Goal: Transaction & Acquisition: Purchase product/service

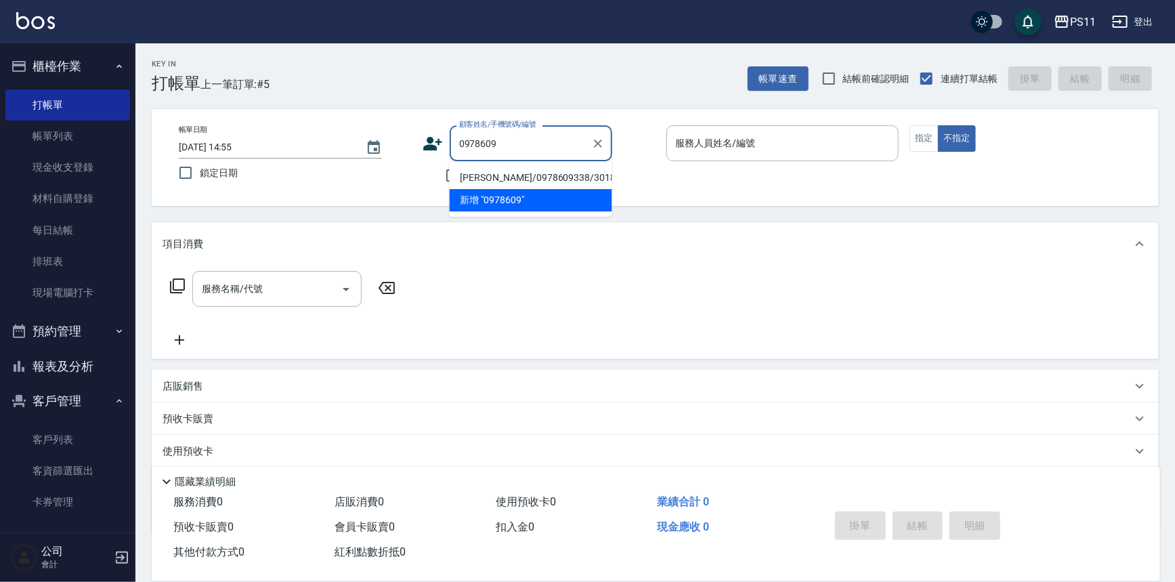
click at [562, 175] on li "[PERSON_NAME]/0978609338/3018" at bounding box center [531, 178] width 163 height 22
type input "[PERSON_NAME]/0978609338/3018"
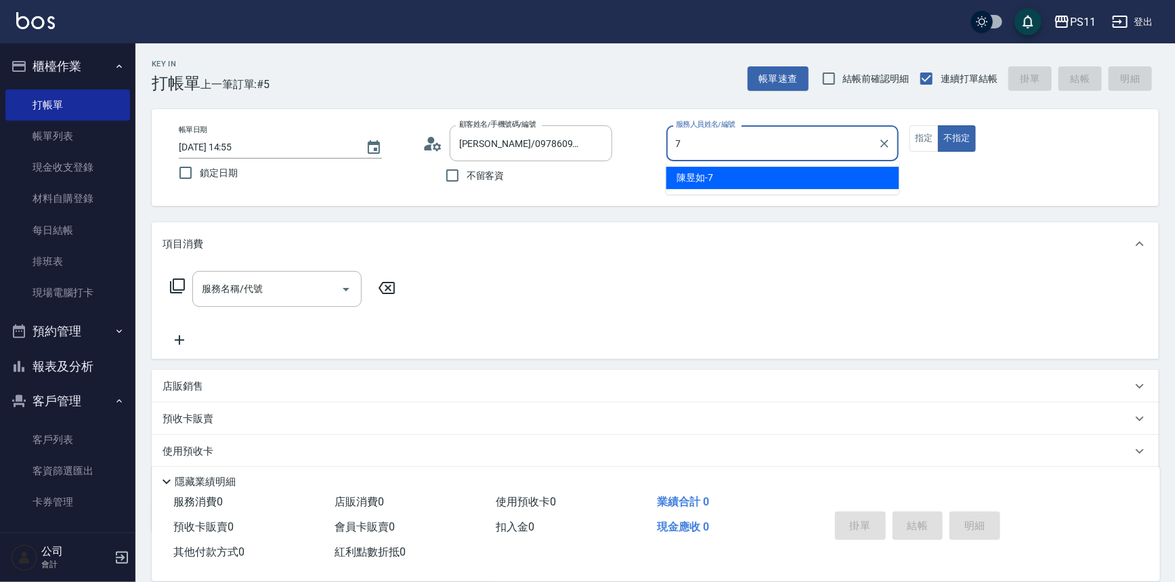
type input "[PERSON_NAME]-7"
type button "false"
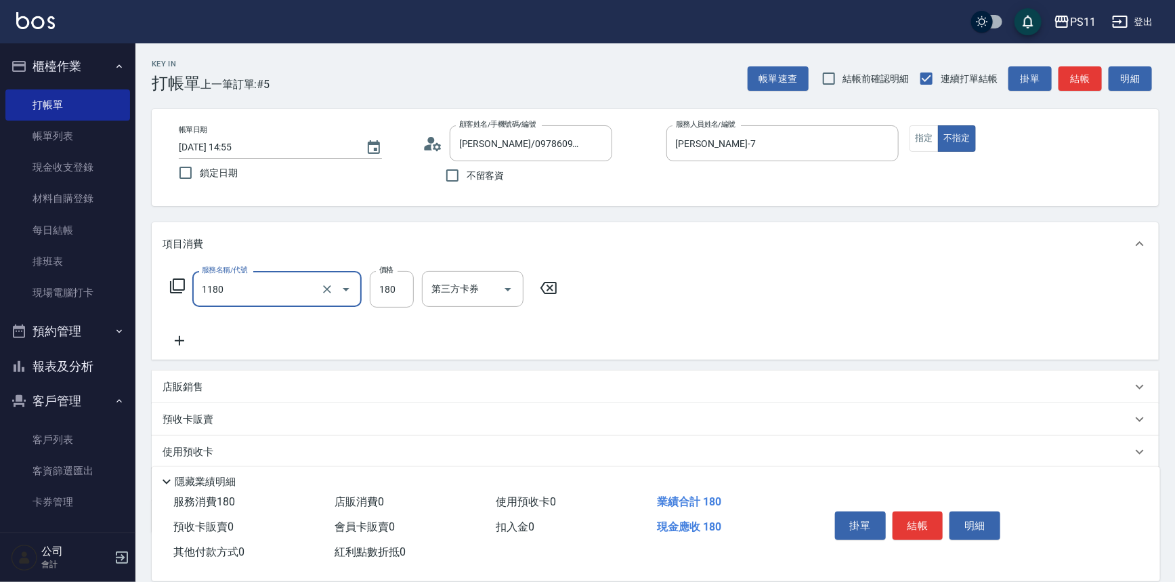
type input "洗髮(洗+剪不指定活動)(1180)"
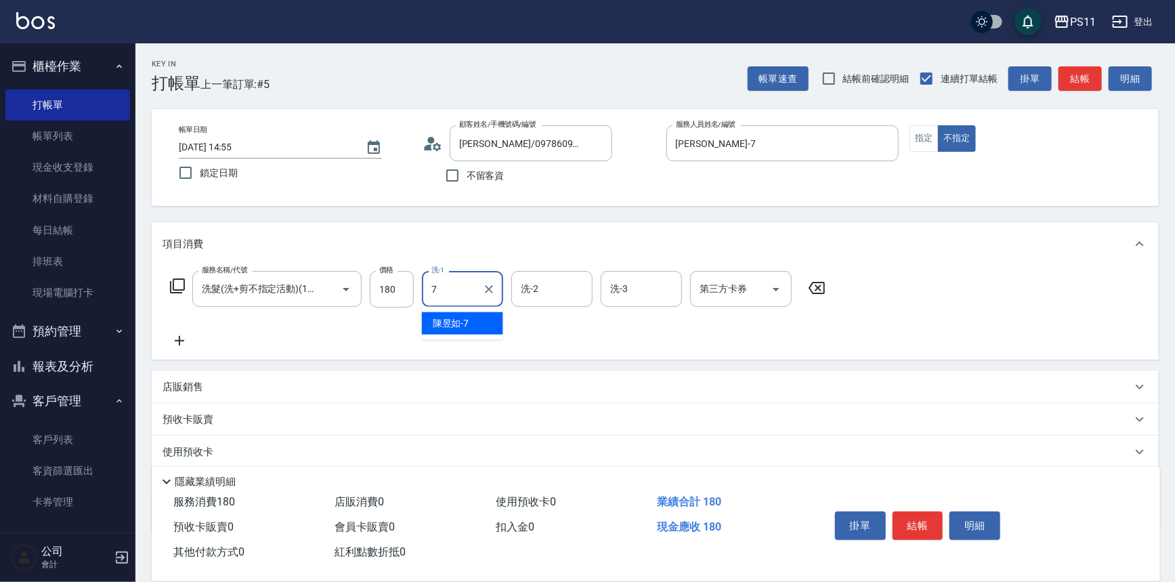
type input "[PERSON_NAME]-7"
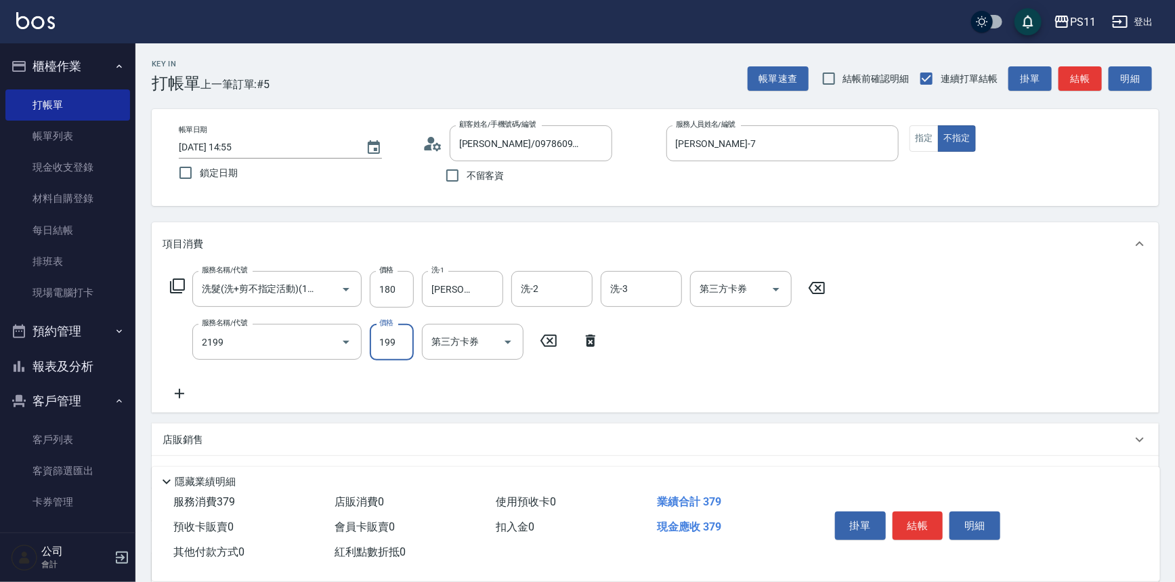
type input "不指定剪髮活動(2199)"
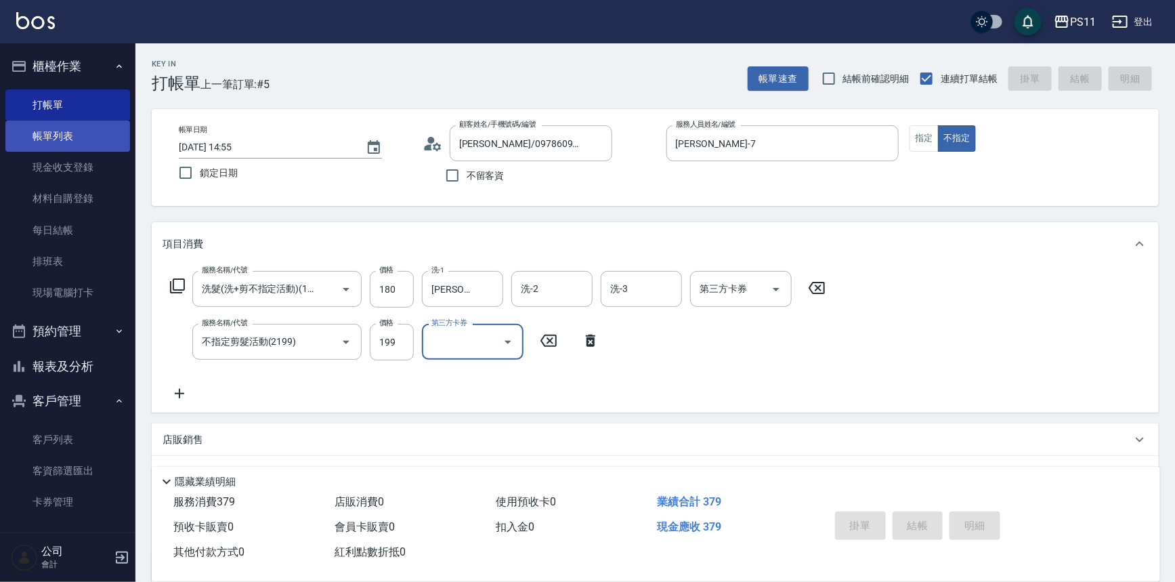
type input "[DATE] 15:40"
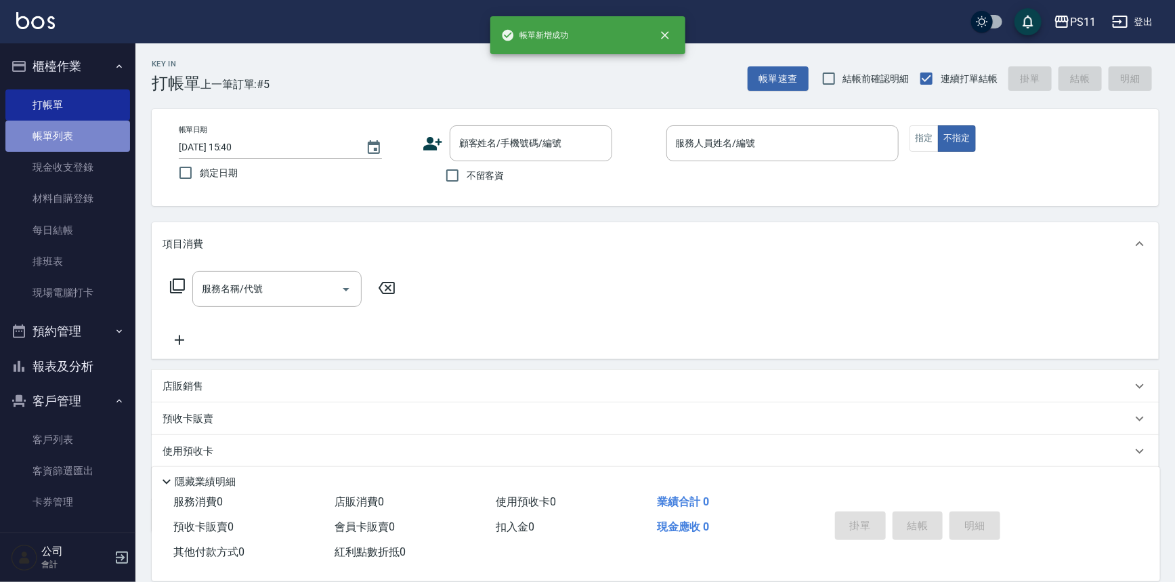
click at [101, 142] on link "帳單列表" at bounding box center [67, 136] width 125 height 31
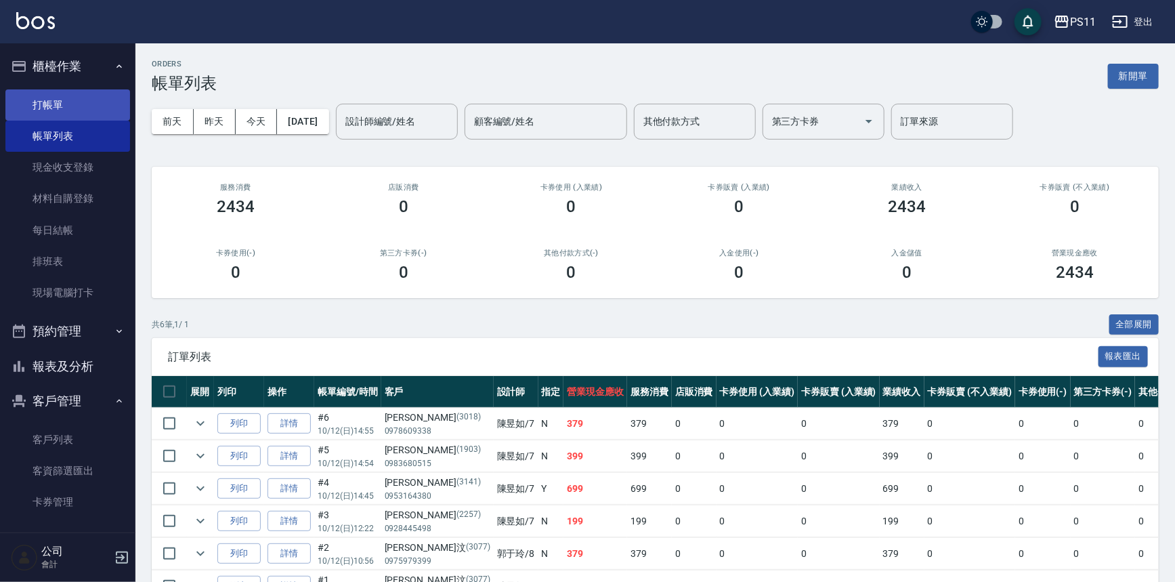
click at [68, 91] on link "打帳單" at bounding box center [67, 104] width 125 height 31
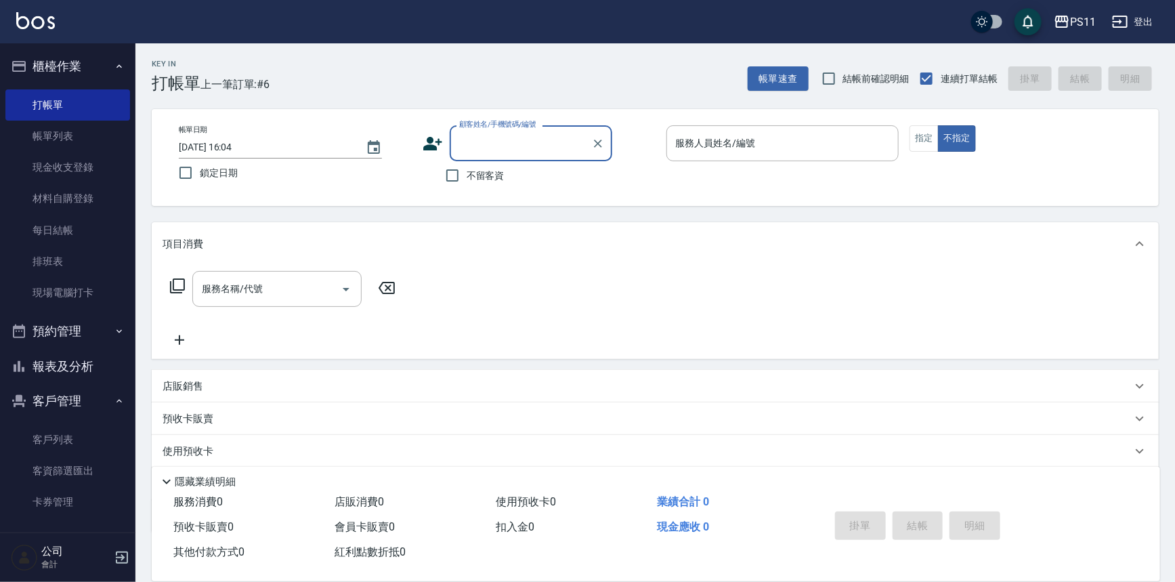
click at [500, 142] on input "顧客姓名/手機號碼/編號" at bounding box center [521, 143] width 130 height 24
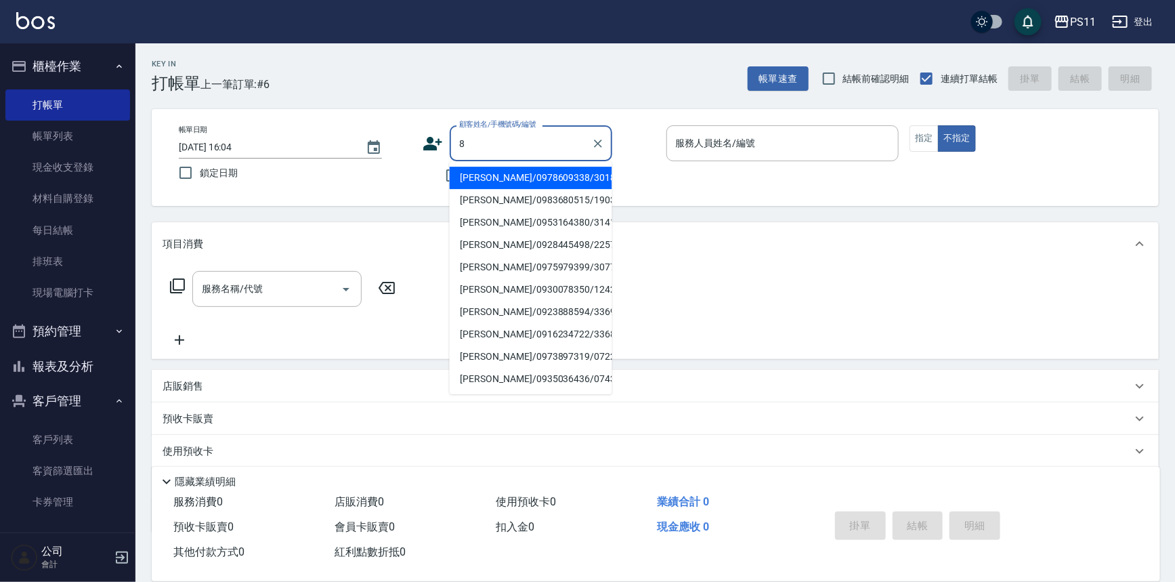
type input "[PERSON_NAME]/0978609338/3018"
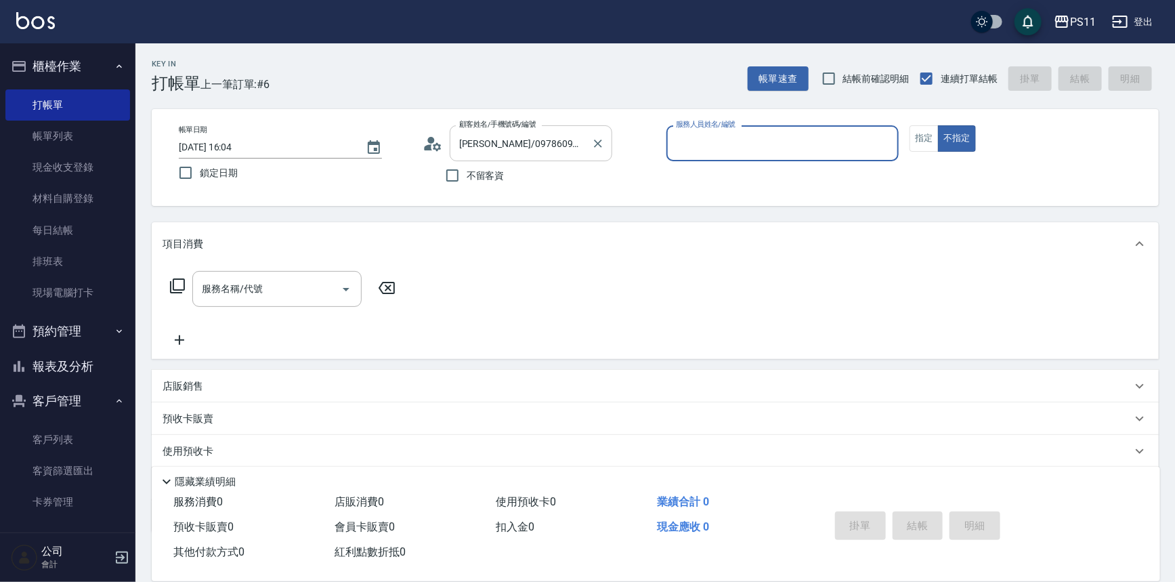
type input "8"
type input "郭魚鱗/0325308409/8"
type input "郭于玲-8"
type button "false"
click at [927, 135] on button "指定" at bounding box center [923, 138] width 29 height 26
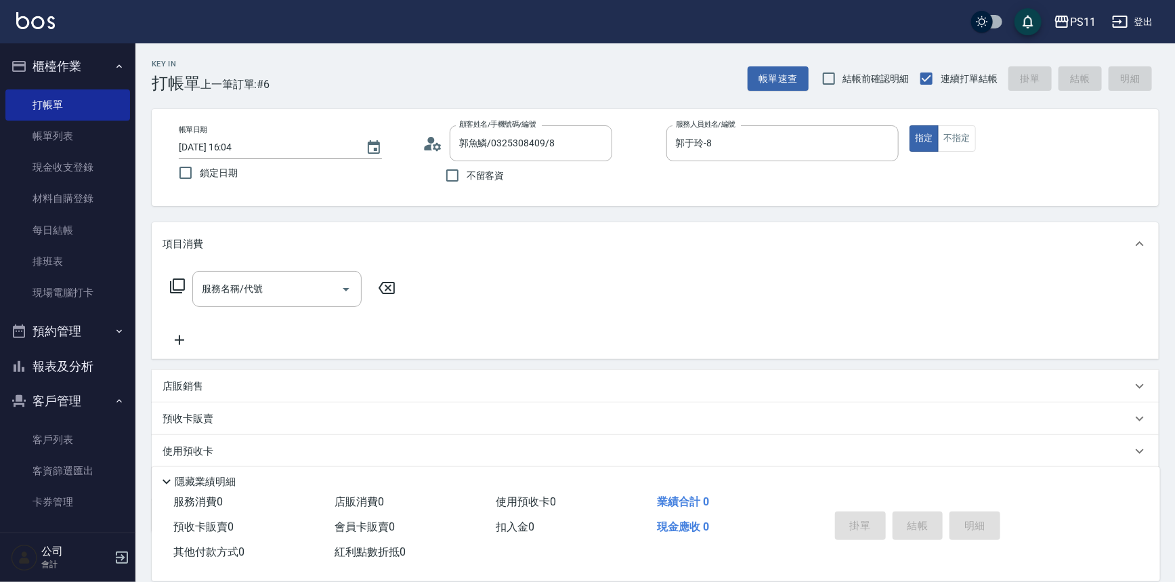
click at [184, 284] on icon at bounding box center [177, 286] width 16 height 16
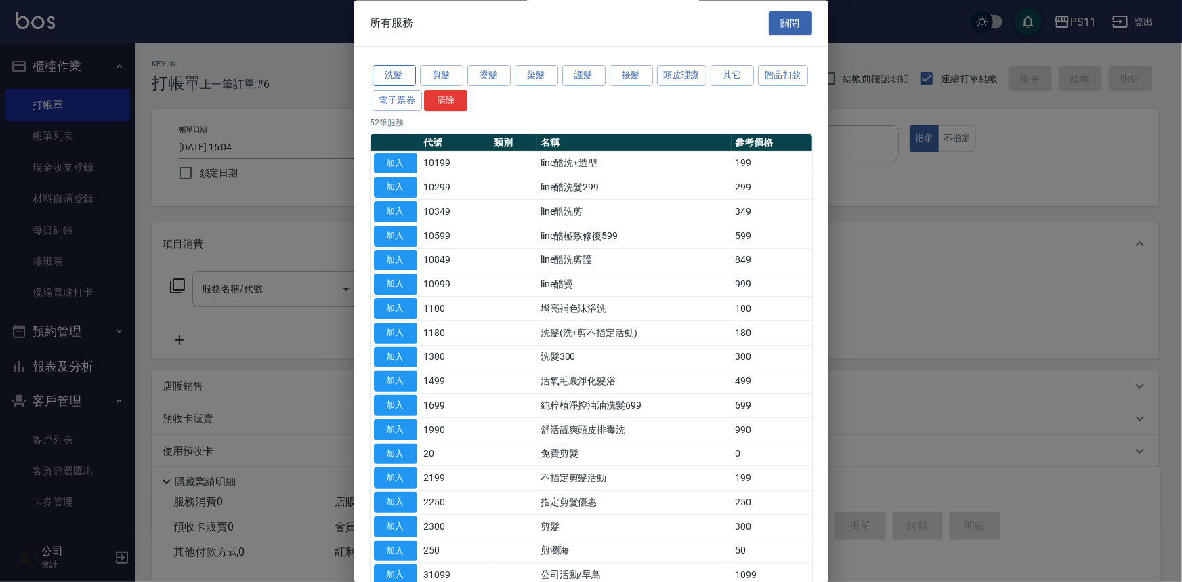
click at [407, 79] on button "洗髮" at bounding box center [393, 76] width 43 height 21
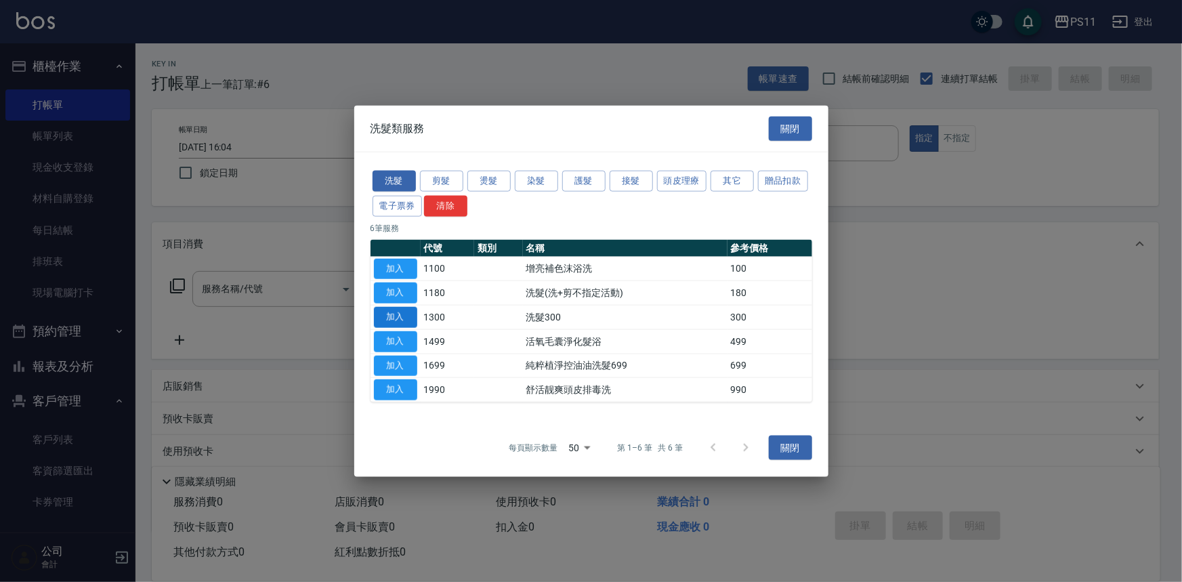
click at [404, 316] on button "加入" at bounding box center [395, 317] width 43 height 21
type input "洗髮300(1300)"
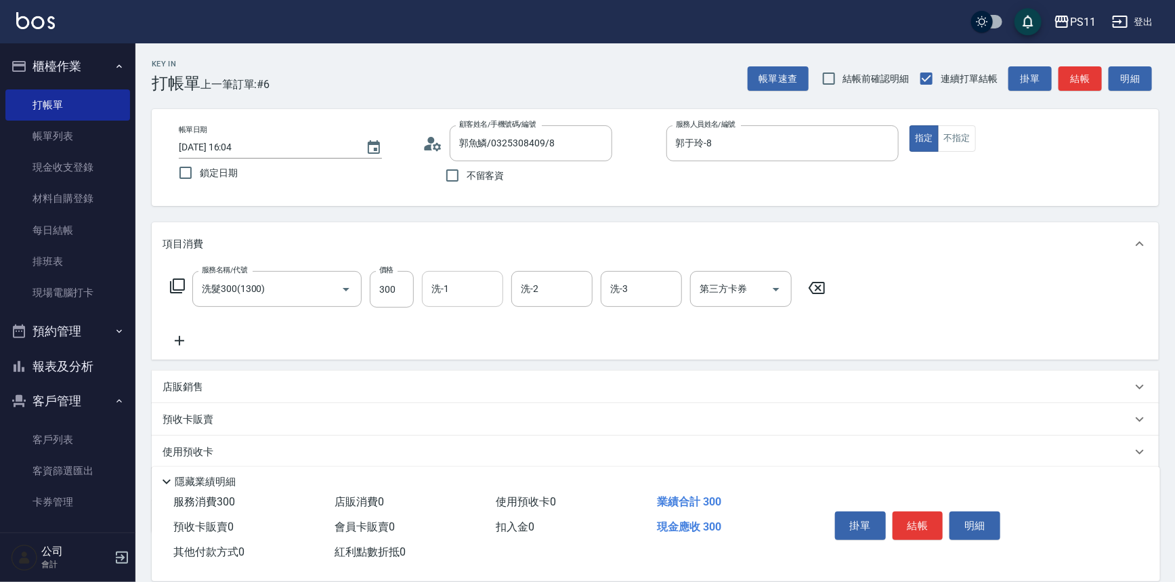
click at [475, 286] on input "洗-1" at bounding box center [462, 289] width 69 height 24
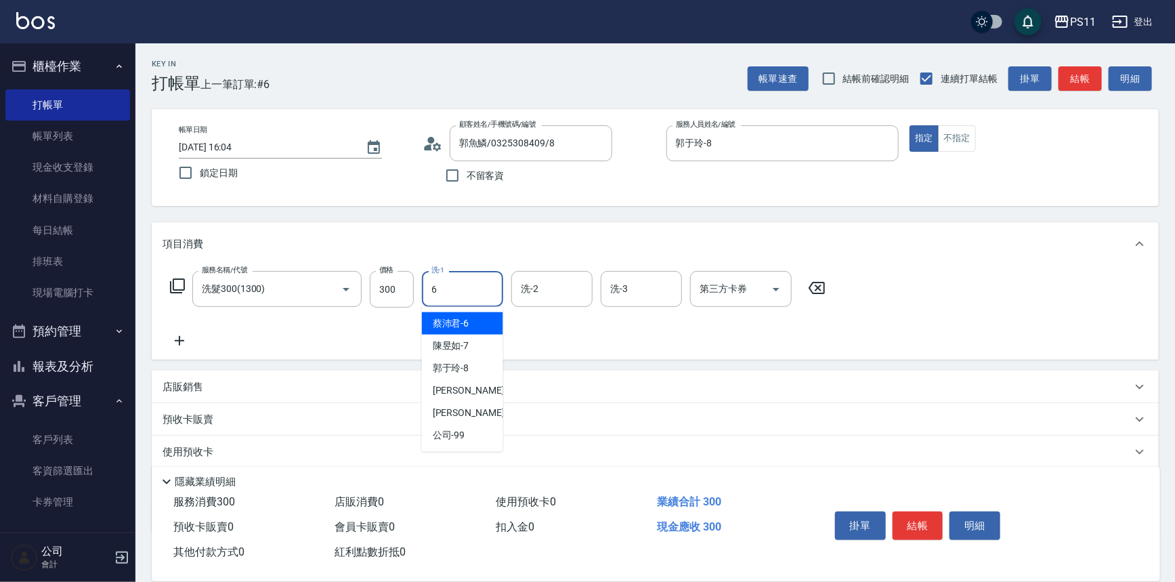
type input "[PERSON_NAME]6"
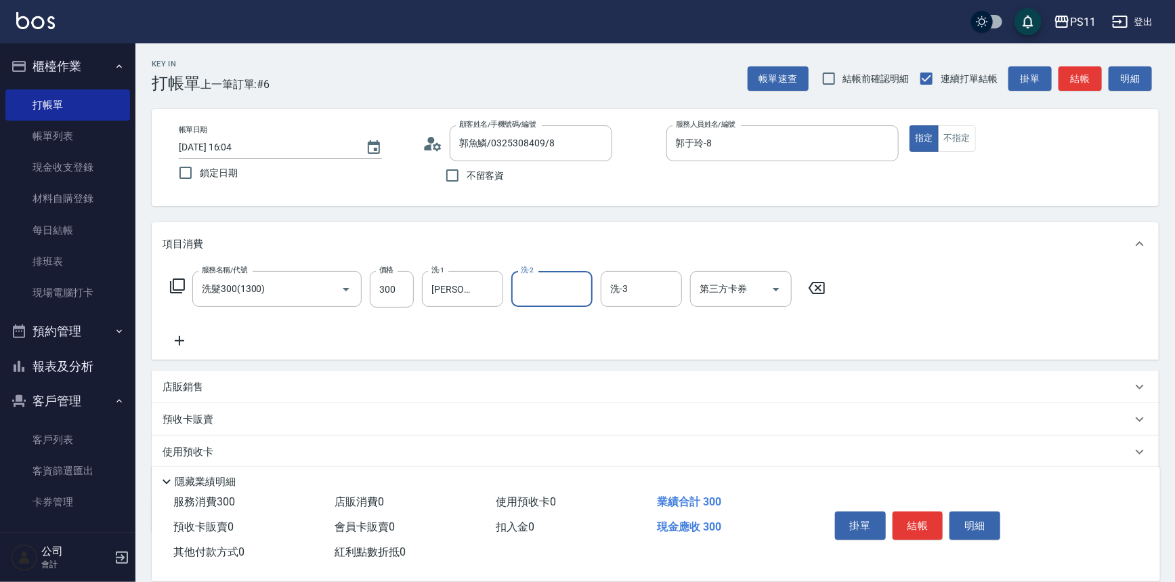
click at [195, 338] on icon at bounding box center [180, 340] width 34 height 16
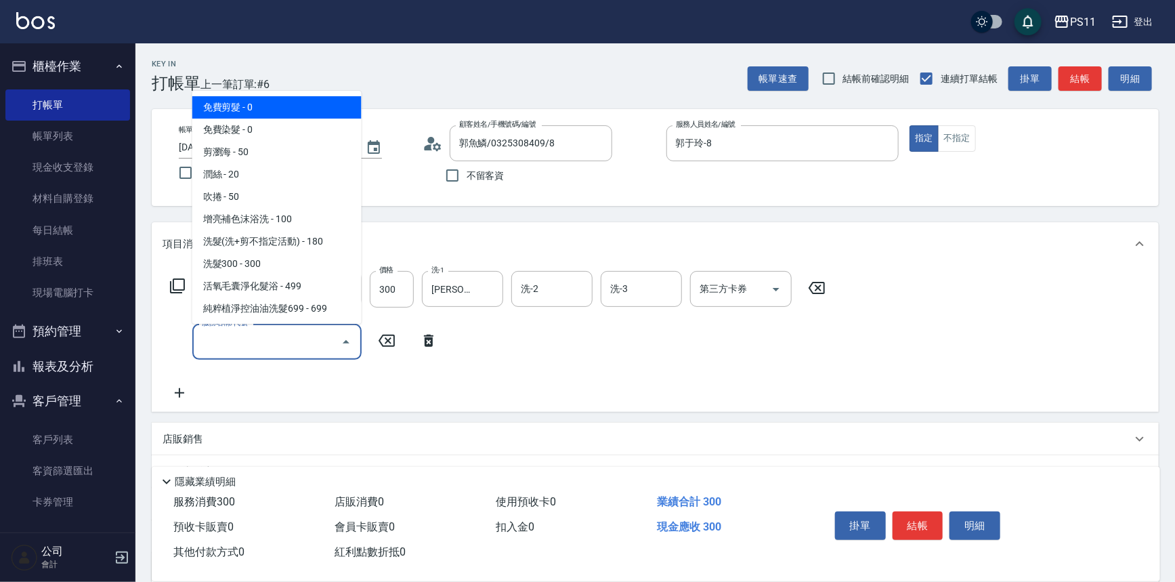
click at [234, 332] on input "服務名稱/代號" at bounding box center [266, 342] width 137 height 24
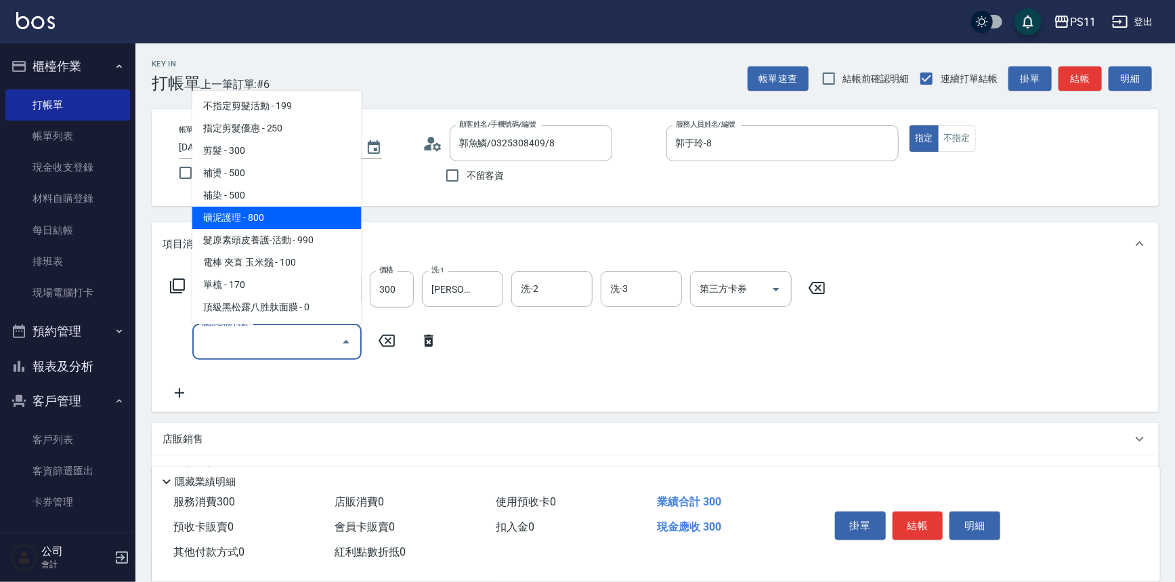
scroll to position [246, 0]
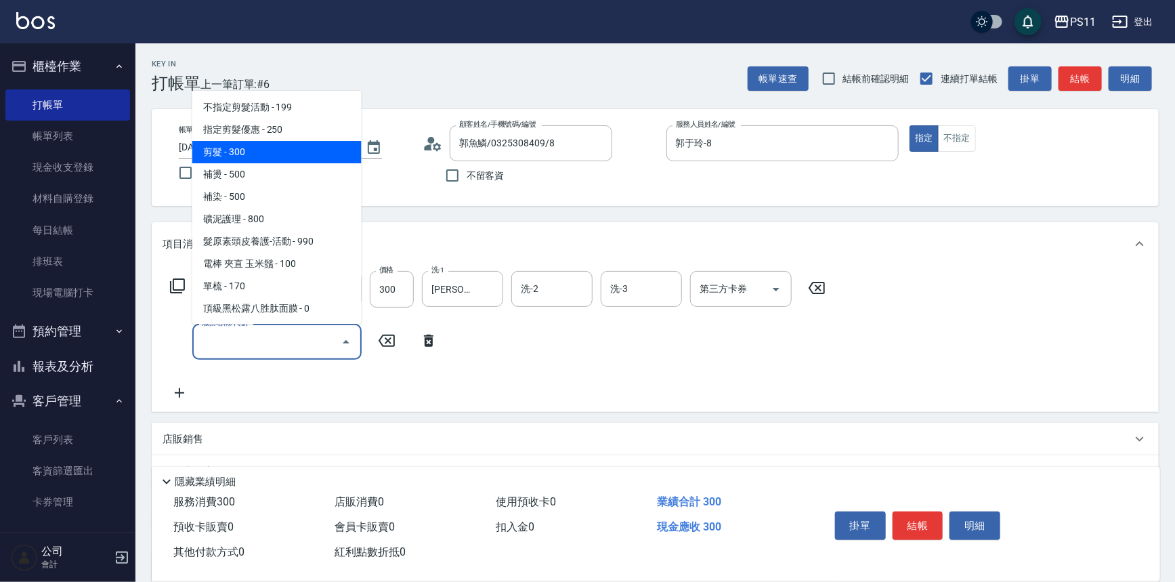
click at [264, 154] on span "剪髮 - 300" at bounding box center [276, 152] width 169 height 22
type input "剪髮(2300)"
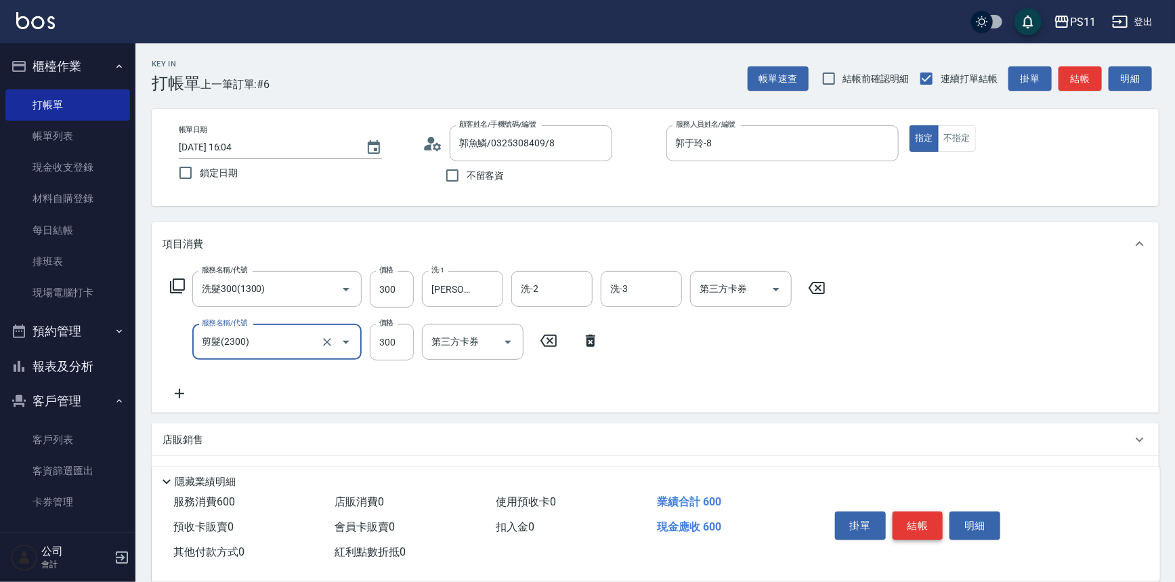
click at [908, 514] on button "結帳" at bounding box center [917, 525] width 51 height 28
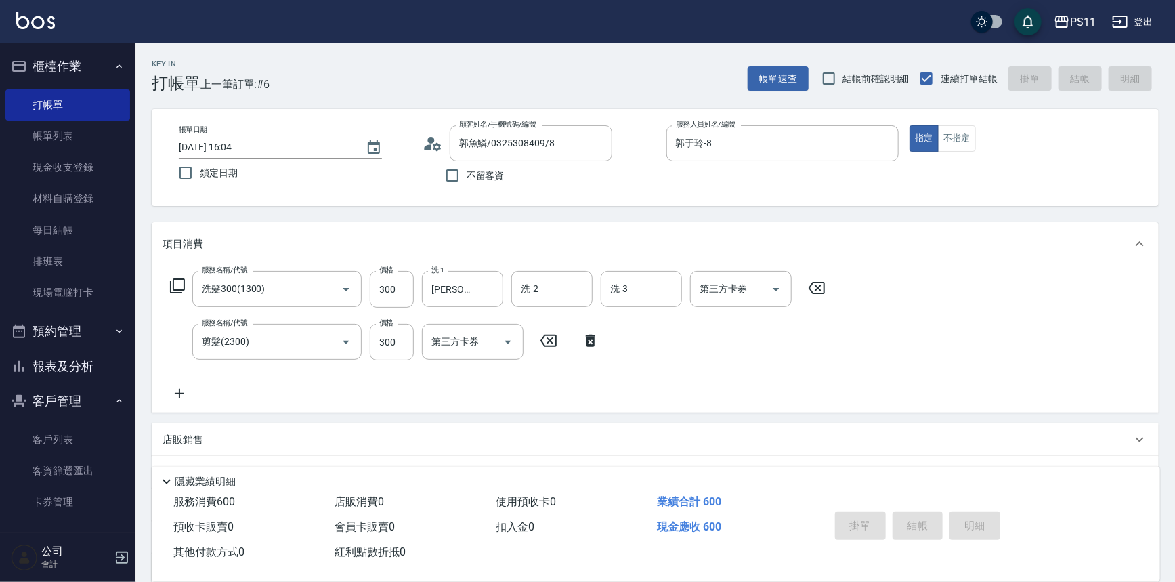
type input "[DATE] 16:05"
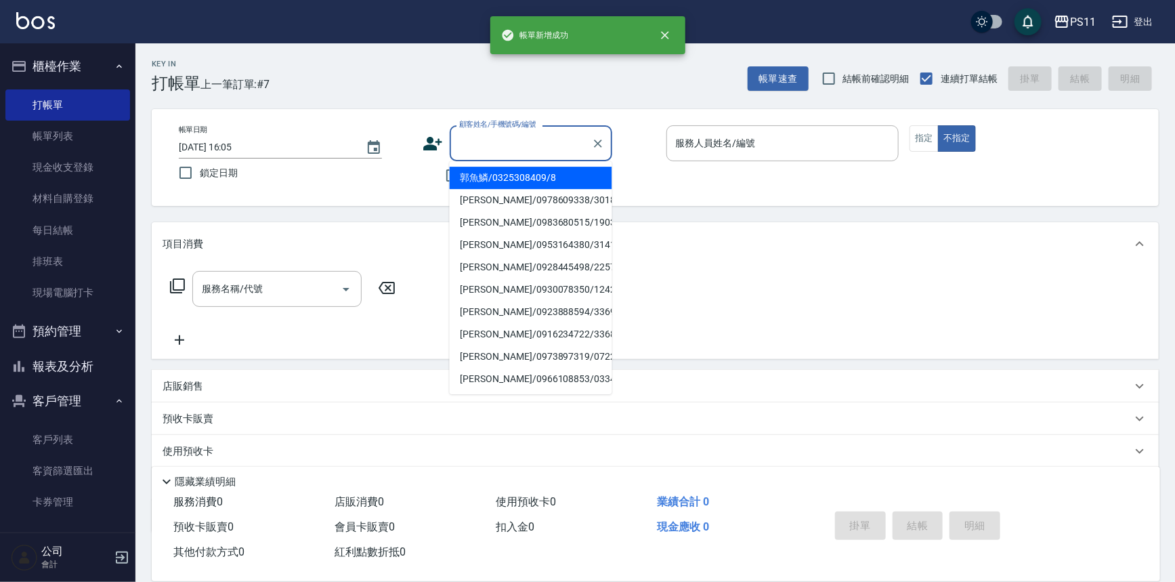
click at [518, 142] on input "顧客姓名/手機號碼/編號" at bounding box center [521, 143] width 130 height 24
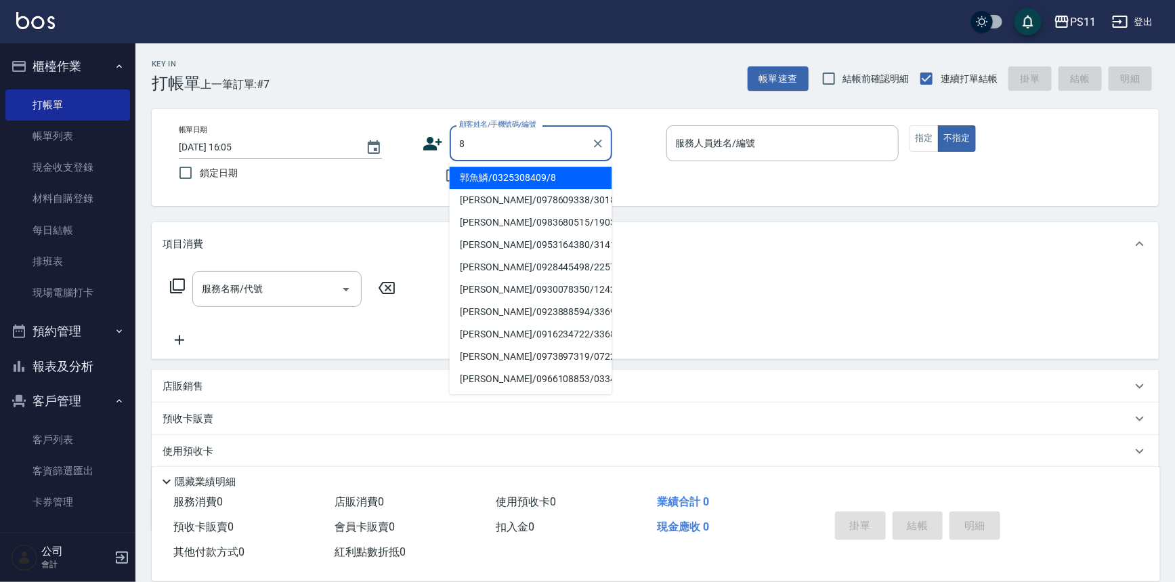
type input "郭魚鱗/0325308409/8"
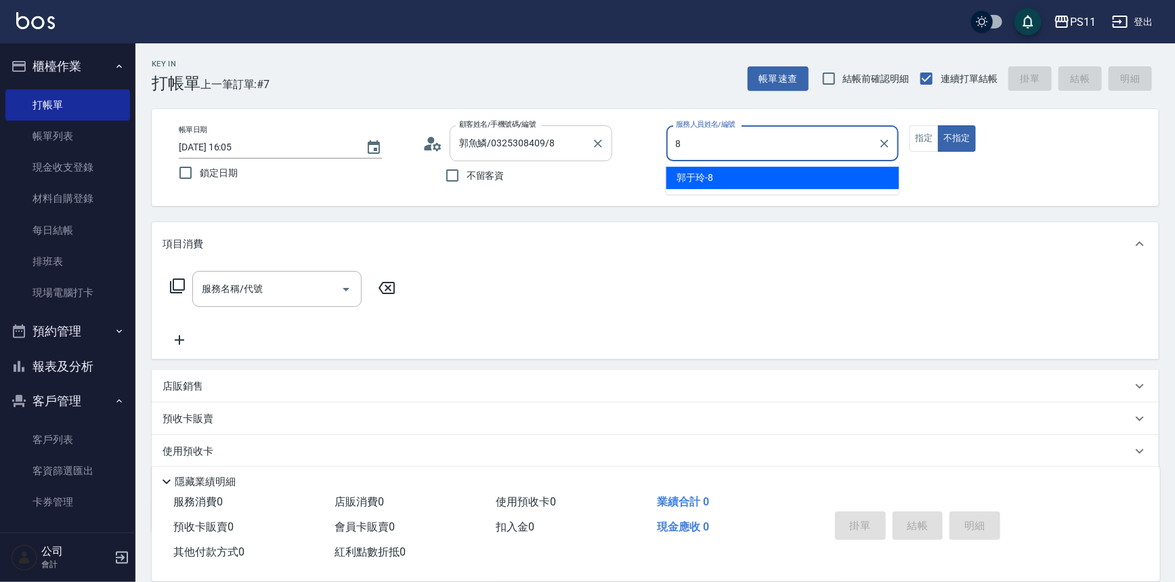
type input "郭于玲-8"
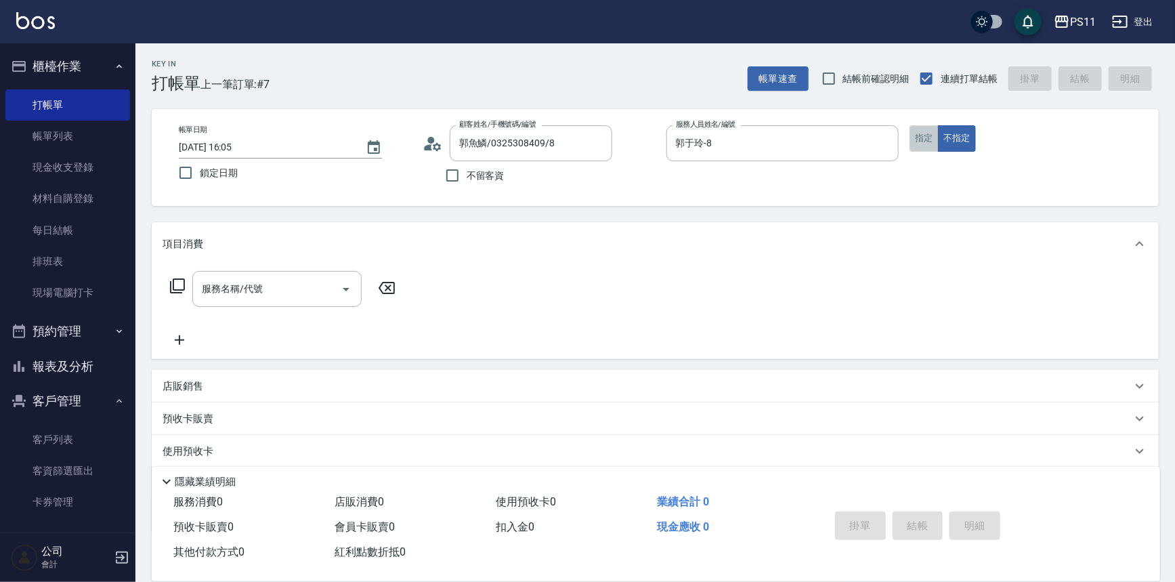
click at [932, 136] on button "指定" at bounding box center [923, 138] width 29 height 26
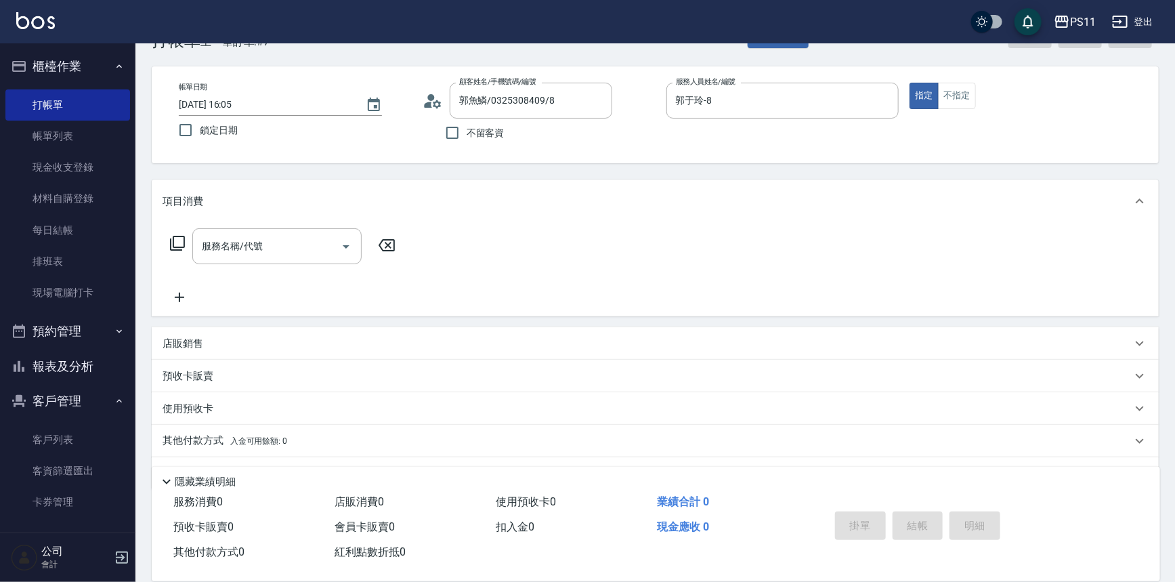
scroll to position [77, 0]
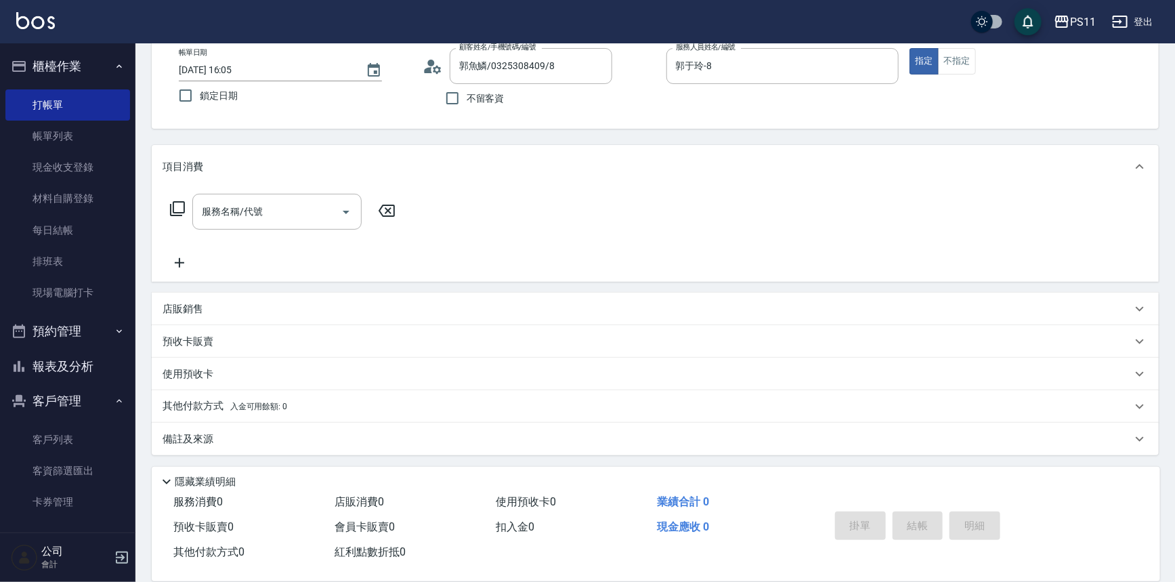
click at [174, 305] on p "店販銷售" at bounding box center [183, 309] width 41 height 14
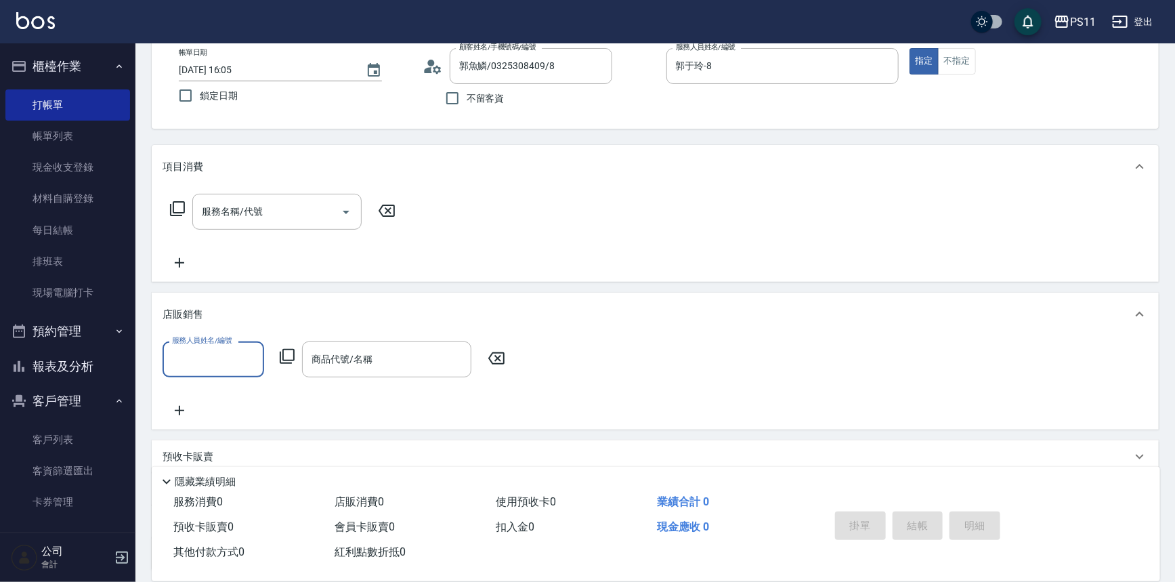
scroll to position [0, 0]
click at [210, 357] on input "服務人員姓名/編號" at bounding box center [213, 359] width 89 height 24
click at [225, 443] on div "[PERSON_NAME]-8" at bounding box center [214, 438] width 102 height 22
type input "郭于玲-8"
click at [287, 357] on icon at bounding box center [287, 356] width 16 height 16
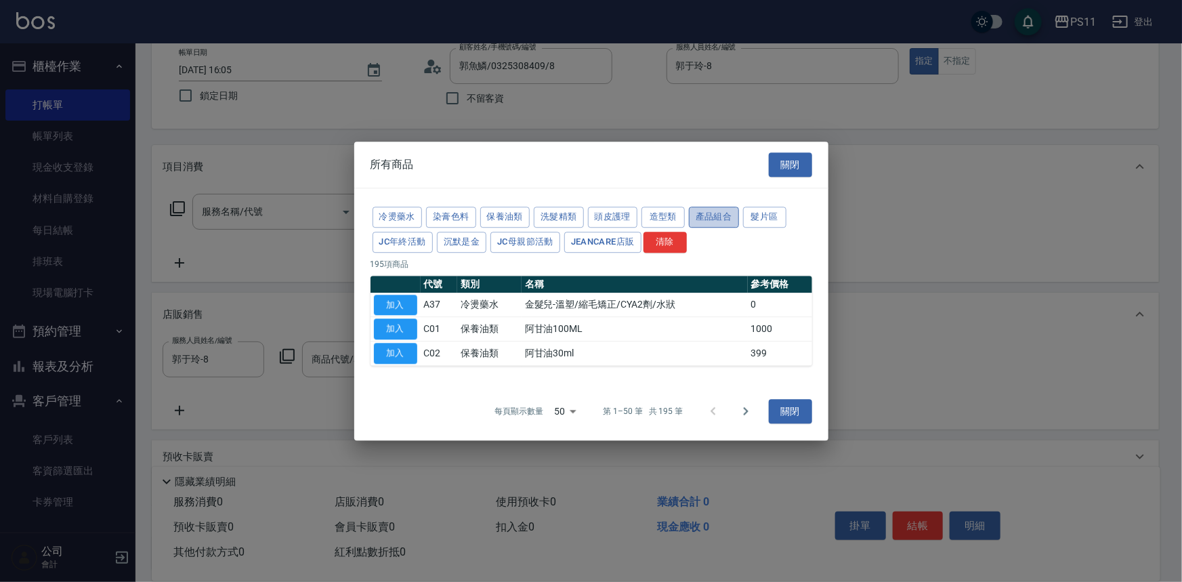
click at [704, 219] on button "產品組合" at bounding box center [714, 217] width 50 height 21
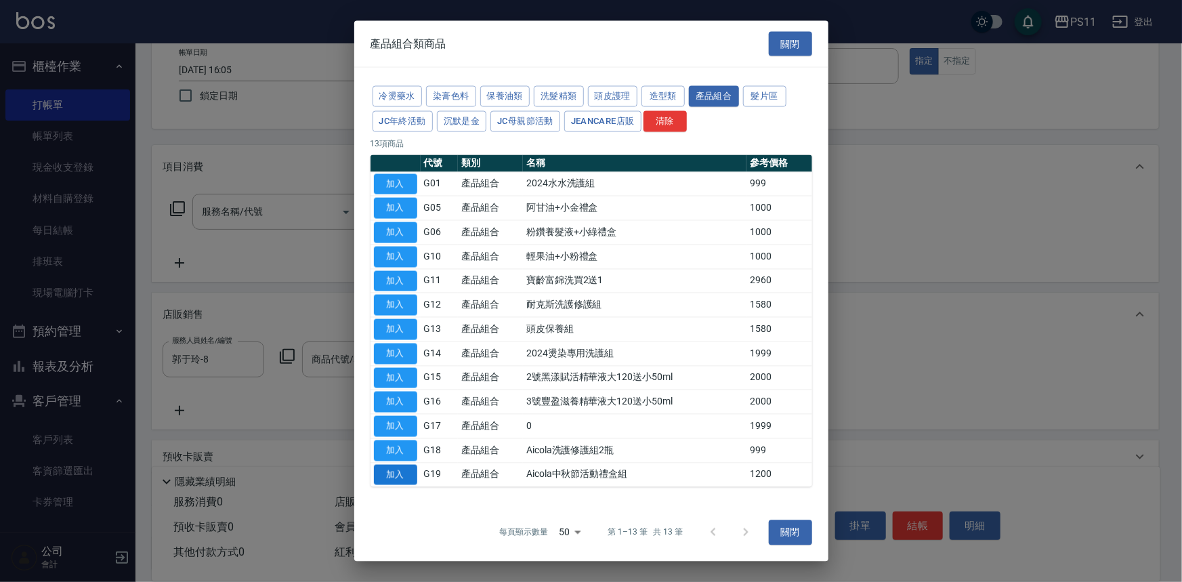
click at [386, 473] on button "加入" at bounding box center [395, 474] width 43 height 21
type input "Aicola中秋節活動禮盒組"
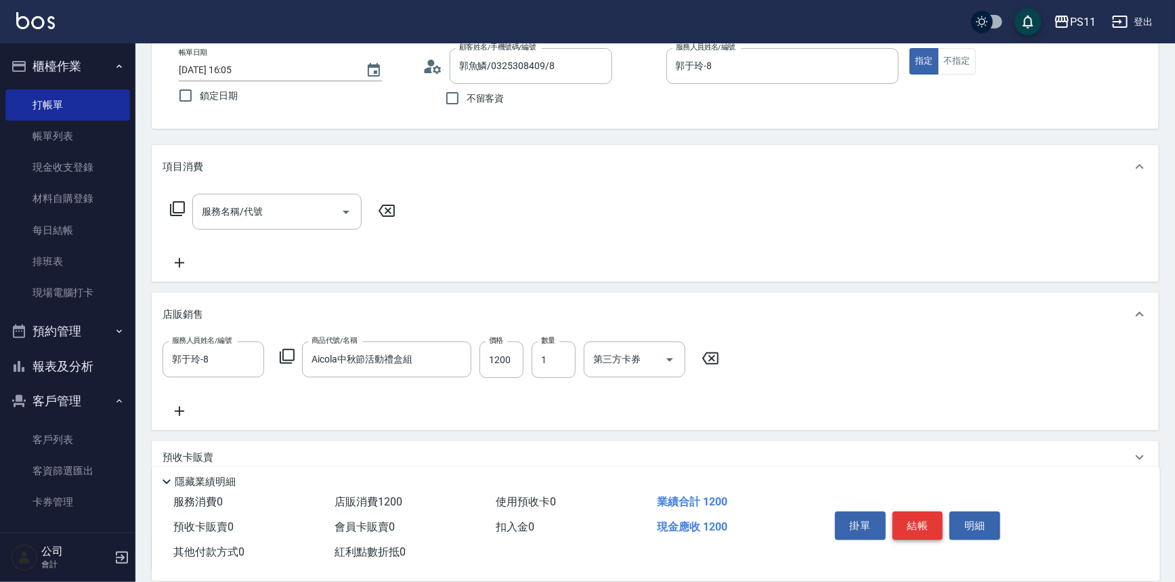
click at [928, 523] on button "結帳" at bounding box center [917, 525] width 51 height 28
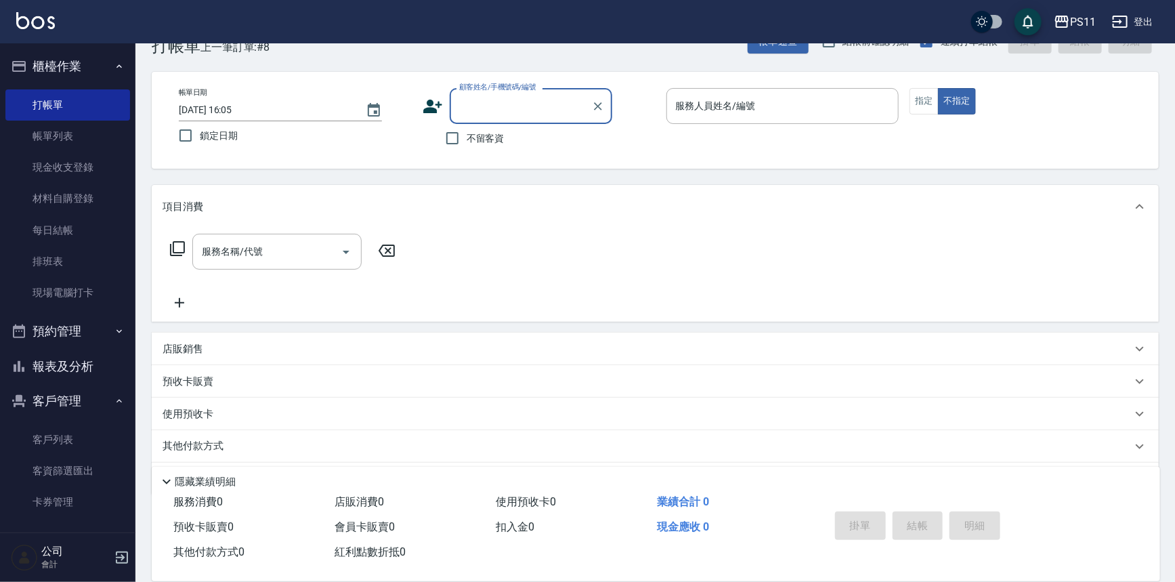
scroll to position [16, 0]
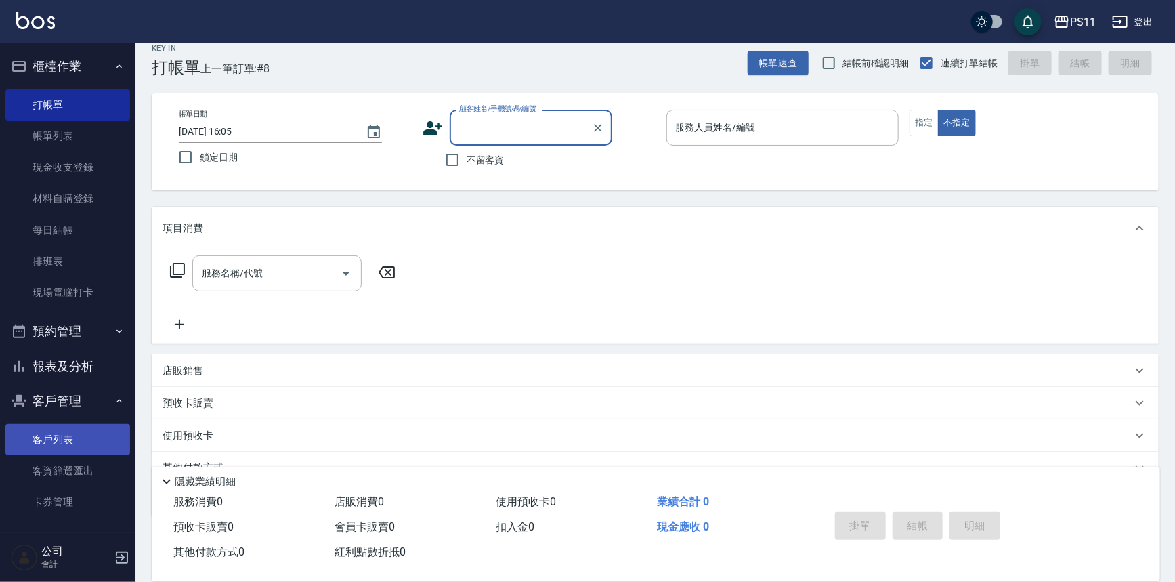
drag, startPoint x: 84, startPoint y: 440, endPoint x: 82, endPoint y: 430, distance: 10.4
click at [84, 440] on link "客戶列表" at bounding box center [67, 439] width 125 height 31
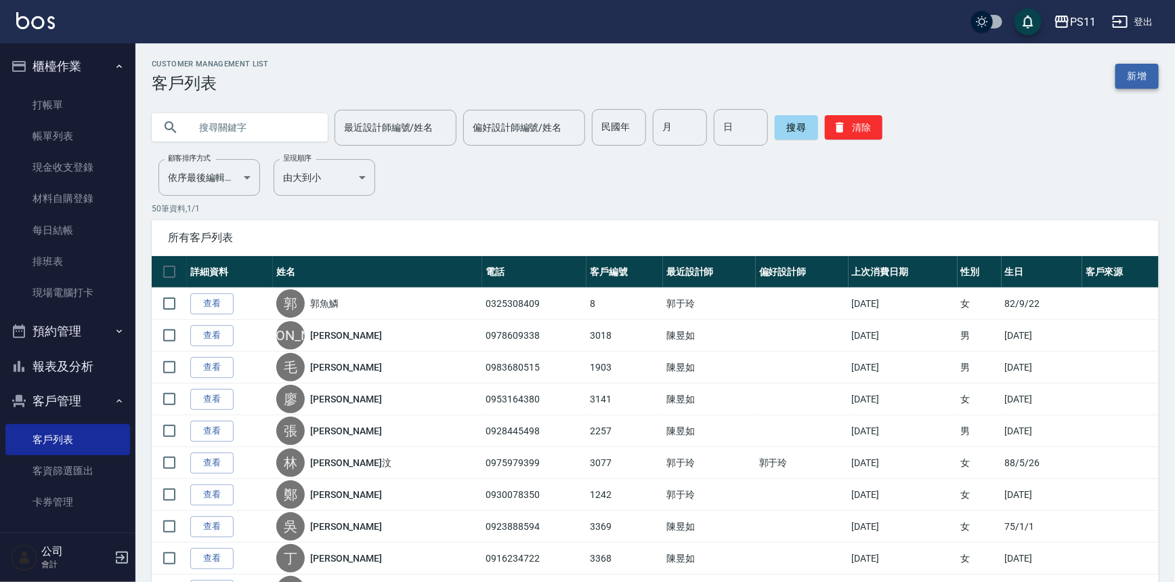
click at [1138, 72] on link "新增" at bounding box center [1136, 76] width 43 height 25
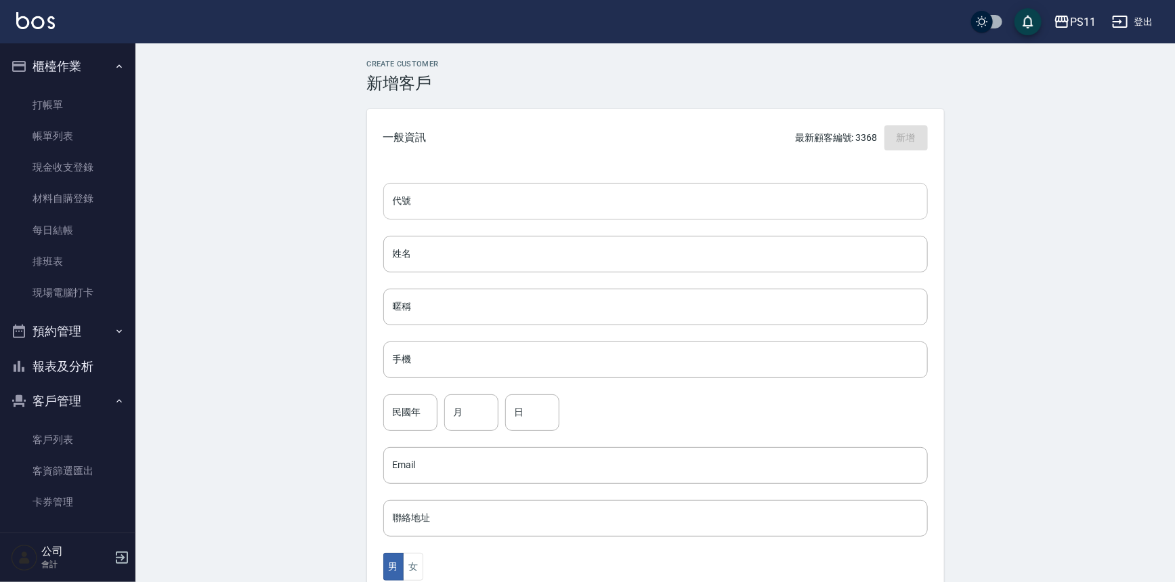
click at [563, 186] on input "代號" at bounding box center [655, 201] width 544 height 37
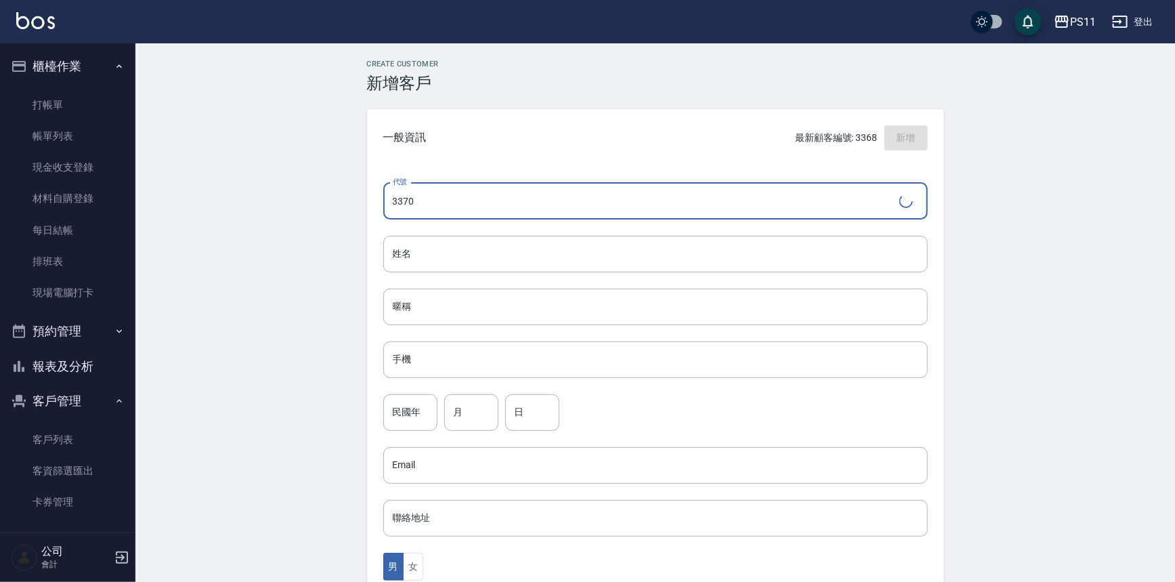
type input "3370"
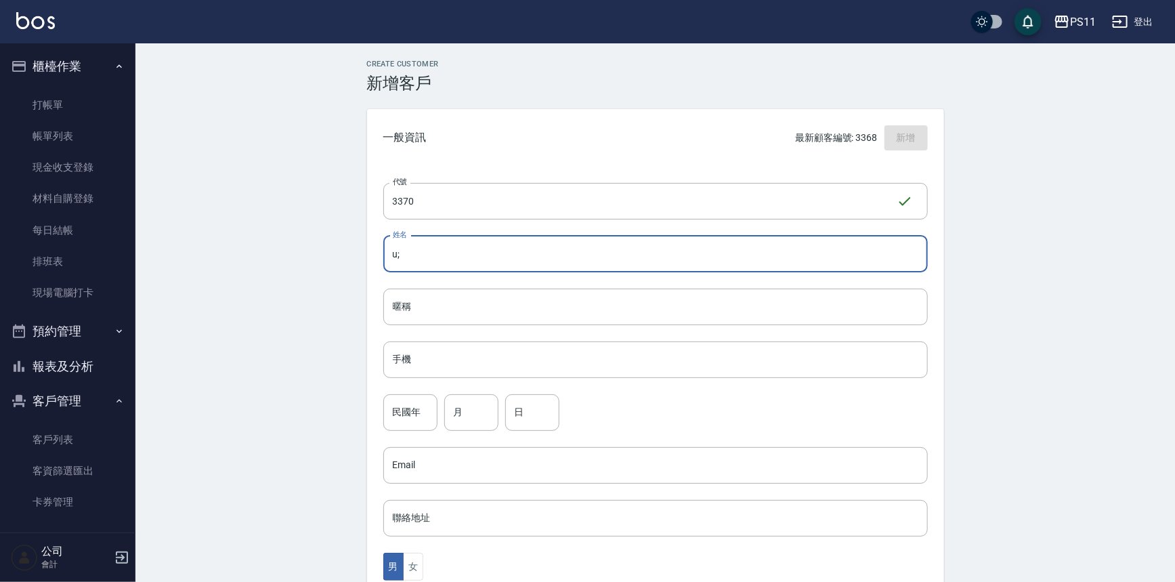
type input "u"
type input "[PERSON_NAME]"
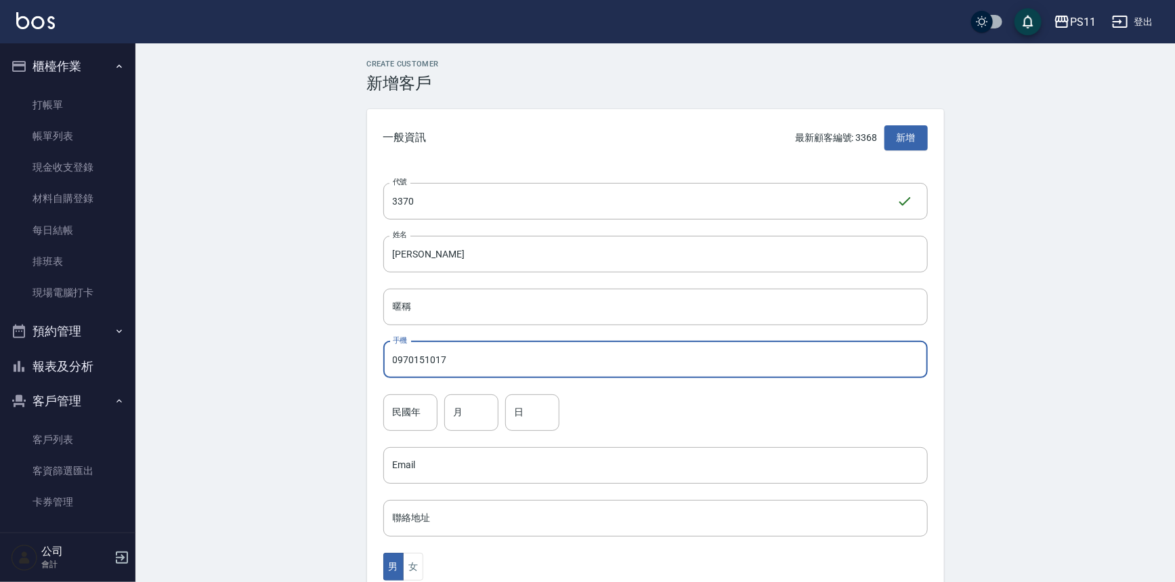
type input "0970151017"
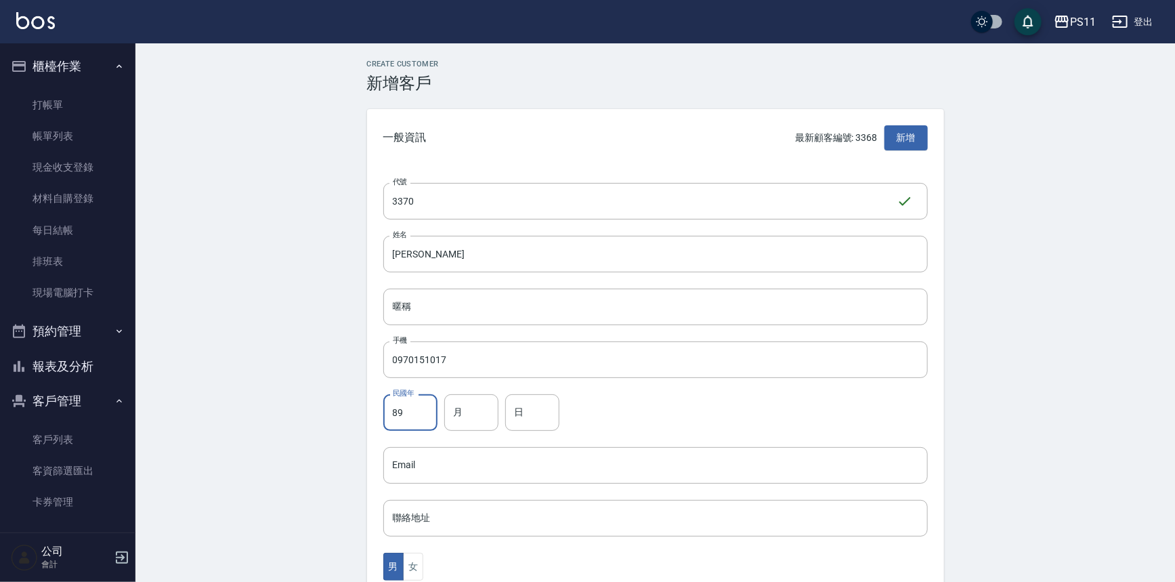
type input "89"
type input "10"
type input "17"
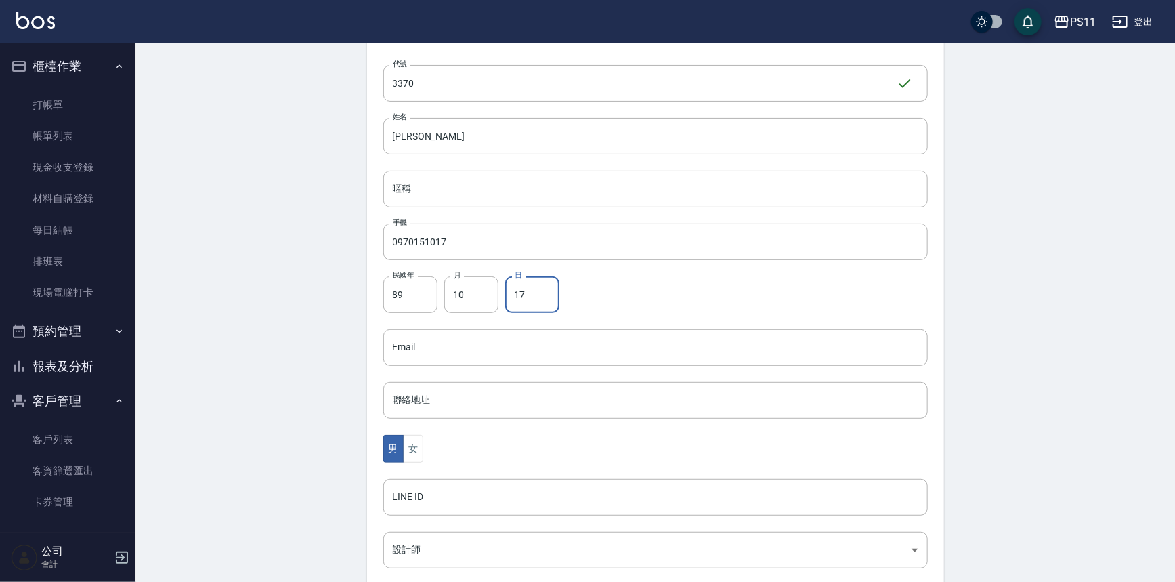
scroll to position [123, 0]
click at [418, 444] on button "女" at bounding box center [413, 444] width 20 height 28
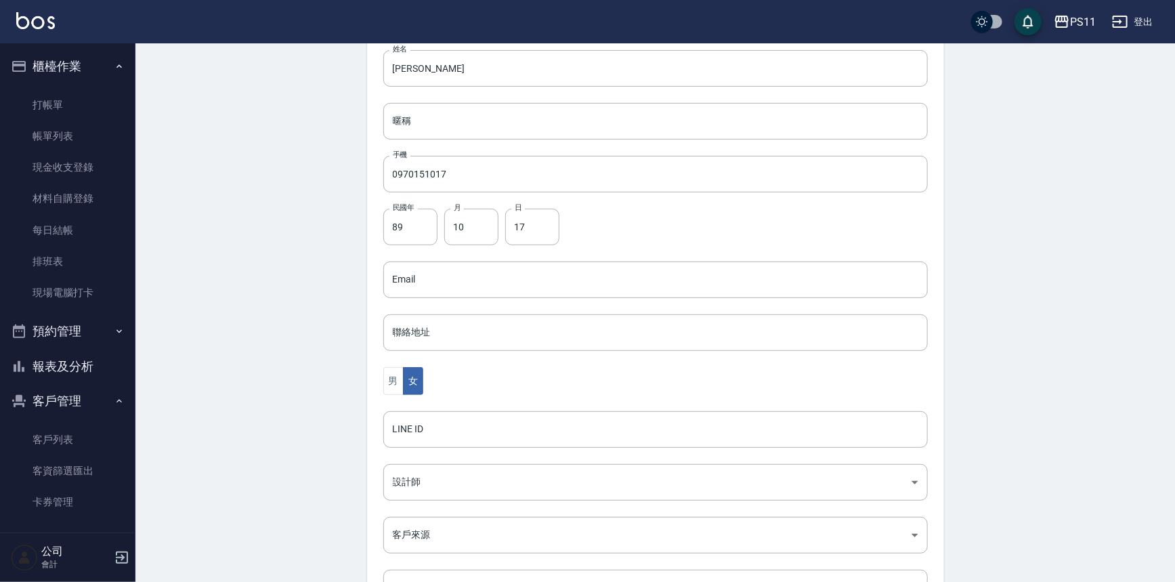
scroll to position [299, 0]
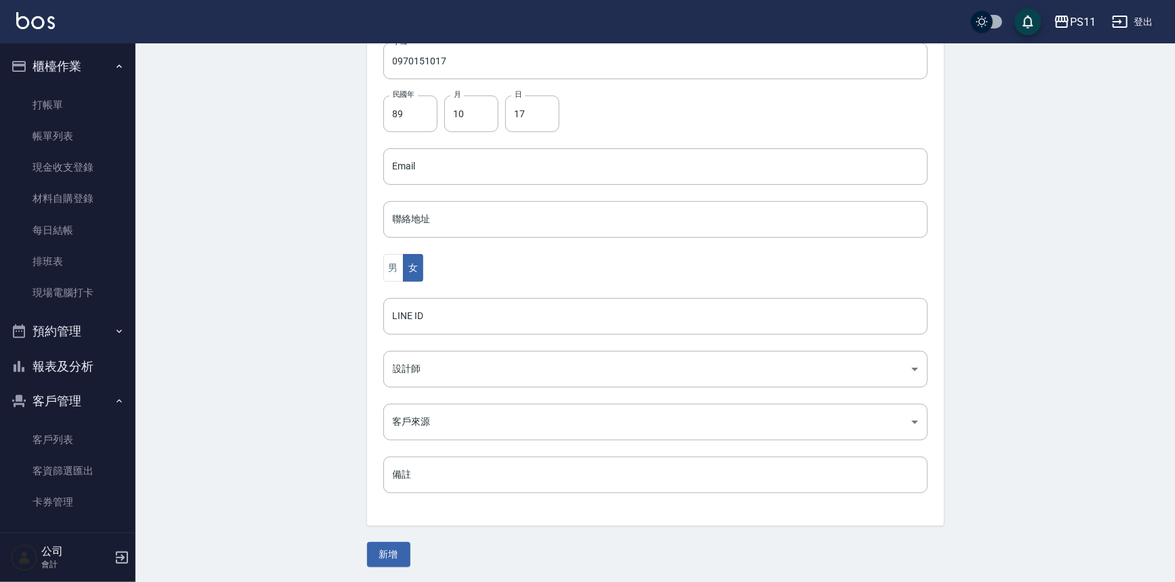
click at [401, 548] on button "新增" at bounding box center [388, 554] width 43 height 25
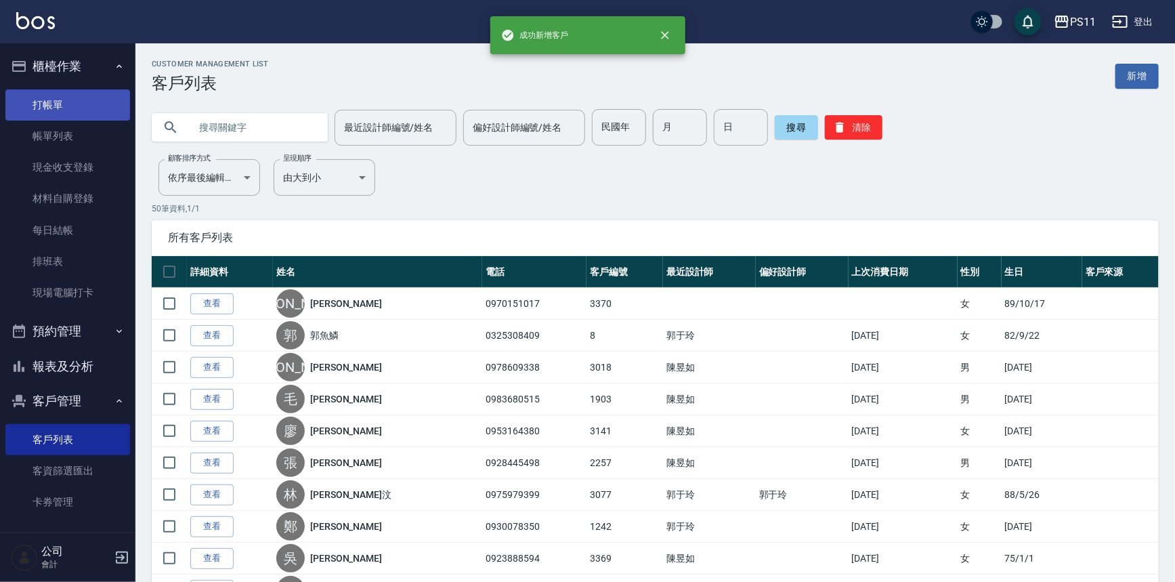
drag, startPoint x: 53, startPoint y: 96, endPoint x: 108, endPoint y: 81, distance: 57.0
click at [54, 98] on link "打帳單" at bounding box center [67, 104] width 125 height 31
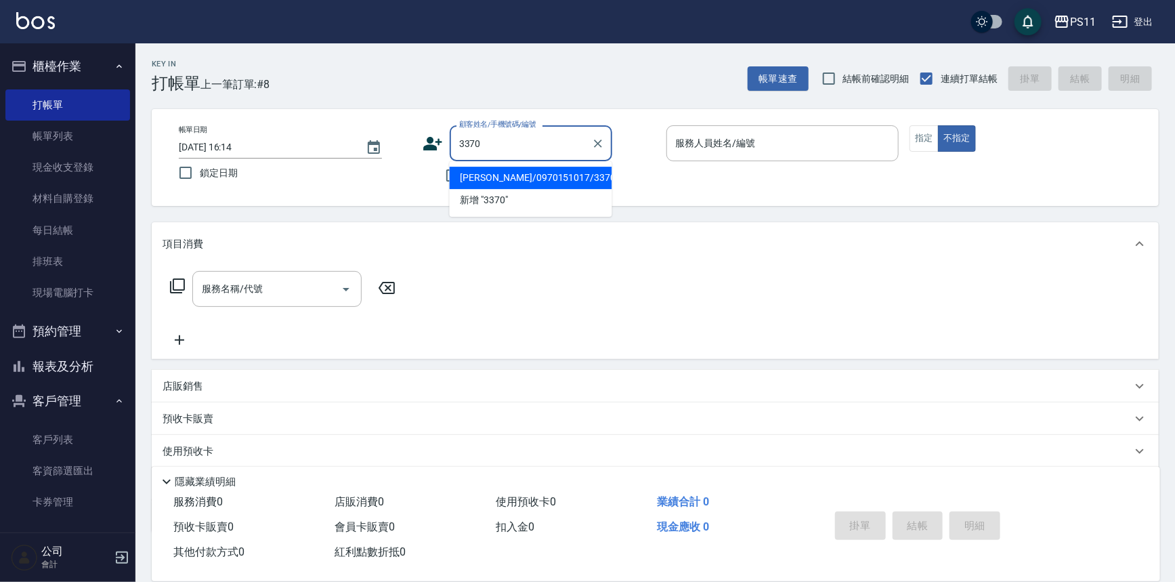
type input "[PERSON_NAME]/0970151017/3370"
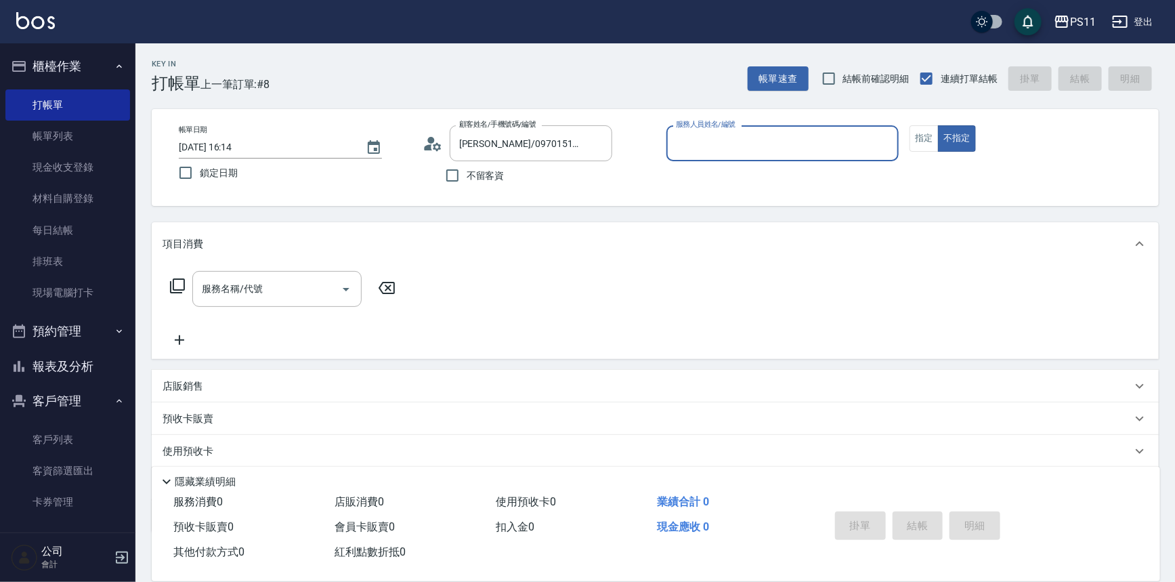
click at [938, 125] on button "不指定" at bounding box center [957, 138] width 38 height 26
type button "false"
click at [695, 134] on div "服務人員姓名/編號 服務人員姓名/編號" at bounding box center [782, 143] width 233 height 36
type input "[PERSON_NAME]6"
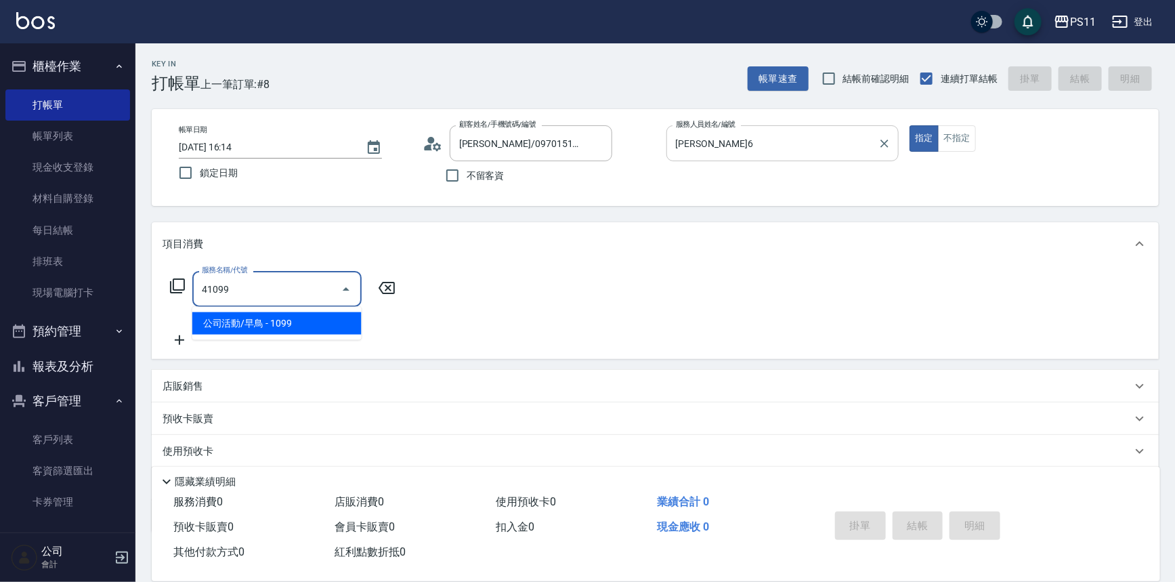
type input "公司活動/早鳥(41099)"
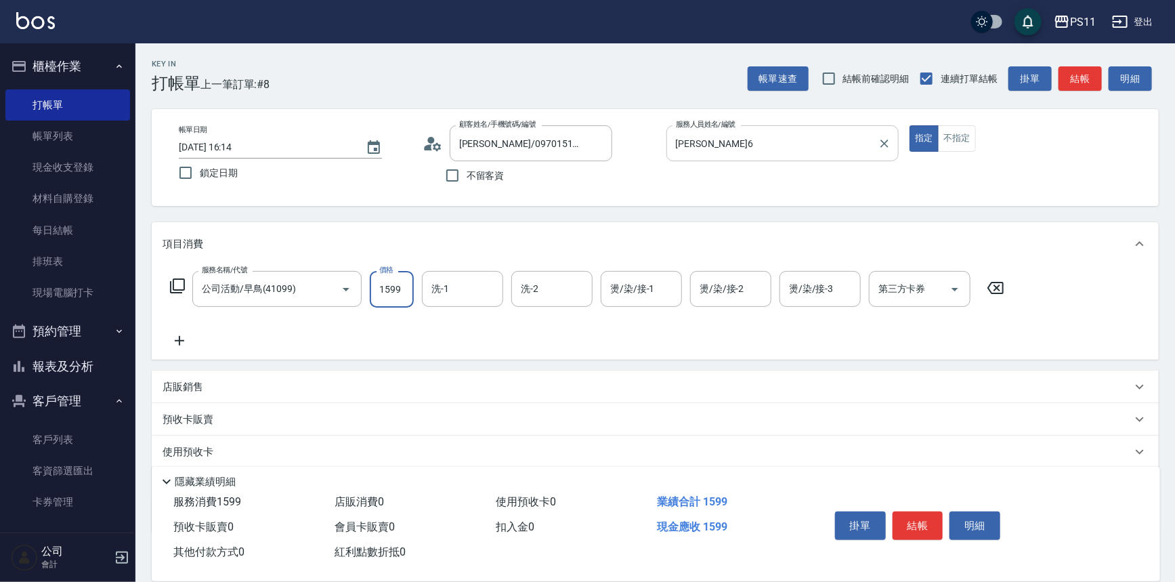
type input "1599"
type input "[PERSON_NAME]-7"
type input "[PERSON_NAME]-31"
type input "[PERSON_NAME]-7"
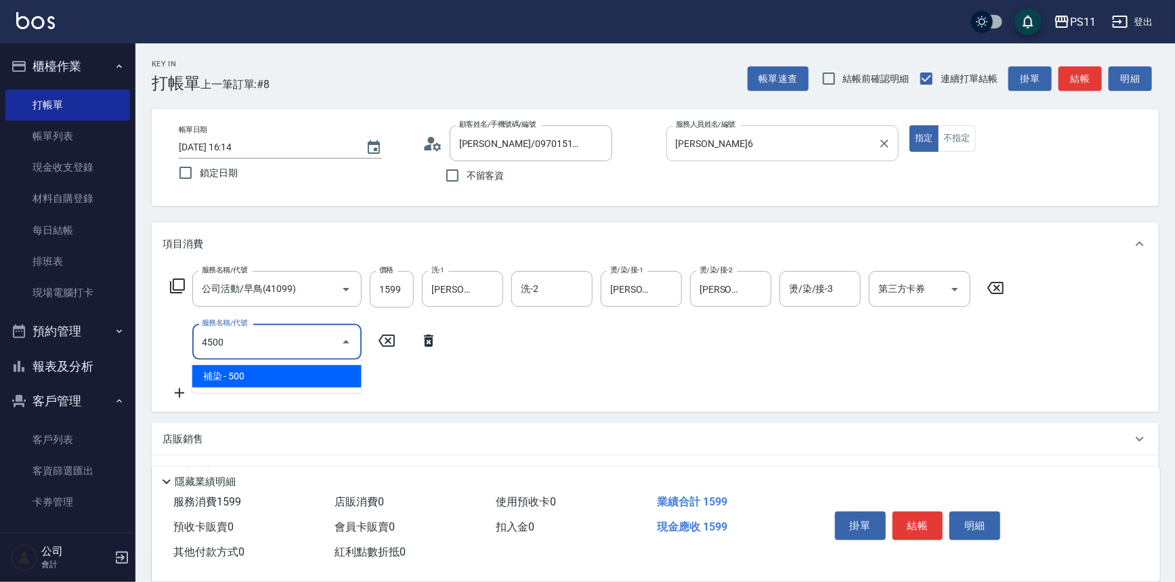
type input "補染(4500)"
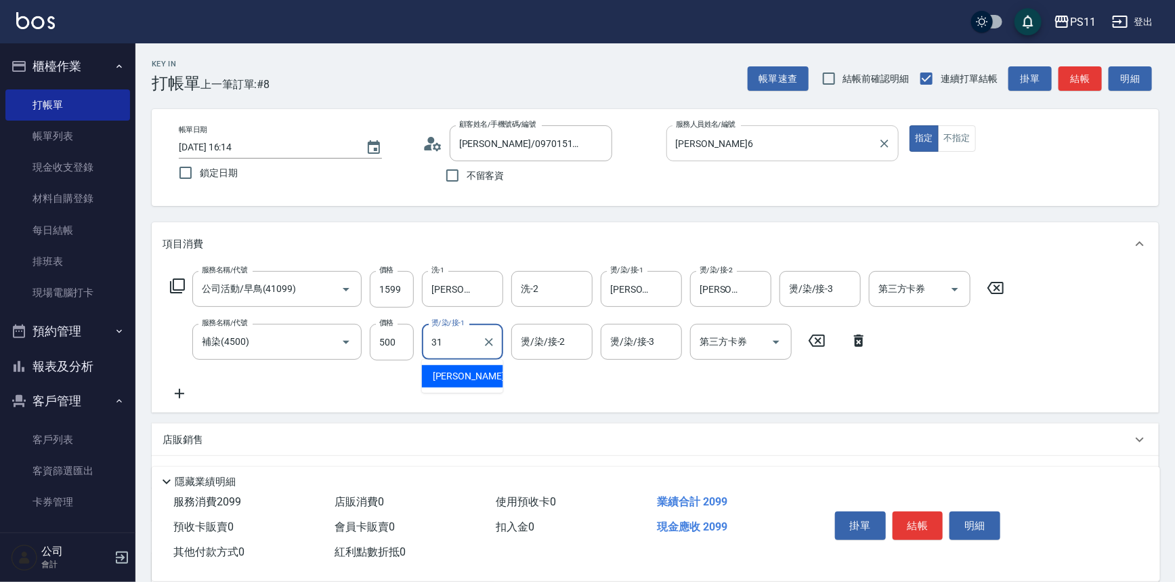
type input "[PERSON_NAME]-31"
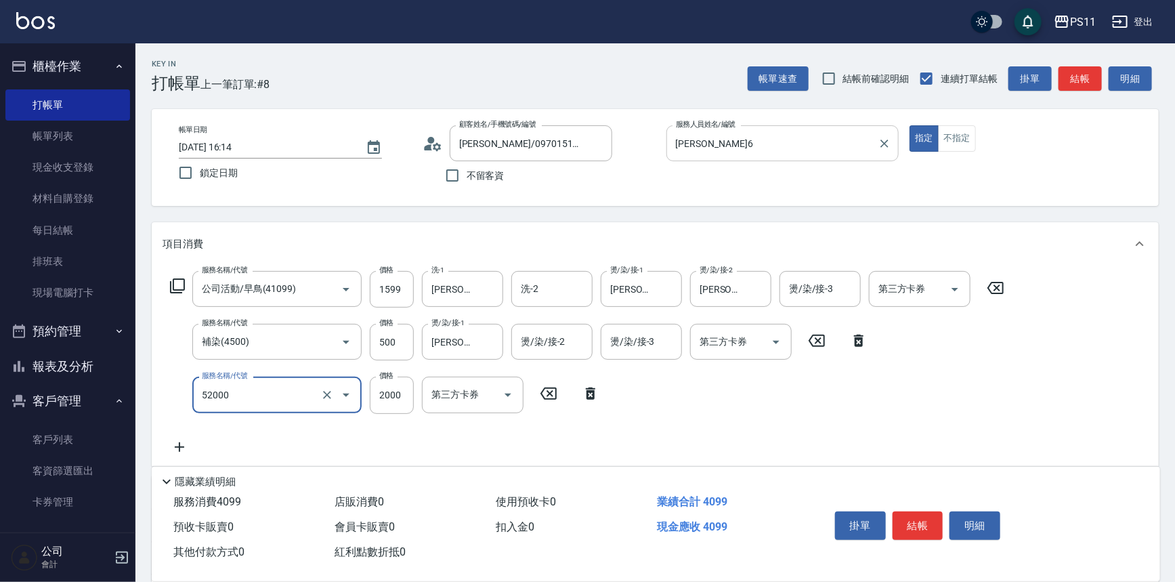
type input "原價1501~2000護髮(52000)"
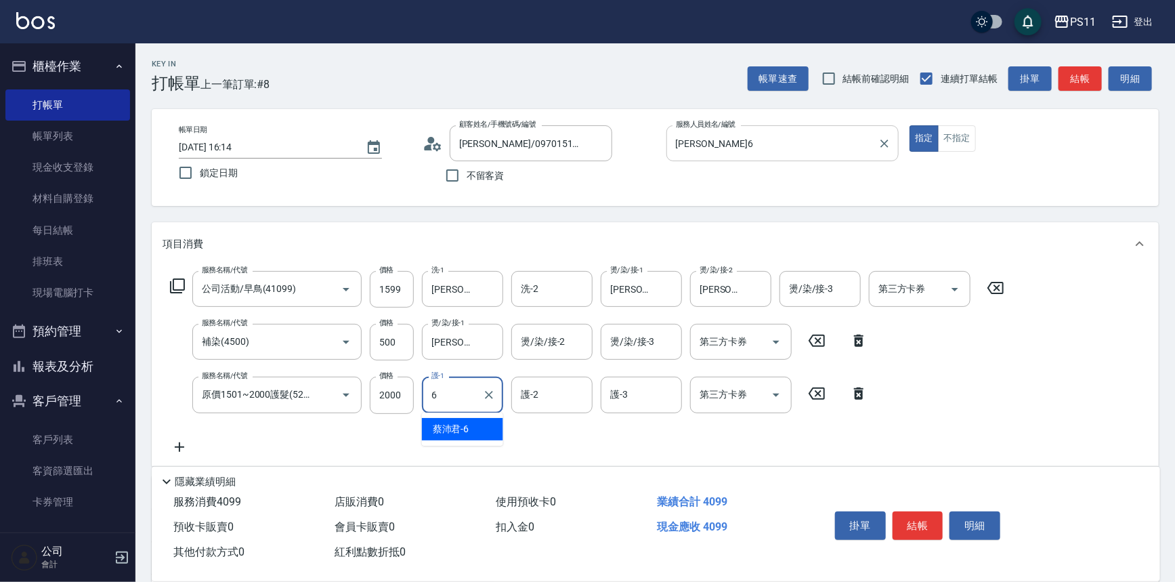
type input "[PERSON_NAME]6"
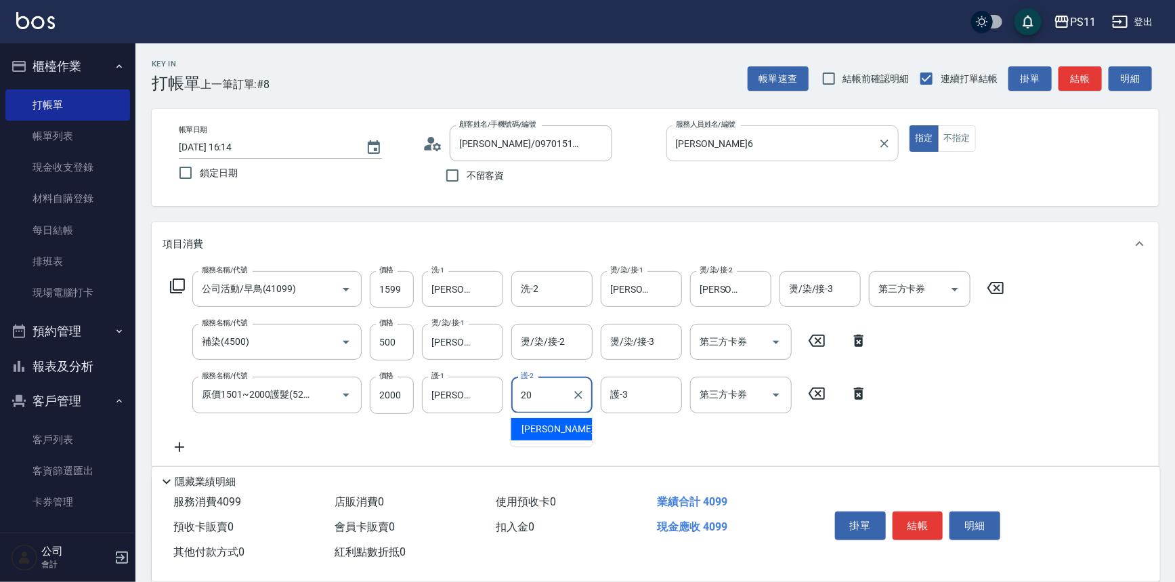
type input "[PERSON_NAME]-20"
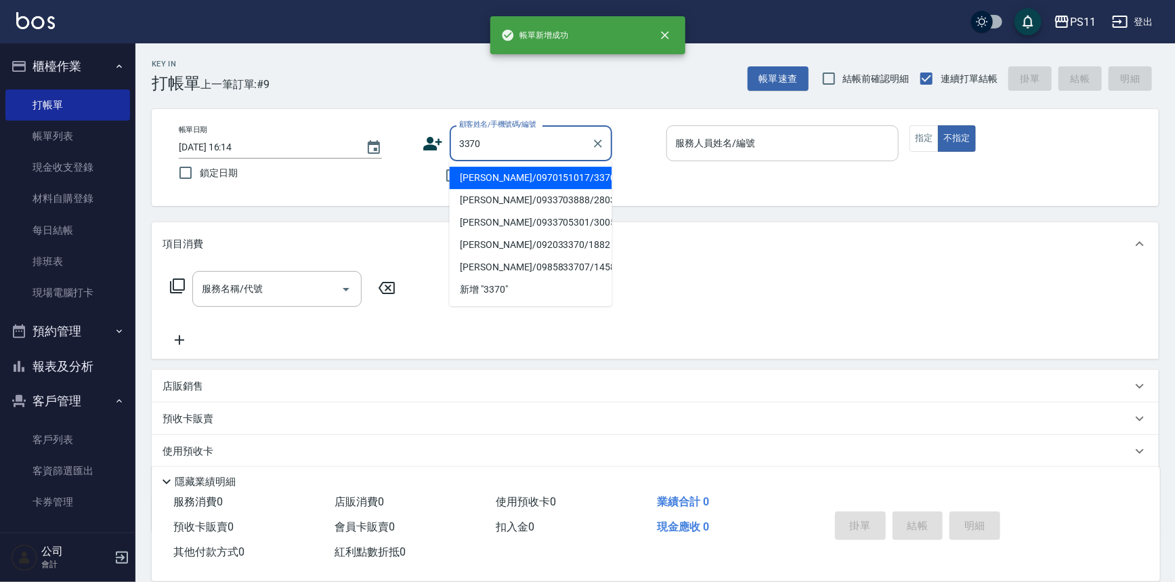
type input "[PERSON_NAME]/0970151017/3370"
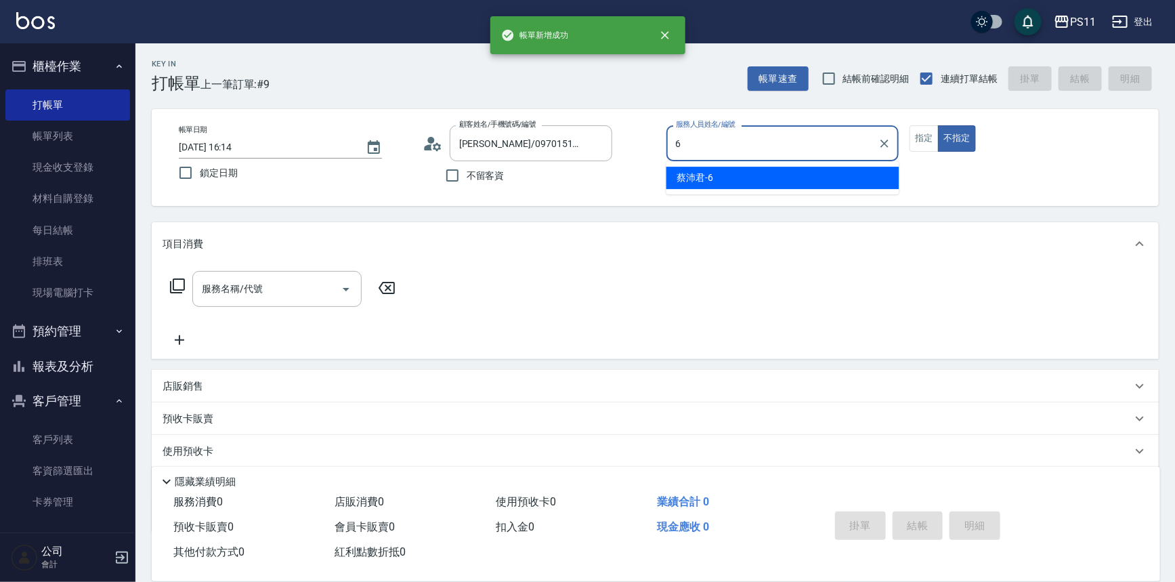
type input "[PERSON_NAME]6"
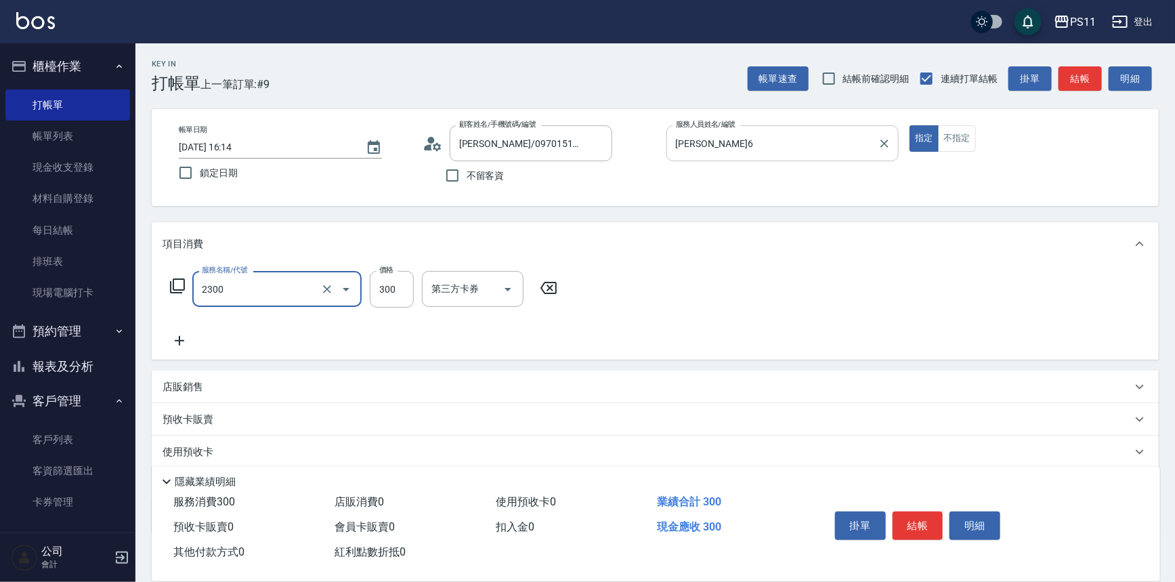
type input "剪髮(2300)"
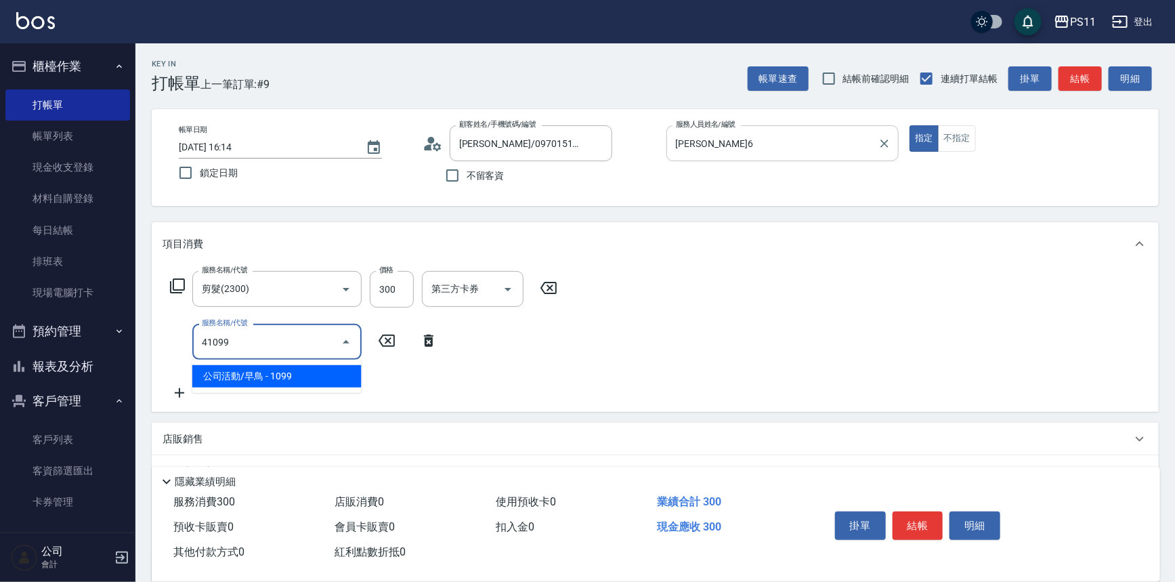
type input "公司活動/早鳥(41099)"
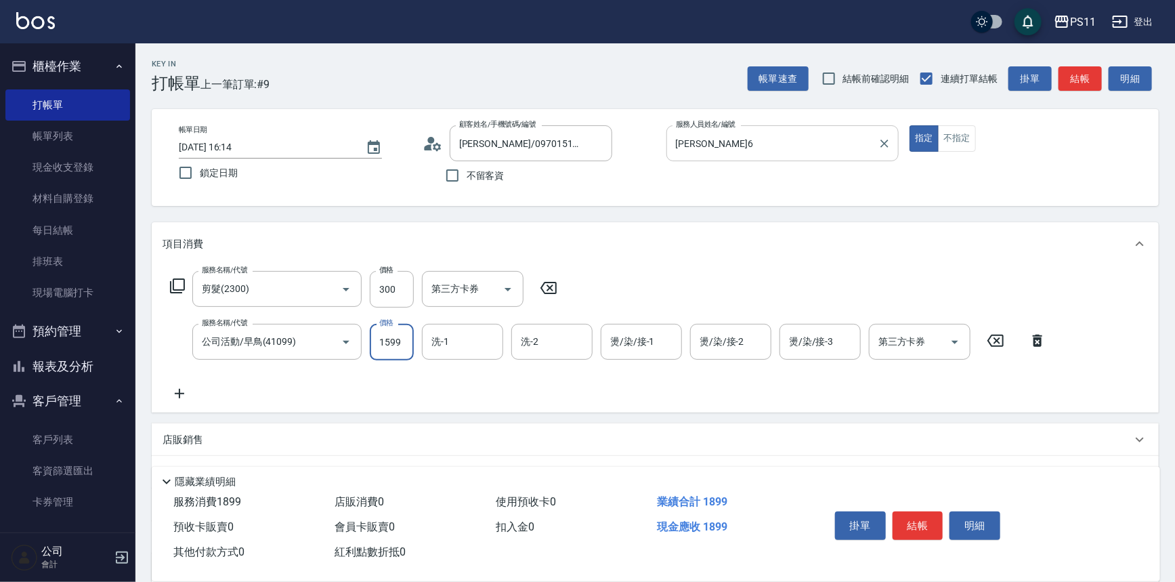
type input "1599"
type input "[PERSON_NAME]-7"
type input "[PERSON_NAME]-31"
type input "[PERSON_NAME]-7"
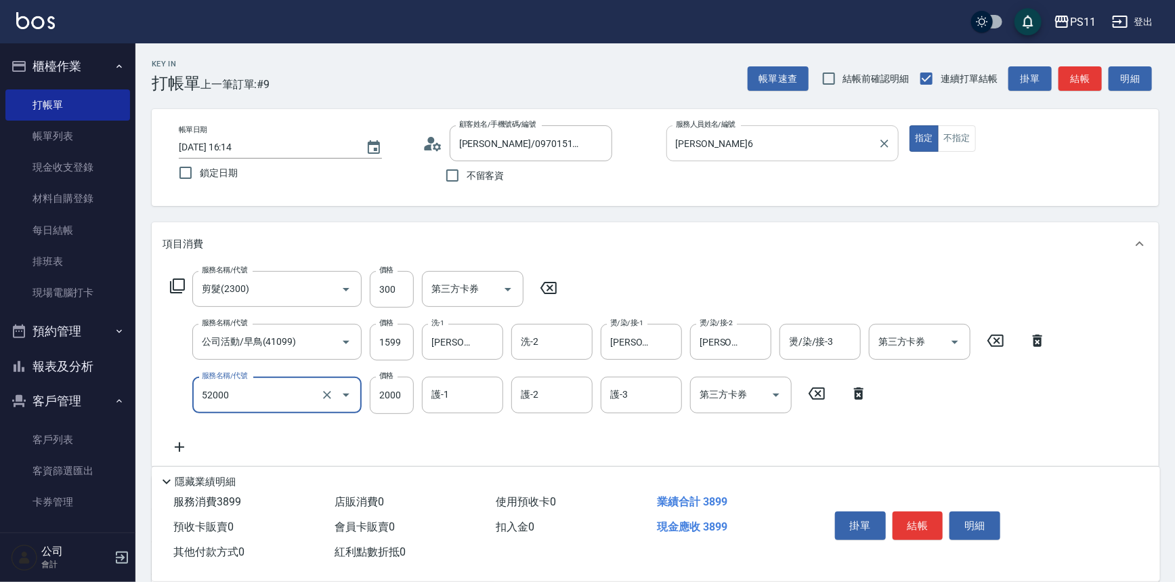
type input "原價1501~2000護髮(52000)"
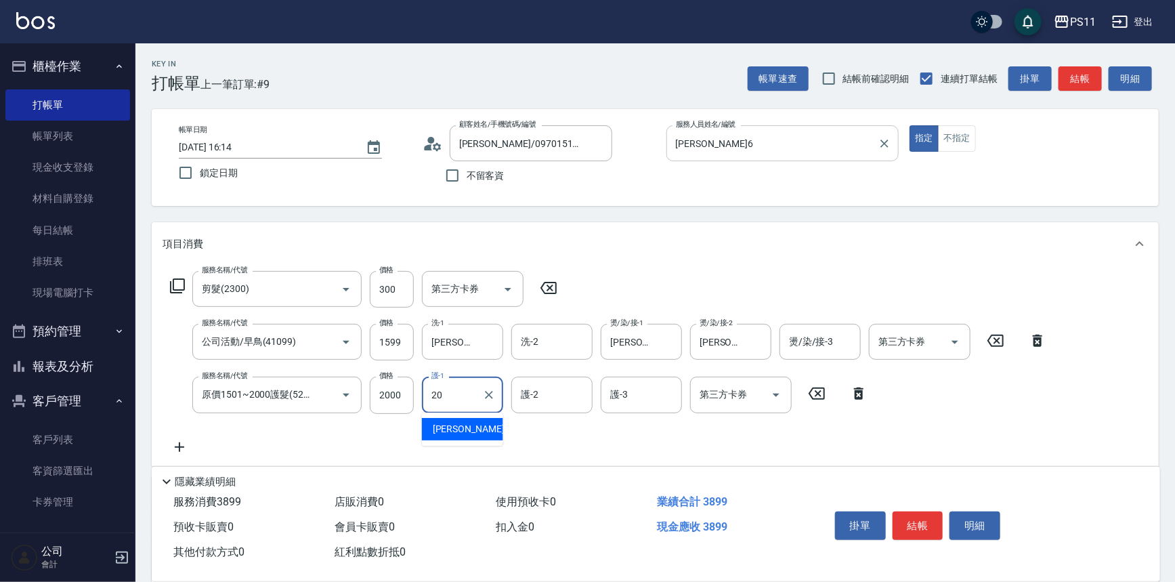
type input "2"
type input "[PERSON_NAME]-7"
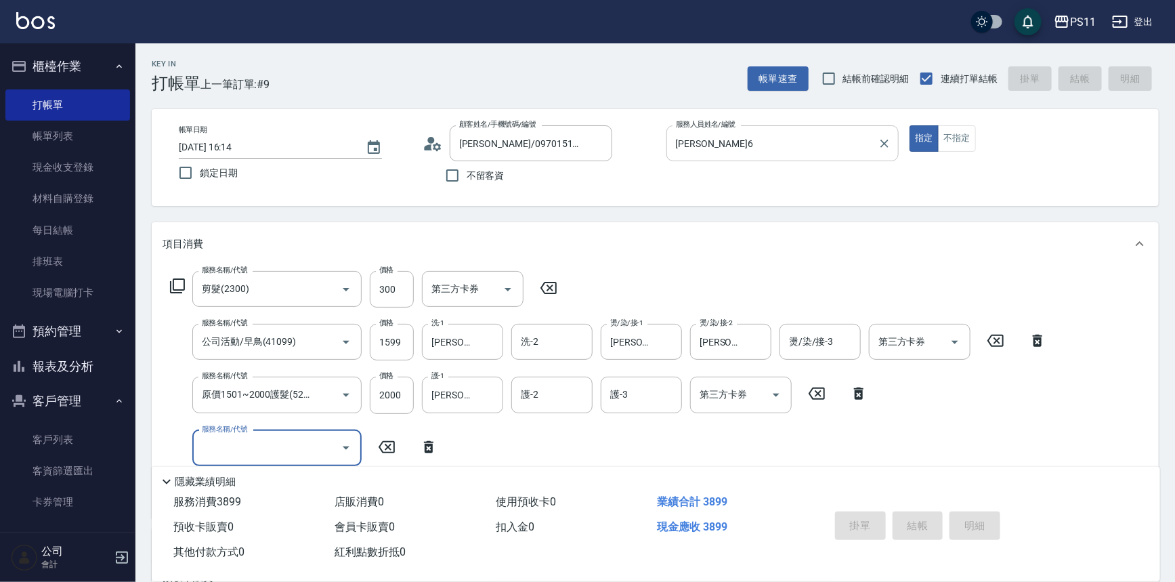
type input "[DATE] 16:15"
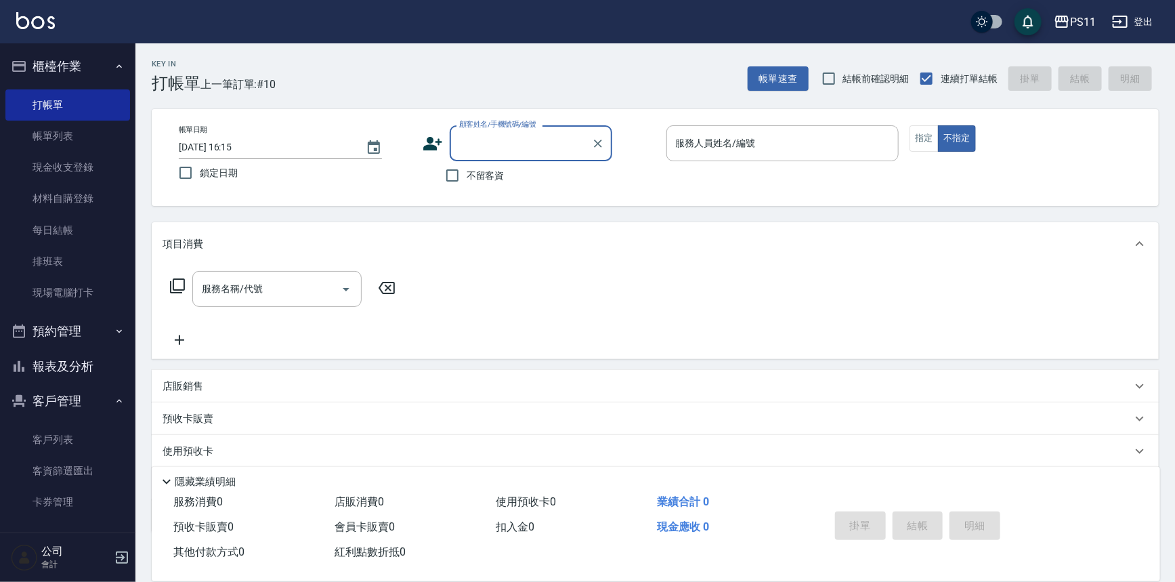
click at [97, 373] on button "報表及分析" at bounding box center [67, 366] width 125 height 35
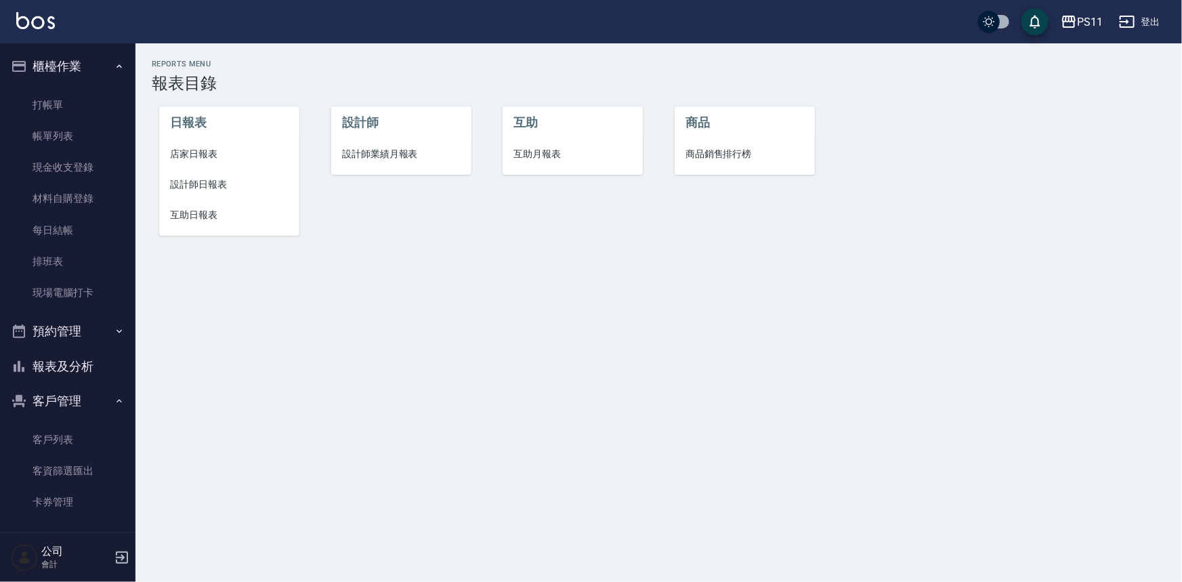
click at [216, 181] on span "設計師日報表" at bounding box center [229, 184] width 118 height 14
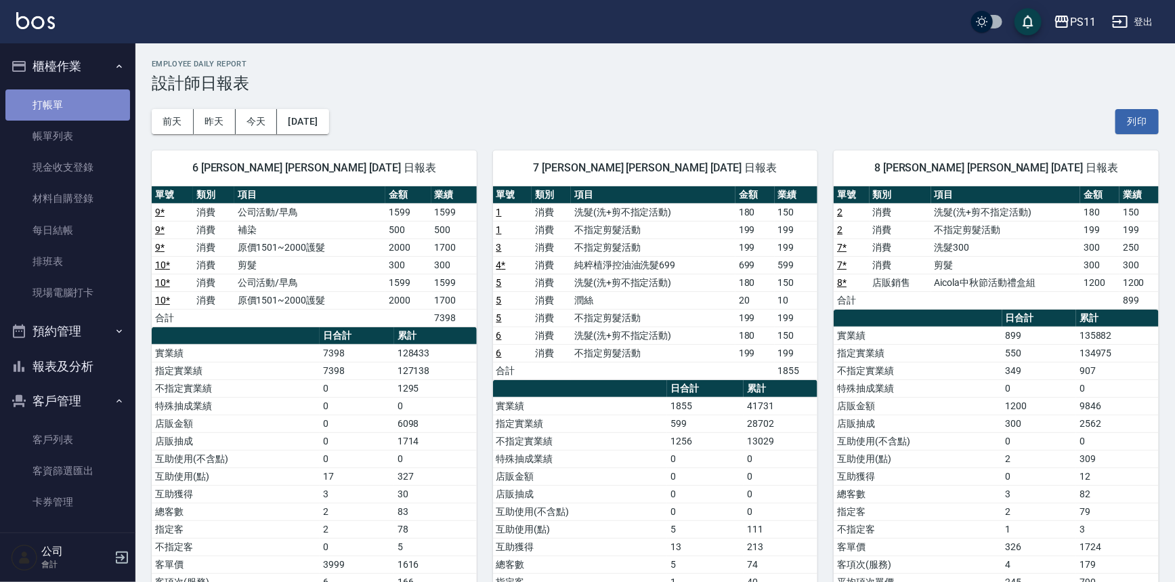
click at [76, 108] on link "打帳單" at bounding box center [67, 104] width 125 height 31
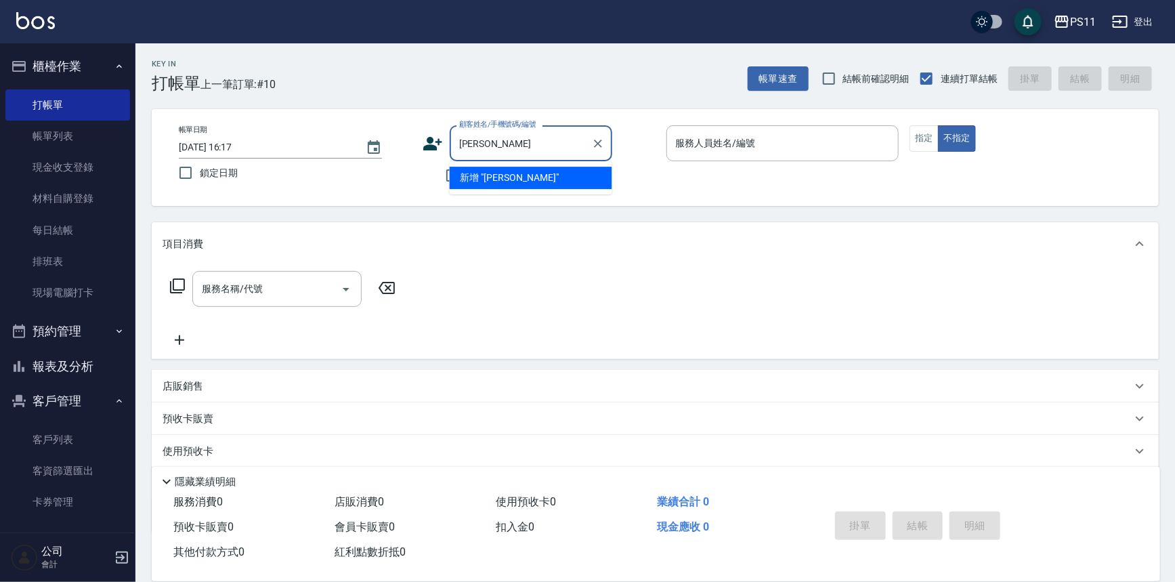
click at [520, 146] on input "[PERSON_NAME]" at bounding box center [521, 143] width 130 height 24
click at [511, 144] on input "[PERSON_NAME]" at bounding box center [521, 143] width 130 height 24
click at [509, 147] on input "[PERSON_NAME]" at bounding box center [521, 143] width 130 height 24
click at [510, 154] on input "[PERSON_NAME]" at bounding box center [521, 143] width 130 height 24
click at [466, 146] on input "[PERSON_NAME]" at bounding box center [521, 143] width 130 height 24
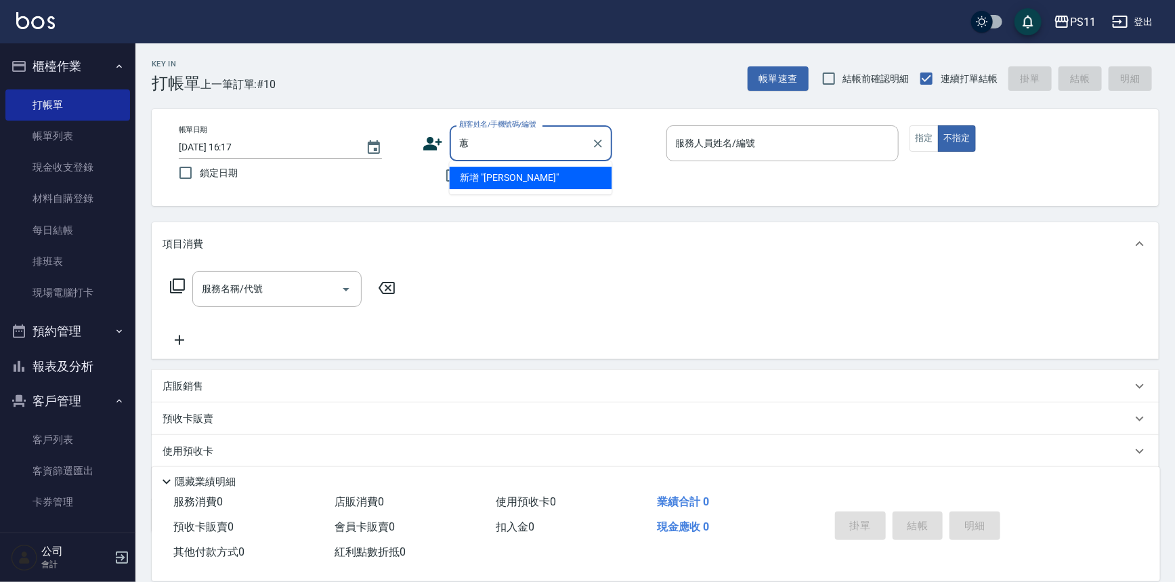
type input "張雅蕙/0966205193/3252"
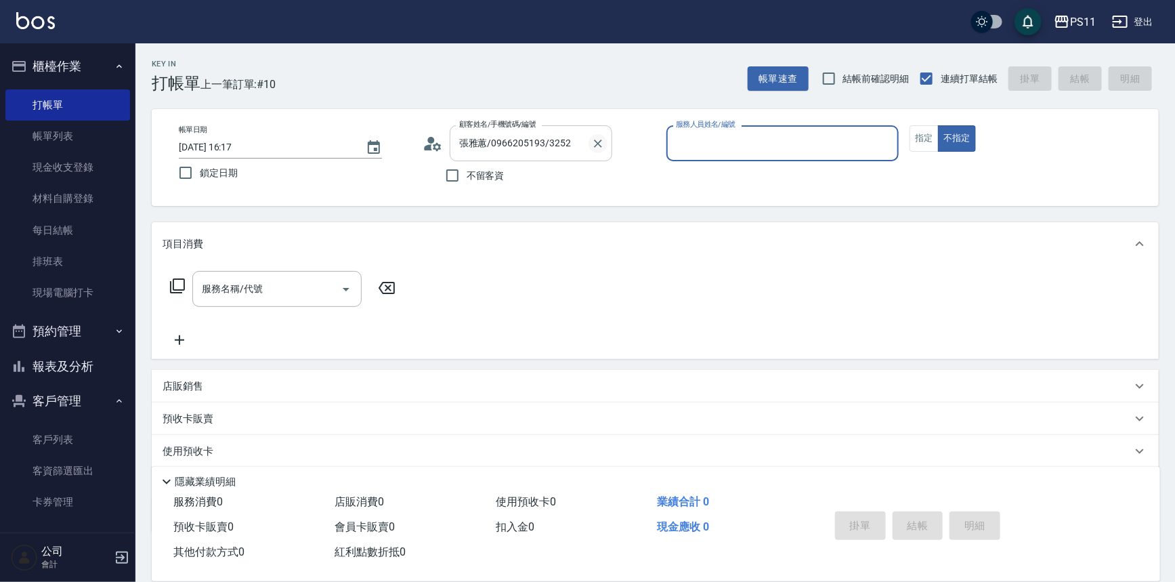
click at [595, 148] on icon "Clear" at bounding box center [598, 144] width 14 height 14
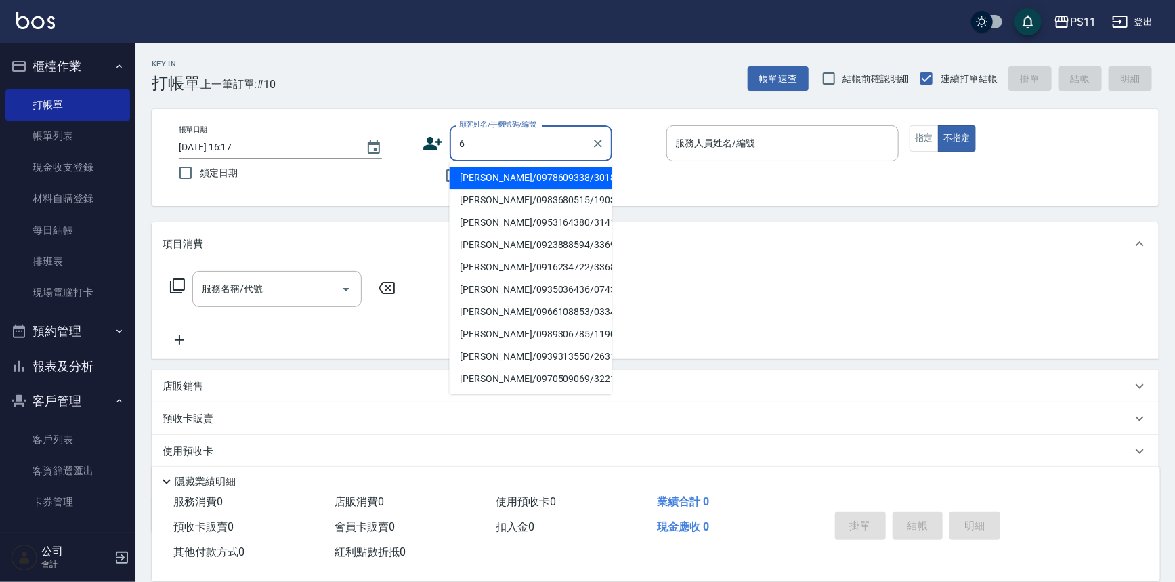
type input "[PERSON_NAME]/0978609338/3018"
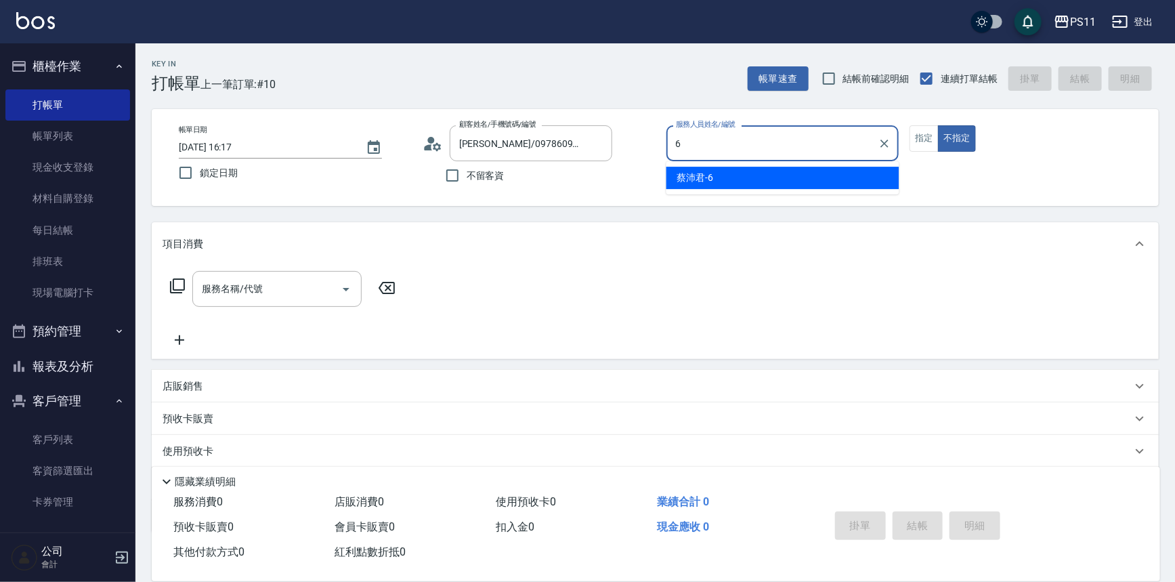
type input "[PERSON_NAME]6"
type button "false"
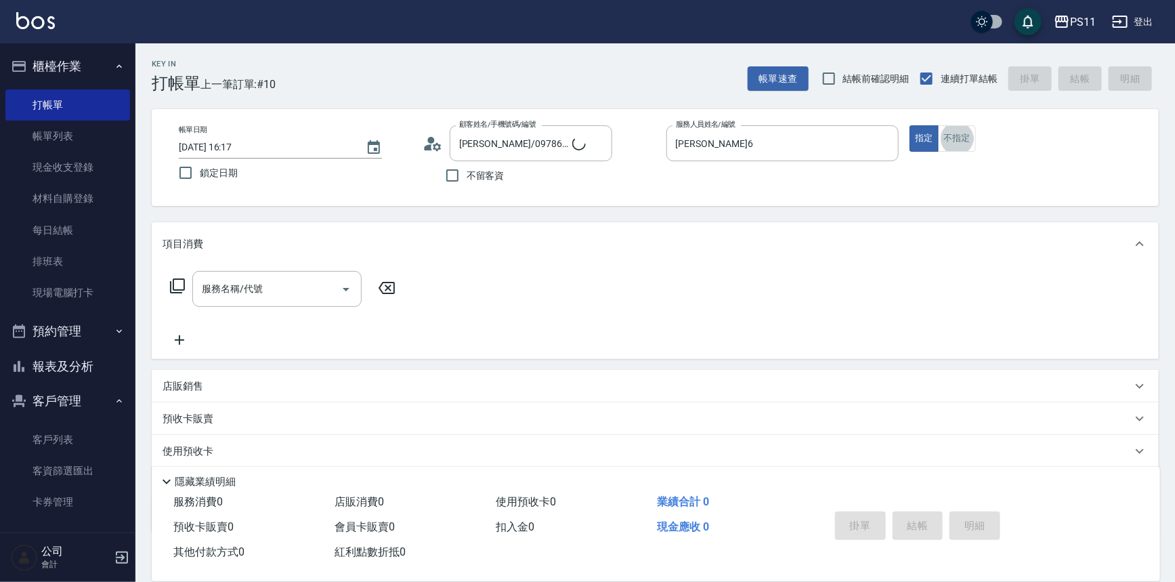
type input "菜佩龜/0916145580/6"
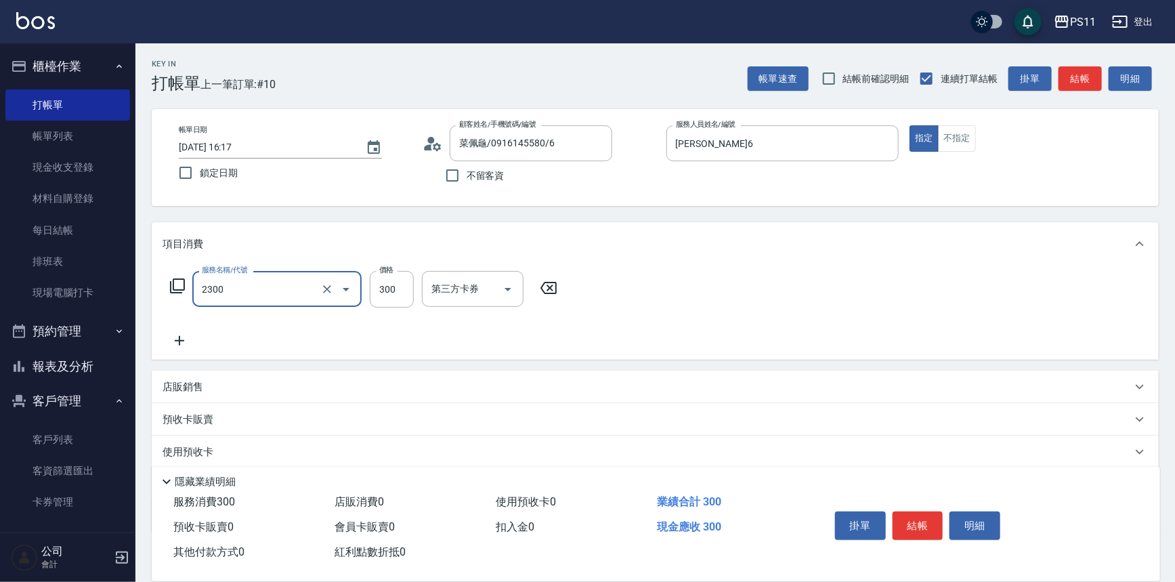
type input "剪髮(2300)"
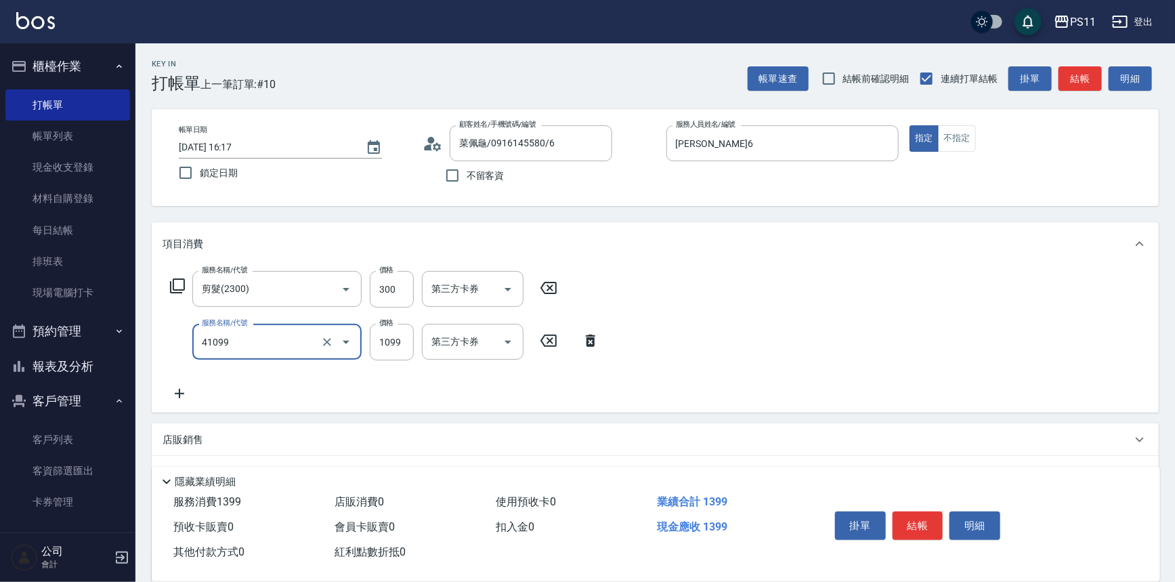
type input "公司活動/早鳥(41099)"
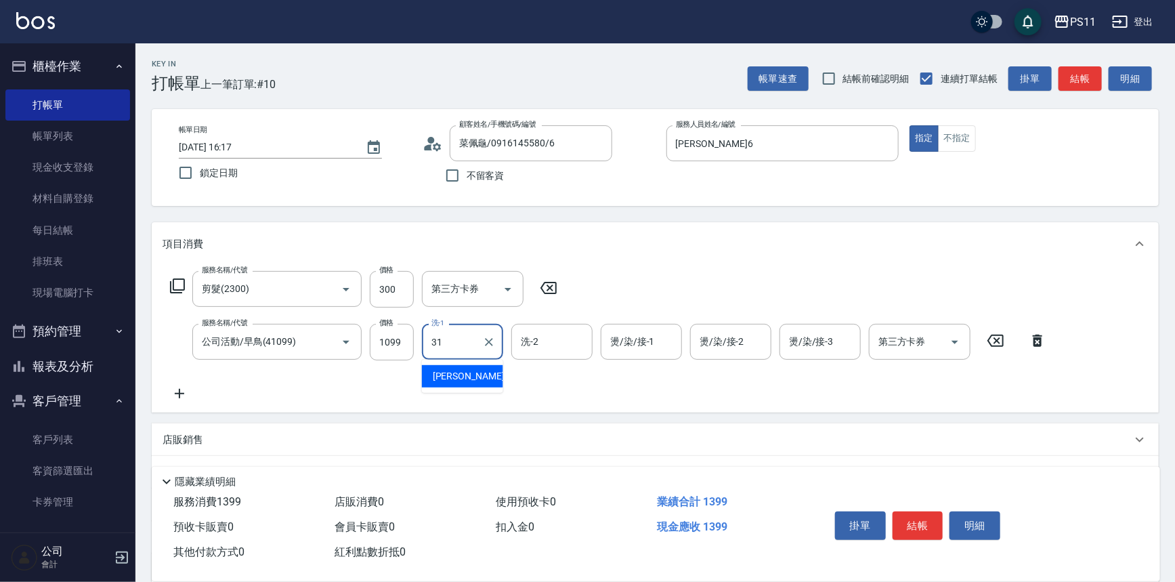
type input "[PERSON_NAME]-31"
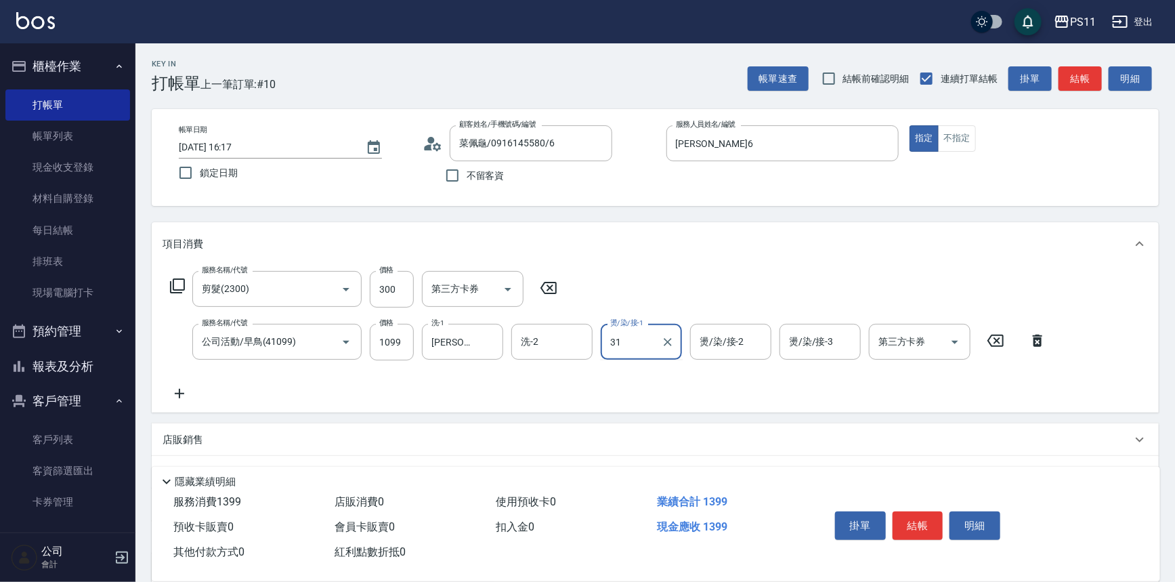
type input "[PERSON_NAME]-31"
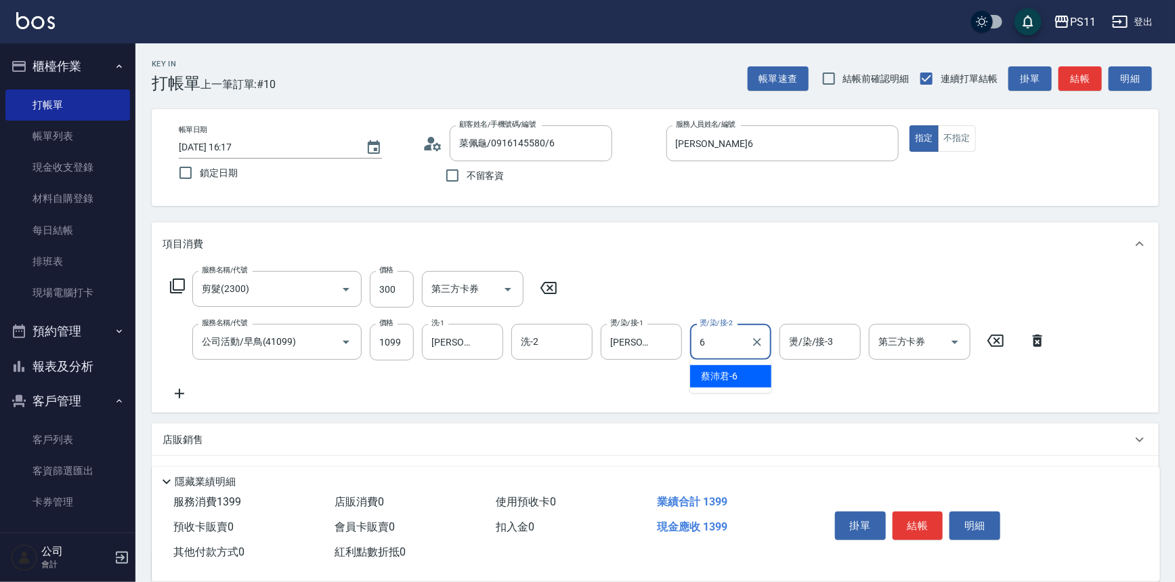
type input "[PERSON_NAME]6"
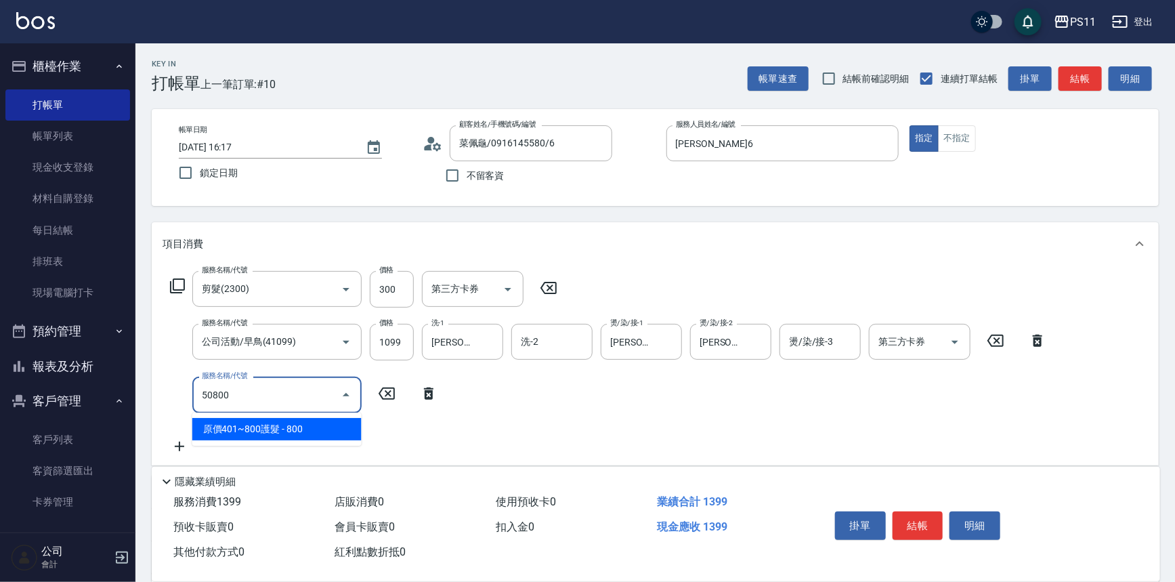
type input "原價401~800護髮(50800)"
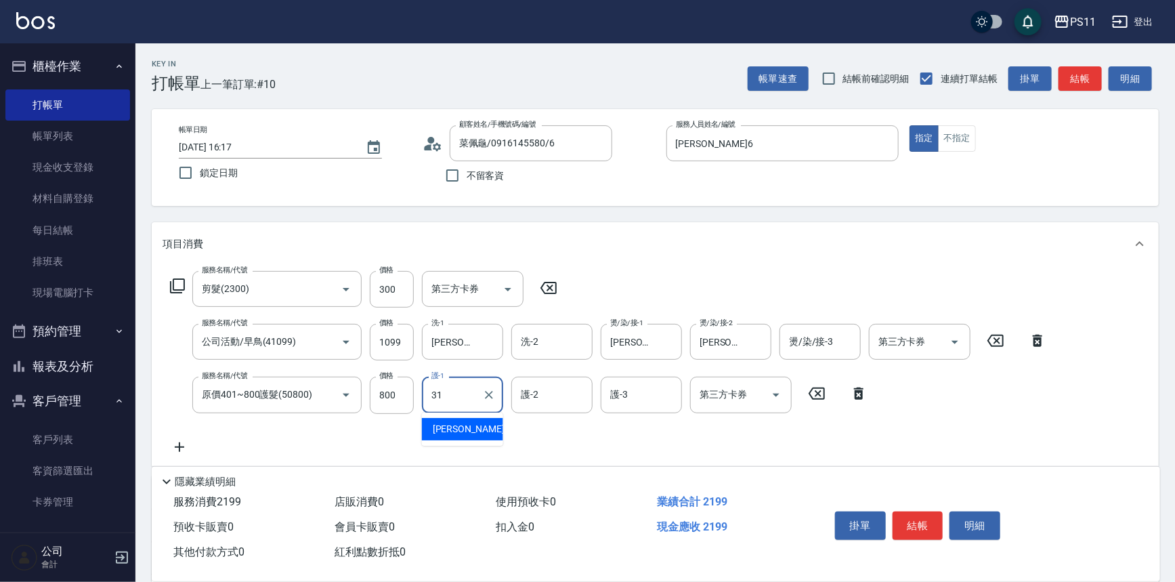
type input "[PERSON_NAME]-31"
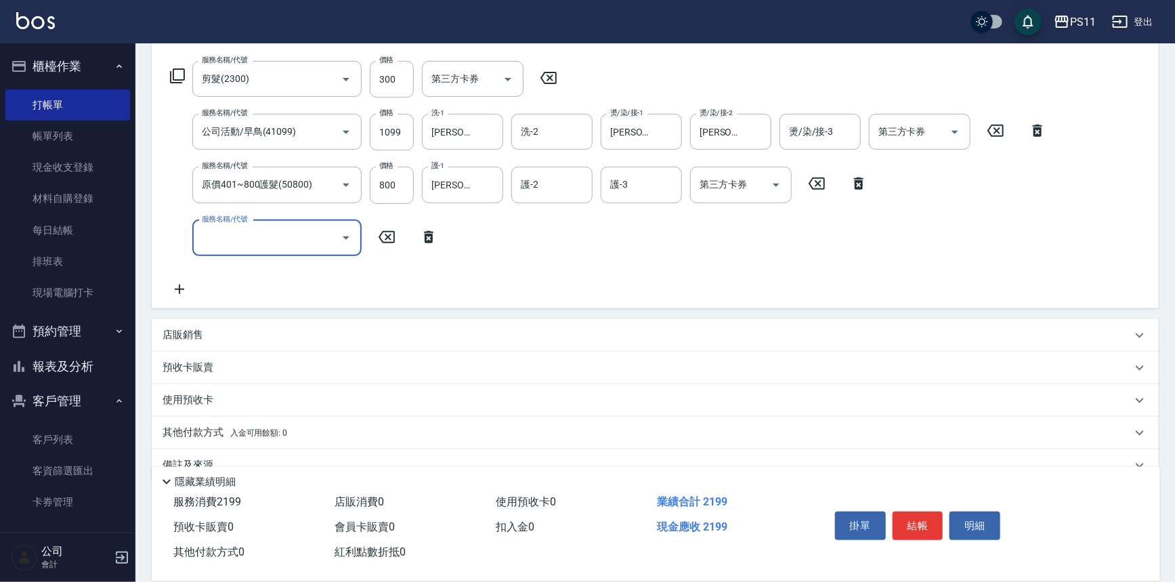
scroll to position [236, 0]
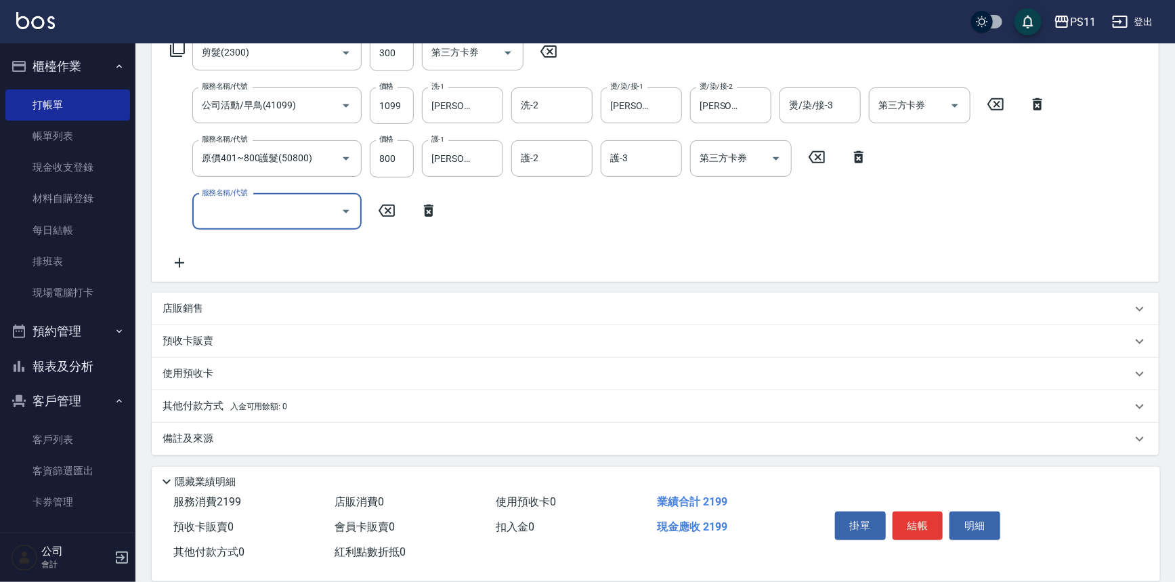
click at [209, 403] on p "其他付款方式 入金可用餘額: 0" at bounding box center [225, 406] width 125 height 15
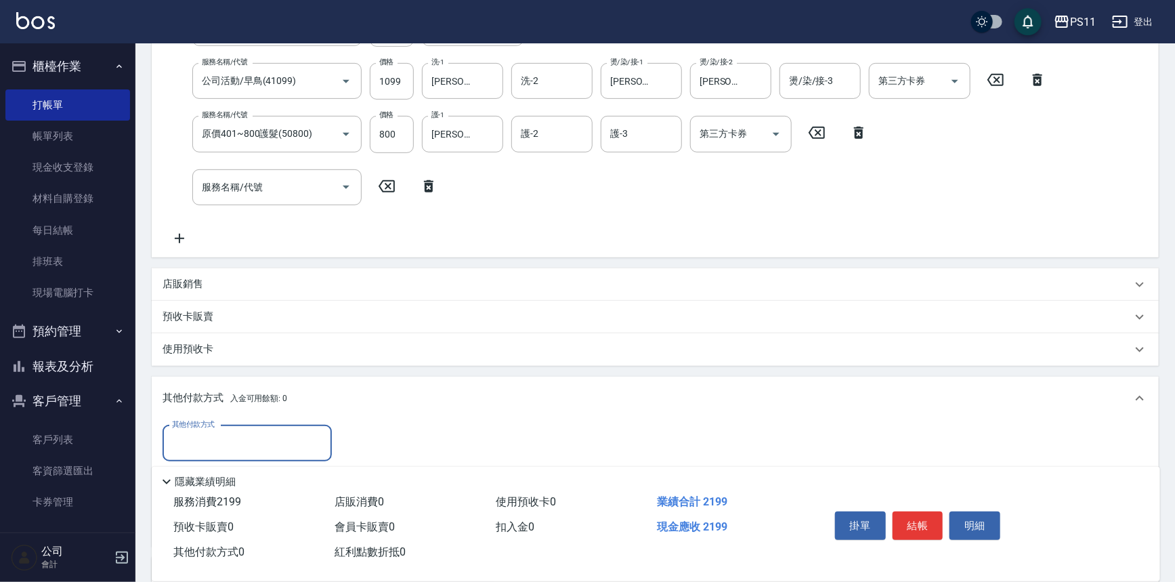
scroll to position [0, 0]
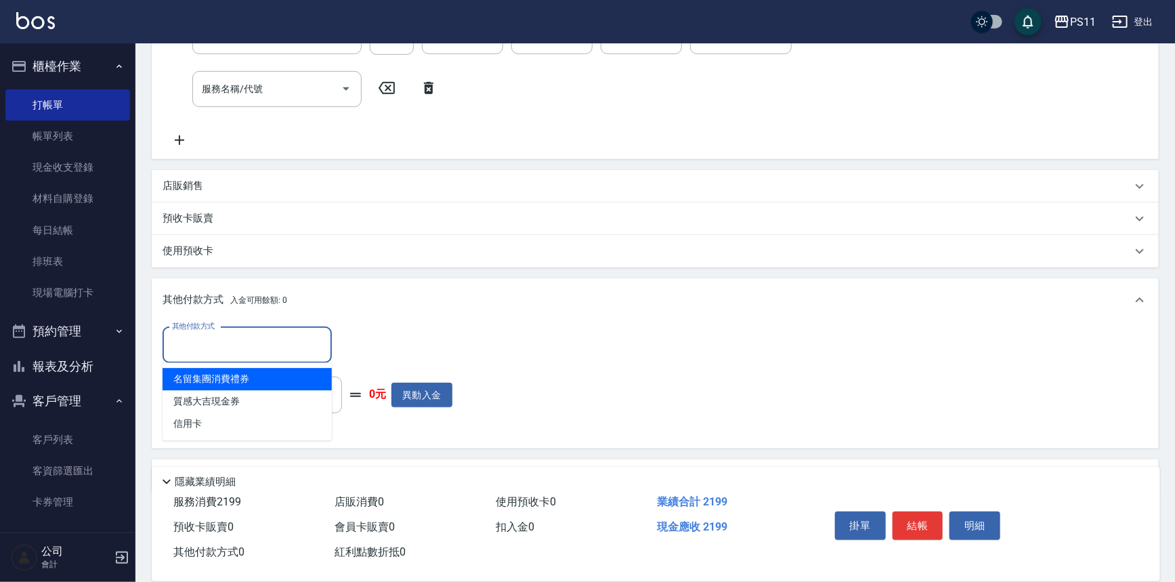
click at [251, 345] on input "其他付款方式" at bounding box center [247, 345] width 157 height 24
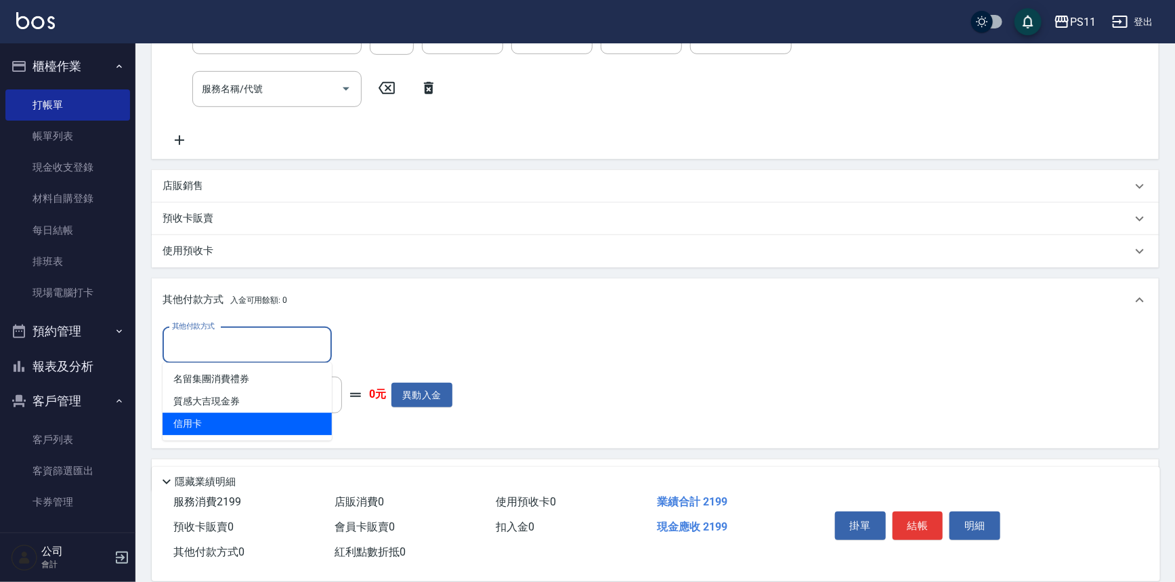
click at [261, 414] on span "信用卡" at bounding box center [247, 423] width 169 height 22
type input "信用卡"
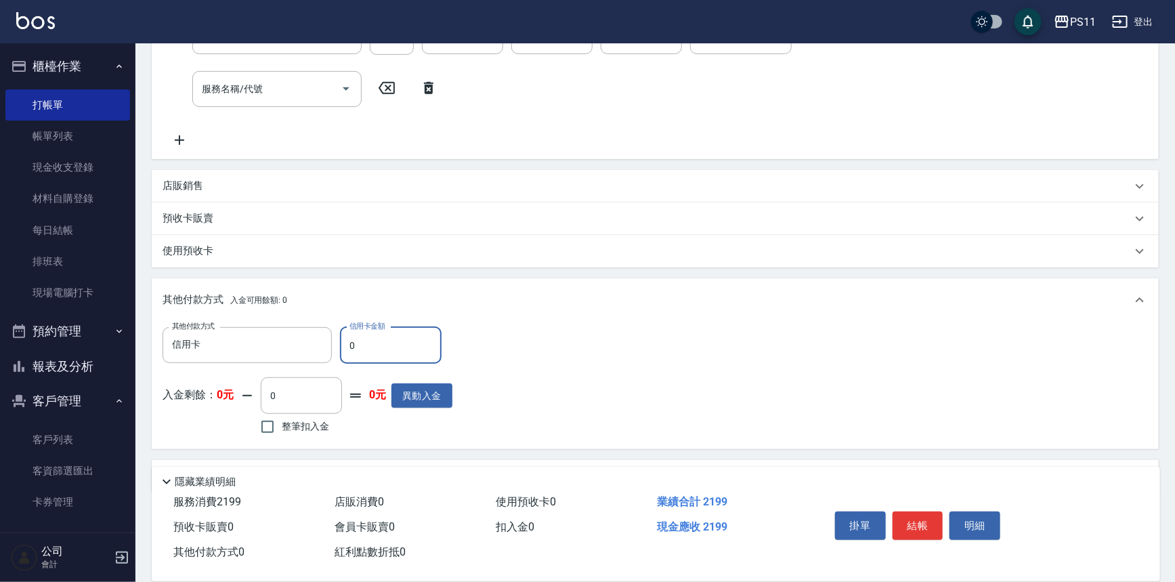
drag, startPoint x: 369, startPoint y: 331, endPoint x: 341, endPoint y: 337, distance: 28.4
click at [341, 337] on input "0" at bounding box center [391, 345] width 102 height 37
type input "2199"
type input "[DATE] 16:18"
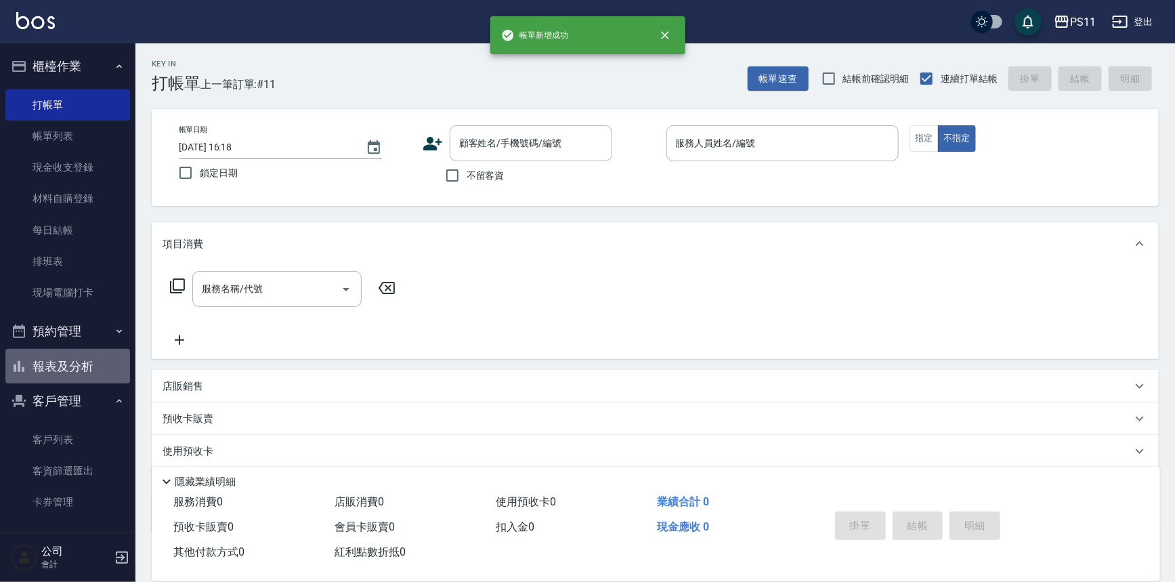
click at [80, 372] on button "報表及分析" at bounding box center [67, 366] width 125 height 35
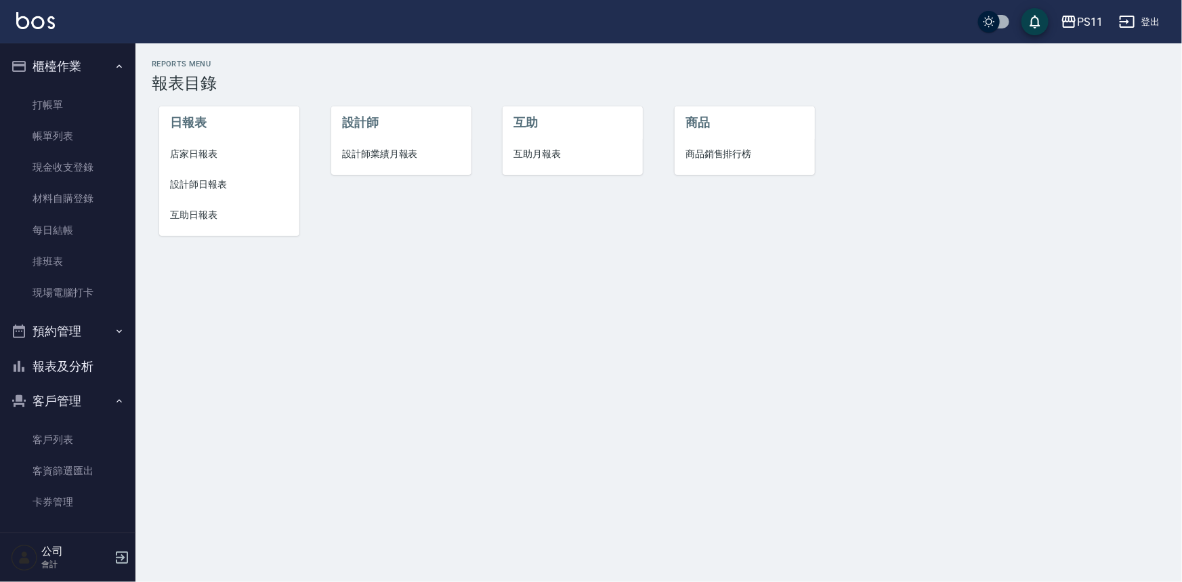
click at [185, 176] on li "設計師日報表" at bounding box center [229, 184] width 140 height 30
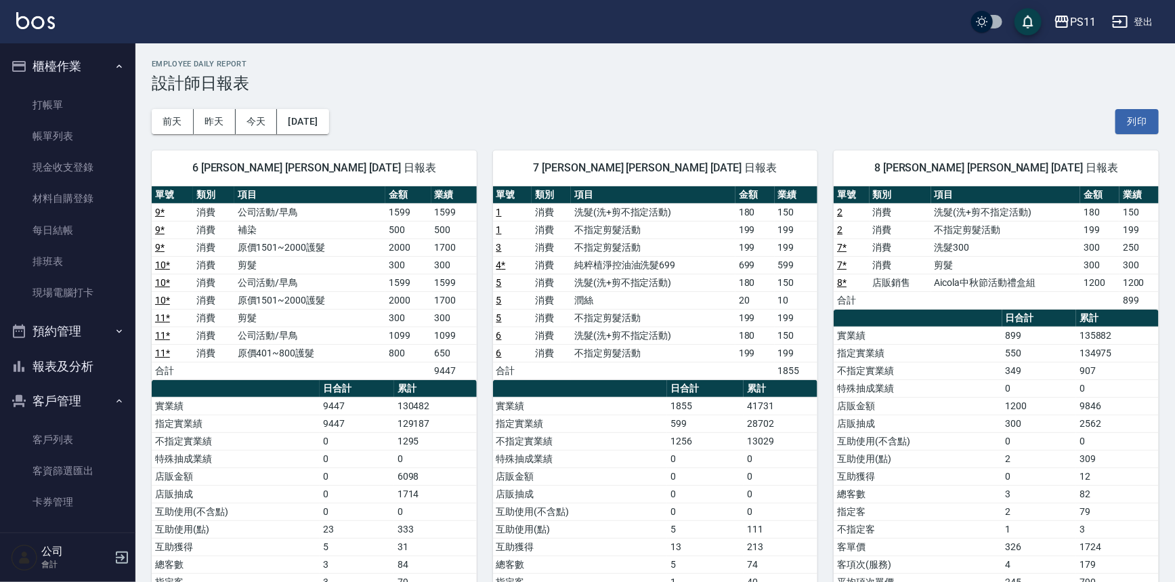
click at [88, 362] on button "報表及分析" at bounding box center [67, 366] width 125 height 35
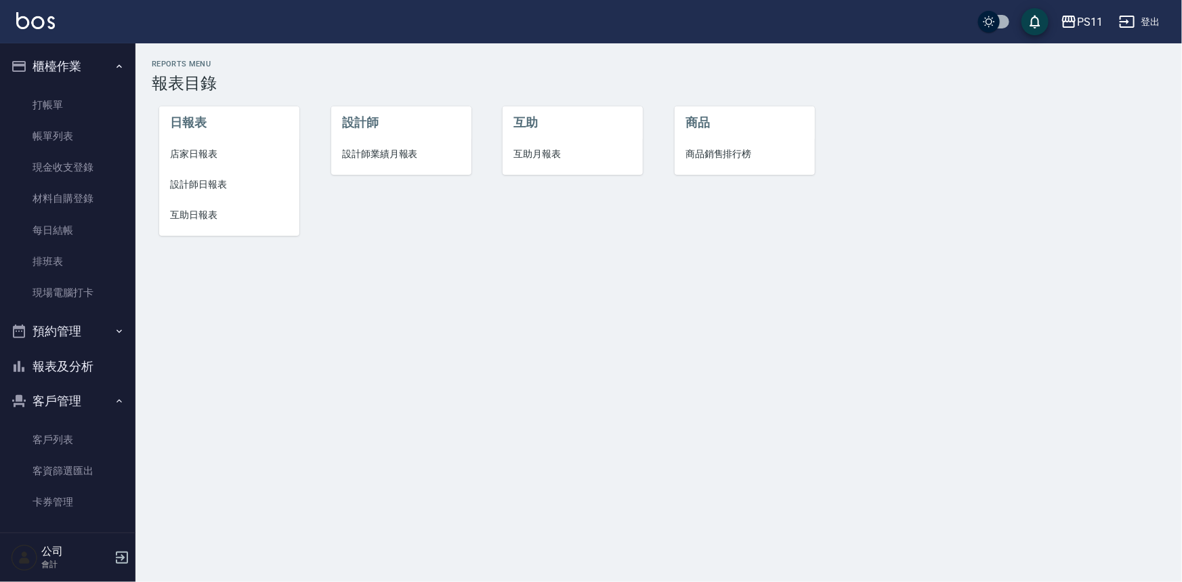
click at [68, 360] on button "報表及分析" at bounding box center [67, 366] width 125 height 35
click at [203, 223] on li "互助日報表" at bounding box center [229, 215] width 140 height 30
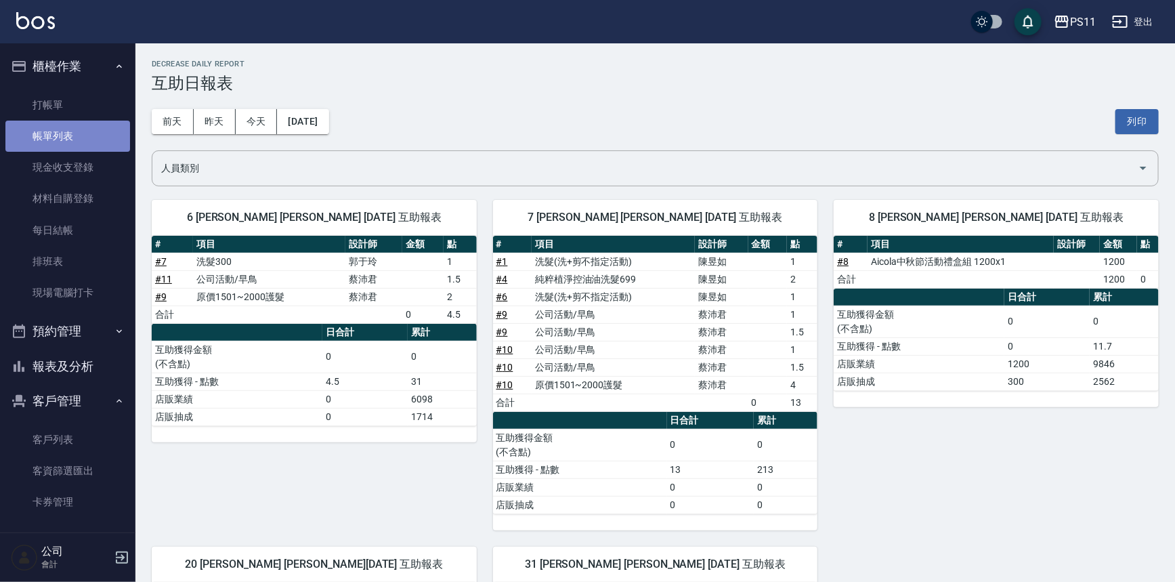
click at [73, 142] on link "帳單列表" at bounding box center [67, 136] width 125 height 31
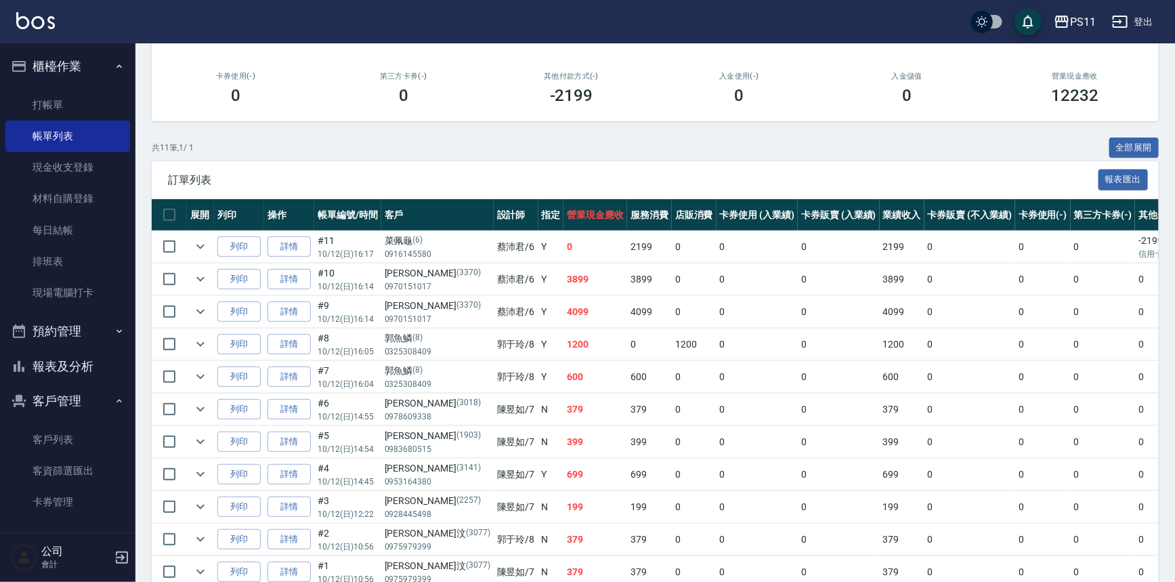
scroll to position [244, 0]
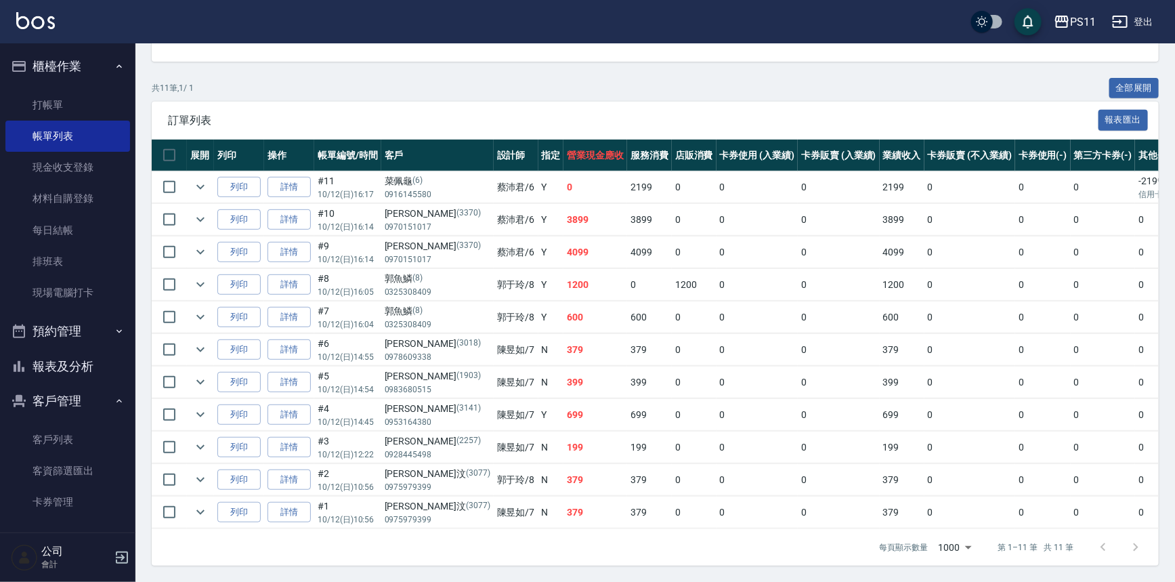
click at [76, 372] on button "報表及分析" at bounding box center [67, 366] width 125 height 35
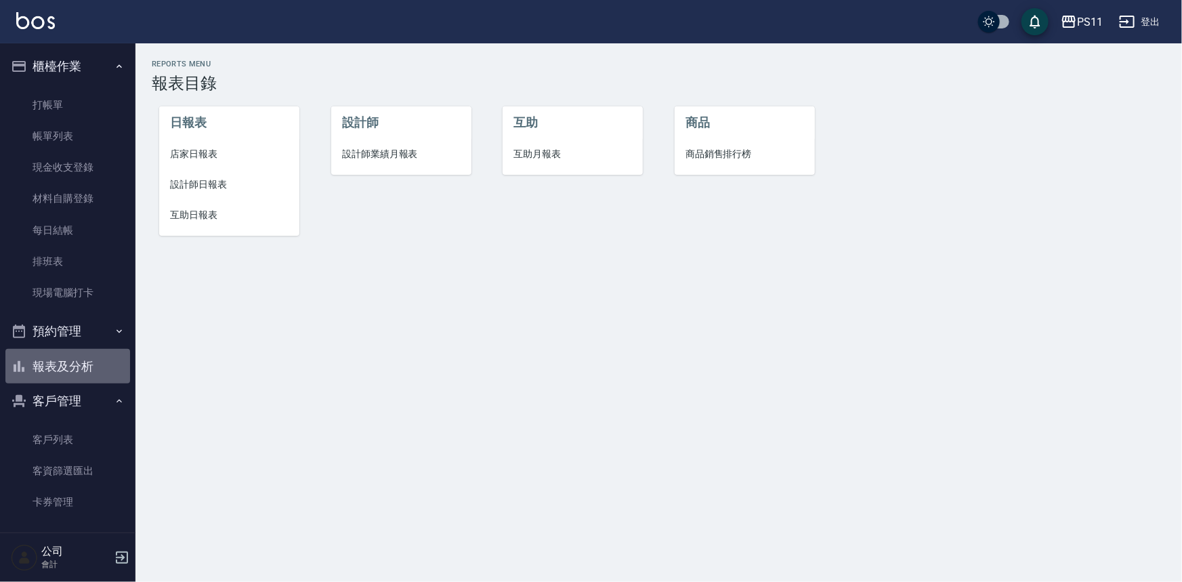
click at [98, 365] on button "報表及分析" at bounding box center [67, 366] width 125 height 35
click at [213, 158] on span "店家日報表" at bounding box center [229, 154] width 118 height 14
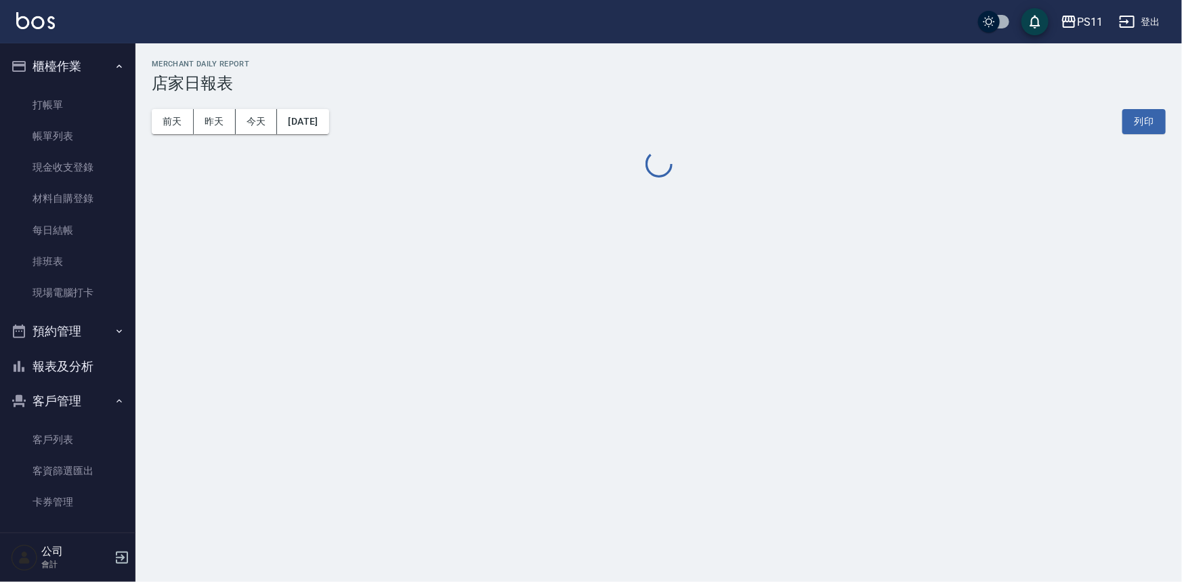
click at [88, 124] on link "帳單列表" at bounding box center [67, 136] width 125 height 31
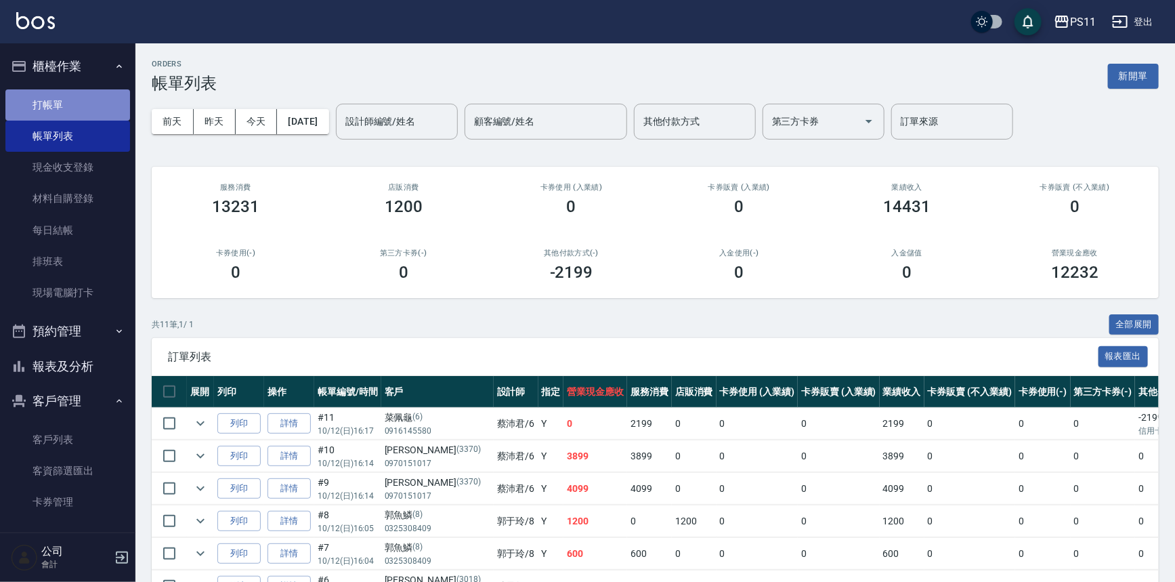
click at [88, 104] on link "打帳單" at bounding box center [67, 104] width 125 height 31
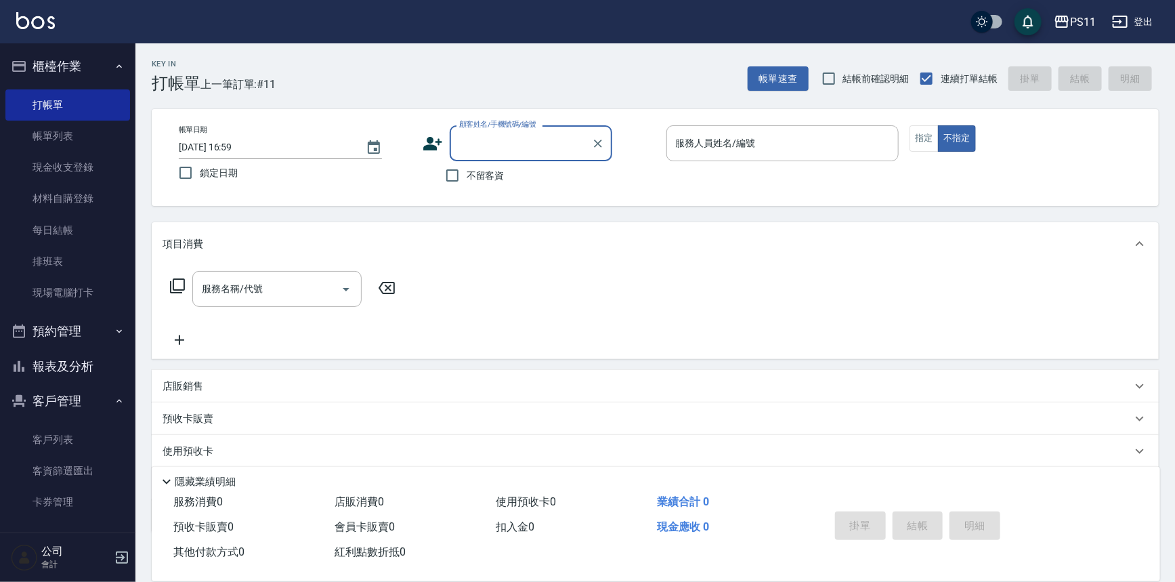
click at [486, 126] on label "顧客姓名/手機號碼/編號" at bounding box center [497, 124] width 77 height 10
click at [486, 131] on input "顧客姓名/手機號碼/編號" at bounding box center [521, 143] width 130 height 24
click at [486, 129] on div "顧客姓名/手機號碼/編號" at bounding box center [531, 143] width 163 height 36
type input "1"
click at [513, 138] on input "顧客姓名/手機號碼/編號" at bounding box center [521, 143] width 130 height 24
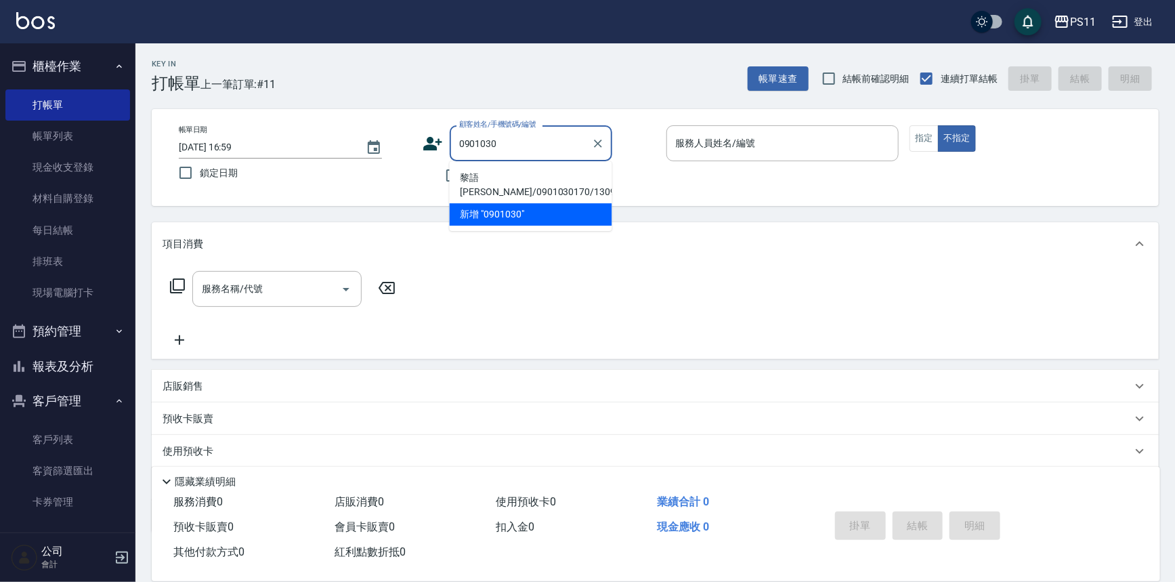
drag, startPoint x: 521, startPoint y: 180, endPoint x: 537, endPoint y: 173, distance: 17.3
click at [523, 179] on li "黎語[PERSON_NAME]/0901030170/1309" at bounding box center [531, 185] width 163 height 37
type input "黎語[PERSON_NAME]/0901030170/1309"
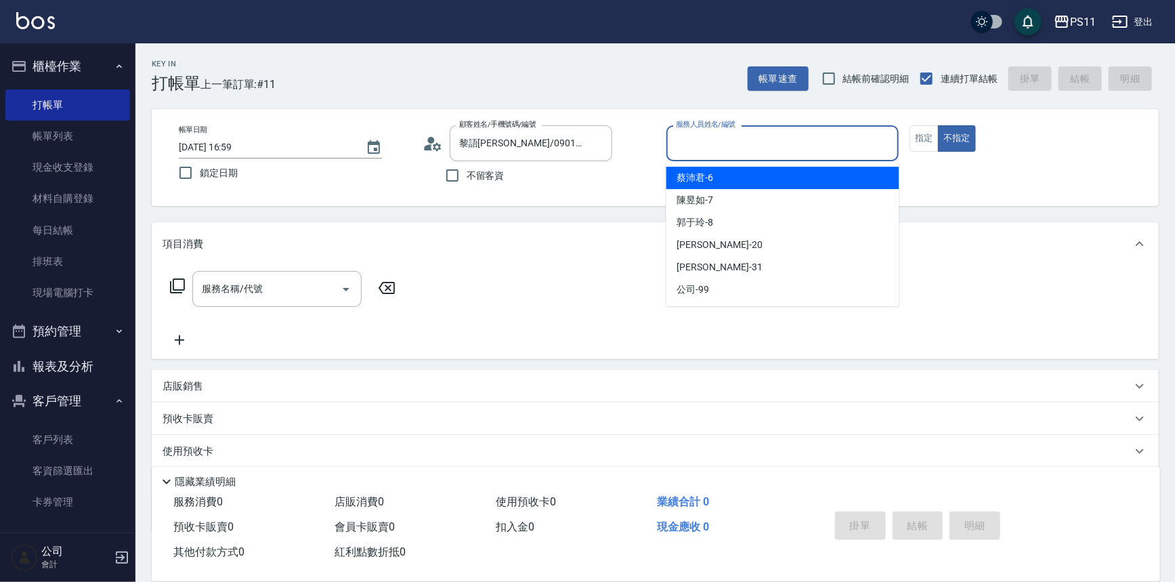
click at [735, 144] on input "服務人員姓名/編號" at bounding box center [782, 143] width 221 height 24
type input "郭于玲-8"
type button "false"
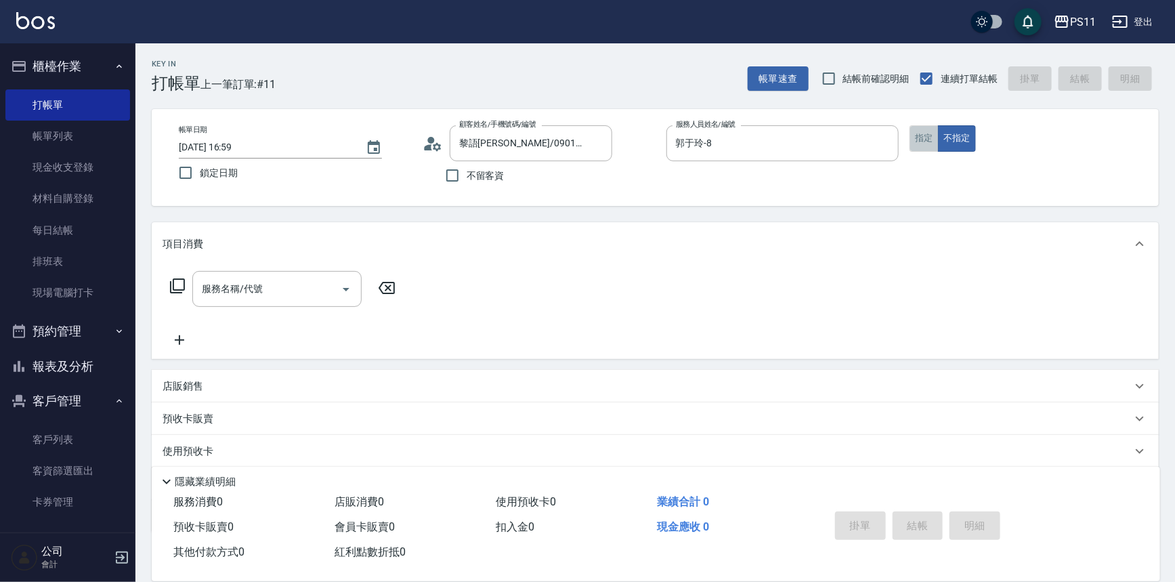
click at [920, 138] on button "指定" at bounding box center [923, 138] width 29 height 26
click at [177, 283] on icon at bounding box center [177, 286] width 16 height 16
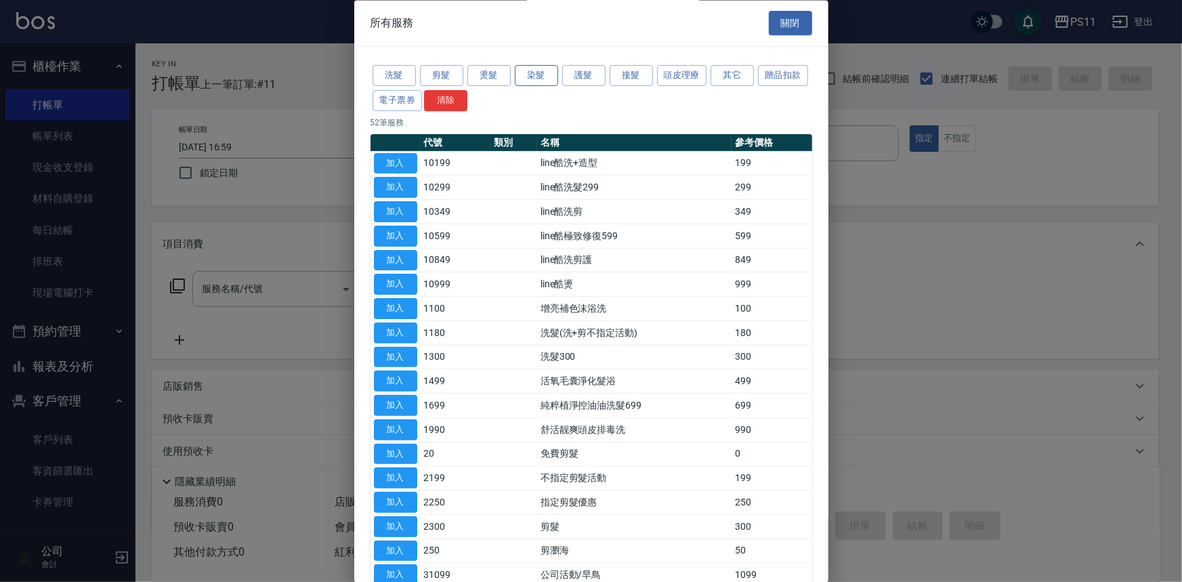
click at [548, 72] on button "染髮" at bounding box center [536, 76] width 43 height 21
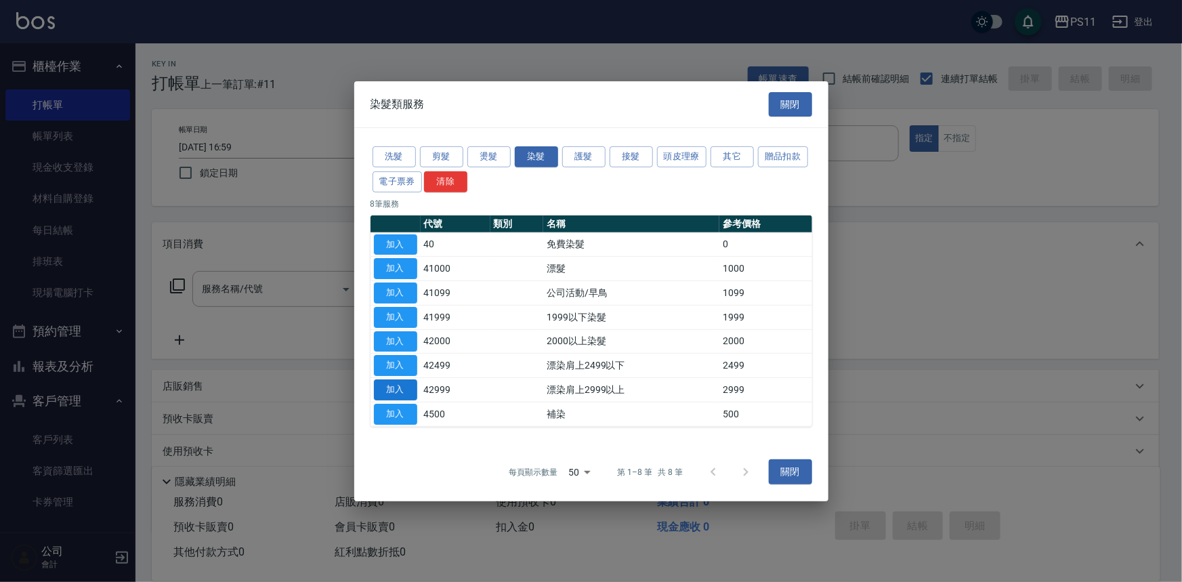
click at [385, 386] on button "加入" at bounding box center [395, 389] width 43 height 21
type input "漂染肩上2999以上(42999)"
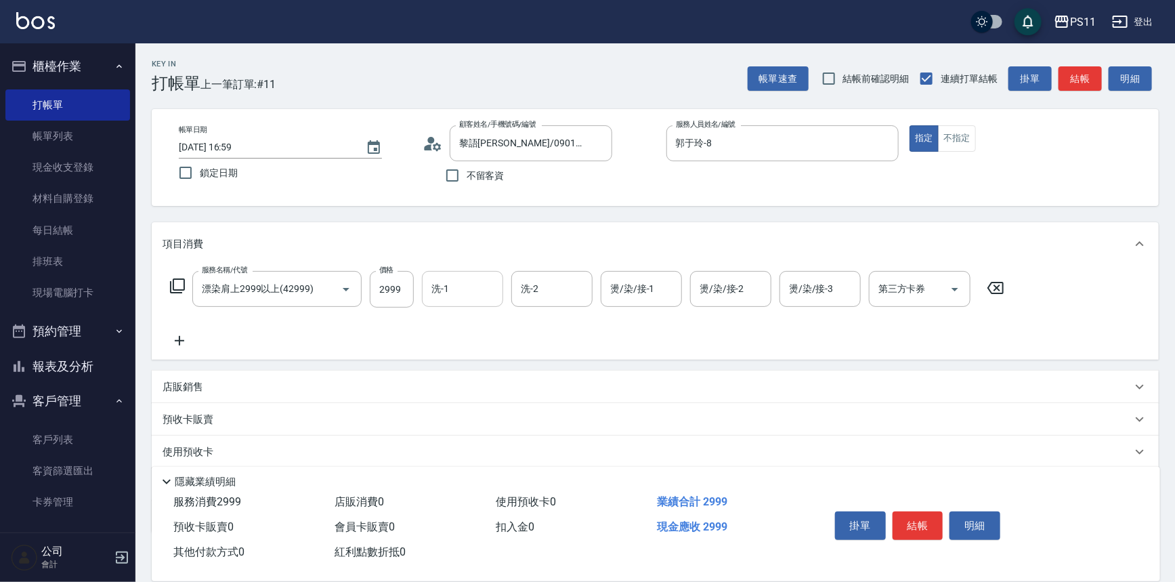
click at [475, 290] on input "洗-1" at bounding box center [462, 289] width 69 height 24
type input "[PERSON_NAME]-20"
click at [184, 335] on icon at bounding box center [180, 340] width 34 height 16
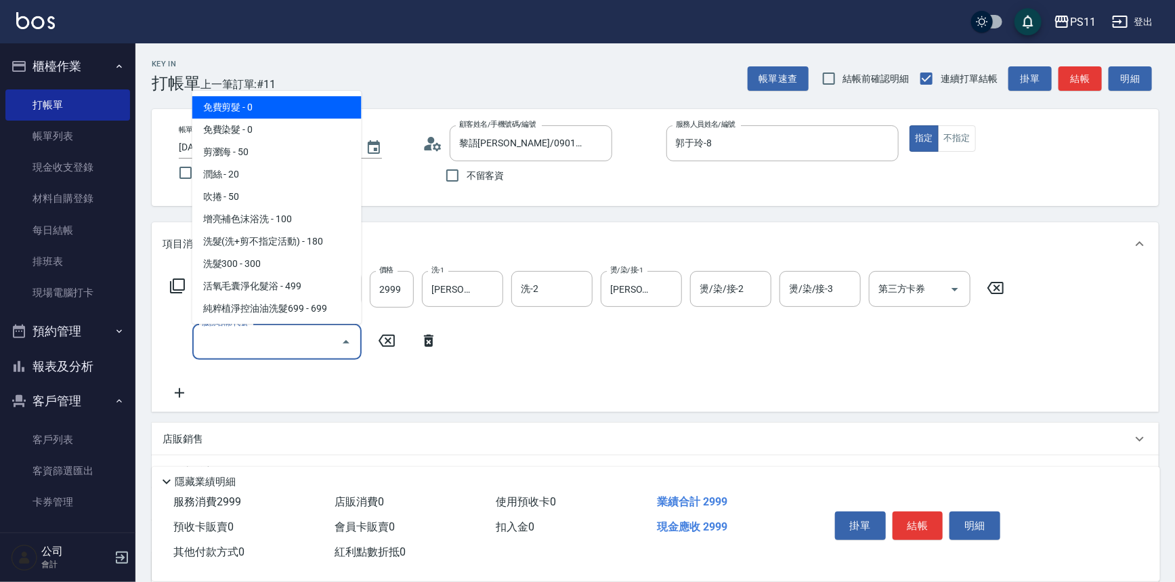
click at [244, 353] on input "服務名稱/代號" at bounding box center [266, 342] width 137 height 24
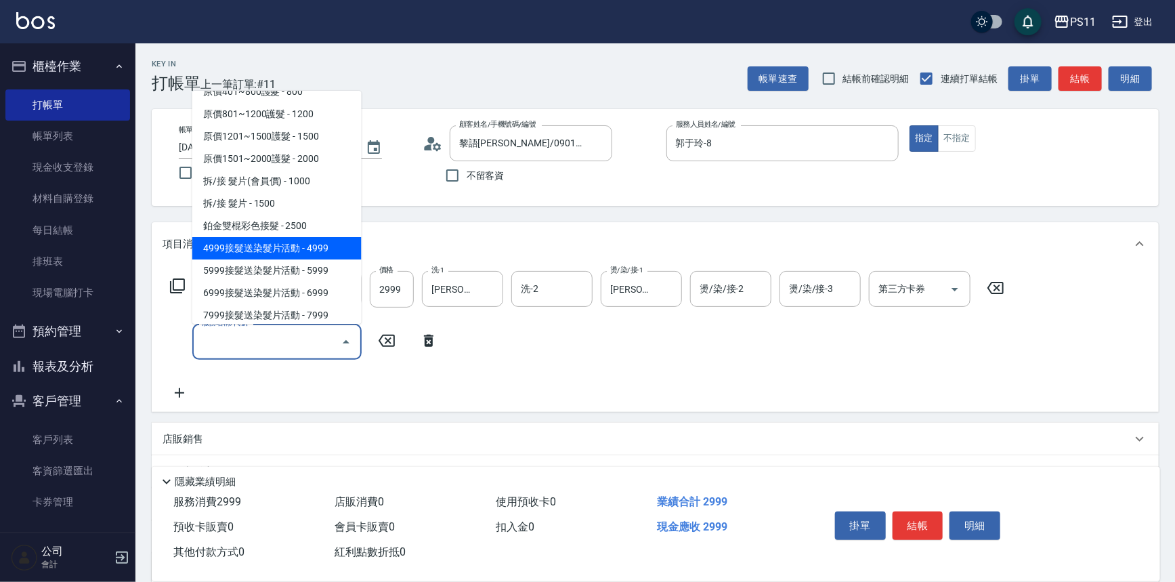
scroll to position [816, 0]
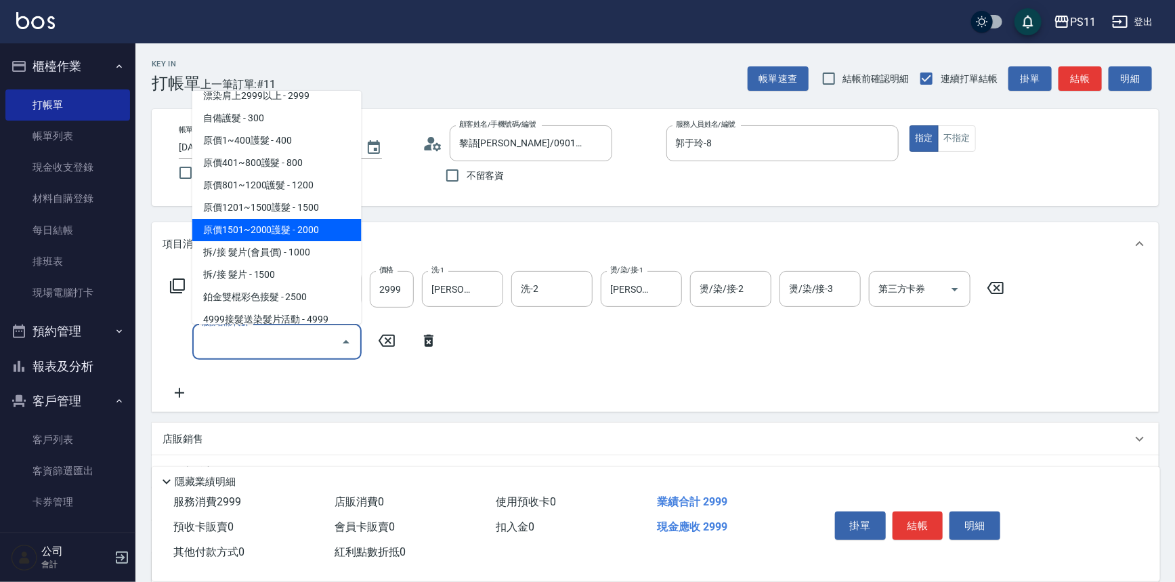
click at [318, 225] on span "原價1501~2000護髮 - 2000" at bounding box center [276, 230] width 169 height 22
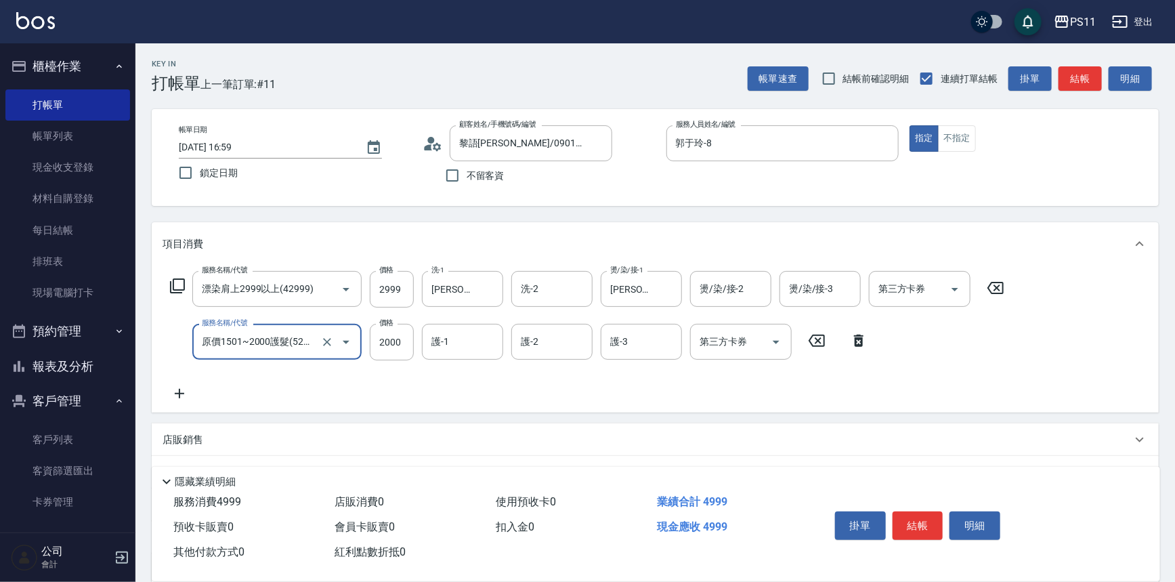
drag, startPoint x: 474, startPoint y: 355, endPoint x: 447, endPoint y: 361, distance: 27.8
click at [447, 360] on div "護-1 護-1" at bounding box center [466, 342] width 89 height 37
click at [351, 337] on icon "Open" at bounding box center [346, 342] width 16 height 16
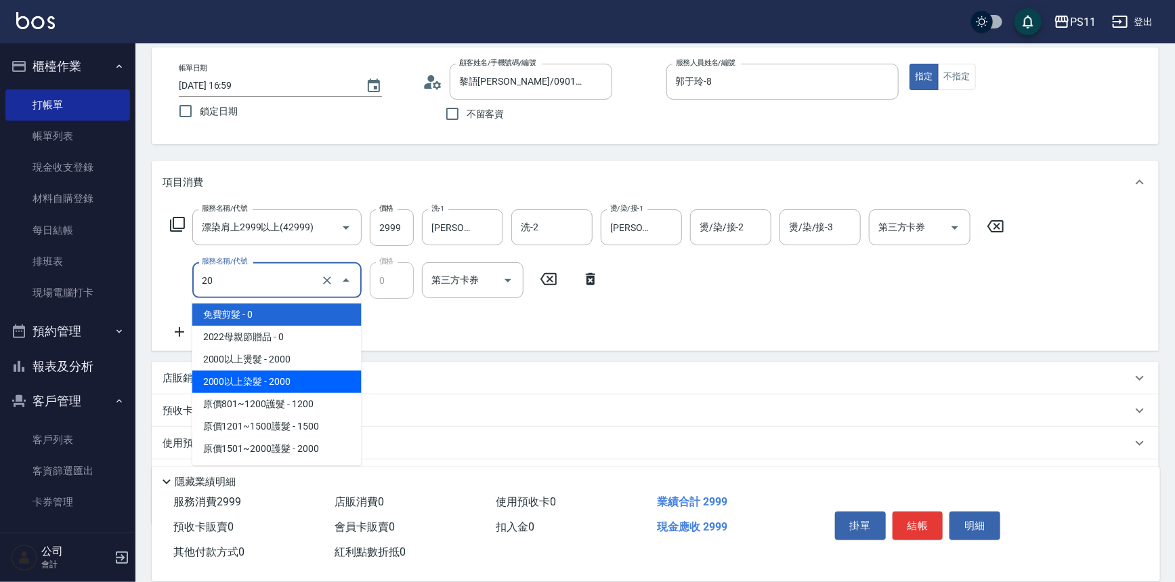
scroll to position [131, 0]
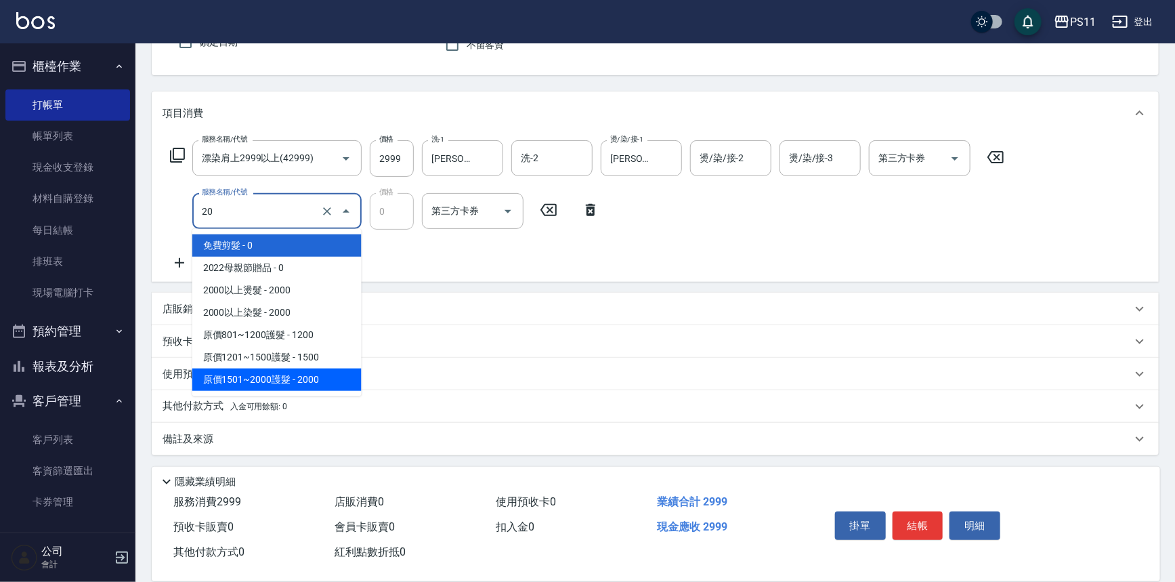
click at [310, 376] on span "原價1501~2000護髮 - 2000" at bounding box center [276, 379] width 169 height 22
type input "原價1501~2000護髮(52000)"
type input "2000"
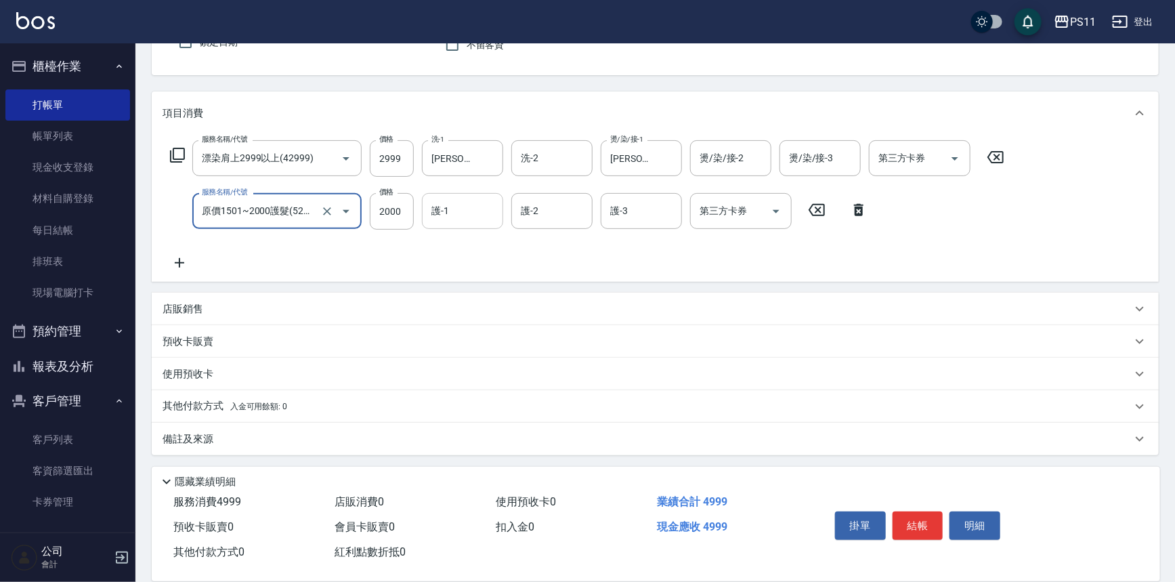
click at [462, 213] on input "護-1" at bounding box center [462, 211] width 69 height 24
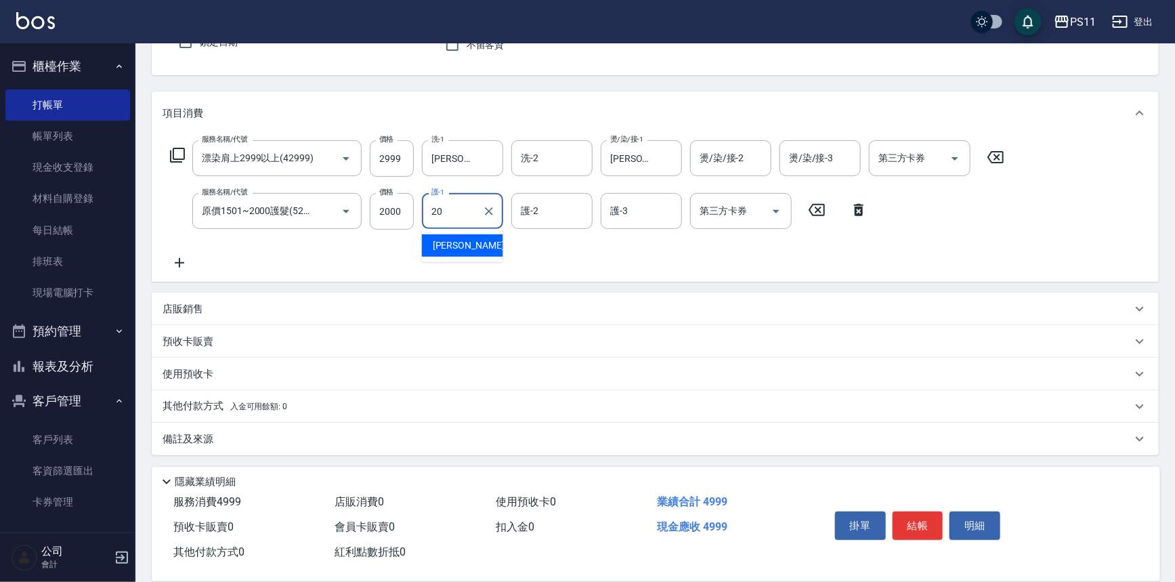
type input "[PERSON_NAME]-20"
click at [184, 309] on p "店販銷售" at bounding box center [183, 309] width 41 height 14
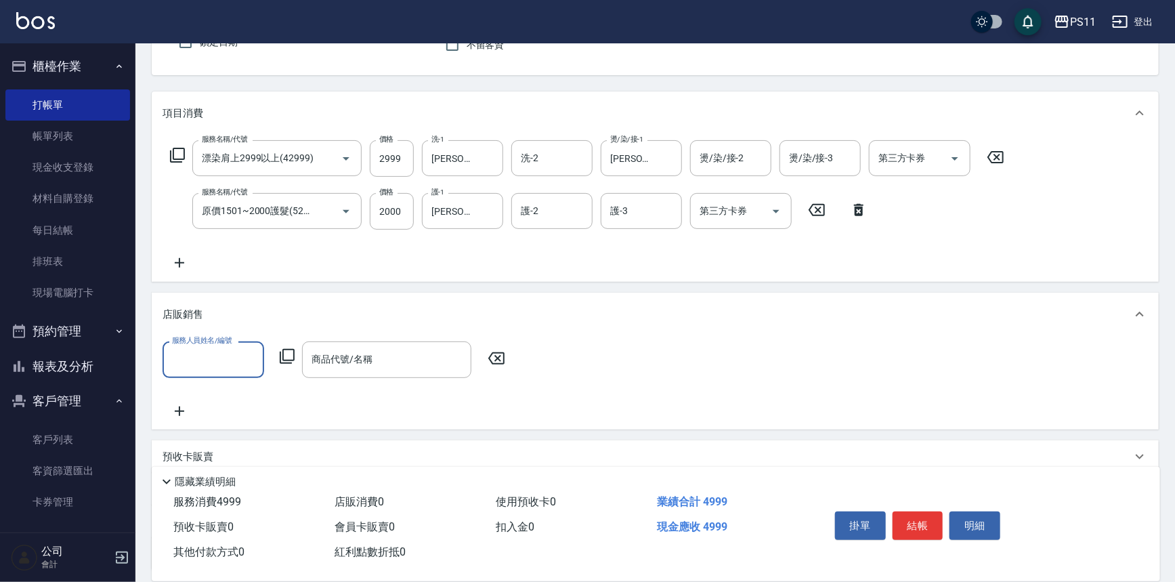
scroll to position [0, 0]
click at [222, 362] on input "服務人員姓名/編號" at bounding box center [213, 359] width 89 height 24
click at [233, 434] on div "[PERSON_NAME]-8" at bounding box center [214, 438] width 102 height 22
type input "郭于玲-8"
click at [286, 349] on icon at bounding box center [287, 356] width 15 height 15
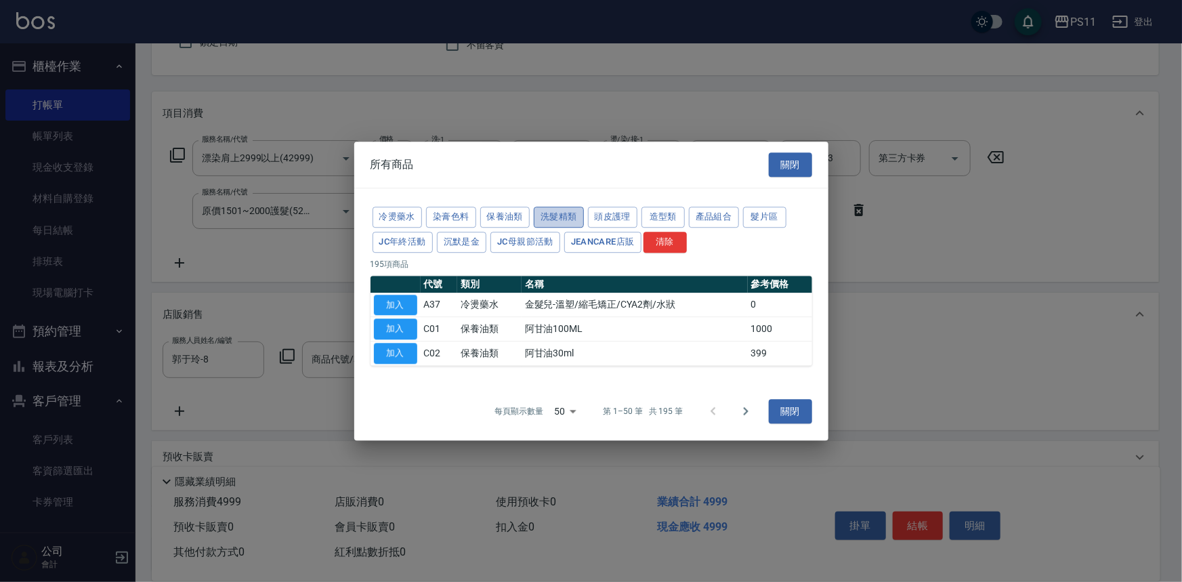
click at [567, 215] on button "洗髮精類" at bounding box center [559, 217] width 50 height 21
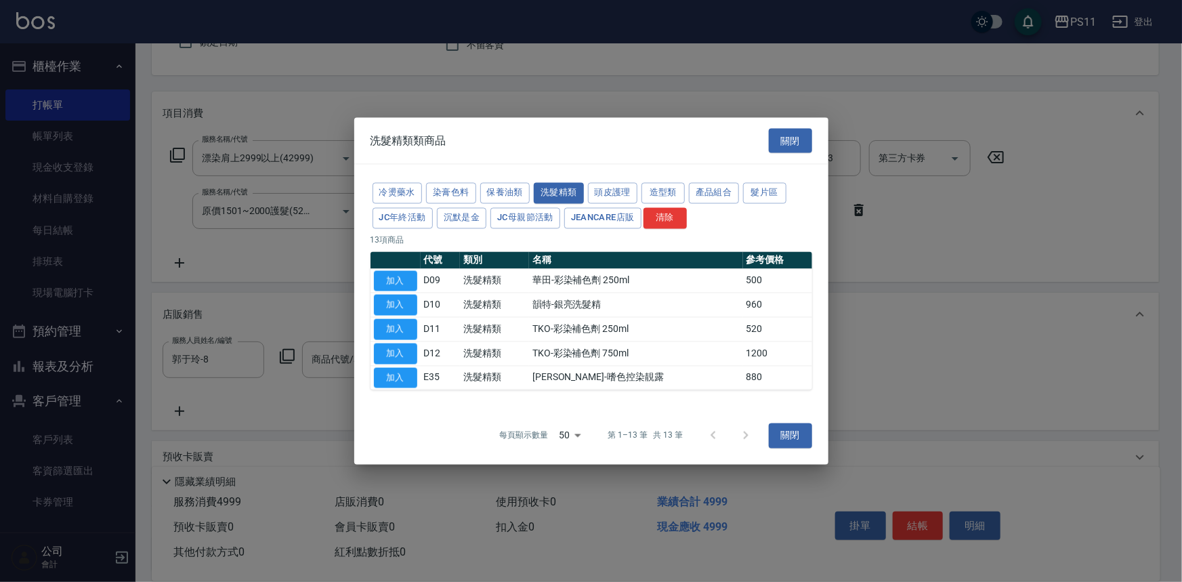
click at [404, 381] on button "加入" at bounding box center [395, 377] width 43 height 21
type input "[PERSON_NAME]-嗜色控染靚露"
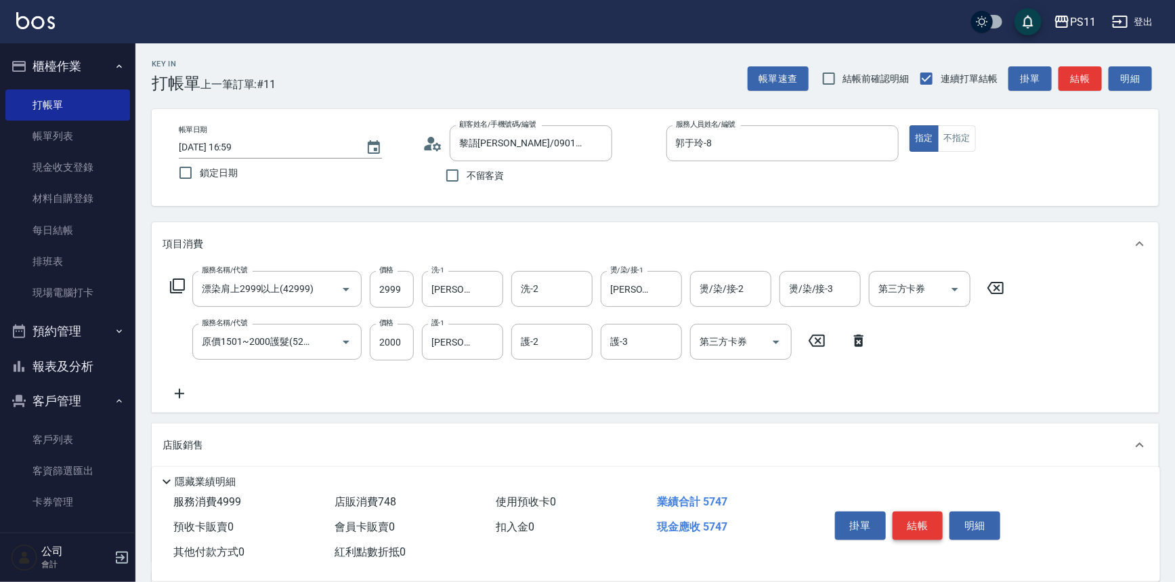
type input "748"
click at [926, 529] on button "結帳" at bounding box center [917, 525] width 51 height 28
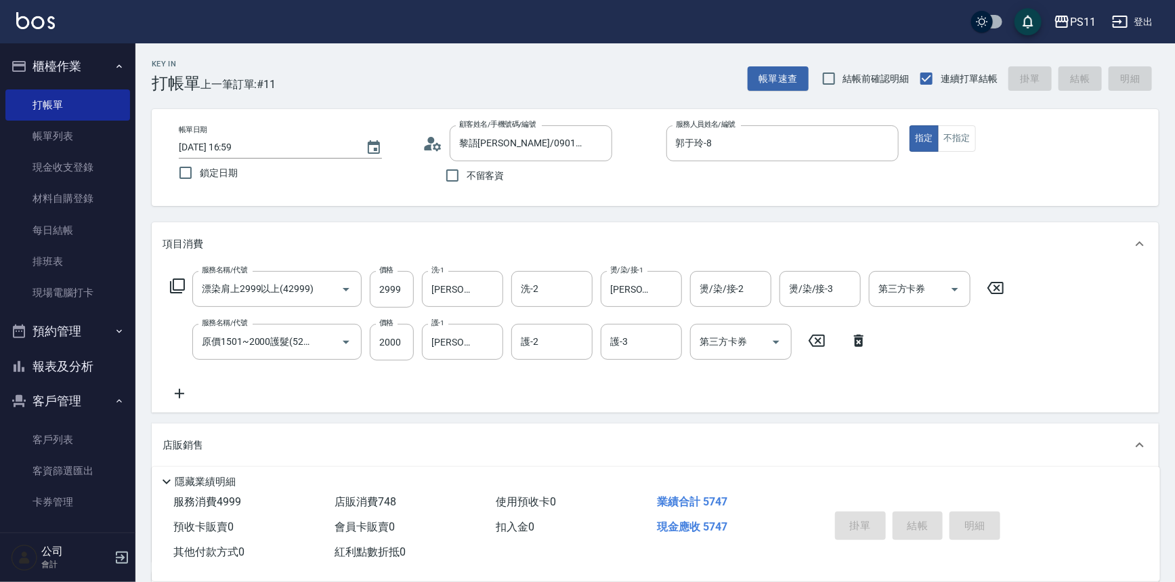
type input "[DATE] 17:09"
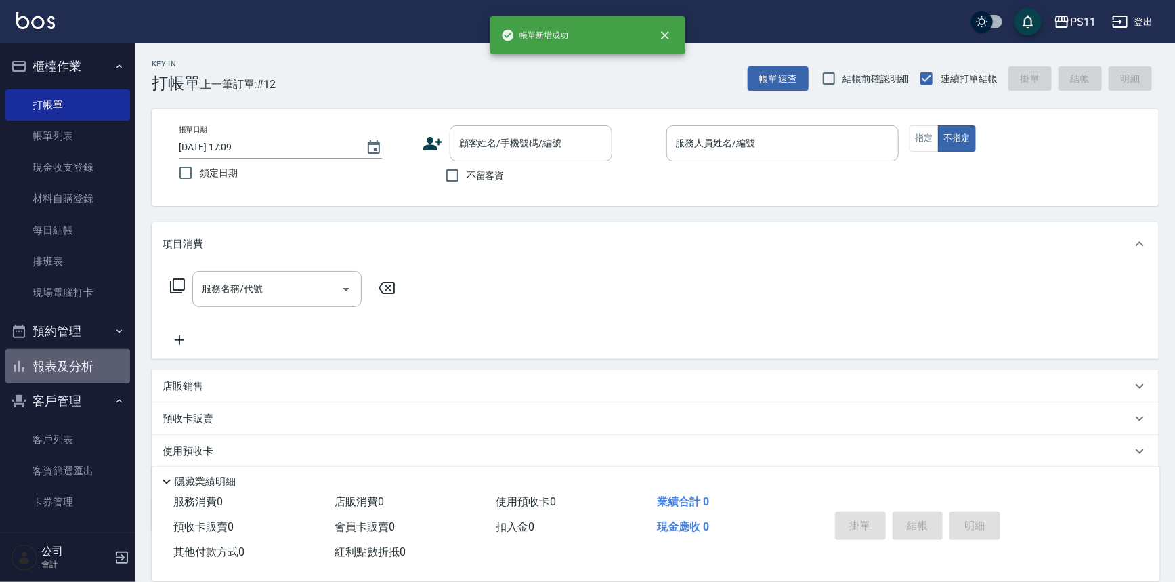
click at [105, 371] on button "報表及分析" at bounding box center [67, 366] width 125 height 35
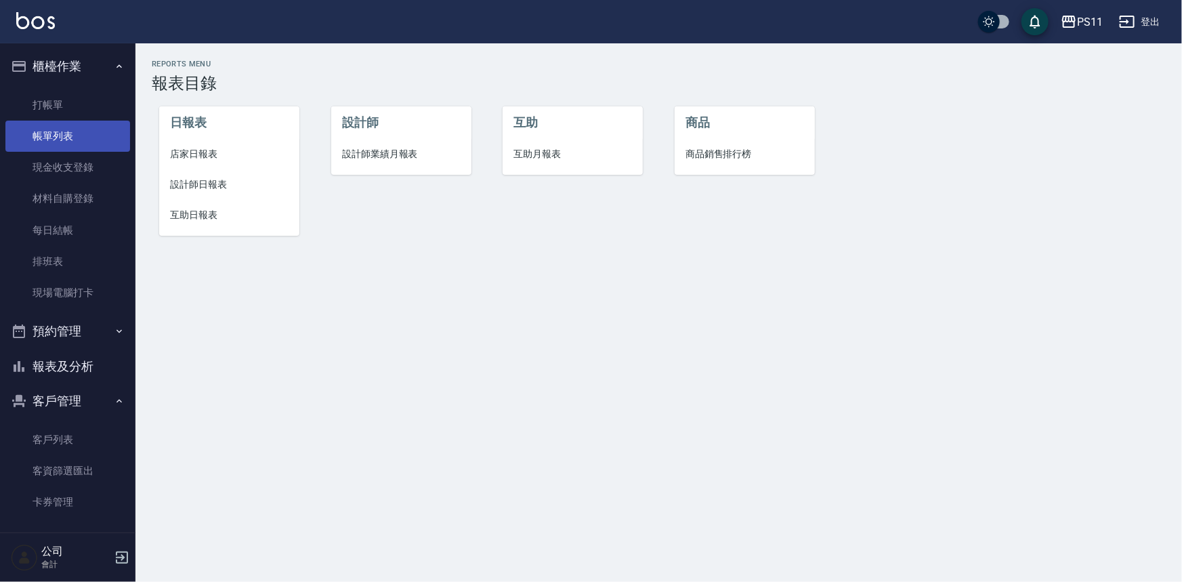
click at [74, 129] on link "帳單列表" at bounding box center [67, 136] width 125 height 31
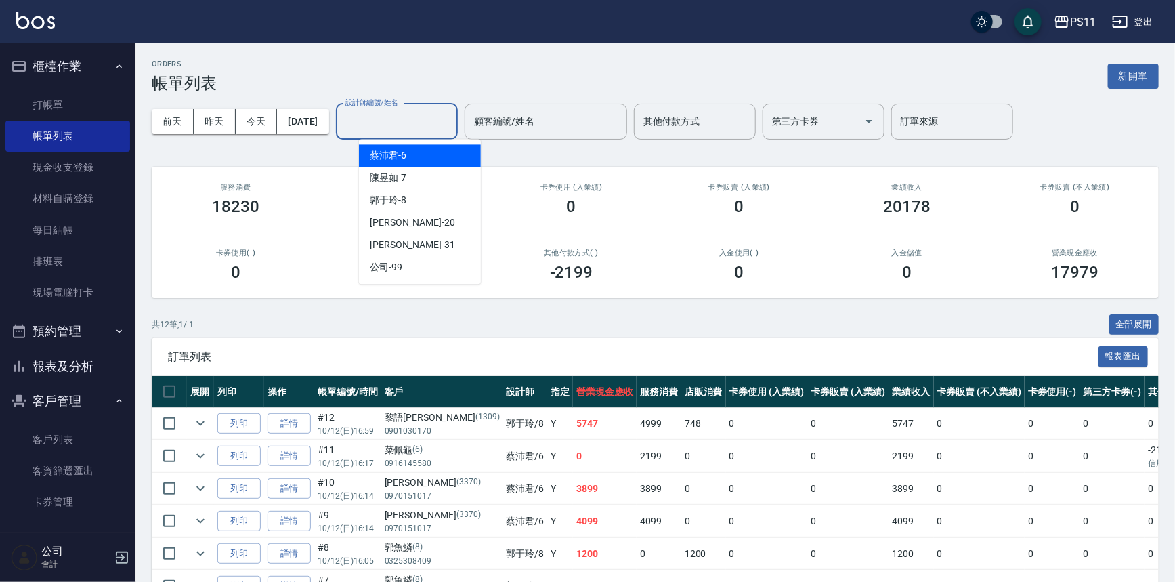
click at [433, 129] on input "設計師編號/姓名" at bounding box center [397, 122] width 110 height 24
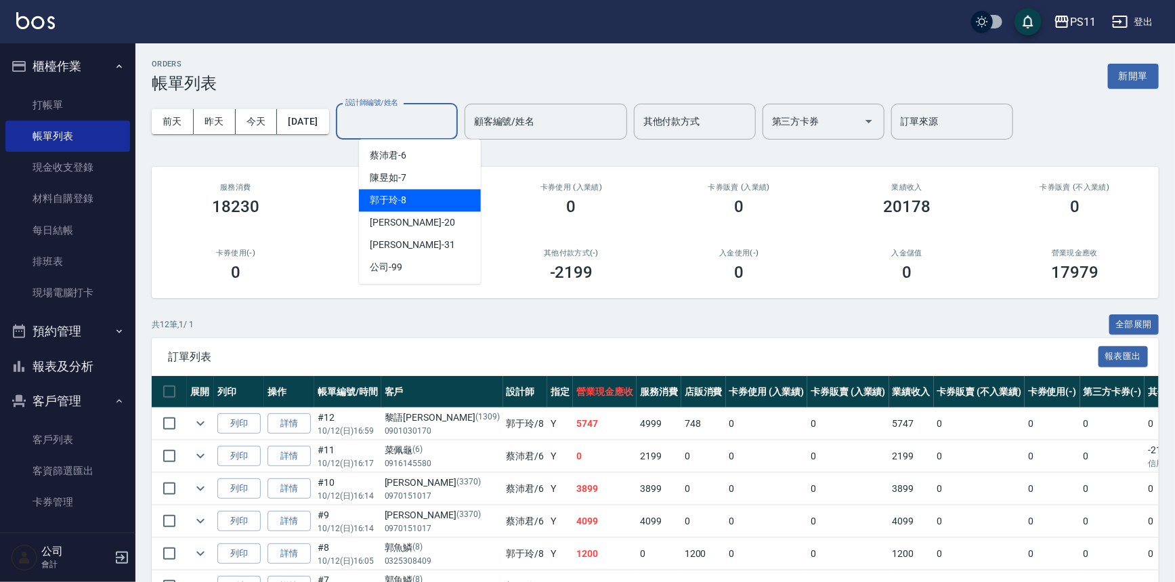
click at [441, 194] on div "[PERSON_NAME]-8" at bounding box center [420, 200] width 122 height 22
type input "郭于玲-8"
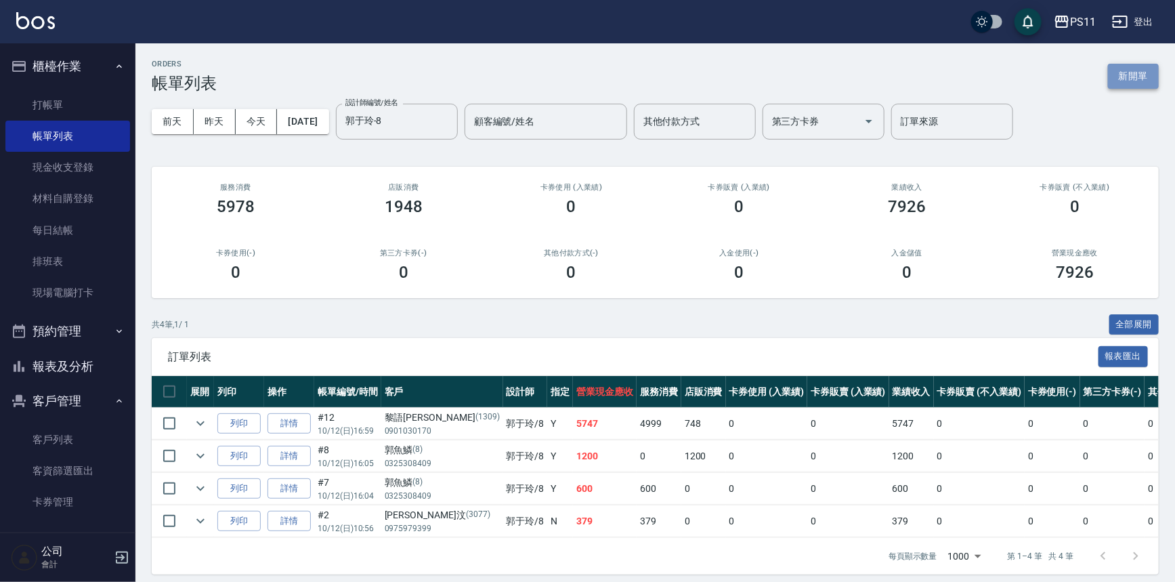
click at [1123, 72] on button "新開單" at bounding box center [1133, 76] width 51 height 25
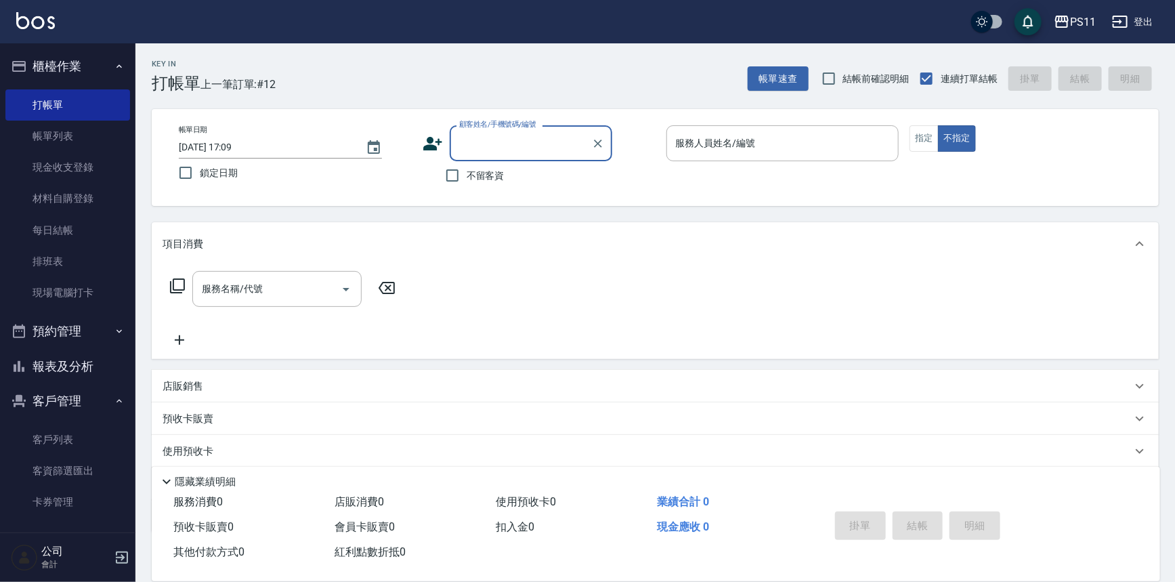
click at [555, 131] on input "顧客姓名/手機號碼/編號" at bounding box center [521, 143] width 130 height 24
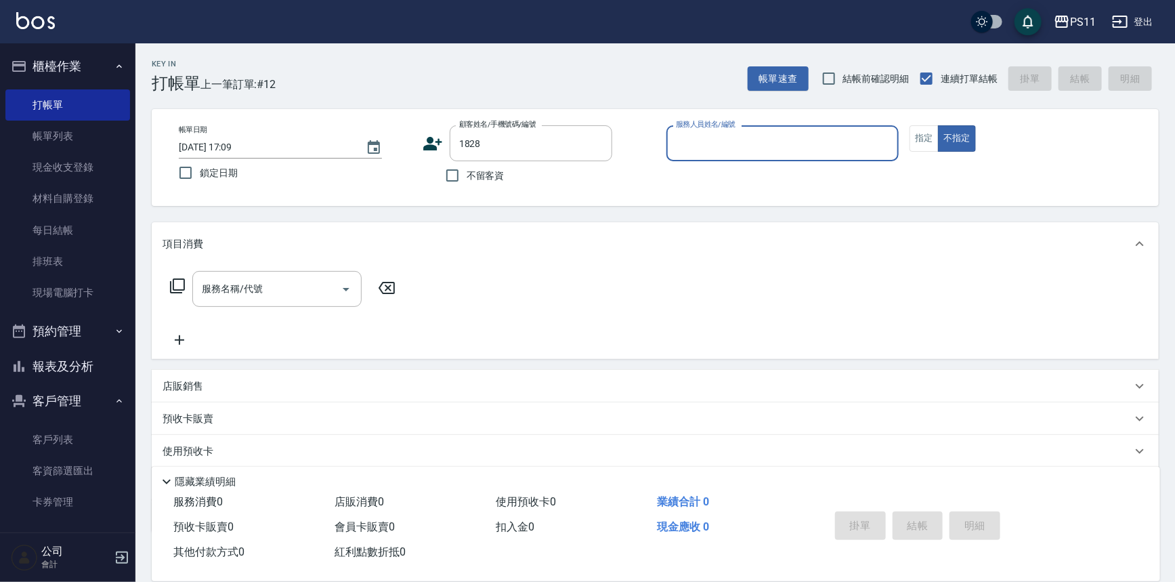
type input "[PERSON_NAME]/0910232283/1828"
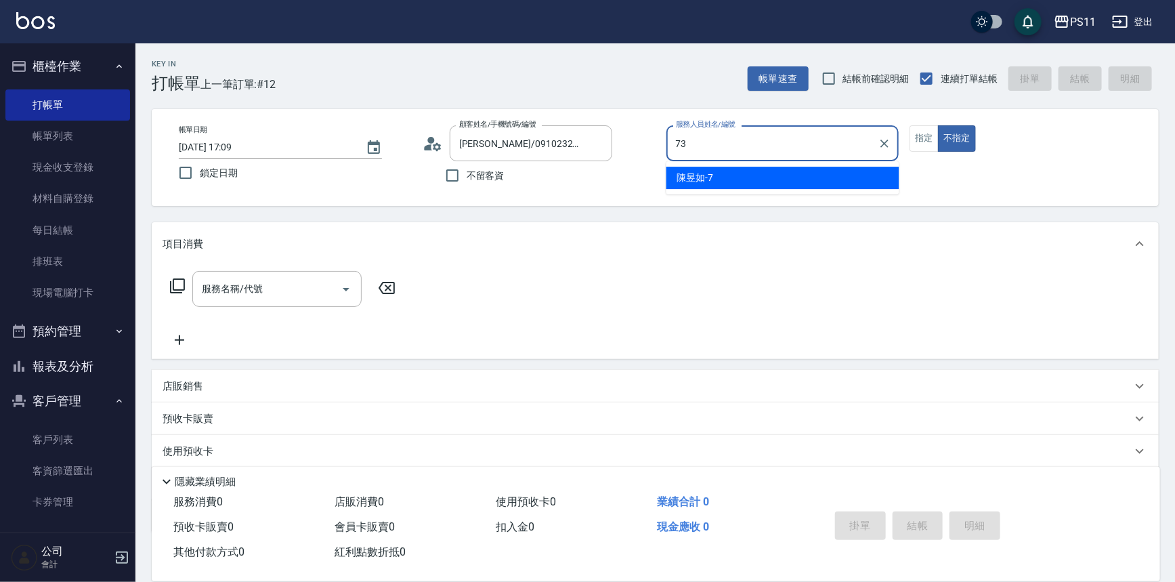
type input "73."
click at [938, 125] on button "不指定" at bounding box center [957, 138] width 38 height 26
type button "false"
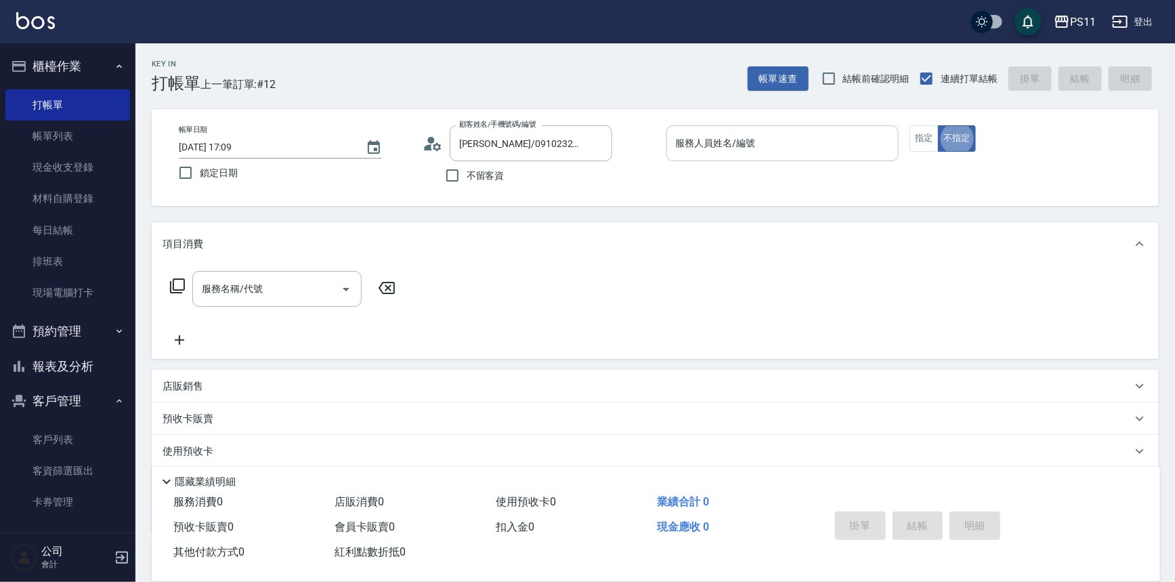
click at [802, 155] on div "服務人員姓名/編號" at bounding box center [782, 143] width 233 height 36
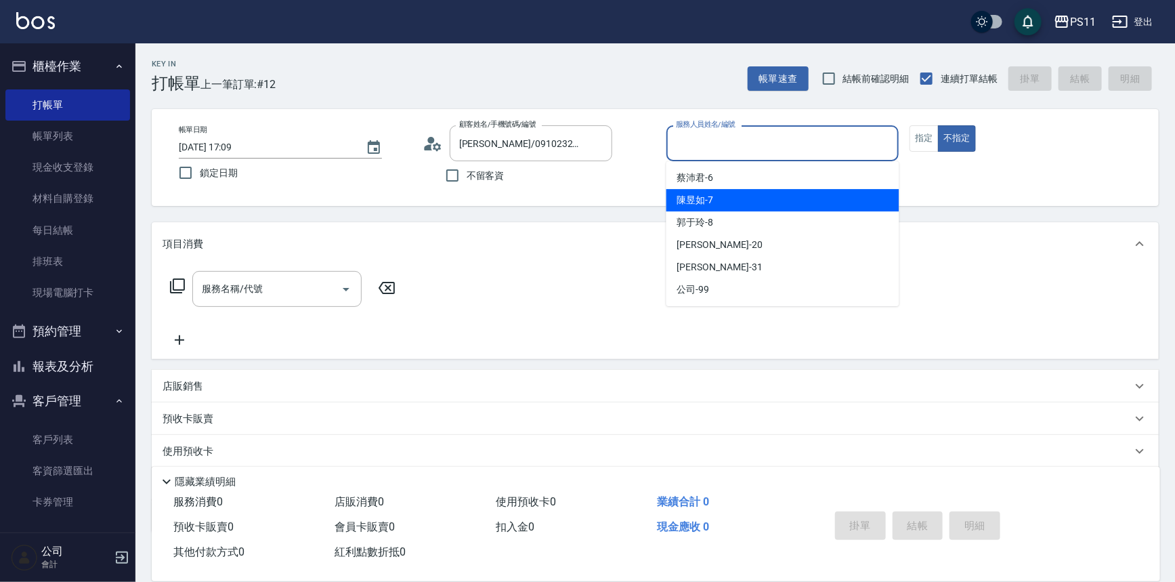
click at [765, 204] on div "[PERSON_NAME]-7" at bounding box center [782, 200] width 233 height 22
type input "[PERSON_NAME]-7"
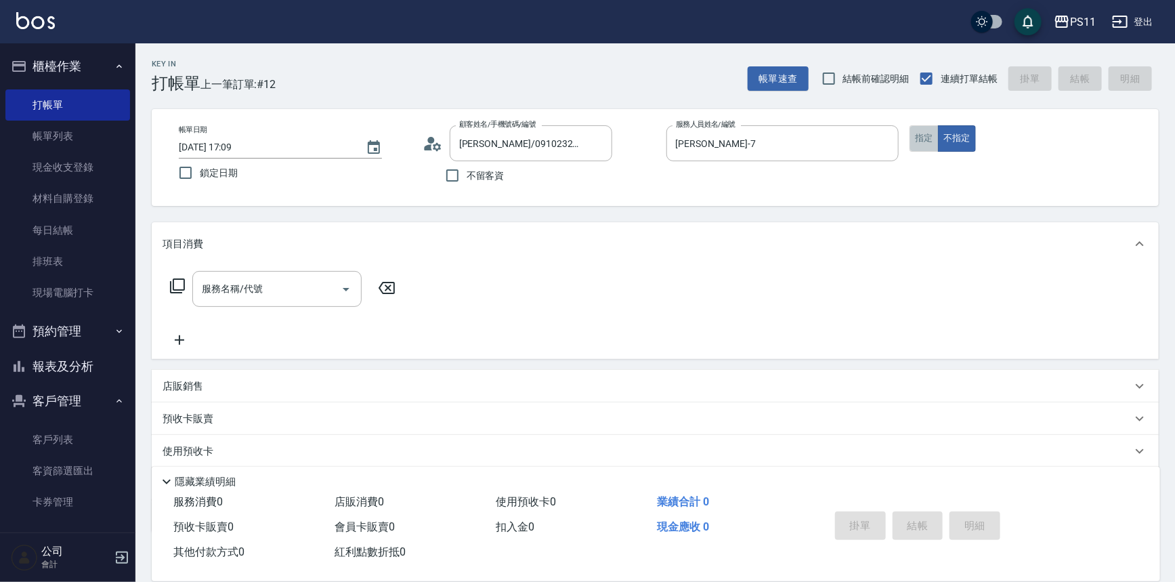
click at [922, 145] on button "指定" at bounding box center [923, 138] width 29 height 26
click at [172, 290] on icon at bounding box center [177, 286] width 16 height 16
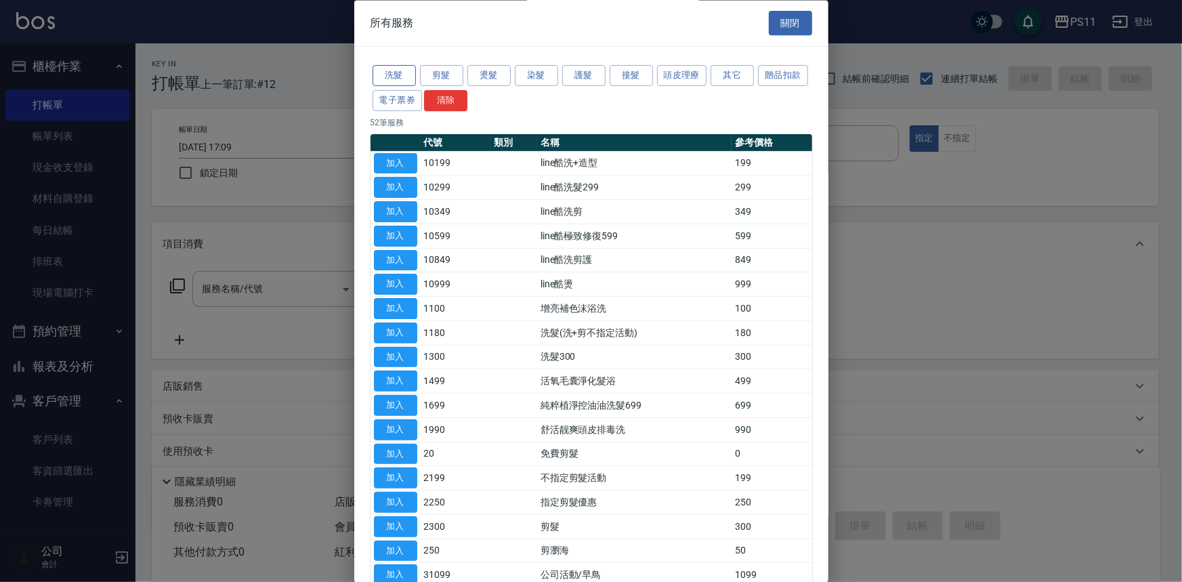
click at [408, 70] on button "洗髮" at bounding box center [393, 76] width 43 height 21
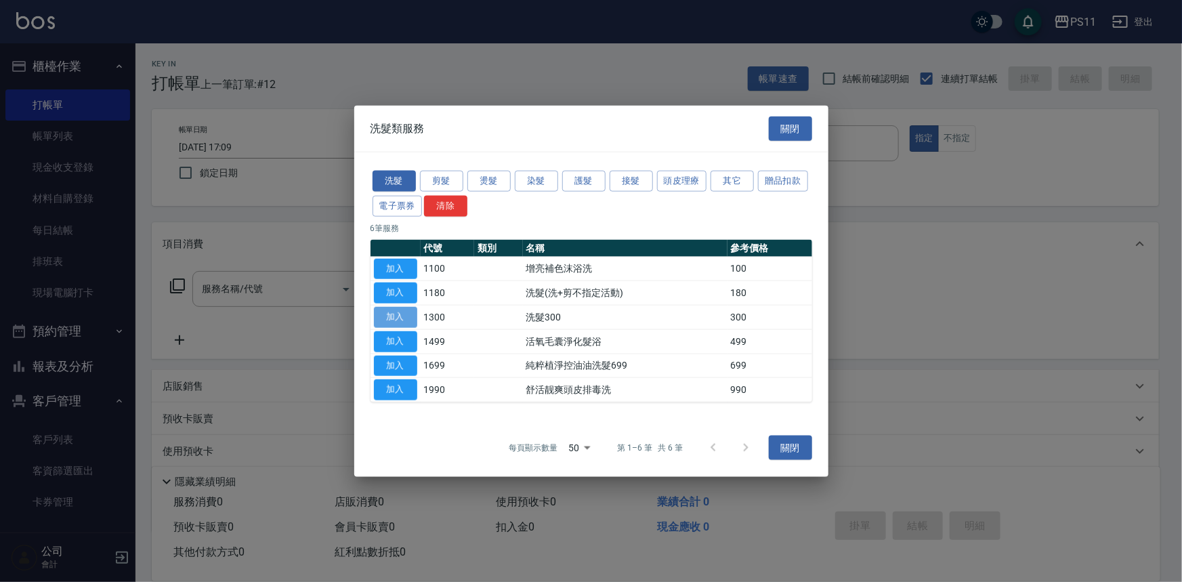
click at [402, 321] on button "加入" at bounding box center [395, 317] width 43 height 21
type input "洗髮300(1300)"
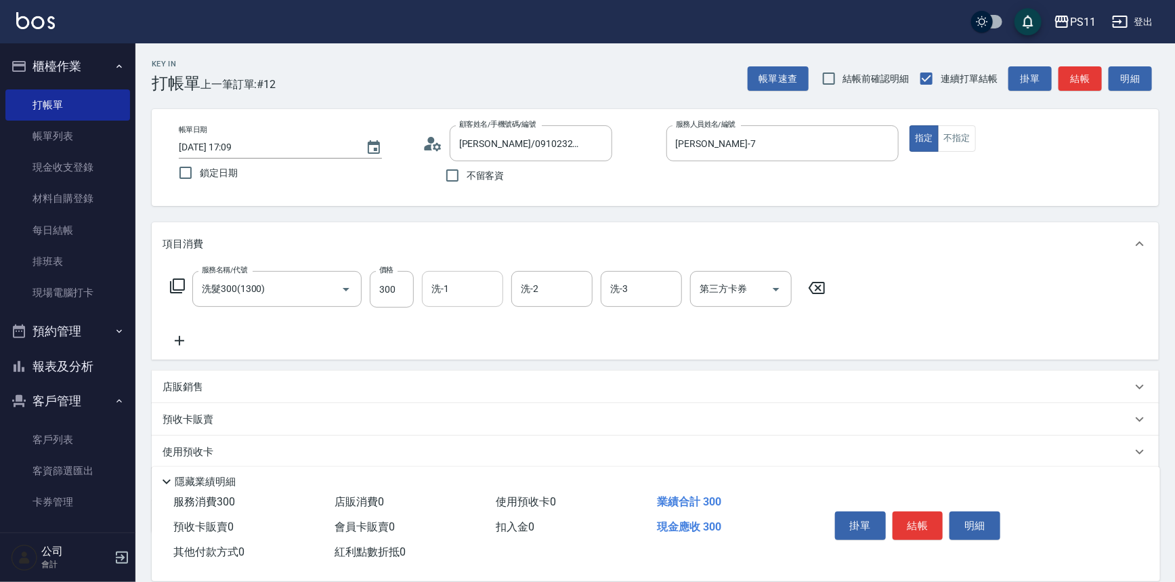
click at [481, 295] on input "洗-1" at bounding box center [462, 289] width 69 height 24
type input "[PERSON_NAME]-7"
click at [185, 344] on icon at bounding box center [180, 340] width 34 height 16
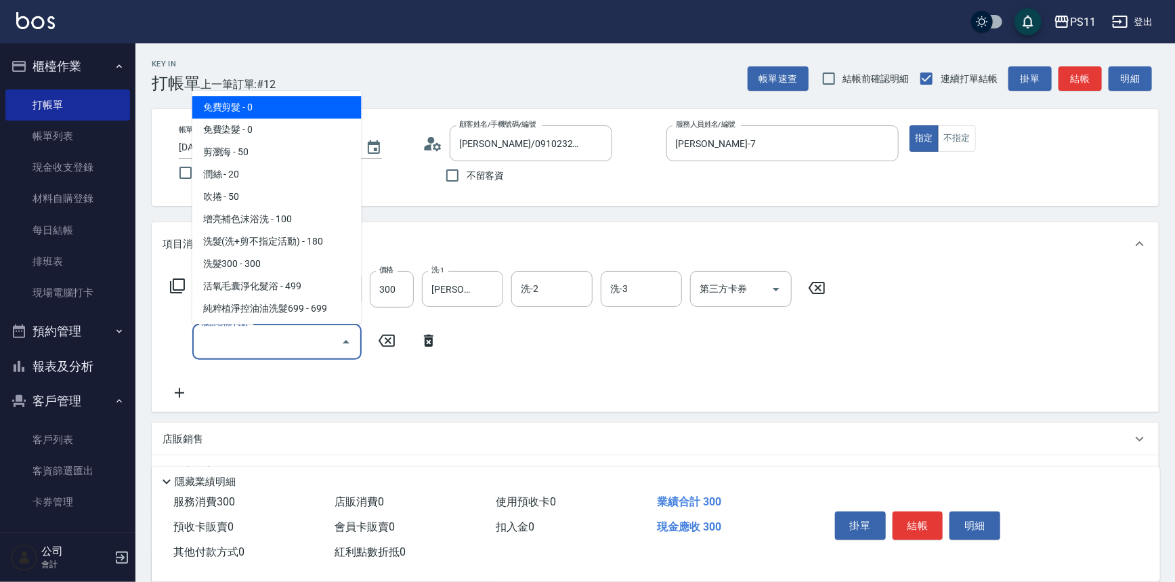
click at [244, 344] on input "服務名稱/代號" at bounding box center [266, 342] width 137 height 24
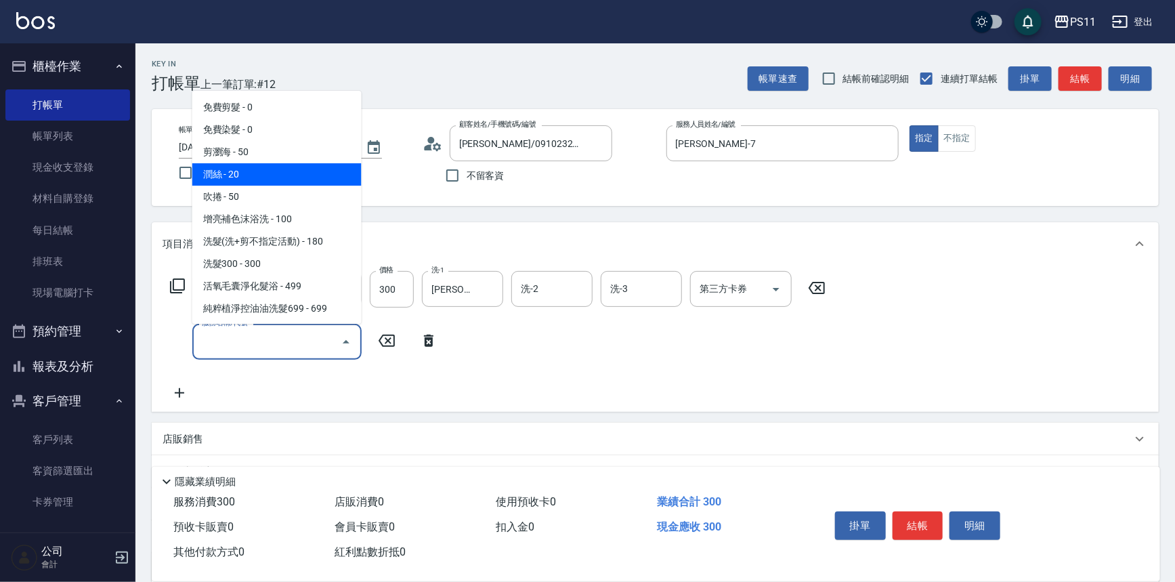
click at [284, 175] on span "潤絲 - 20" at bounding box center [276, 174] width 169 height 22
type input "潤絲(820)"
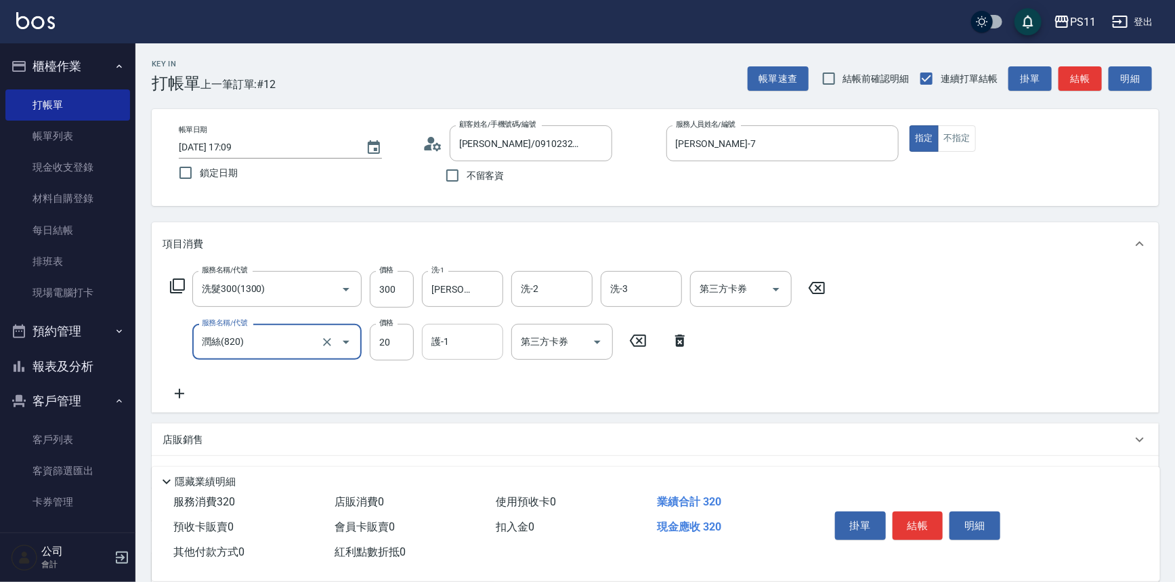
click at [444, 336] on input "護-1" at bounding box center [462, 342] width 69 height 24
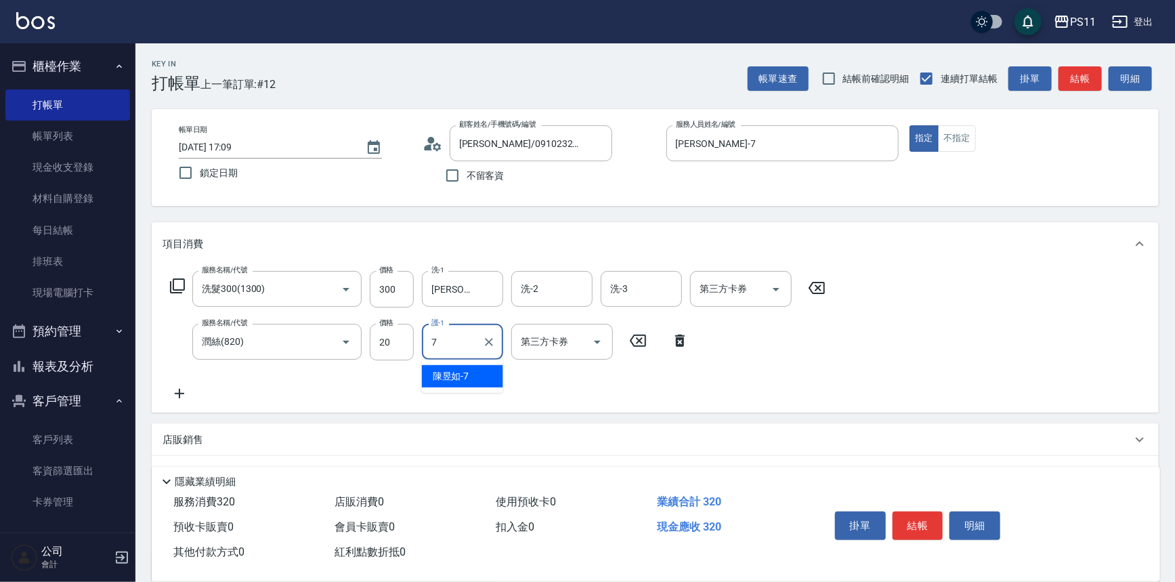
type input "[PERSON_NAME]-7"
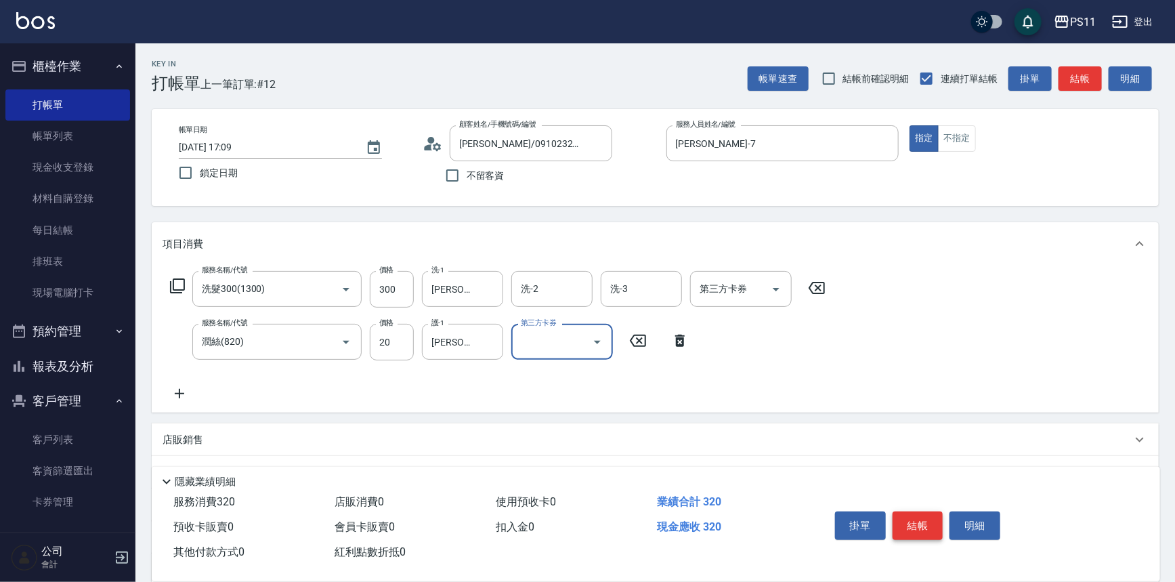
click at [930, 513] on button "結帳" at bounding box center [917, 525] width 51 height 28
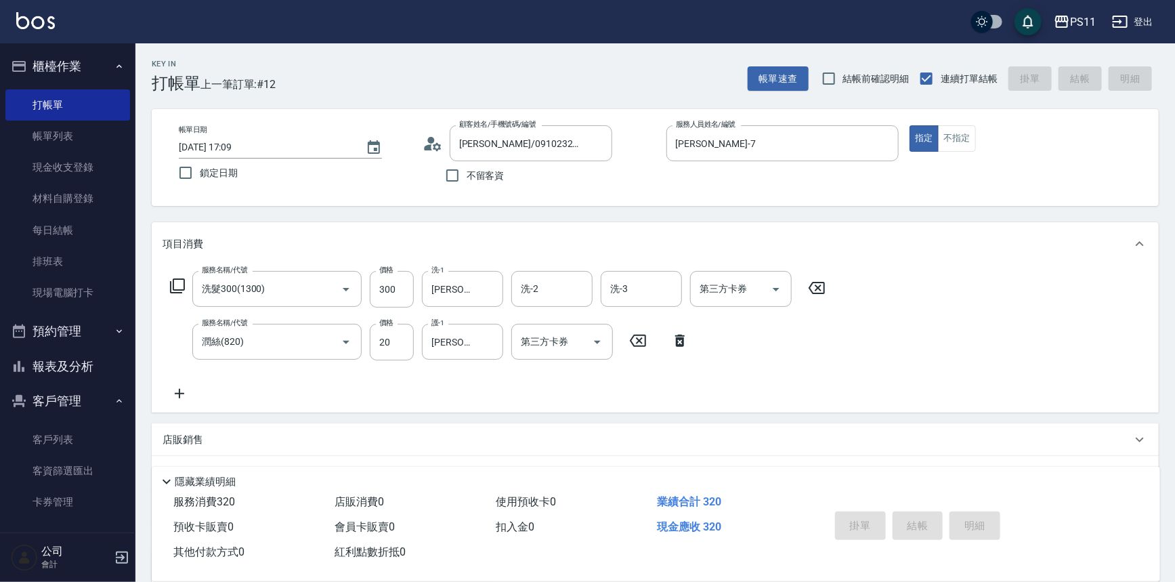
type input "[DATE] 17:10"
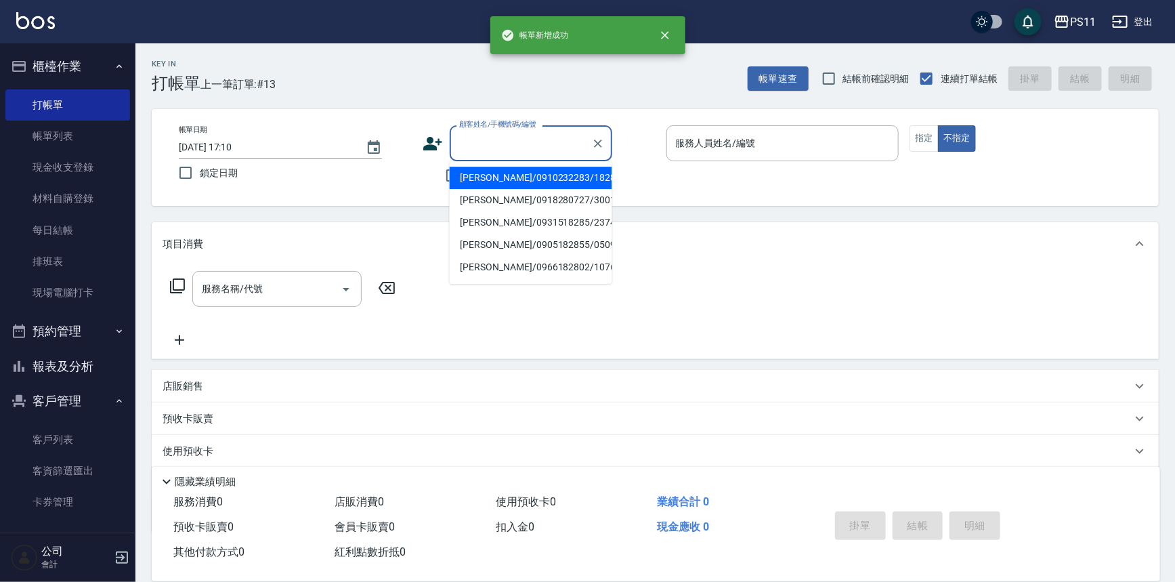
click at [528, 136] on input "顧客姓名/手機號碼/編號" at bounding box center [521, 143] width 130 height 24
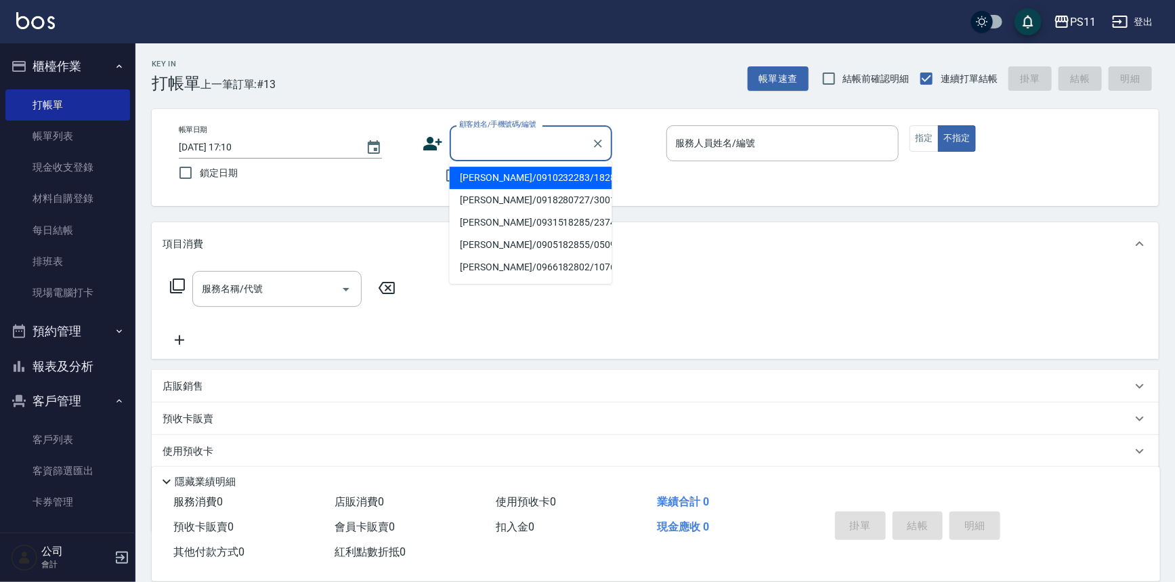
drag, startPoint x: 526, startPoint y: 173, endPoint x: 621, endPoint y: 170, distance: 94.8
click at [526, 173] on li "[PERSON_NAME]/0910232283/1828" at bounding box center [531, 178] width 163 height 22
type input "[PERSON_NAME]/0910232283/1828"
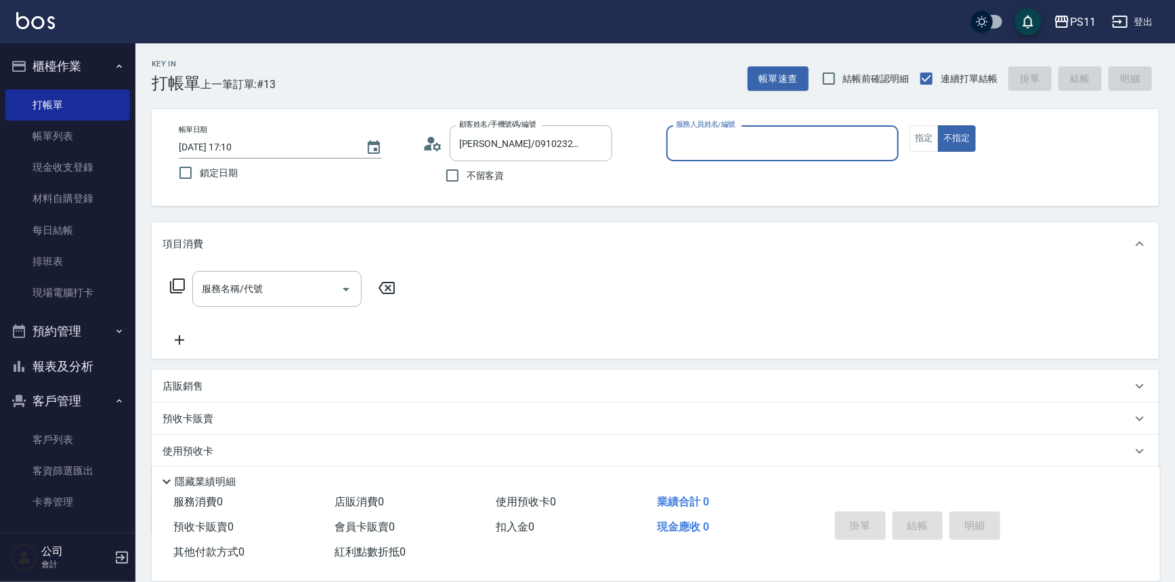
click at [702, 142] on input "服務人員姓名/編號" at bounding box center [782, 143] width 221 height 24
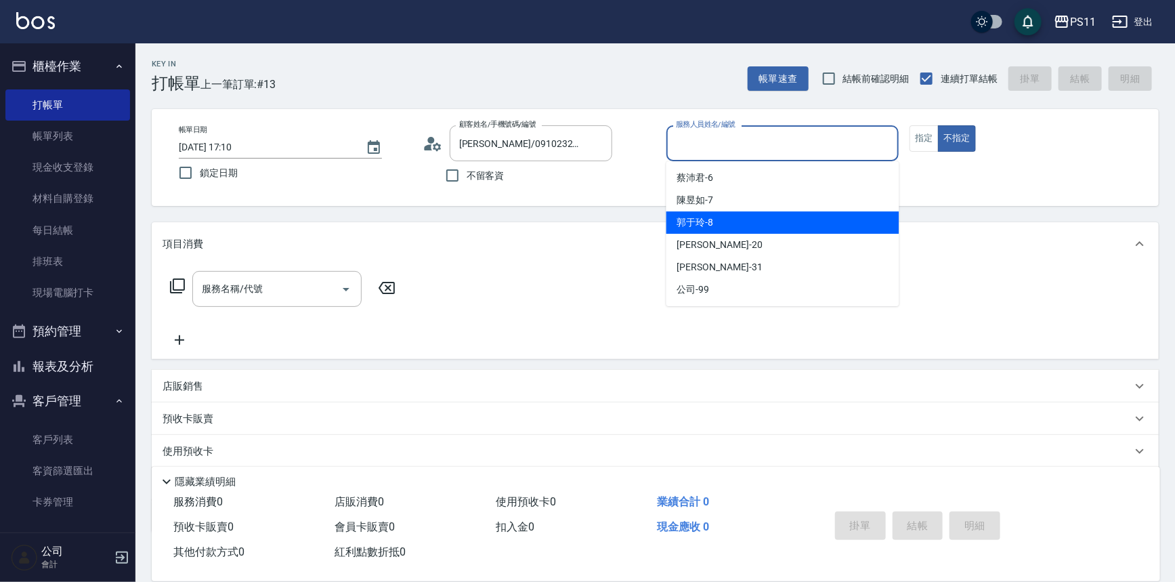
drag, startPoint x: 714, startPoint y: 225, endPoint x: 932, endPoint y: 156, distance: 228.7
click at [720, 225] on div "[PERSON_NAME]-8" at bounding box center [782, 222] width 233 height 22
type input "郭于玲-8"
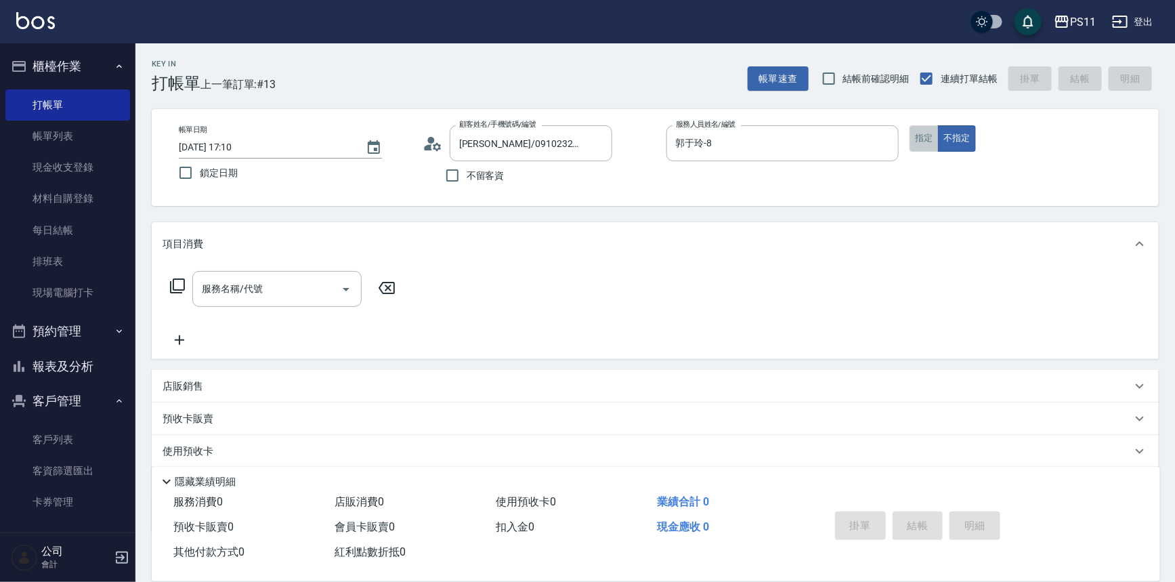
click at [928, 135] on button "指定" at bounding box center [923, 138] width 29 height 26
click at [174, 281] on icon at bounding box center [177, 286] width 16 height 16
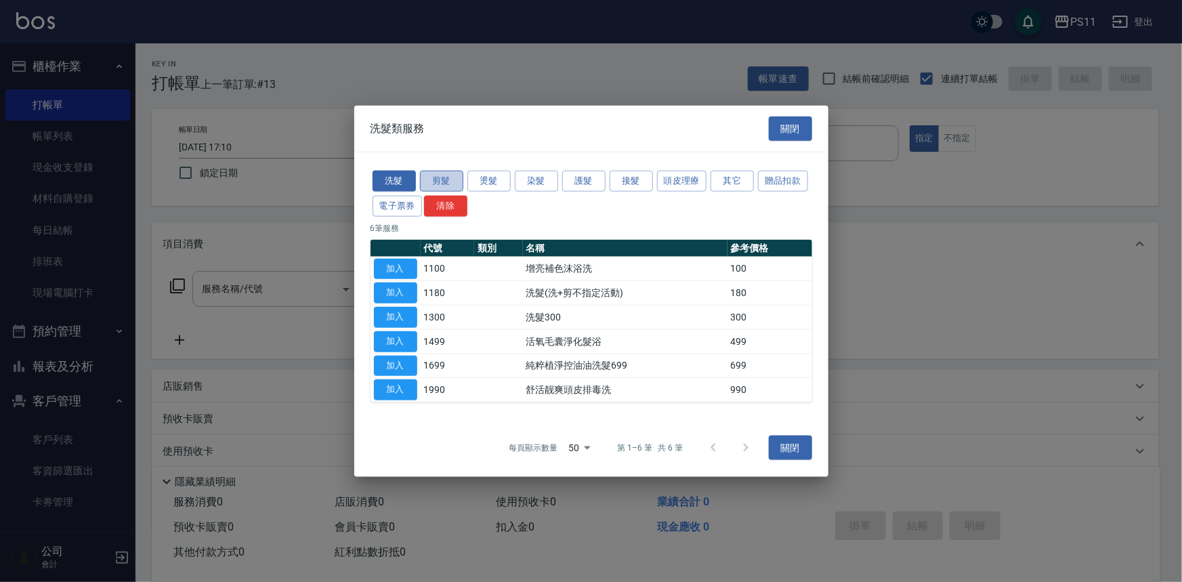
click at [450, 184] on button "剪髮" at bounding box center [441, 181] width 43 height 21
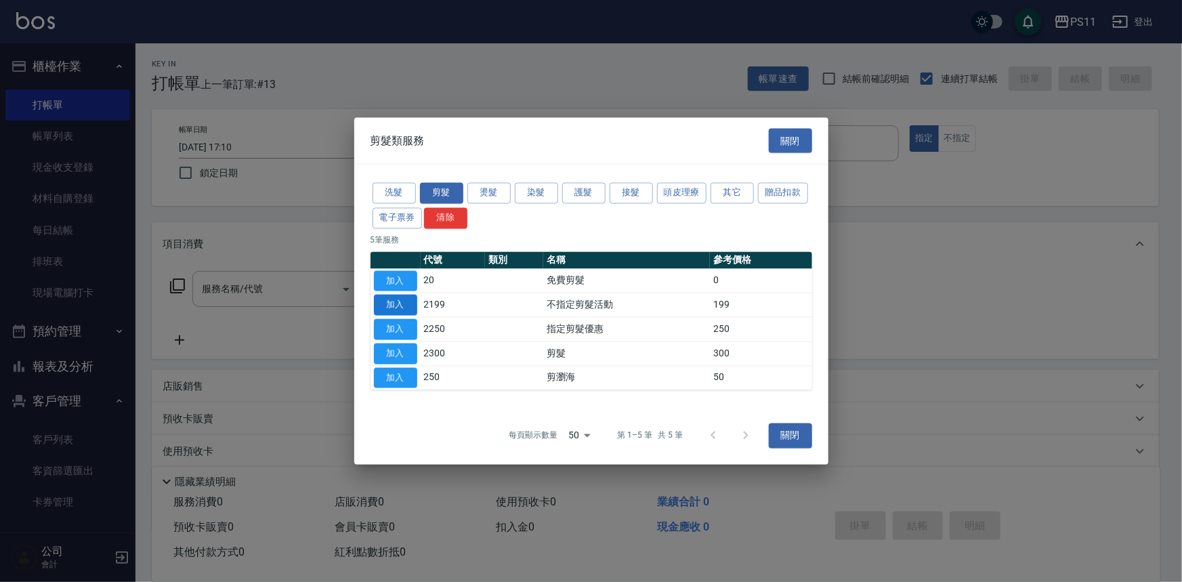
click at [400, 309] on button "加入" at bounding box center [395, 305] width 43 height 21
type input "不指定剪髮活動(2199)"
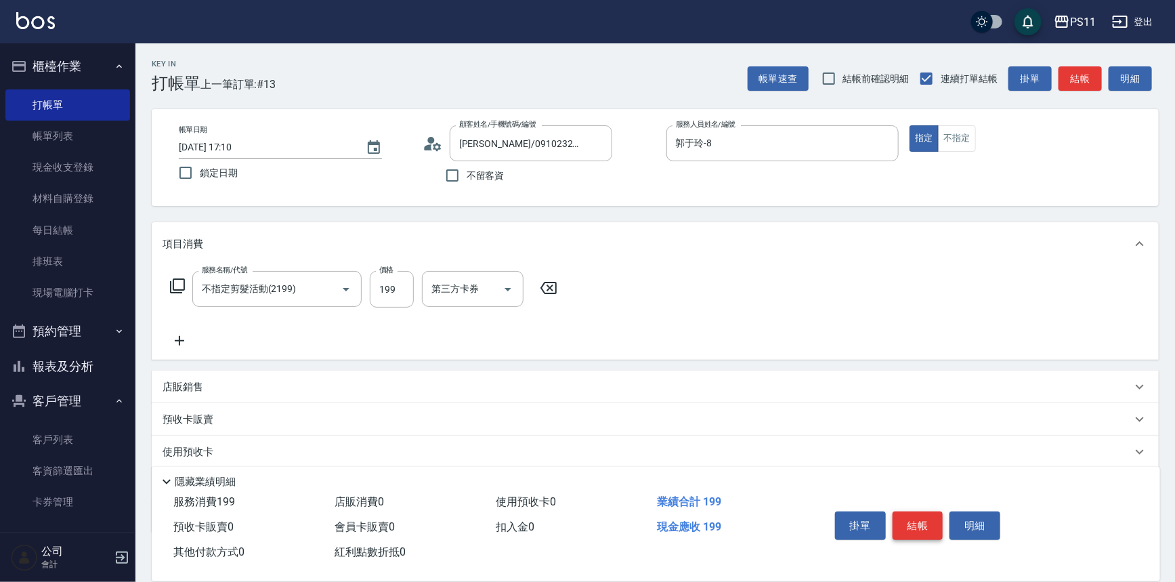
click at [922, 535] on button "結帳" at bounding box center [917, 525] width 51 height 28
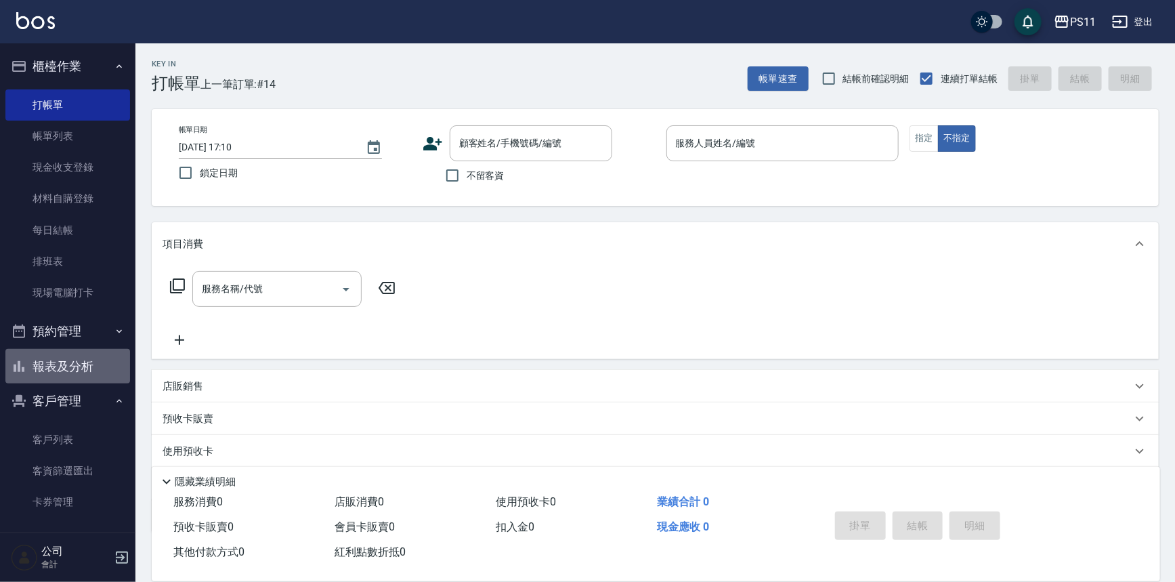
click at [87, 365] on button "報表及分析" at bounding box center [67, 366] width 125 height 35
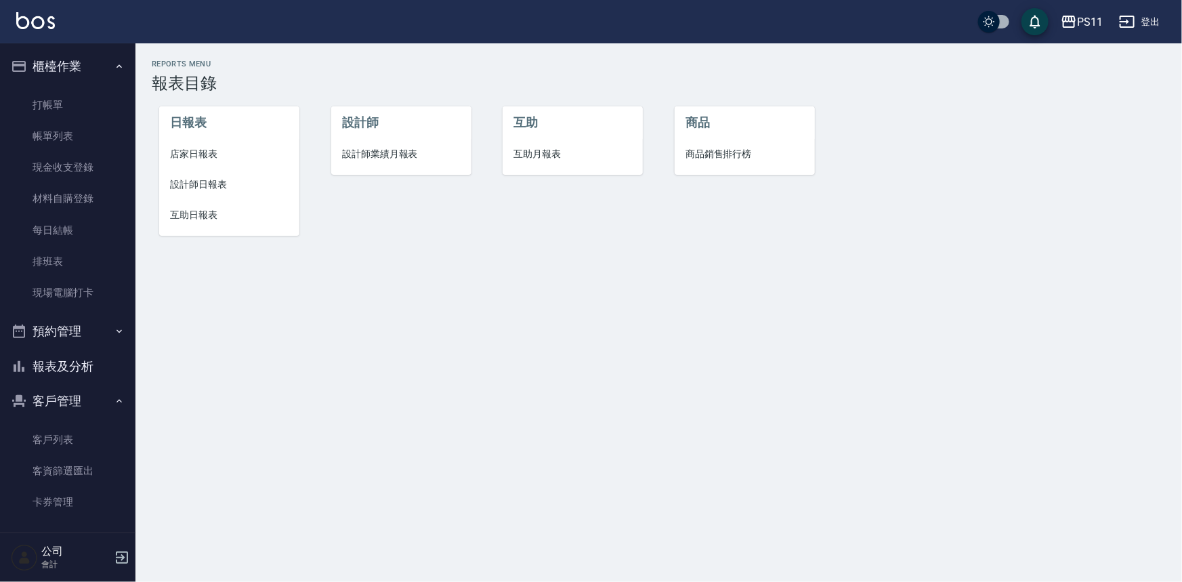
click at [229, 211] on span "互助日報表" at bounding box center [229, 215] width 118 height 14
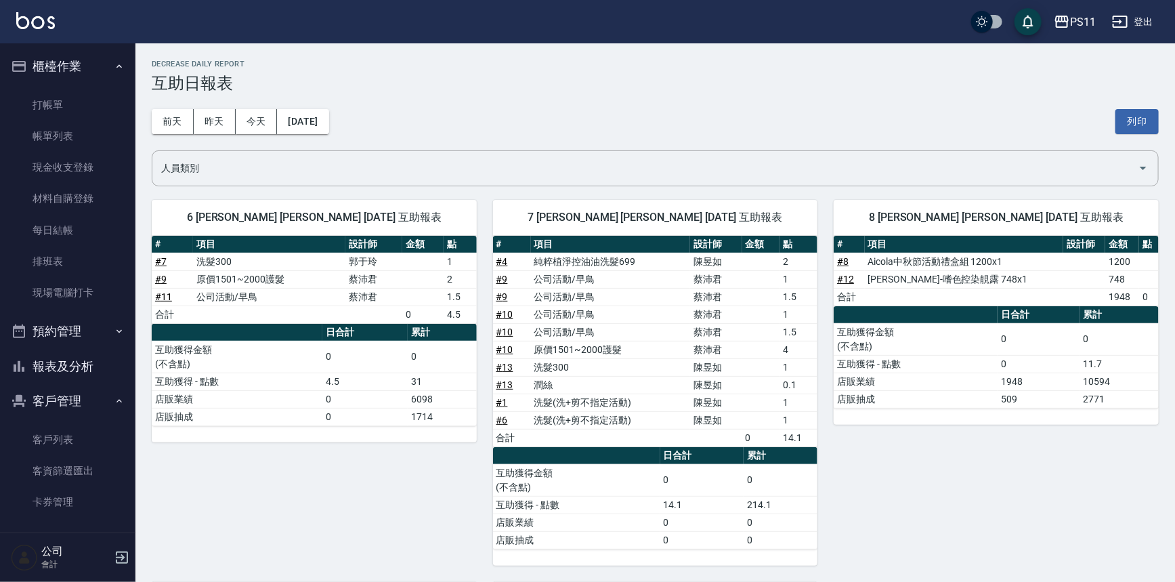
click at [959, 514] on div "8 [PERSON_NAME] [PERSON_NAME] [DATE] 互助報表 # 項目 設計師 金額 點 # 8 Aicola中秋節活動禮盒組 1200…" at bounding box center [987, 375] width 341 height 382
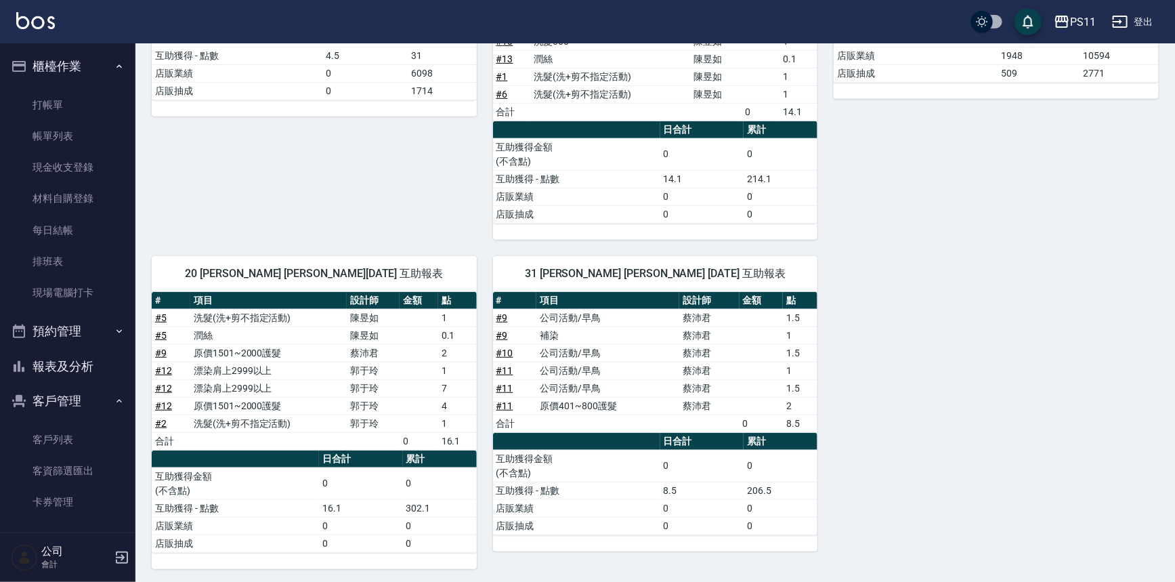
click at [1010, 503] on div "6 [PERSON_NAME] [PERSON_NAME] [DATE] 互助報表 # 項目 設計師 金額 點 # 7 洗髮300 [PERSON_NAME]…" at bounding box center [646, 213] width 1023 height 711
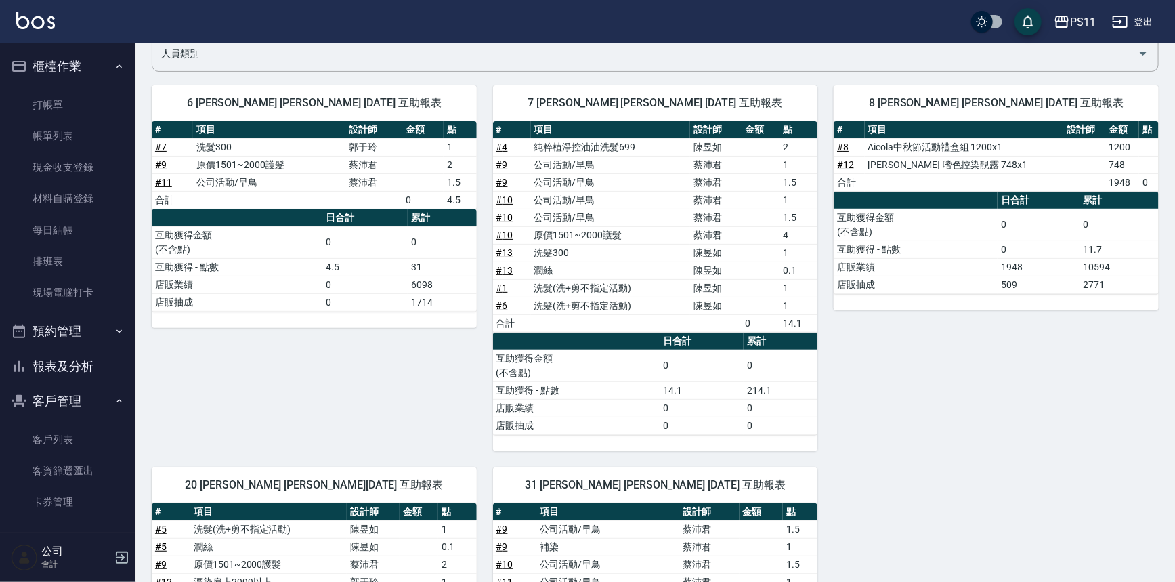
scroll to position [18, 0]
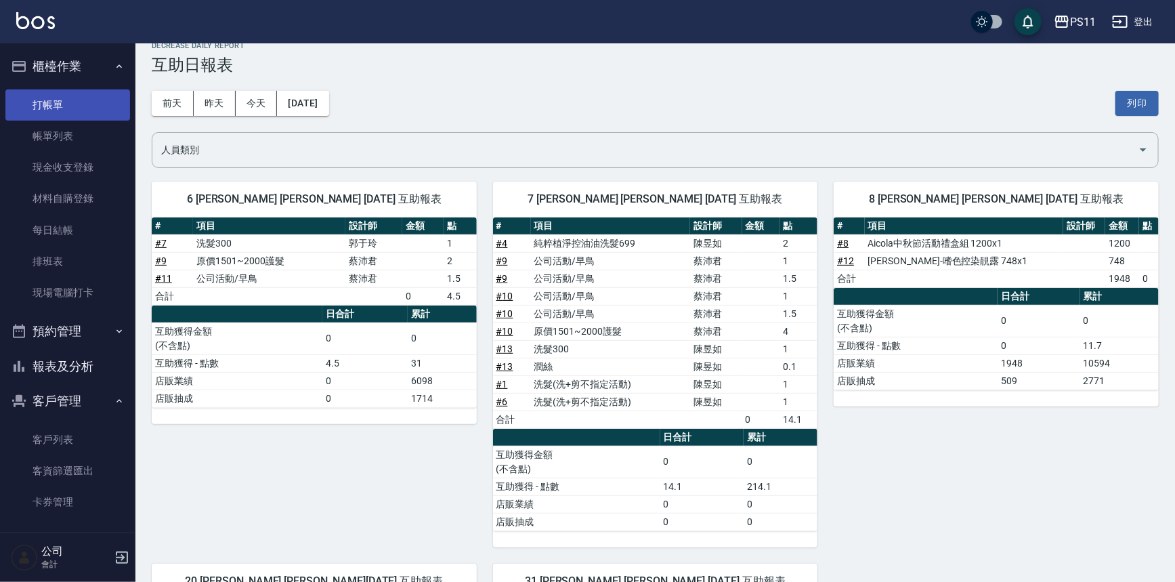
click at [63, 102] on link "打帳單" at bounding box center [67, 104] width 125 height 31
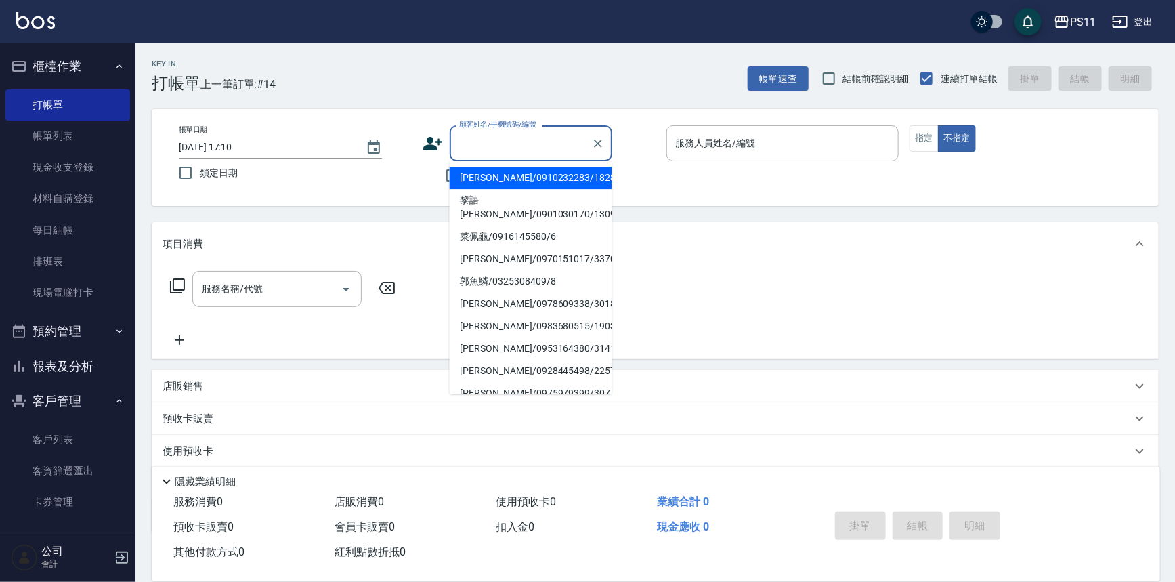
click at [493, 144] on input "顧客姓名/手機號碼/編號" at bounding box center [521, 143] width 130 height 24
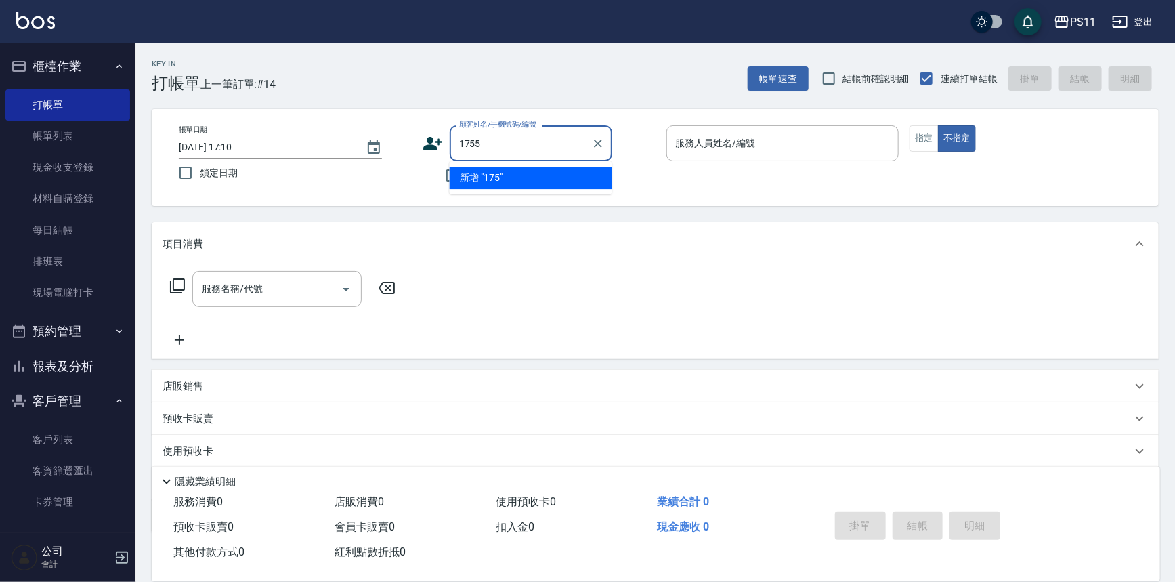
type input "1755"
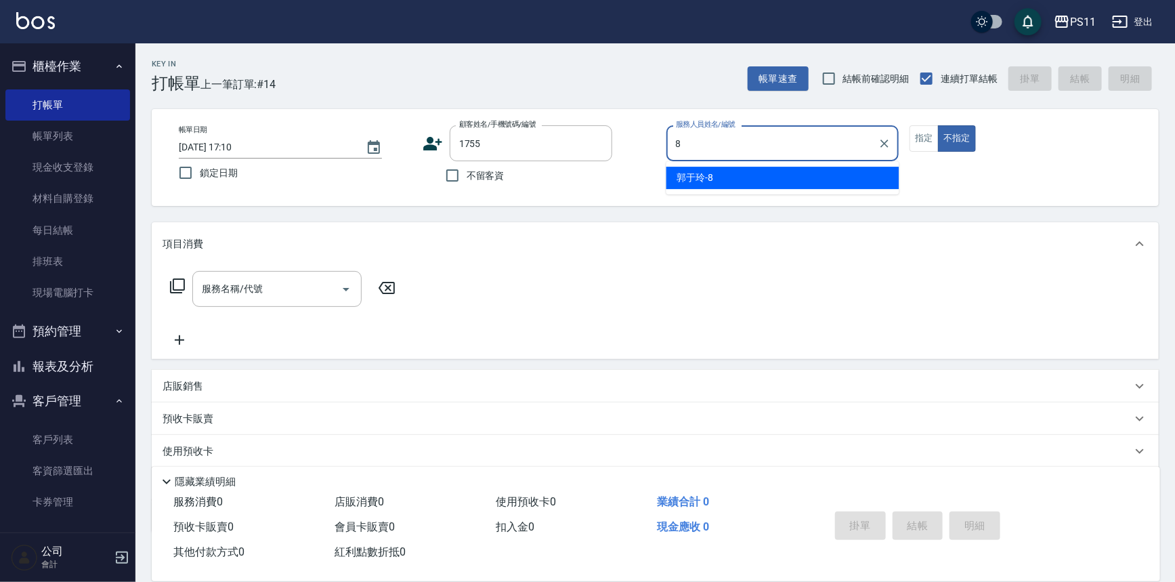
type input "郭于玲-8"
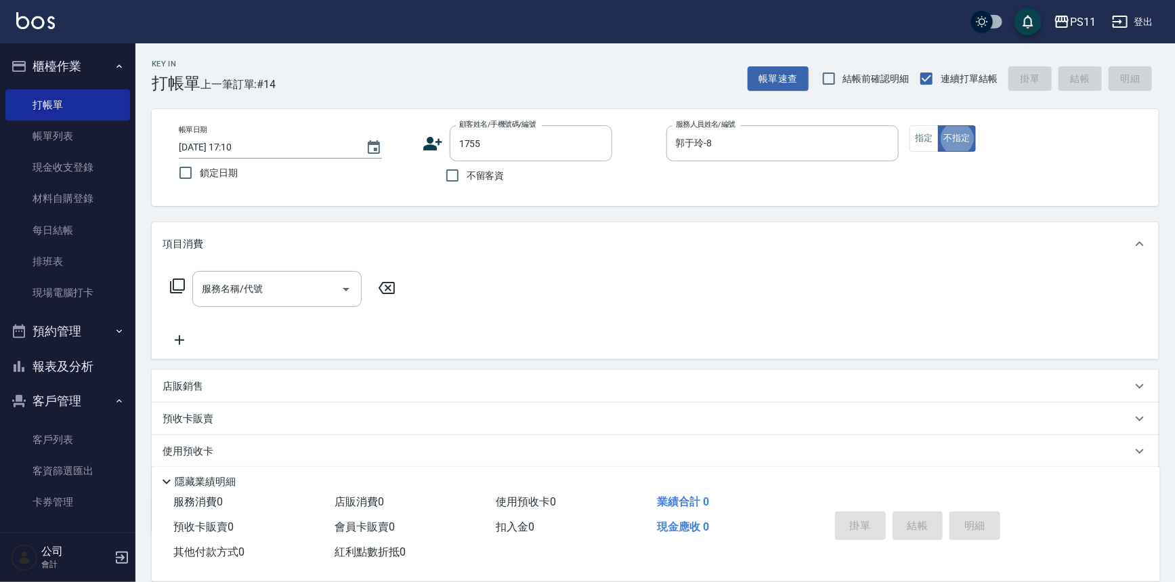
type button "false"
type input "[PERSON_NAME]/0919954102/1755"
click at [904, 147] on div "帳單日期 [DATE] 17:10 鎖定日期 顧客姓名/手機號碼/編號 [PERSON_NAME]/0919954102/1755 顧客姓名/手機號碼/編號 …" at bounding box center [655, 157] width 974 height 64
drag, startPoint x: 905, startPoint y: 143, endPoint x: 933, endPoint y: 142, distance: 28.4
click at [913, 143] on div "帳單日期 [DATE] 17:10 鎖定日期 顧客姓名/手機號碼/編號 [PERSON_NAME]/0919954102/1755 顧客姓名/手機號碼/編號 …" at bounding box center [655, 157] width 974 height 64
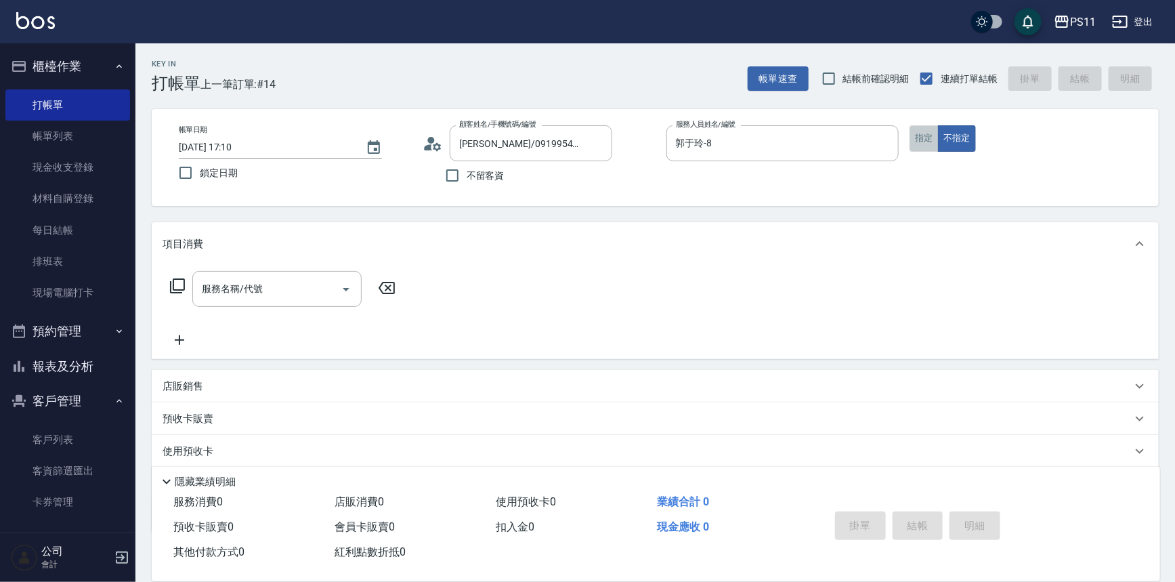
drag, startPoint x: 934, startPoint y: 142, endPoint x: 242, endPoint y: 197, distance: 694.2
click at [931, 142] on button "指定" at bounding box center [923, 138] width 29 height 26
click at [171, 287] on icon at bounding box center [177, 286] width 16 height 16
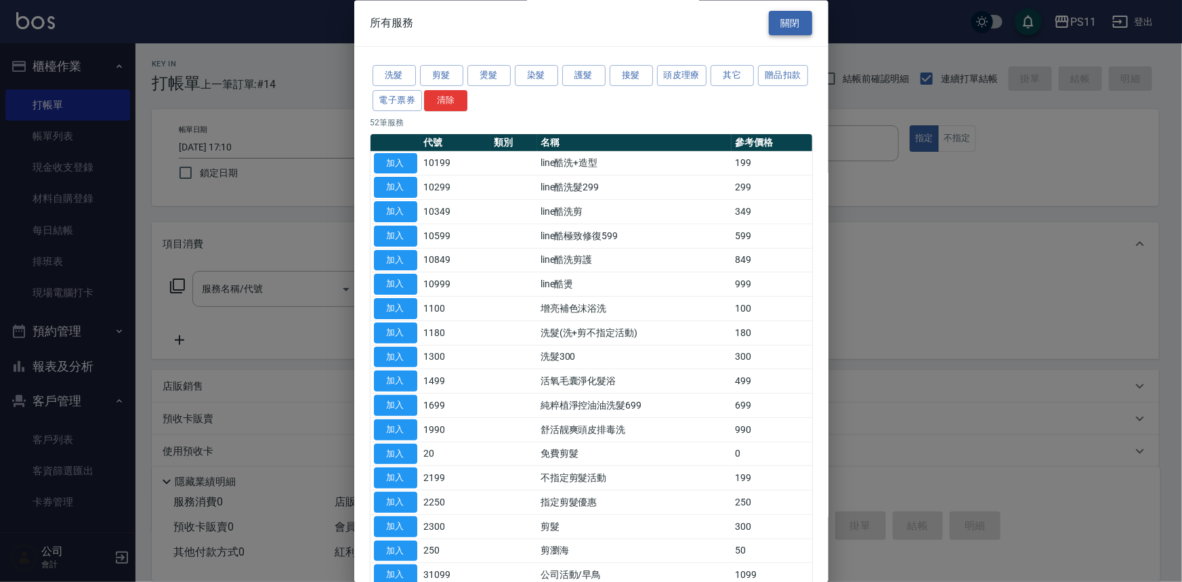
click at [789, 16] on button "關閉" at bounding box center [790, 23] width 43 height 25
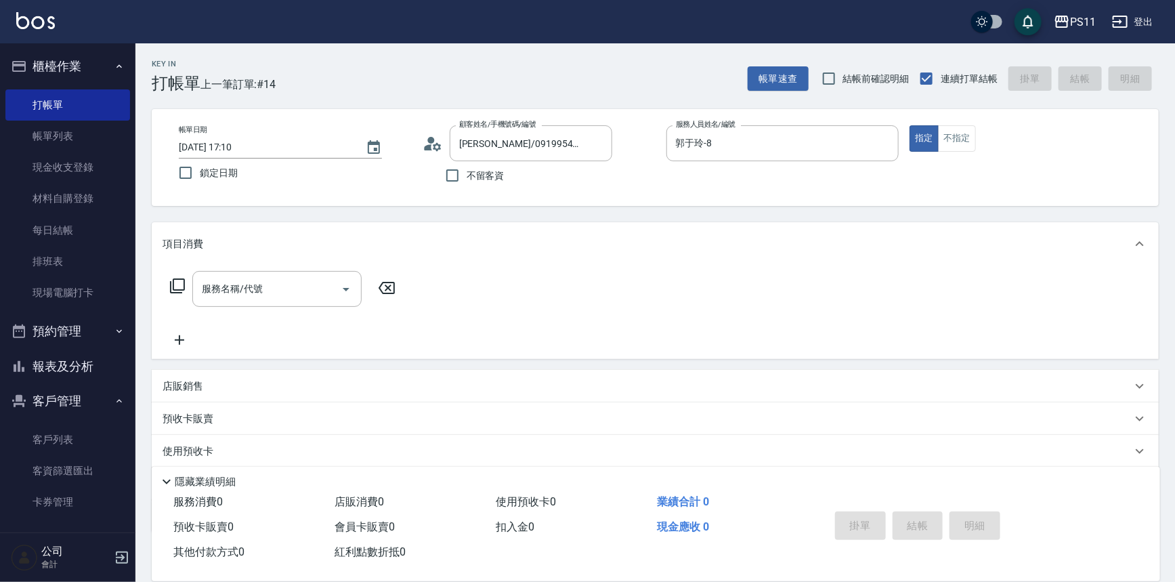
click at [179, 286] on icon at bounding box center [177, 286] width 16 height 16
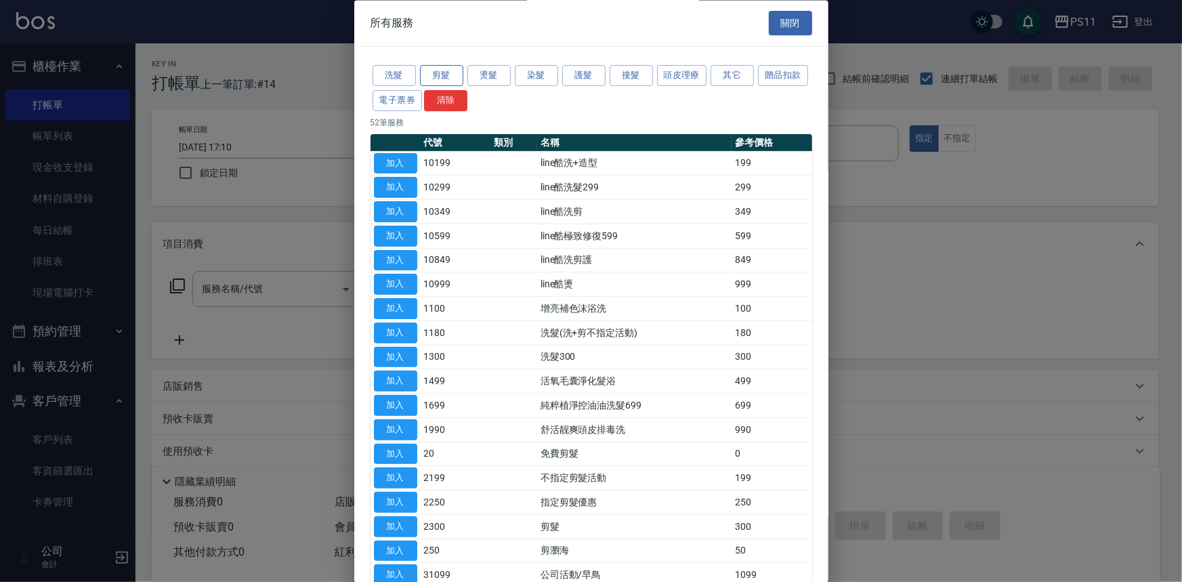
click at [450, 77] on button "剪髮" at bounding box center [441, 76] width 43 height 21
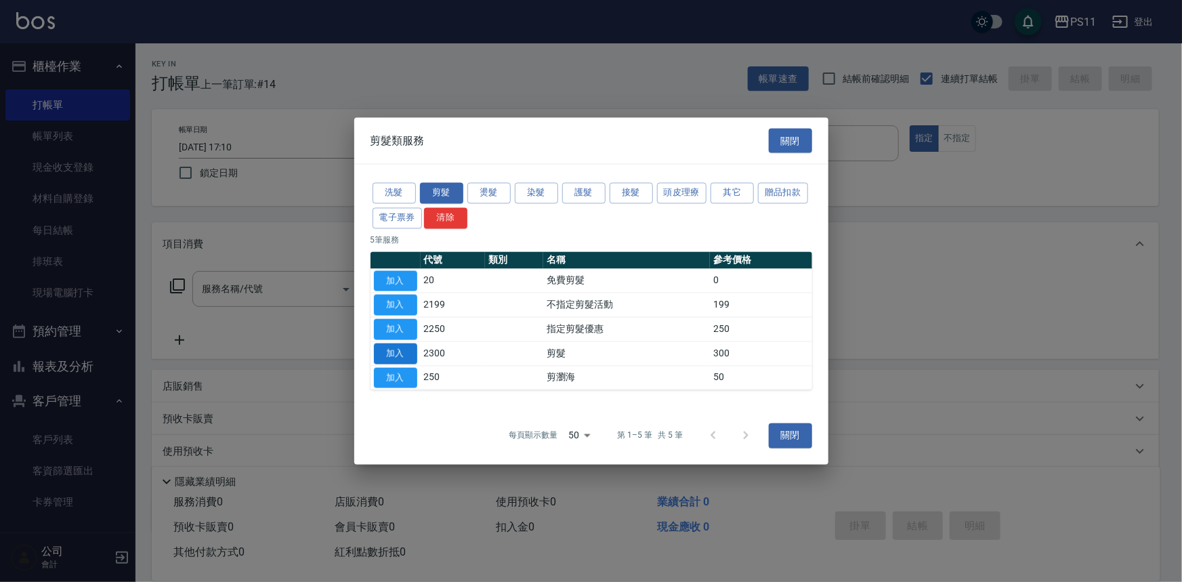
click at [391, 354] on button "加入" at bounding box center [395, 353] width 43 height 21
type input "剪髮(2300)"
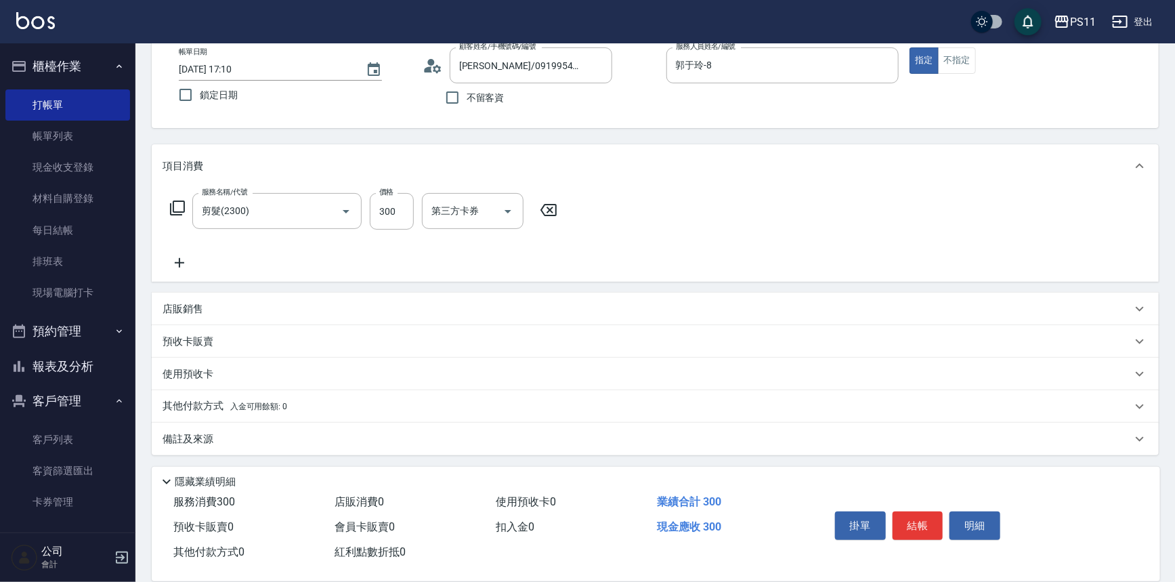
scroll to position [79, 0]
click at [184, 263] on icon at bounding box center [180, 262] width 34 height 16
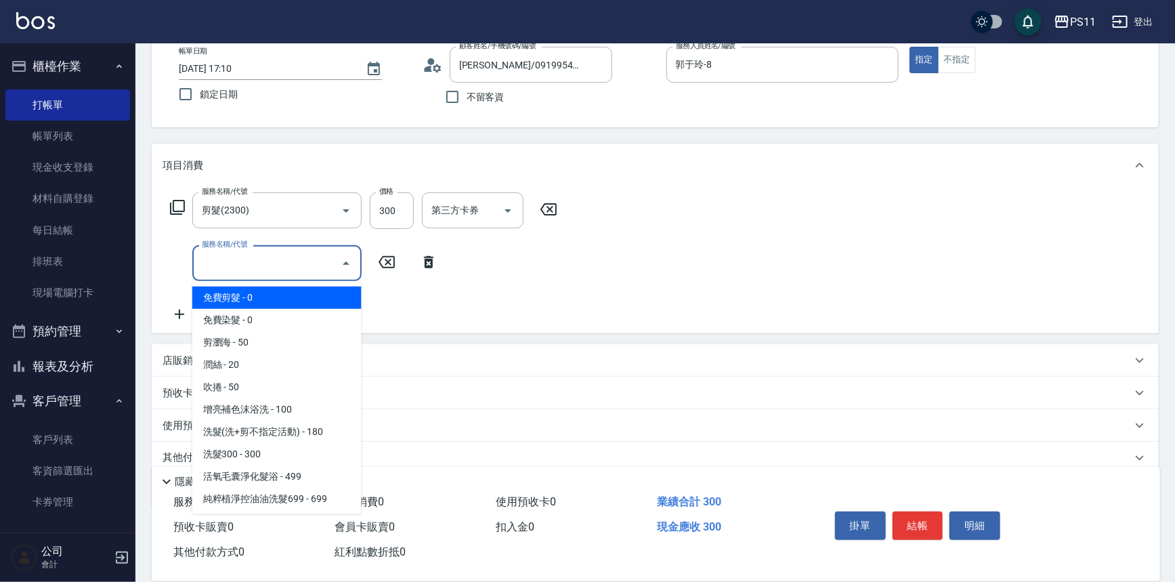
click at [278, 274] on input "服務名稱/代號" at bounding box center [266, 263] width 137 height 24
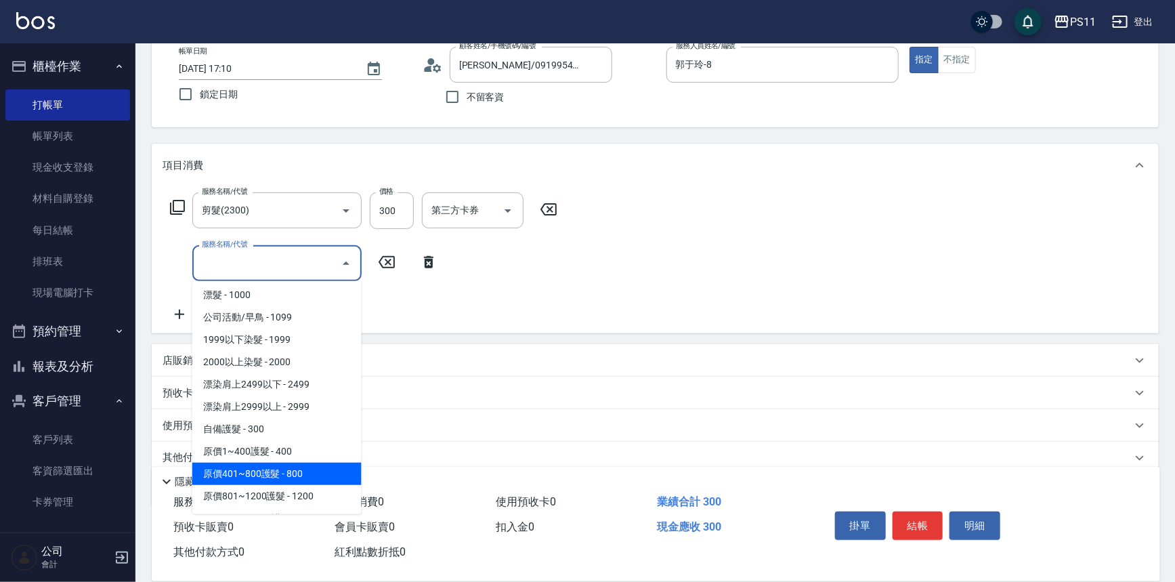
scroll to position [616, 0]
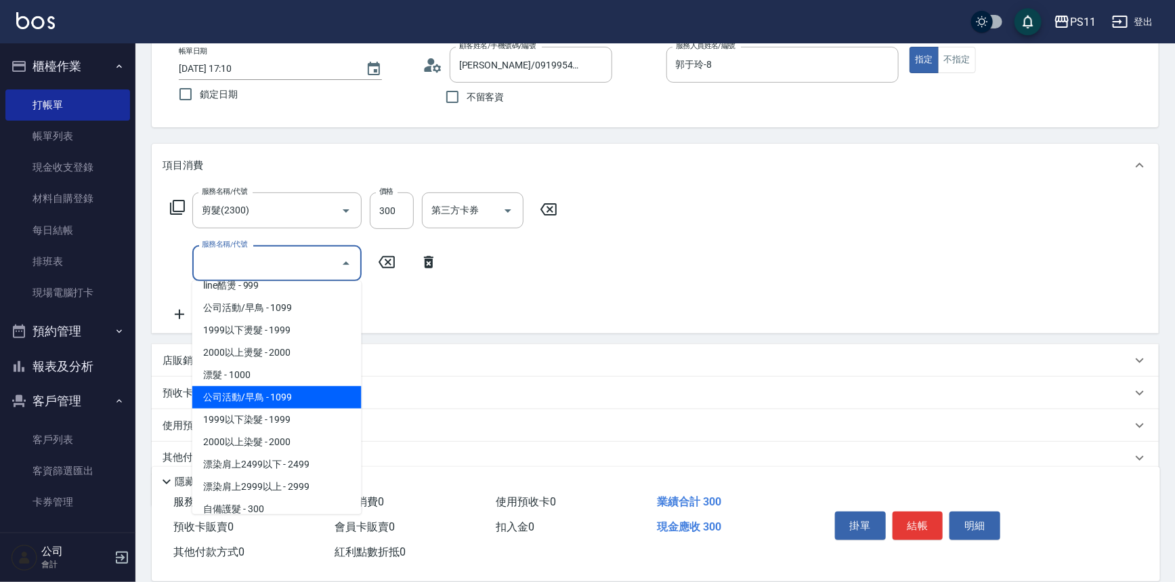
click at [316, 387] on span "公司活動/早鳥 - 1099" at bounding box center [276, 397] width 169 height 22
type input "公司活動/早鳥(41099)"
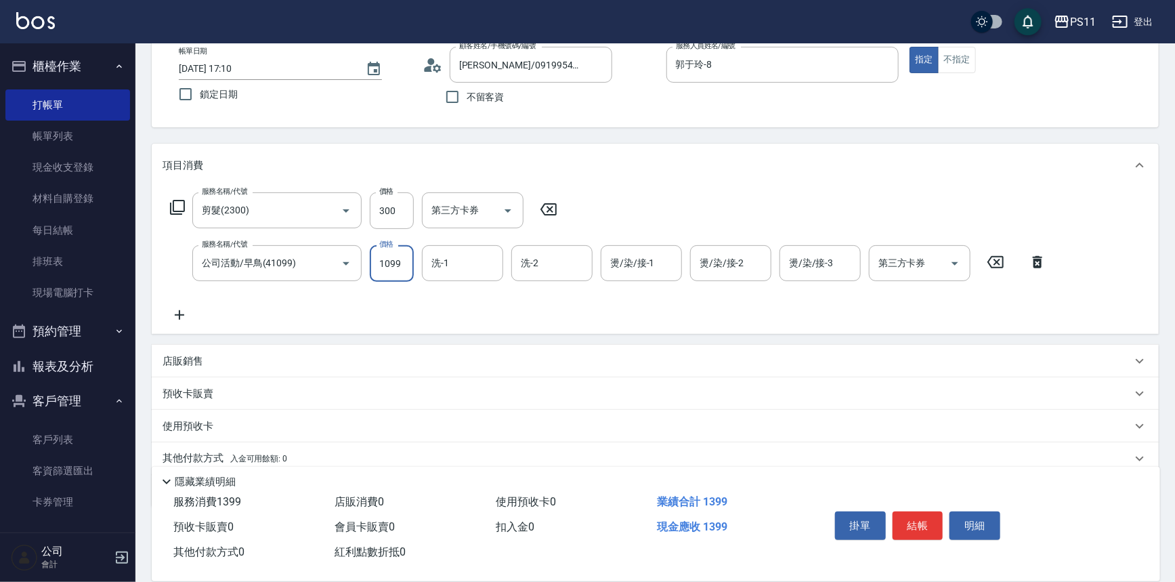
click at [397, 272] on input "1099" at bounding box center [392, 263] width 44 height 37
type input "1499"
type input "[PERSON_NAME]-31"
type input "[PERSON_NAME]-20"
drag, startPoint x: 185, startPoint y: 328, endPoint x: 192, endPoint y: 328, distance: 7.4
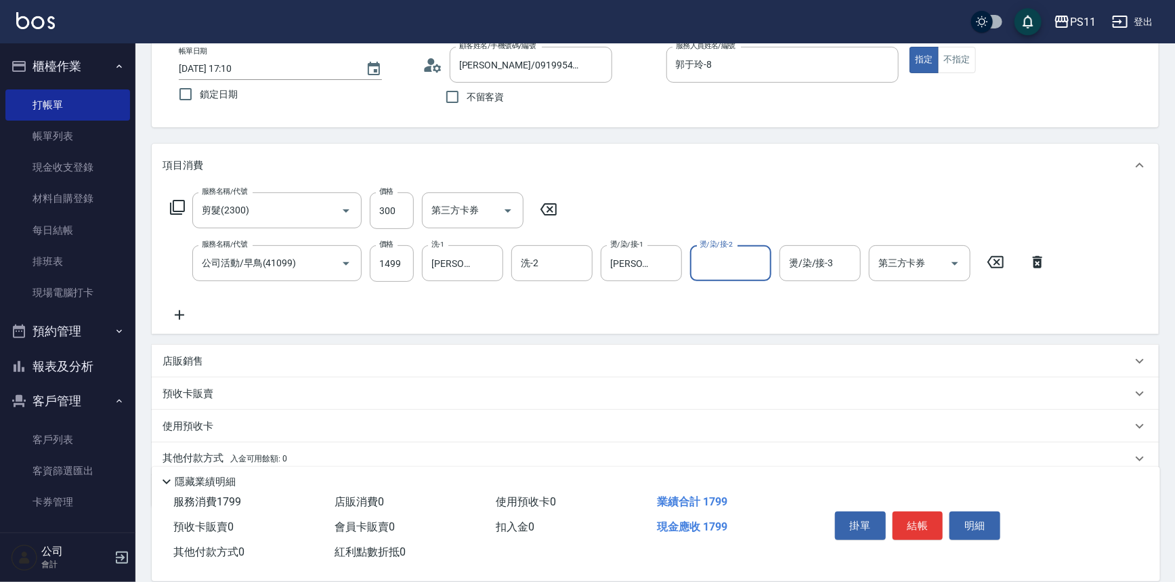
click at [186, 328] on div "服務名稱/代號 剪髮(2300) 服務名稱/代號 價格 300 價格 第三方卡券 第三方卡券 服務名稱/代號 公司活動/早鳥(41099) 服務名稱/代號 價…" at bounding box center [655, 260] width 1007 height 147
click at [184, 314] on icon at bounding box center [180, 315] width 34 height 16
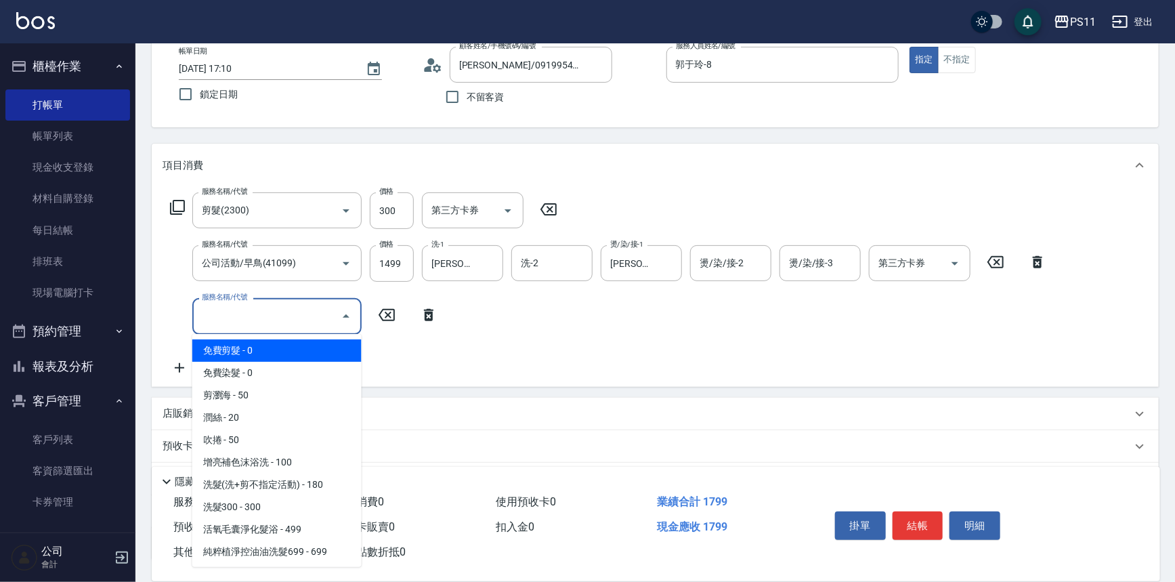
click at [261, 316] on input "服務名稱/代號" at bounding box center [266, 316] width 137 height 24
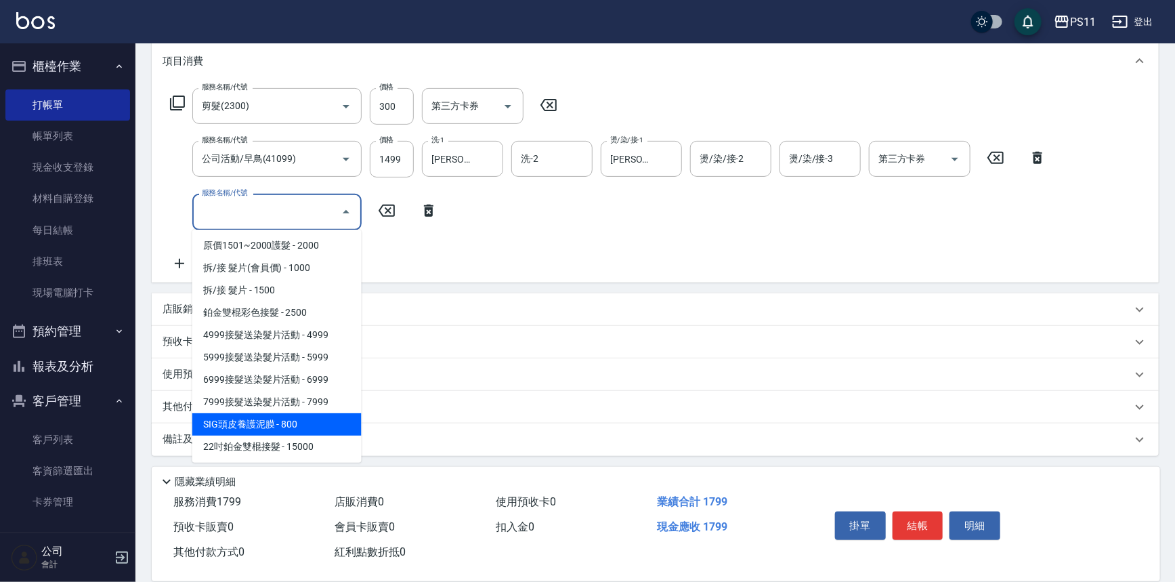
scroll to position [816, 0]
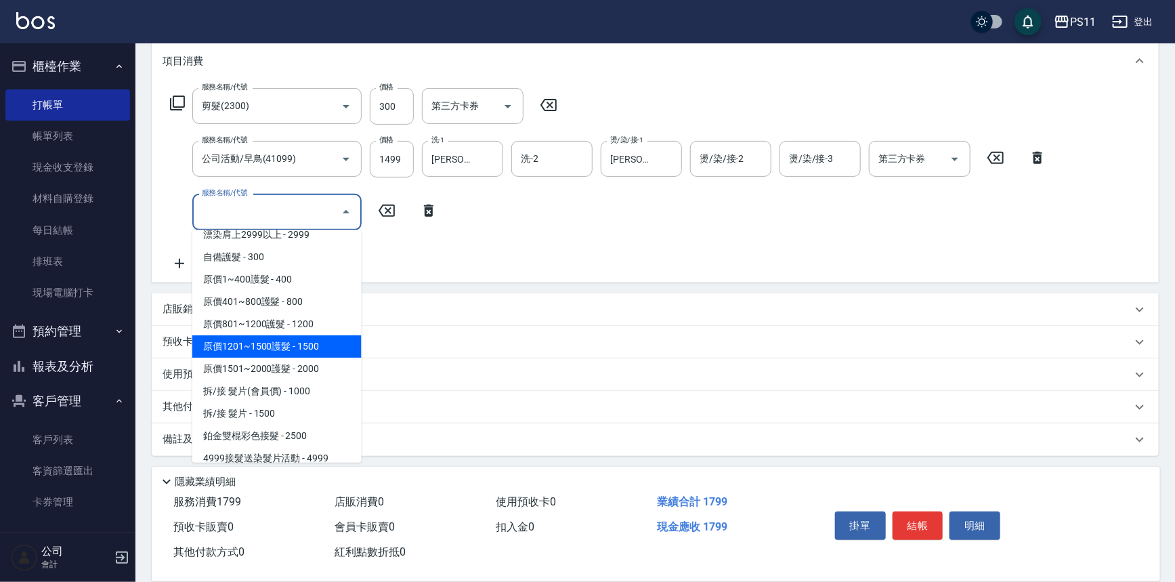
click at [314, 339] on span "原價1201~1500護髮 - 1500" at bounding box center [276, 346] width 169 height 22
type input "原價1201~1500護髮(51500)"
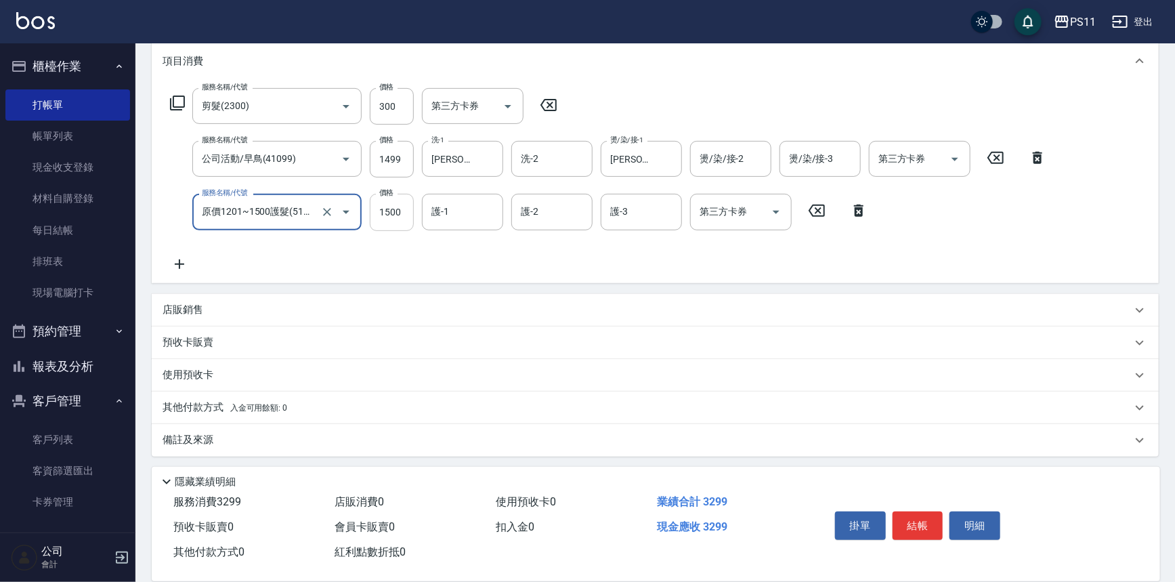
click at [402, 215] on input "1500" at bounding box center [392, 212] width 44 height 37
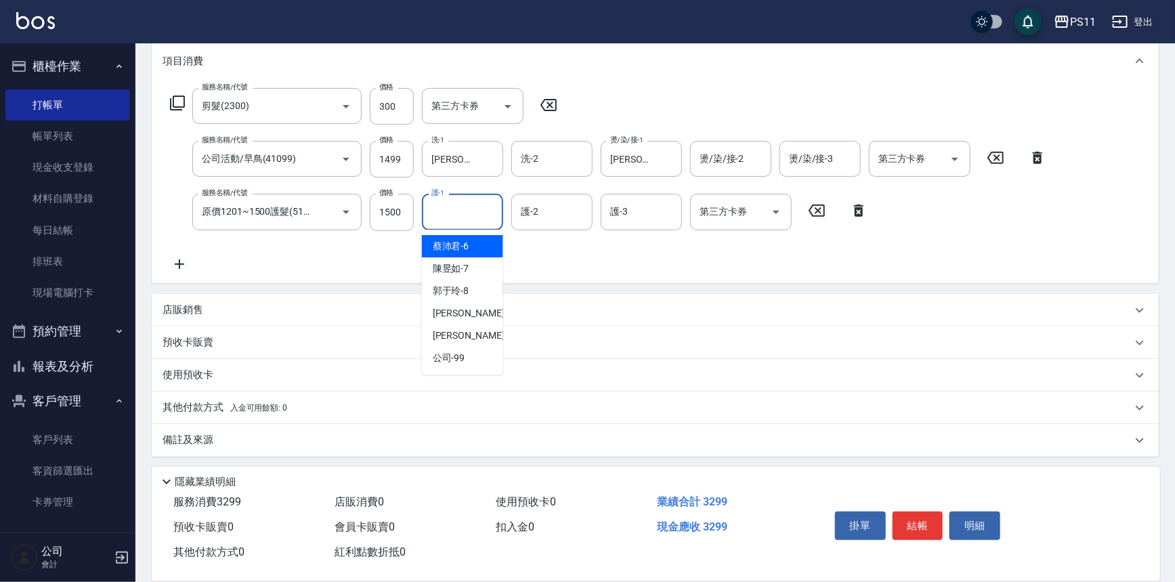
click at [444, 209] on input "護-1" at bounding box center [462, 212] width 69 height 24
type input "[PERSON_NAME]-20"
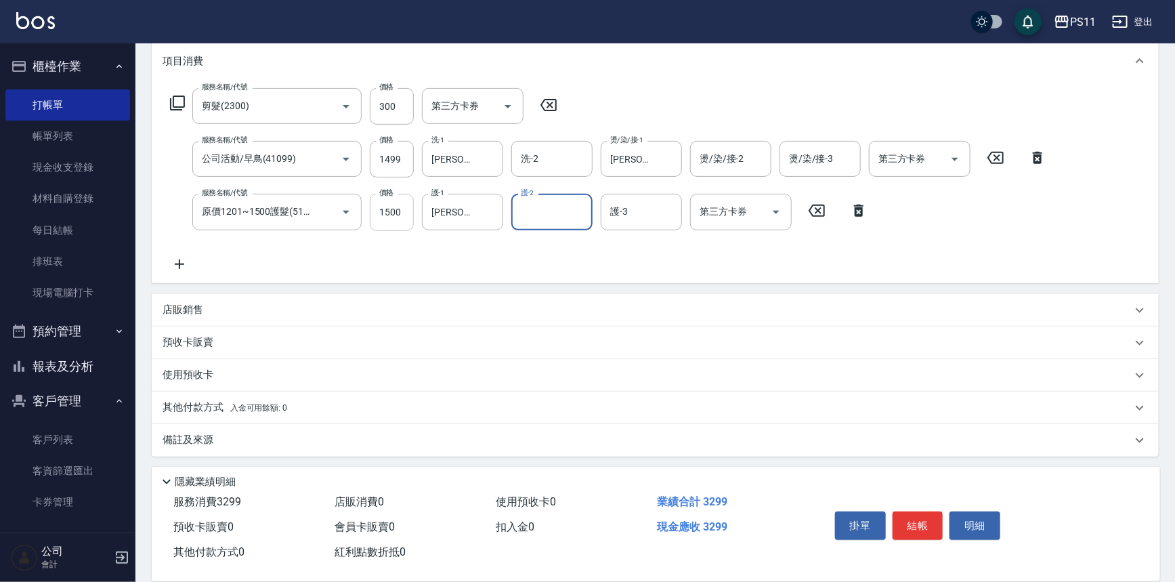
click at [396, 213] on input "1500" at bounding box center [392, 212] width 44 height 37
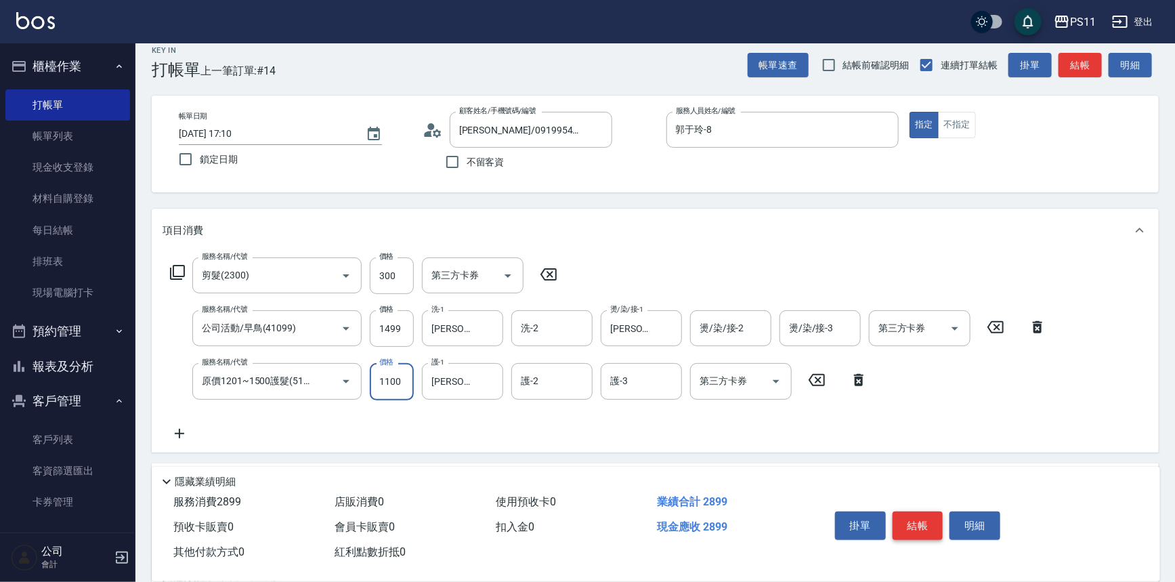
scroll to position [0, 0]
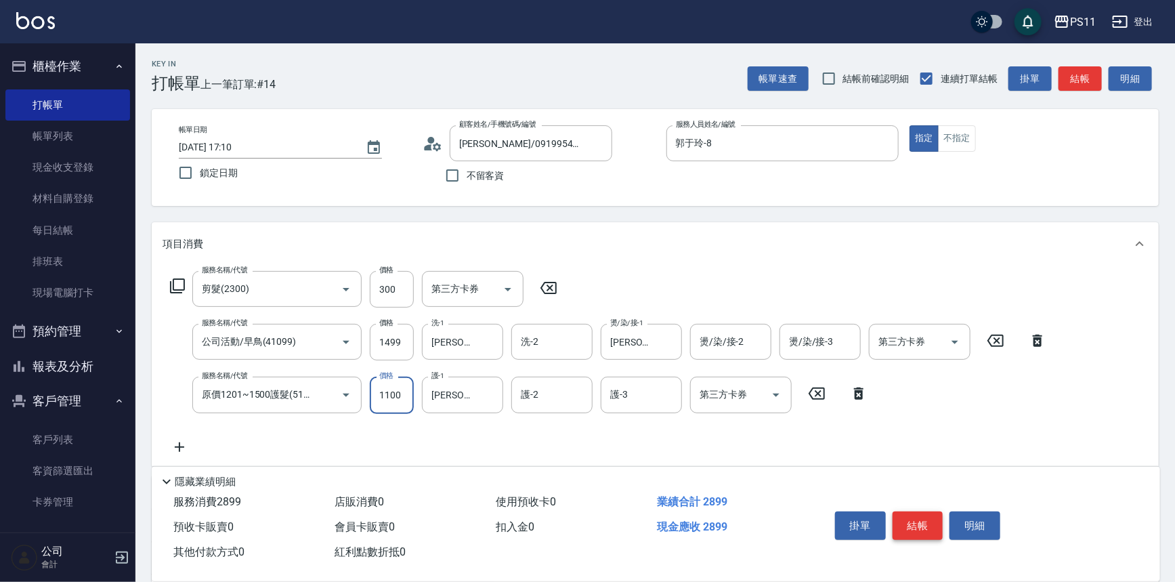
type input "1100"
click at [923, 523] on button "結帳" at bounding box center [917, 525] width 51 height 28
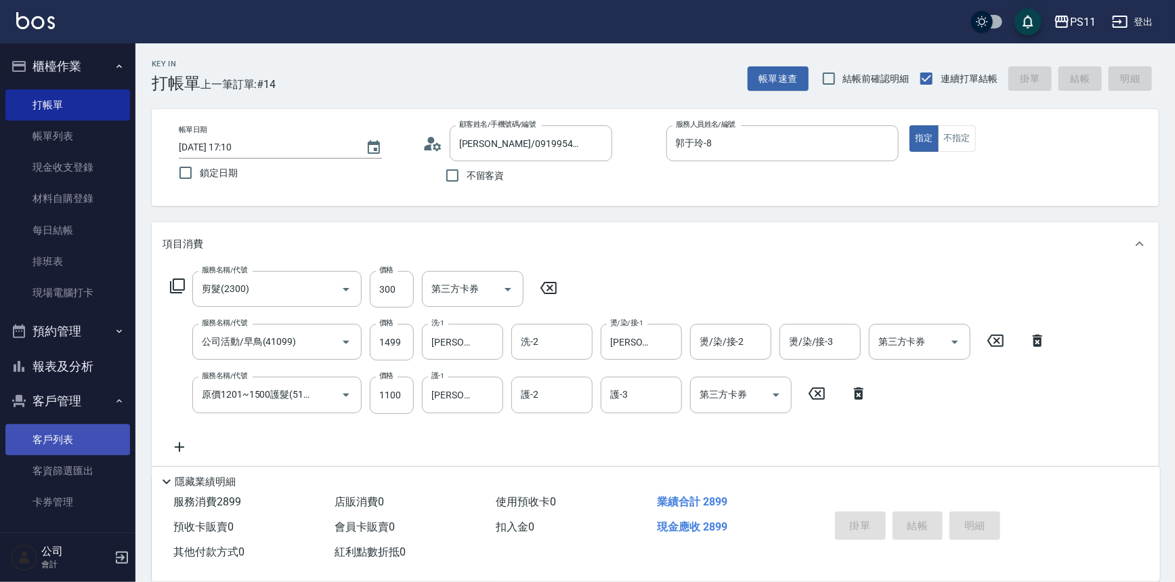
type input "[DATE] 17:12"
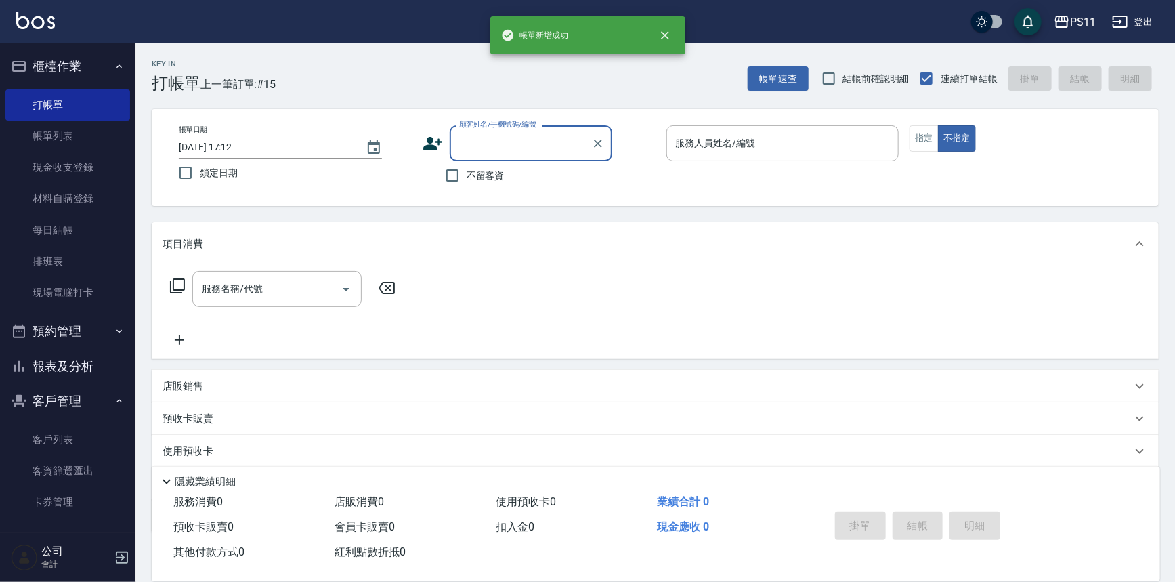
click at [50, 366] on button "報表及分析" at bounding box center [67, 366] width 125 height 35
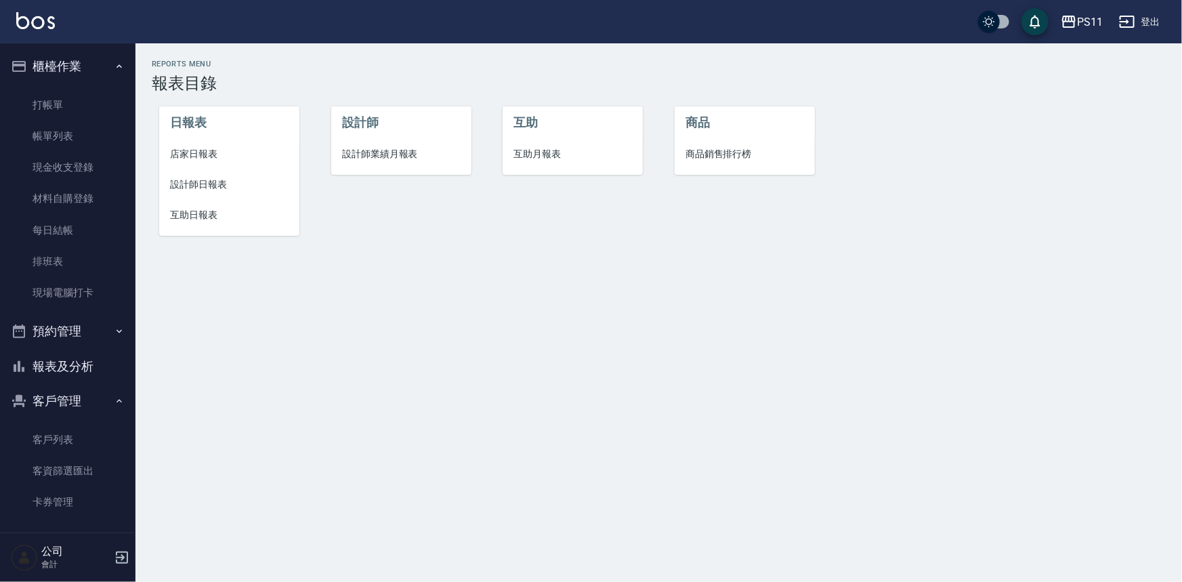
click at [196, 210] on span "互助日報表" at bounding box center [229, 215] width 118 height 14
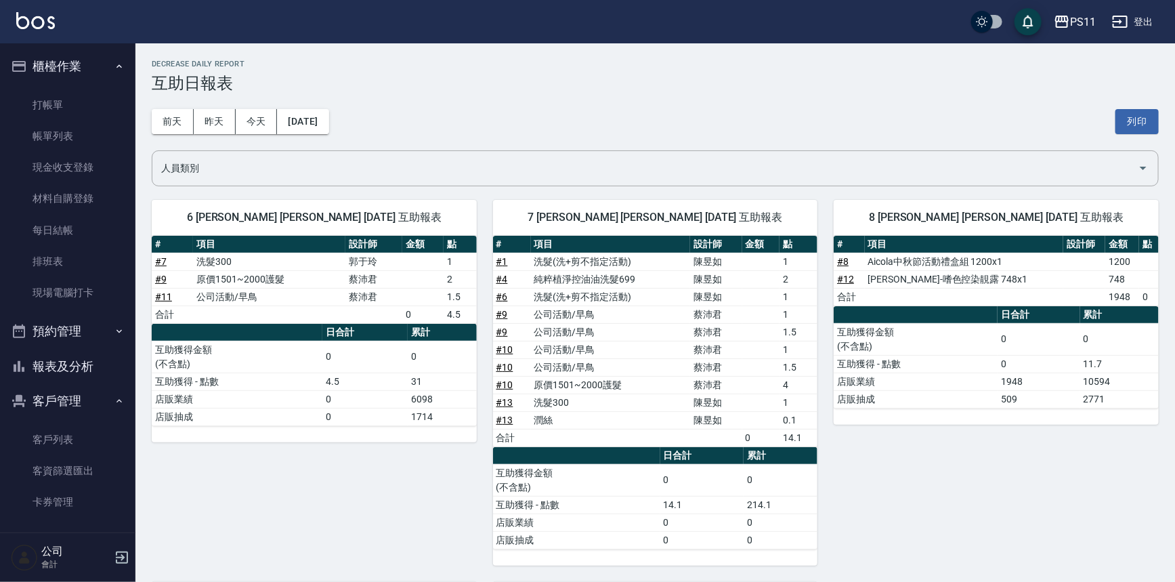
click at [892, 330] on td "互助獲得金額 (不含點)" at bounding box center [916, 339] width 164 height 32
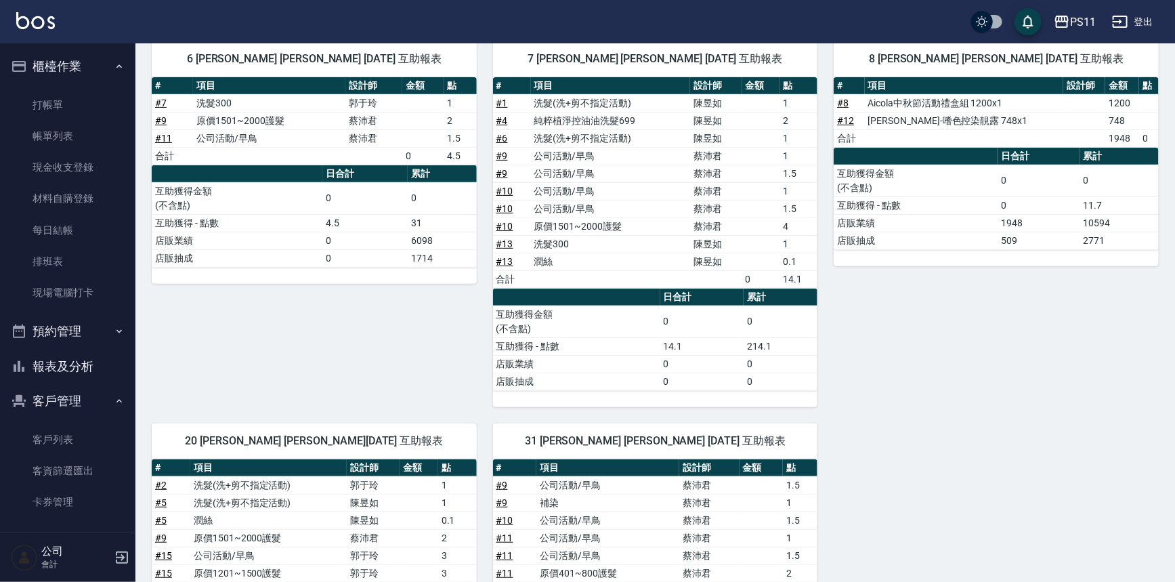
scroll to position [361, 0]
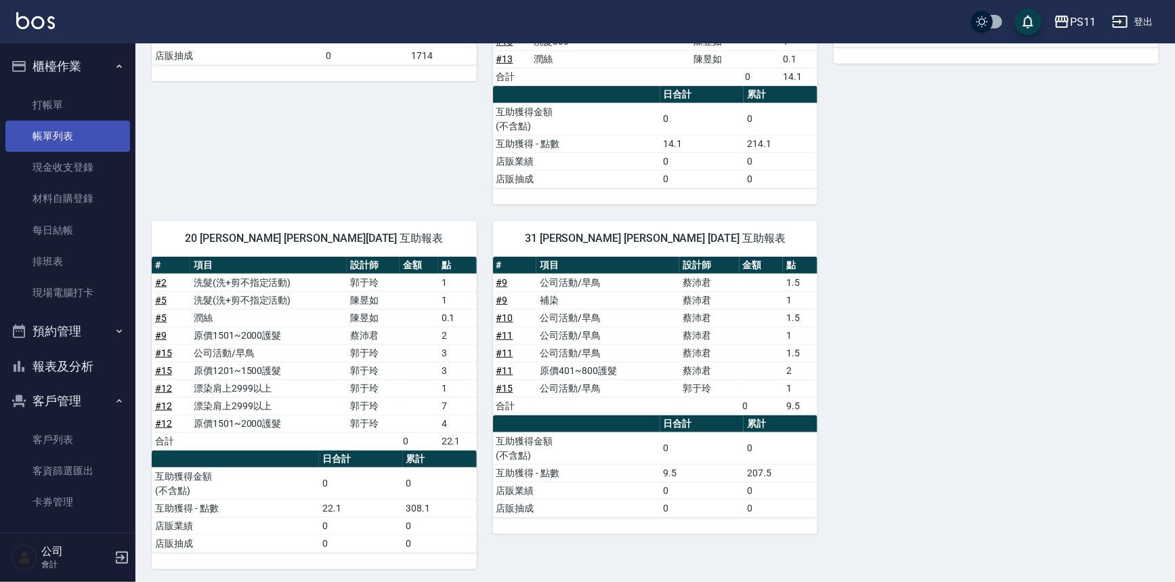
click at [77, 136] on link "帳單列表" at bounding box center [67, 136] width 125 height 31
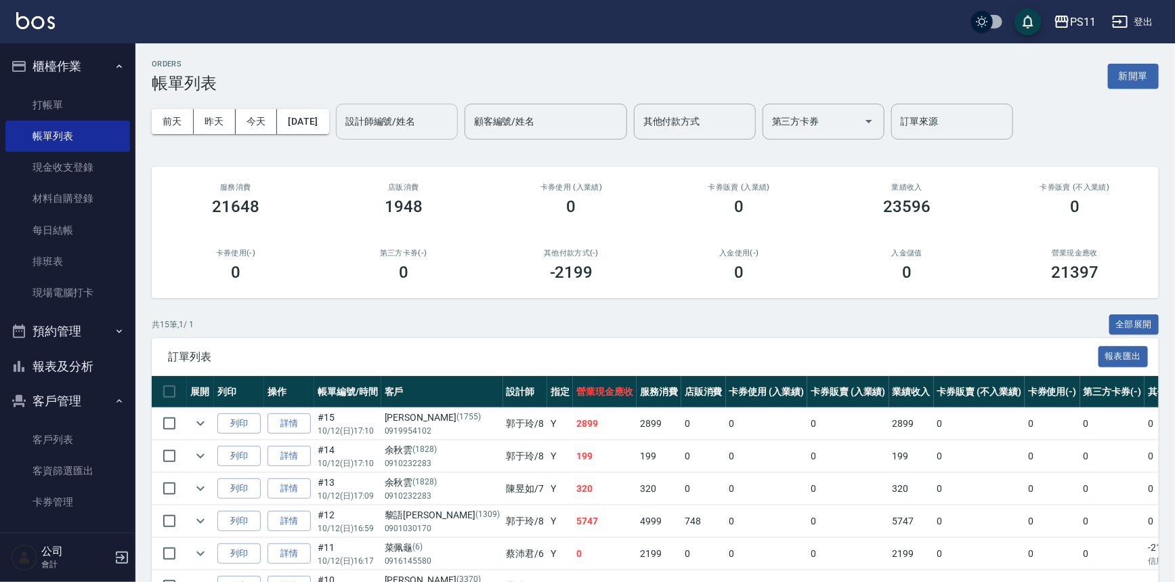
click at [5, 121] on link "帳單列表" at bounding box center [67, 136] width 125 height 31
click at [75, 101] on link "打帳單" at bounding box center [67, 104] width 125 height 31
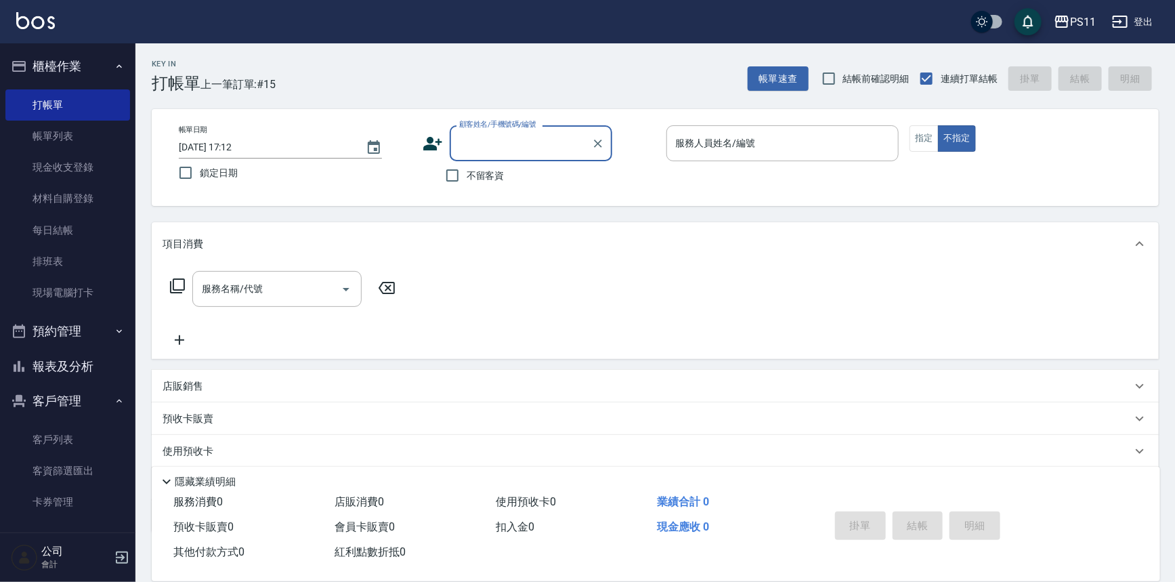
click at [482, 148] on input "顧客姓名/手機號碼/編號" at bounding box center [521, 143] width 130 height 24
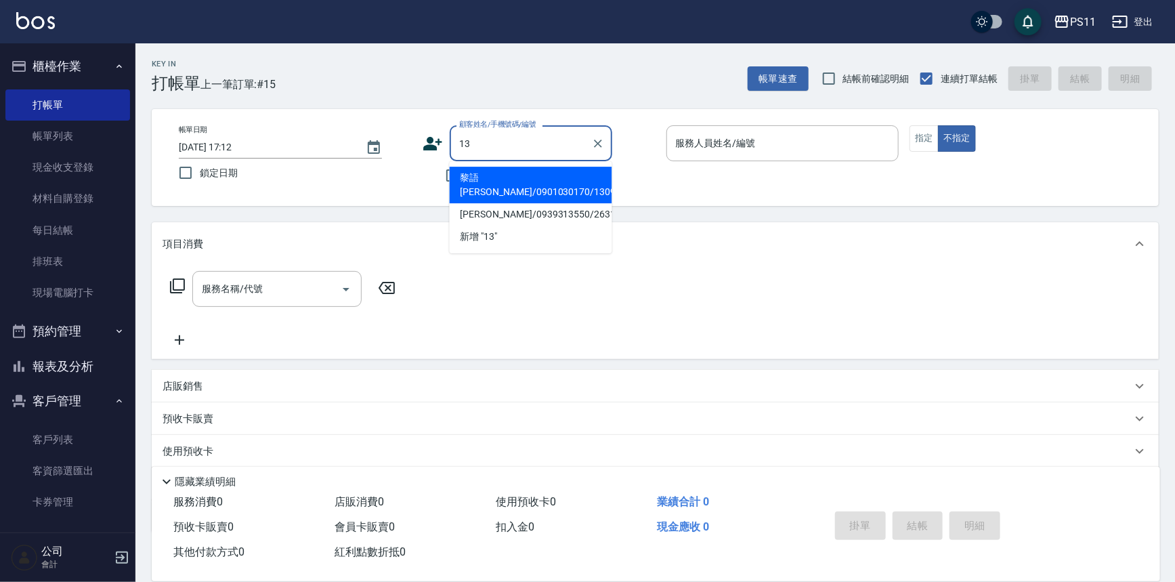
type input "1"
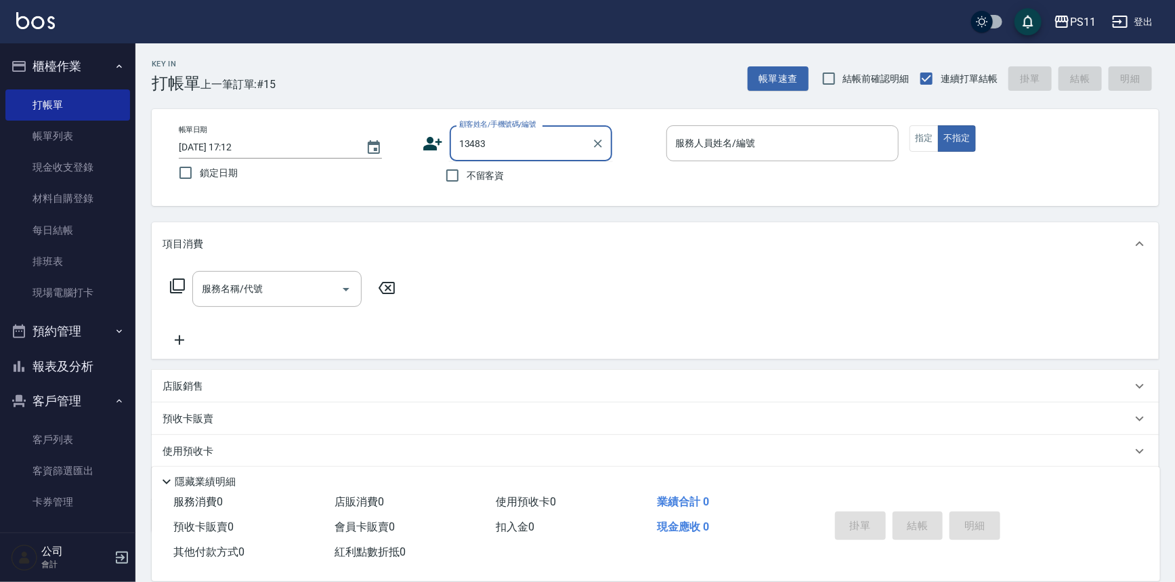
click at [467, 174] on div "顧客姓名/手機號碼/編號 13483 顧客姓名/手機號碼/編號 不留客資" at bounding box center [539, 157] width 233 height 64
click at [509, 139] on input "13483" at bounding box center [521, 143] width 130 height 24
type input "1"
type input "1348"
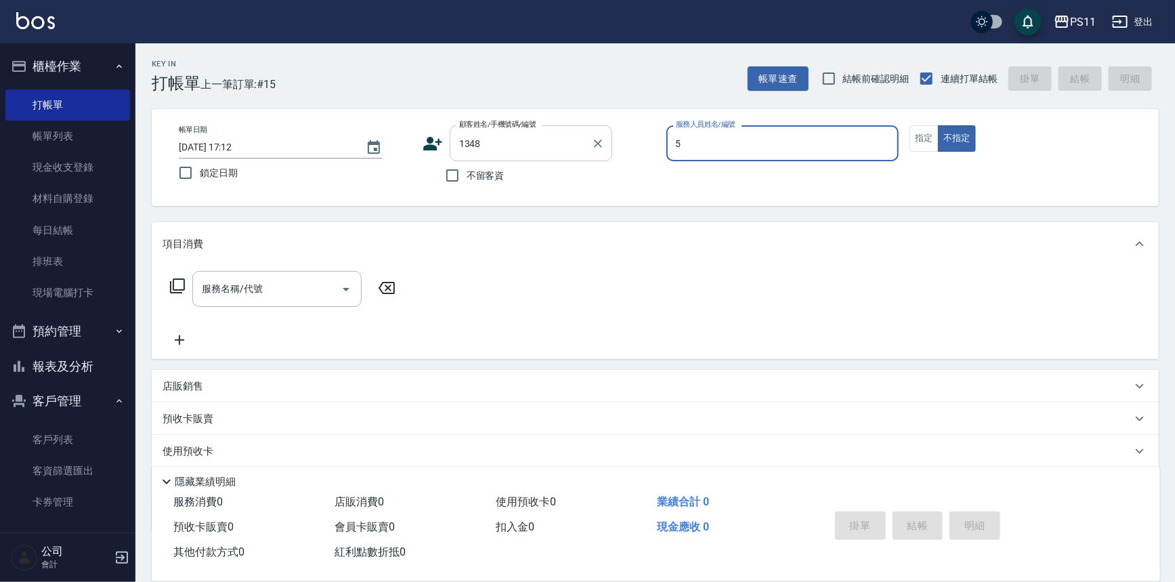
type input "58"
type input "[PERSON_NAME]/0979858272/1348"
type input "5"
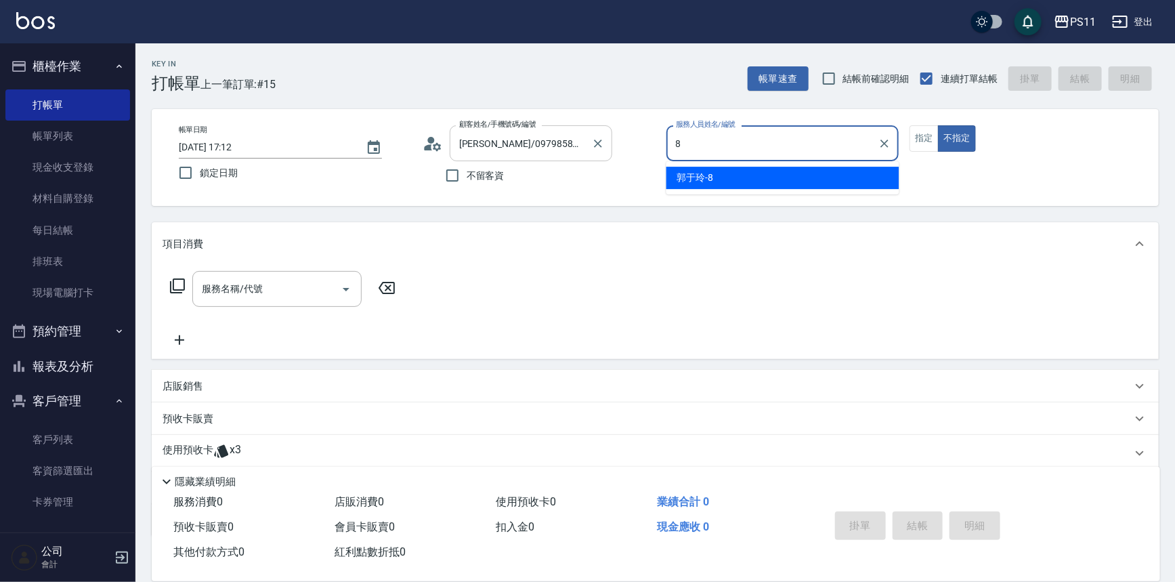
type input "郭于玲-8"
type button "false"
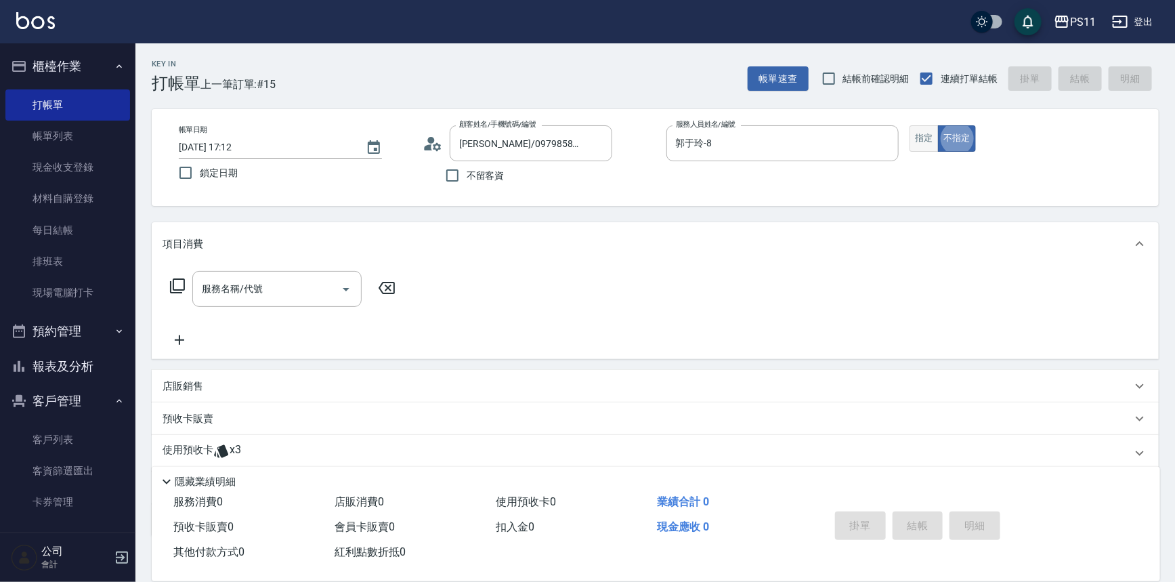
click at [922, 135] on button "指定" at bounding box center [923, 138] width 29 height 26
click at [184, 270] on div "服務名稱/代號 服務名稱/代號" at bounding box center [655, 311] width 1007 height 93
click at [184, 279] on icon at bounding box center [177, 285] width 15 height 15
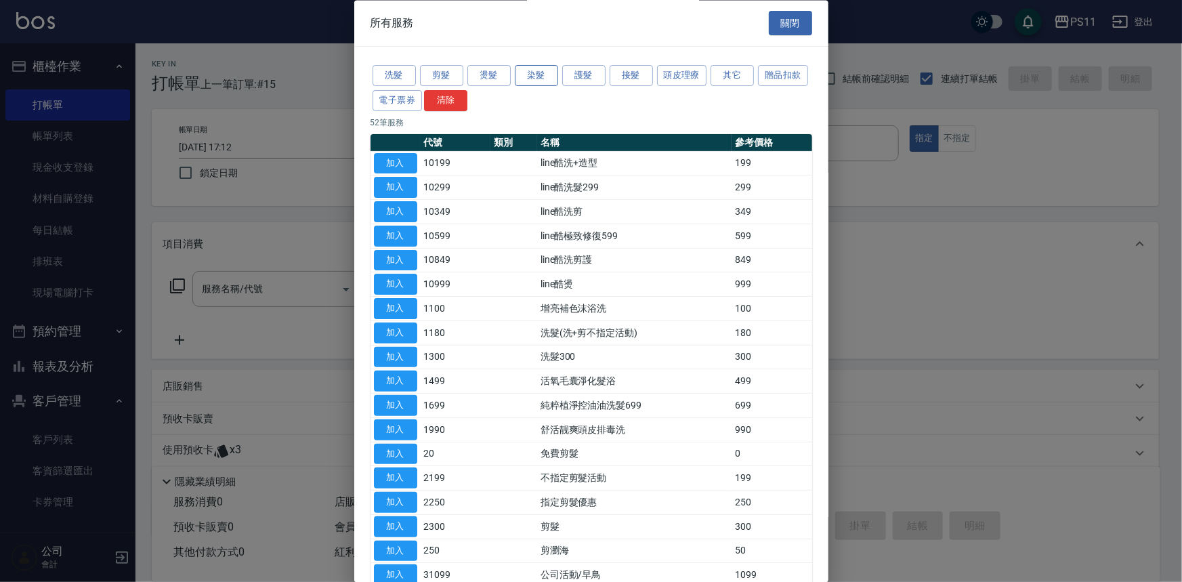
click at [546, 72] on button "染髮" at bounding box center [536, 76] width 43 height 21
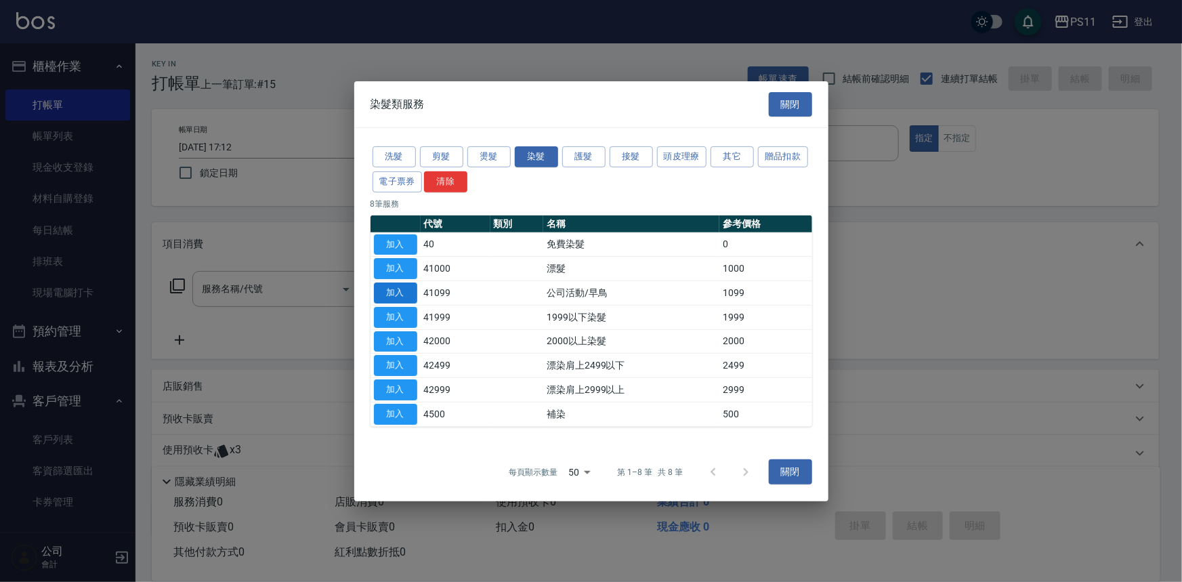
click at [406, 297] on button "加入" at bounding box center [395, 292] width 43 height 21
type input "公司活動/早鳥(41099)"
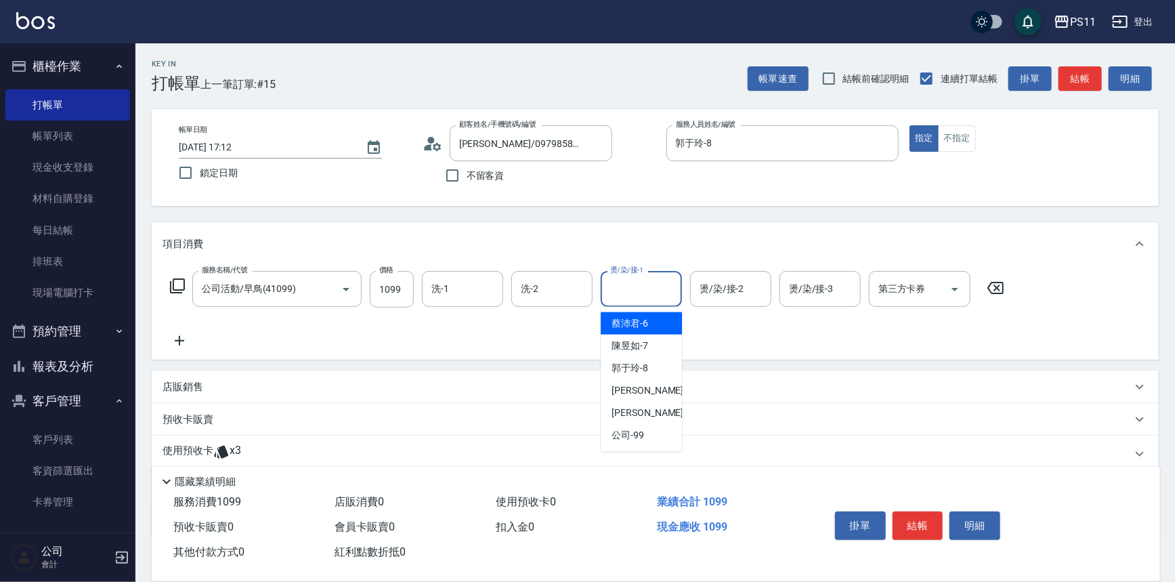
click at [616, 290] on input "燙/染/接-1" at bounding box center [641, 289] width 69 height 24
type input "[PERSON_NAME]-31"
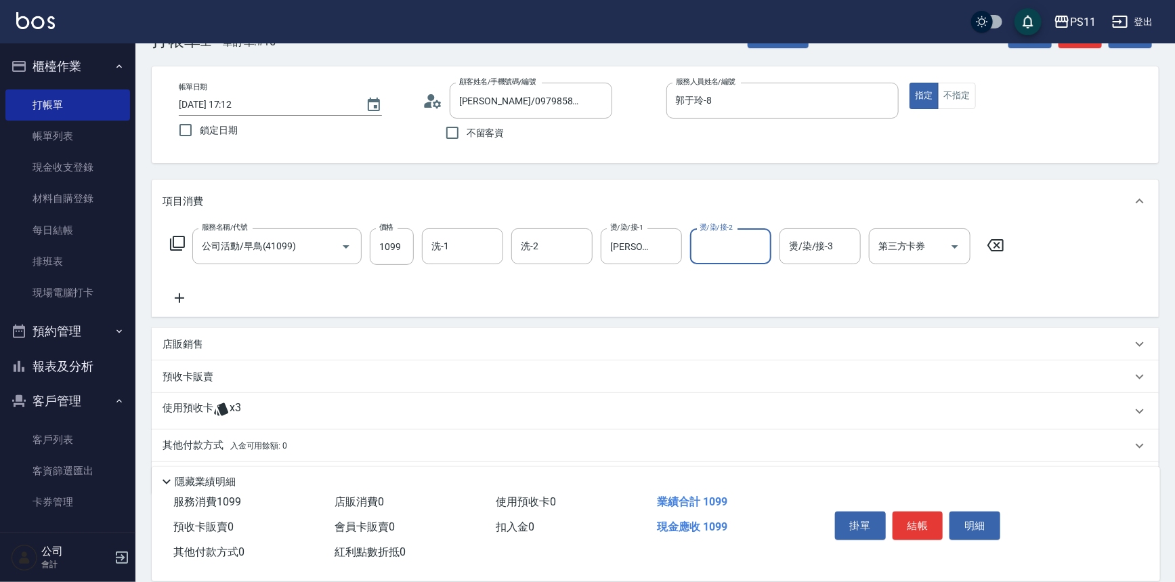
scroll to position [82, 0]
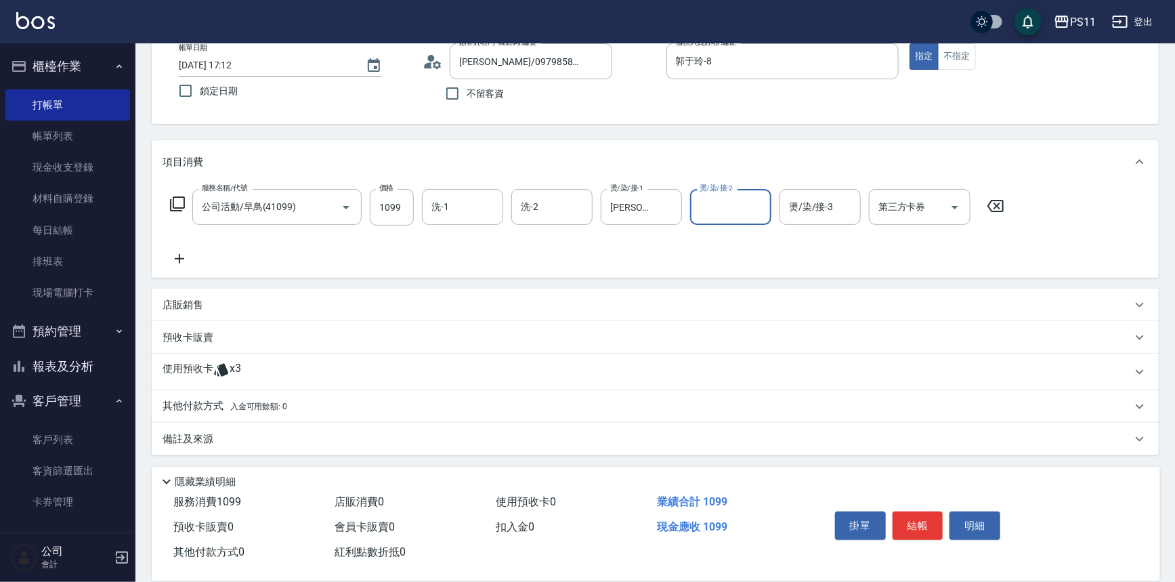
click at [191, 255] on icon at bounding box center [180, 259] width 34 height 16
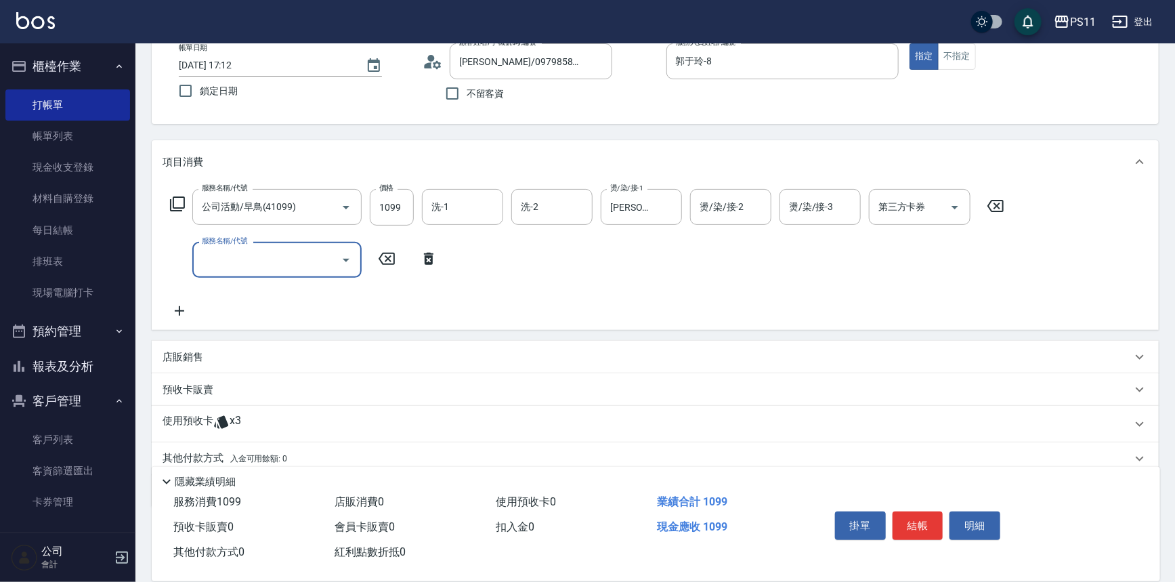
click at [278, 271] on div "服務名稱/代號" at bounding box center [276, 260] width 169 height 36
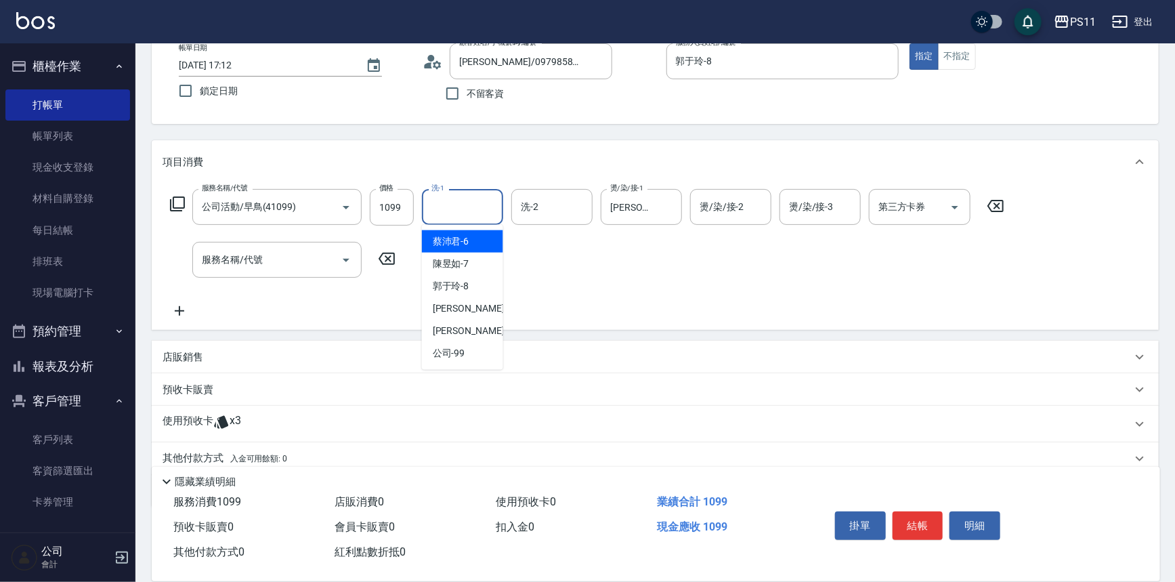
click at [496, 203] on input "洗-1" at bounding box center [462, 207] width 69 height 24
type input "[PERSON_NAME]-20"
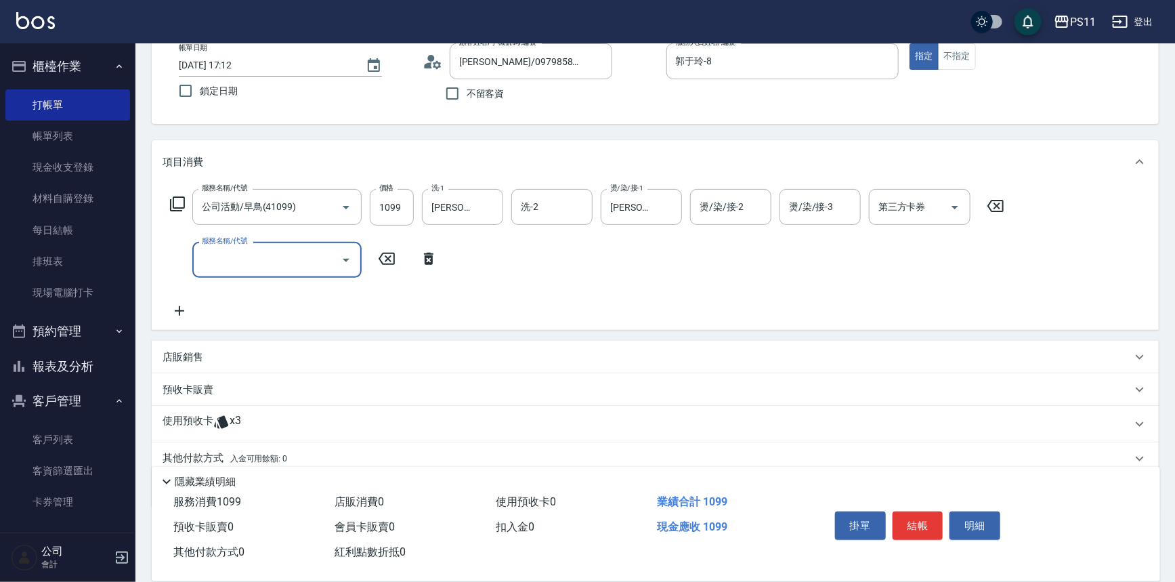
click at [298, 255] on input "服務名稱/代號" at bounding box center [266, 260] width 137 height 24
click at [344, 260] on icon "Open" at bounding box center [346, 260] width 16 height 16
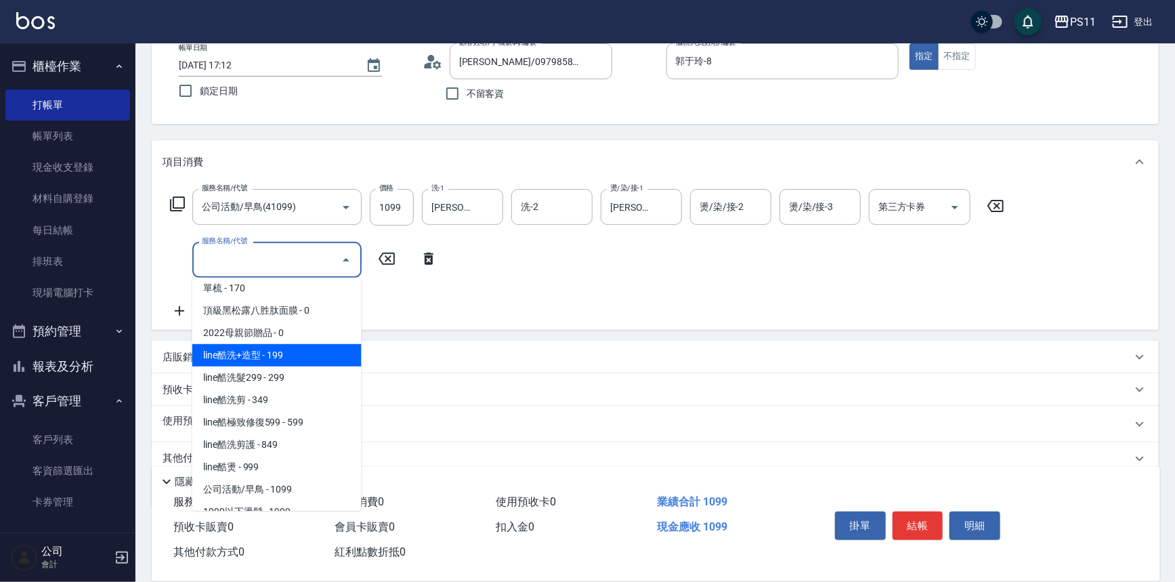
scroll to position [861, 0]
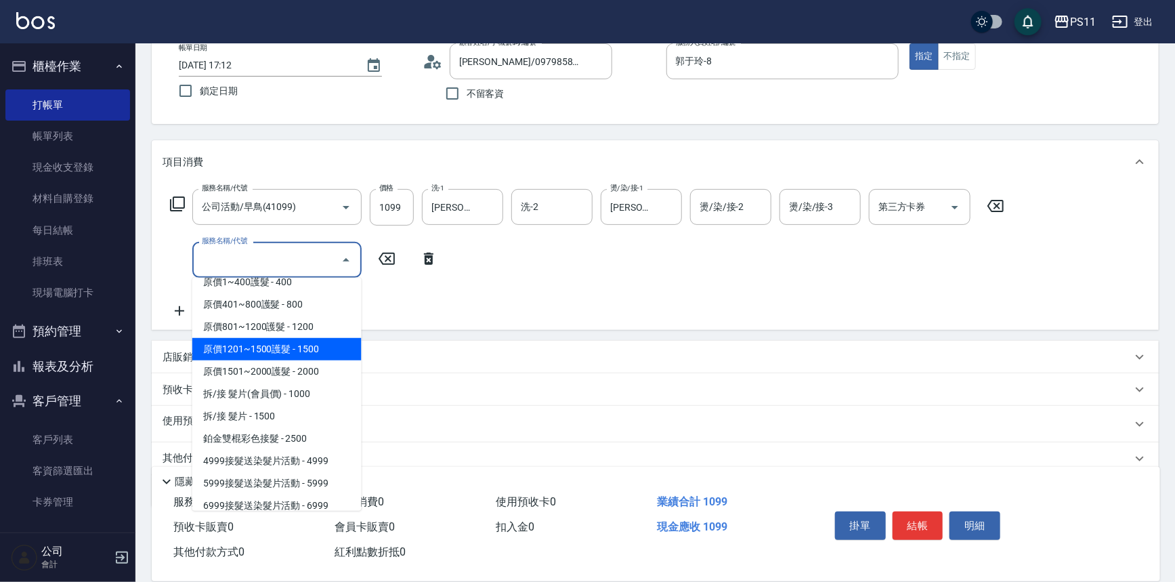
click at [324, 343] on span "原價1201~1500護髮 - 1500" at bounding box center [276, 349] width 169 height 22
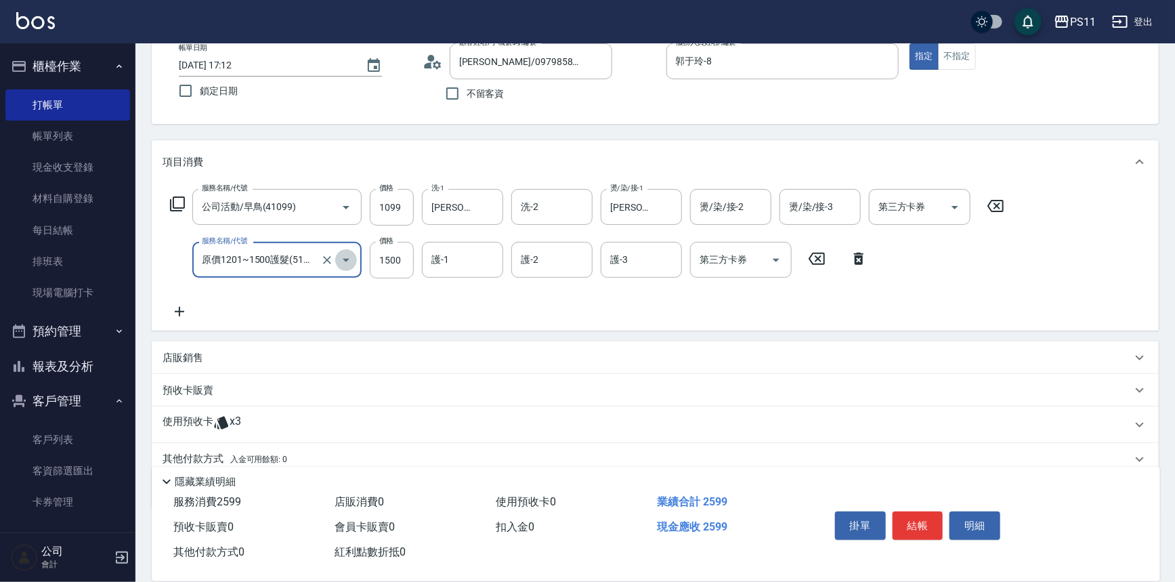
click at [347, 259] on icon "Open" at bounding box center [346, 260] width 7 height 3
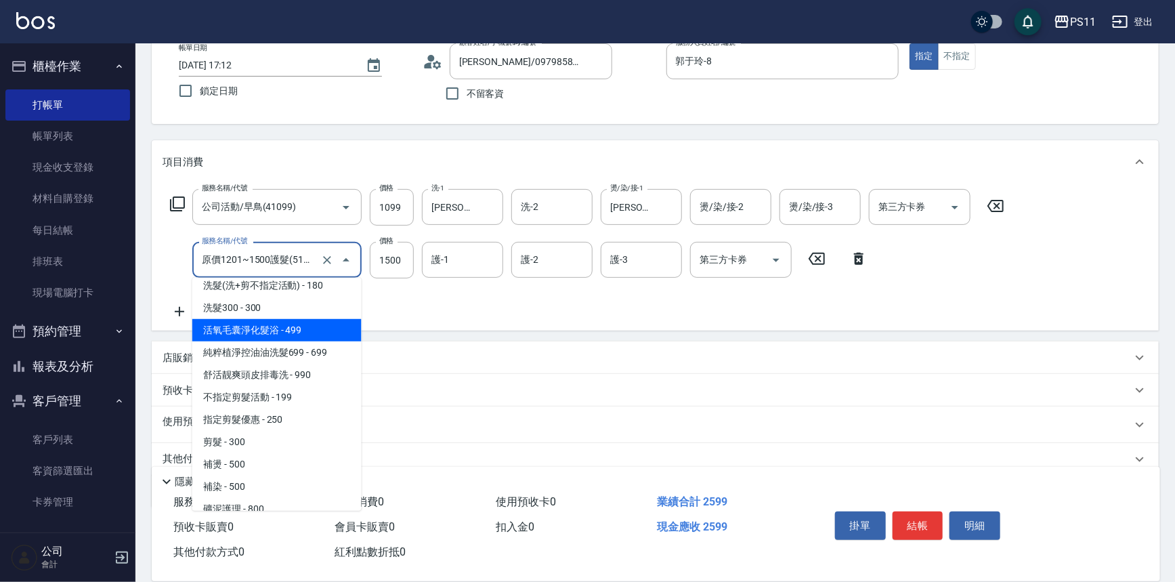
scroll to position [156, 0]
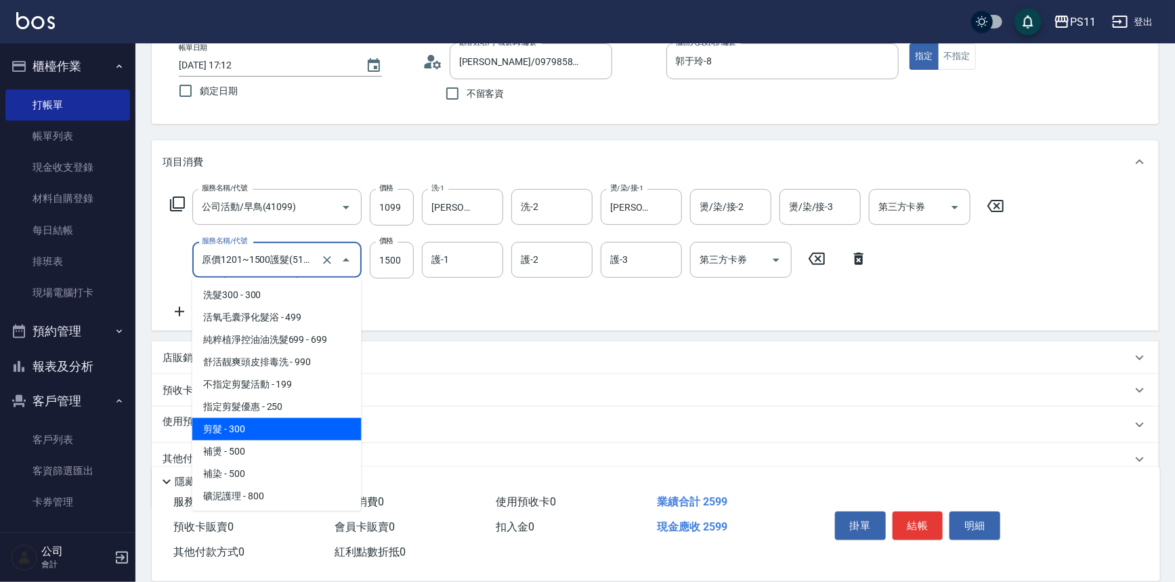
click at [271, 425] on span "剪髮 - 300" at bounding box center [276, 429] width 169 height 22
type input "剪髮(2300)"
type input "300"
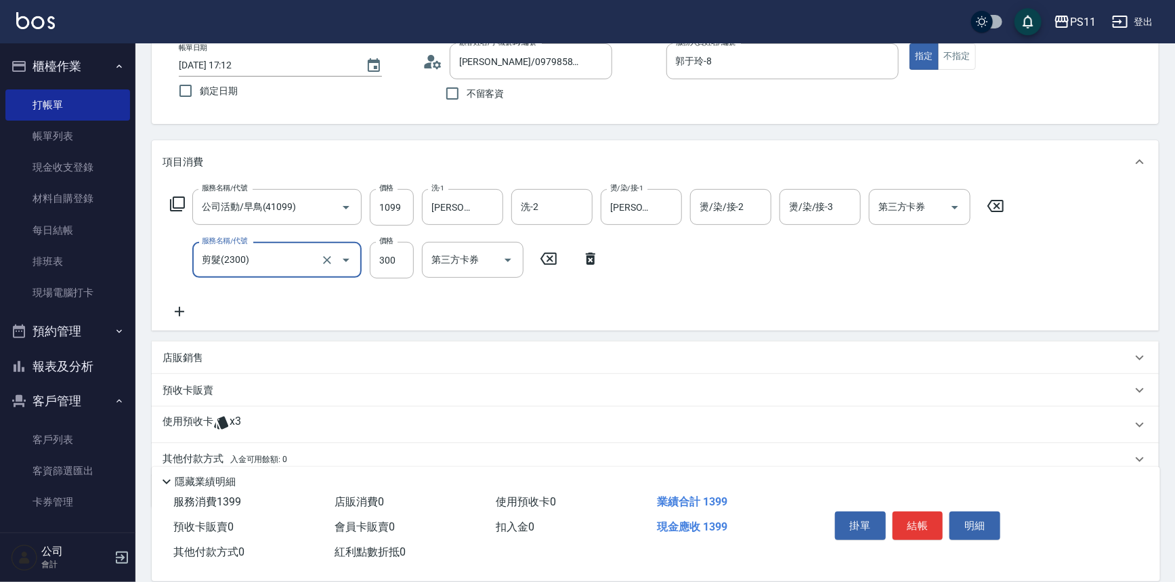
click at [240, 412] on div "使用預收卡 x3" at bounding box center [655, 424] width 1007 height 37
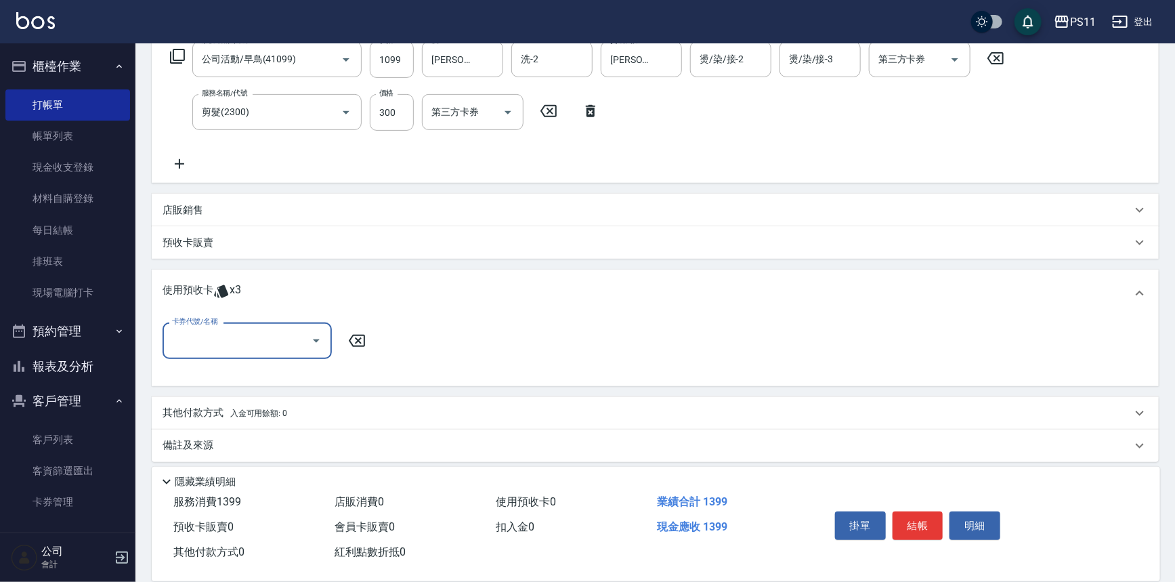
scroll to position [231, 0]
click at [234, 341] on input "卡券代號/名稱" at bounding box center [237, 339] width 137 height 24
drag, startPoint x: 245, startPoint y: 371, endPoint x: 257, endPoint y: 371, distance: 11.5
click at [246, 371] on div "高蛋白包套4次4500 剩餘3張" at bounding box center [247, 373] width 169 height 22
type input "高蛋白包套4次4500"
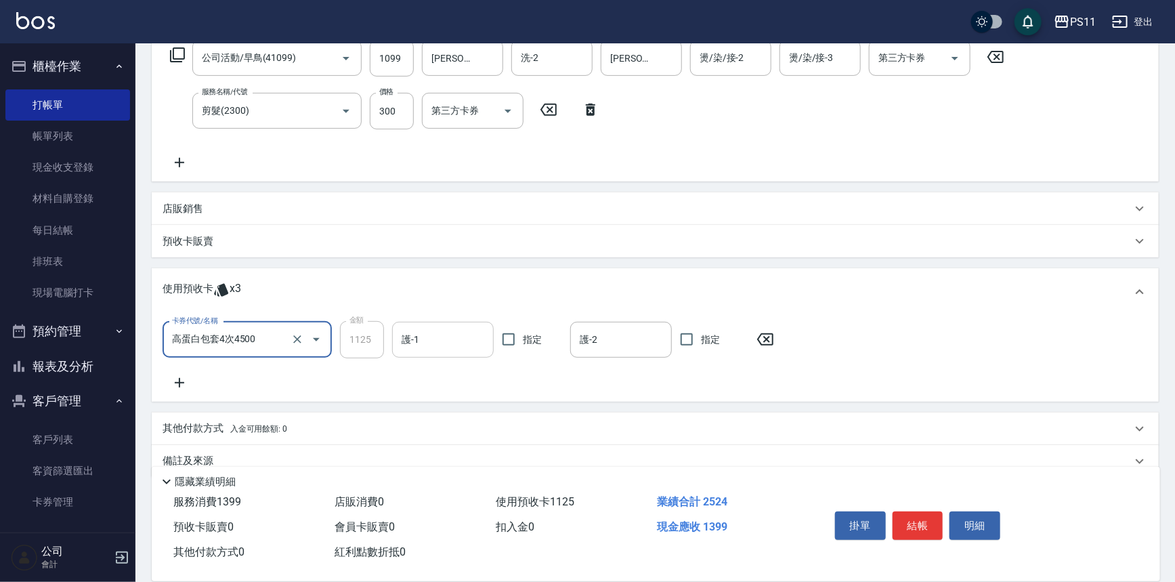
click at [450, 343] on input "護-1" at bounding box center [442, 340] width 89 height 24
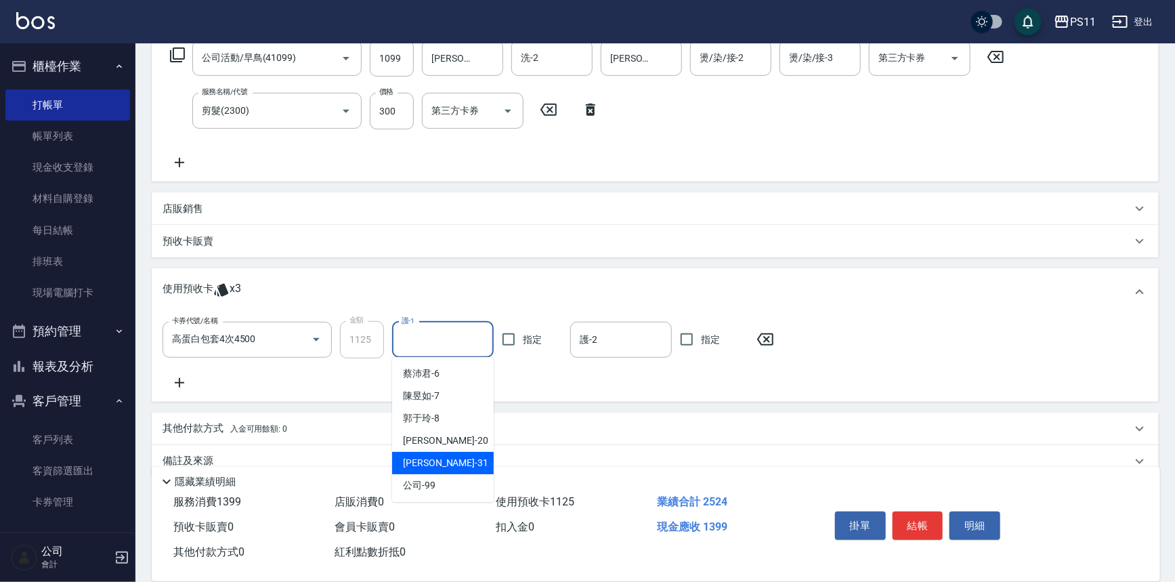
drag, startPoint x: 459, startPoint y: 460, endPoint x: 496, endPoint y: 429, distance: 49.0
click at [457, 461] on div "[PERSON_NAME]-31" at bounding box center [443, 463] width 102 height 22
type input "[PERSON_NAME]-31"
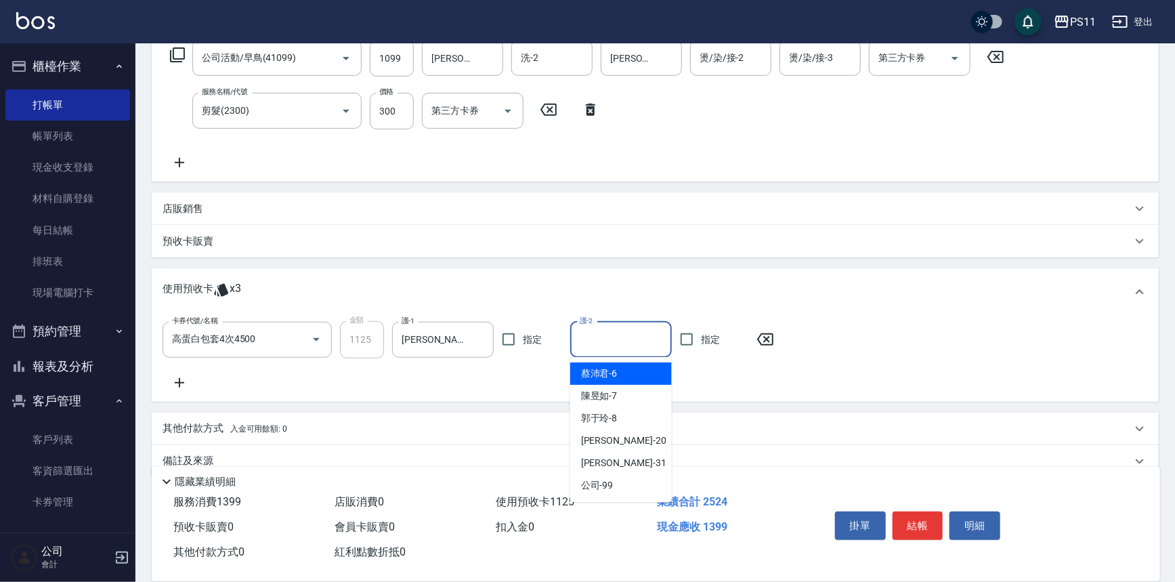
click at [618, 345] on input "護-2" at bounding box center [620, 340] width 89 height 24
click at [631, 441] on div "[PERSON_NAME] -20" at bounding box center [621, 440] width 102 height 22
type input "[PERSON_NAME]-20"
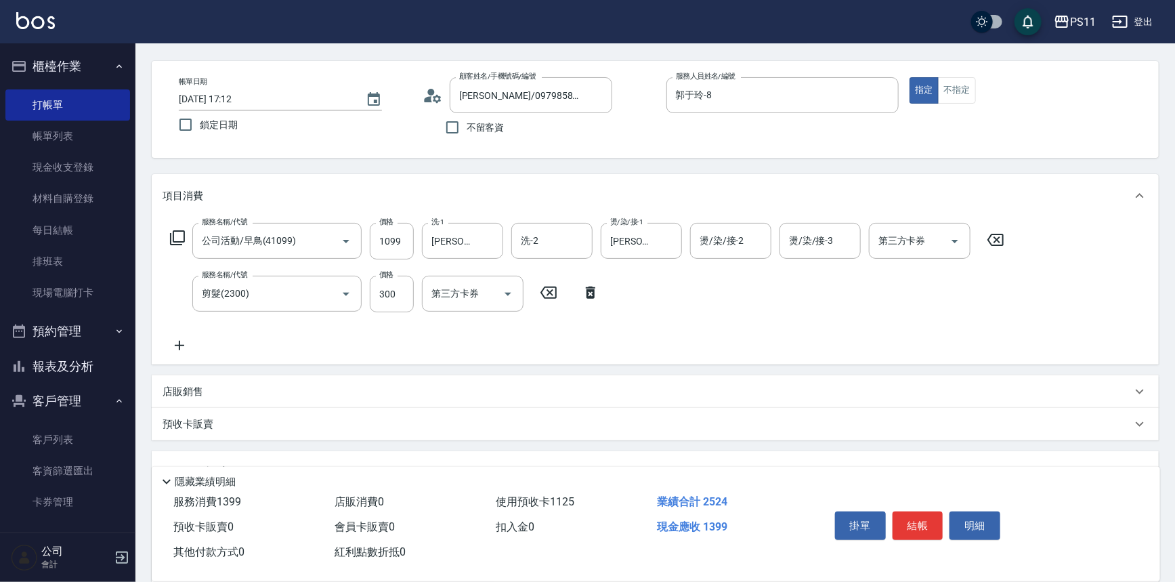
scroll to position [47, 0]
click at [406, 236] on input "1099" at bounding box center [392, 242] width 44 height 37
drag, startPoint x: 381, startPoint y: 235, endPoint x: 475, endPoint y: 251, distance: 95.4
click at [475, 251] on div "服務名稱/代號 公司活動/早鳥(41099) 服務名稱/代號 價格 1499 價格 洗-1 [PERSON_NAME]-20 洗-1 洗-2 洗-2 燙/染/…" at bounding box center [588, 242] width 850 height 37
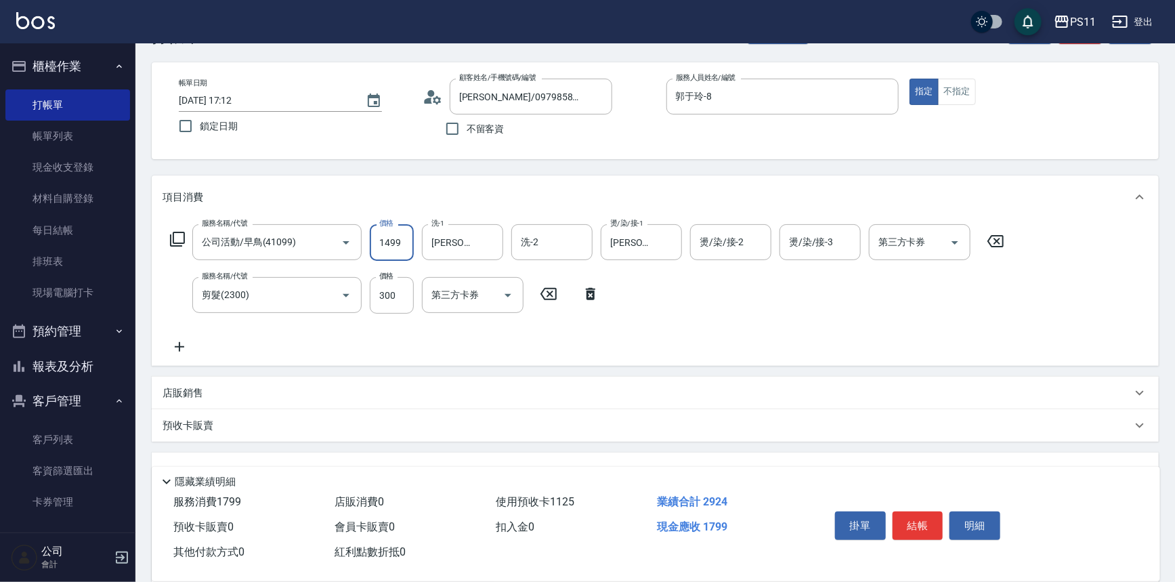
type input "1499"
click at [475, 251] on input "[PERSON_NAME]-20" at bounding box center [452, 242] width 49 height 24
type input "[PERSON_NAME]-201999"
click at [479, 240] on button "Clear" at bounding box center [488, 242] width 19 height 19
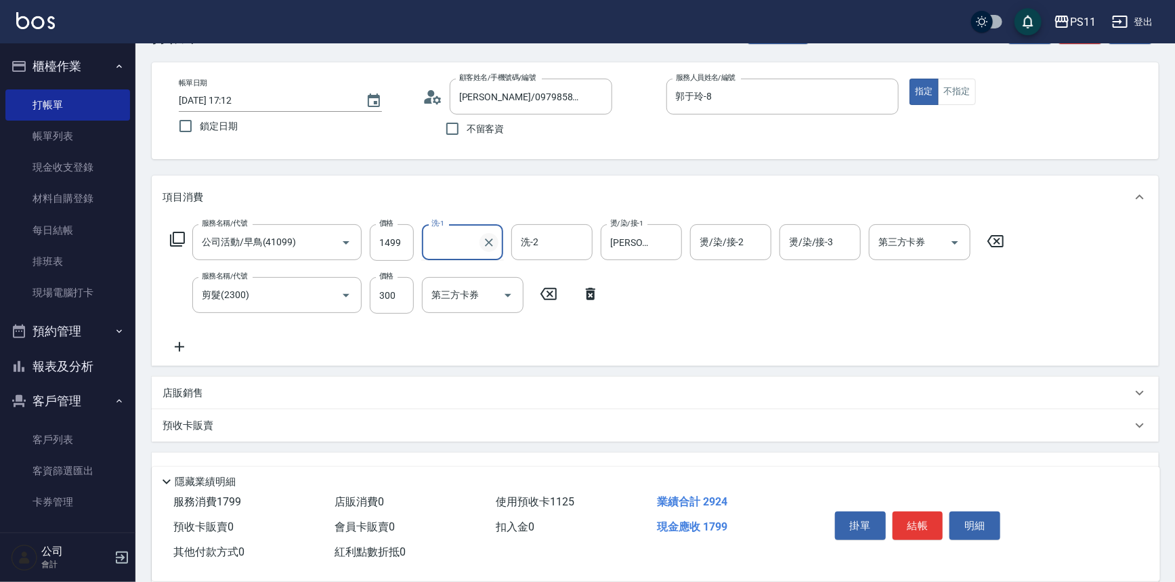
scroll to position [0, 0]
click at [452, 239] on input "洗-1" at bounding box center [462, 242] width 69 height 24
click at [456, 238] on input "洗-1" at bounding box center [462, 242] width 69 height 24
click at [452, 343] on span "[PERSON_NAME] -20" at bounding box center [475, 344] width 85 height 14
type input "[PERSON_NAME]-20"
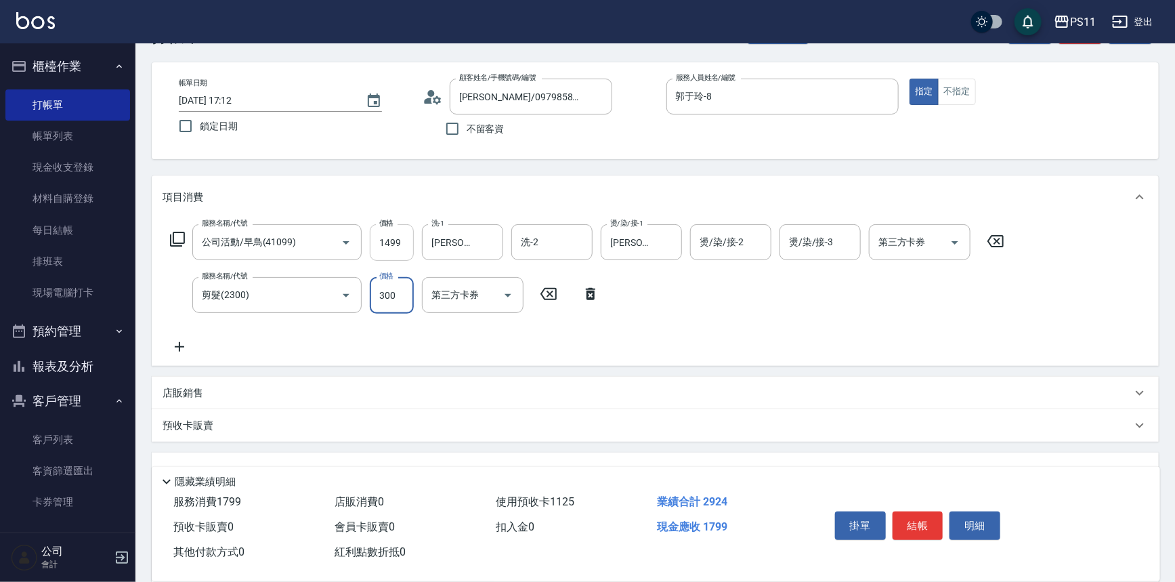
click at [402, 244] on input "1499" at bounding box center [392, 242] width 44 height 37
drag, startPoint x: 400, startPoint y: 242, endPoint x: 381, endPoint y: 239, distance: 19.2
click at [399, 242] on input "1499" at bounding box center [392, 242] width 44 height 37
type input "1999"
click at [918, 515] on button "結帳" at bounding box center [917, 525] width 51 height 28
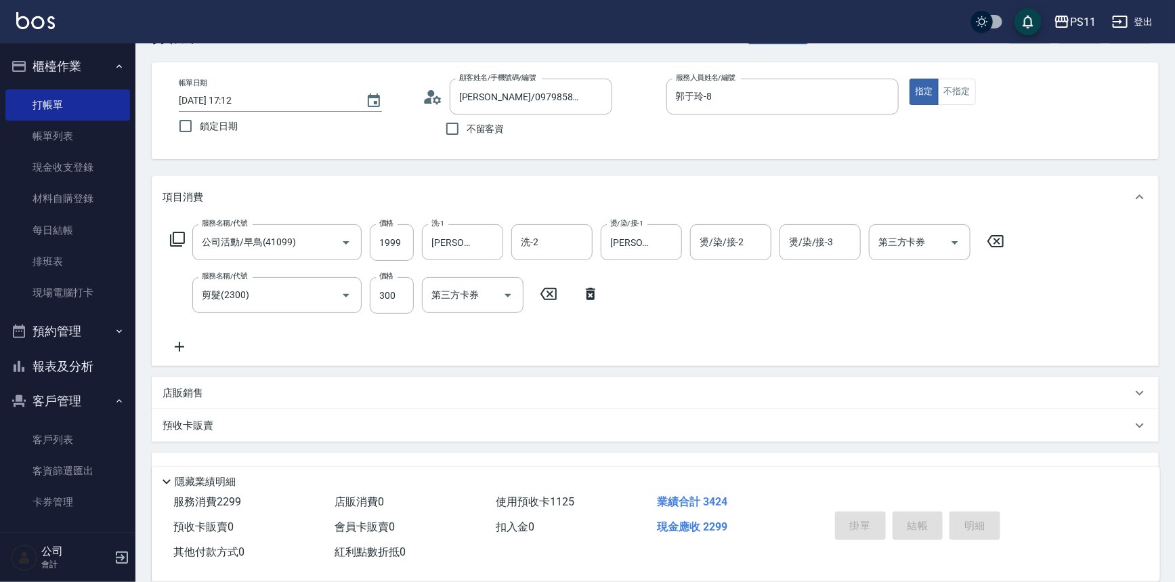
type input "[DATE] 17:13"
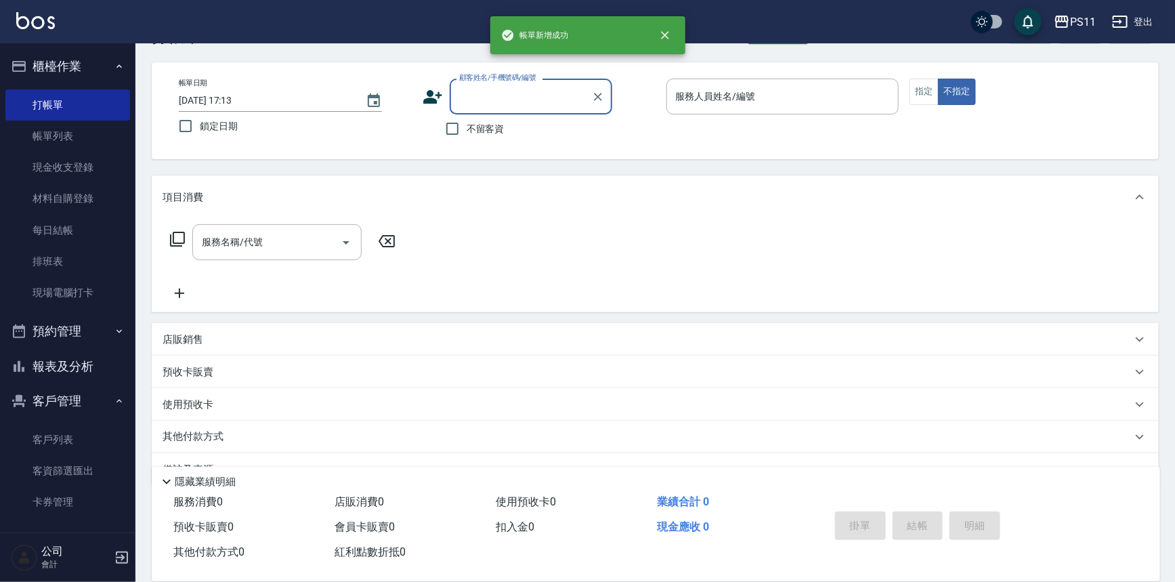
click at [49, 379] on button "報表及分析" at bounding box center [67, 366] width 125 height 35
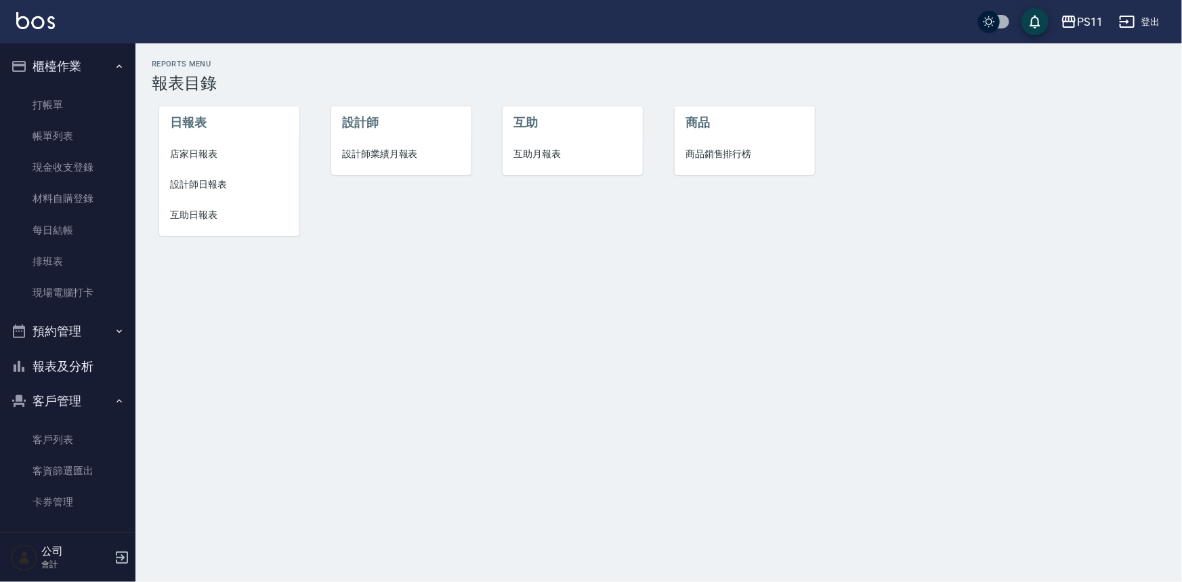
click at [208, 213] on span "互助日報表" at bounding box center [229, 215] width 118 height 14
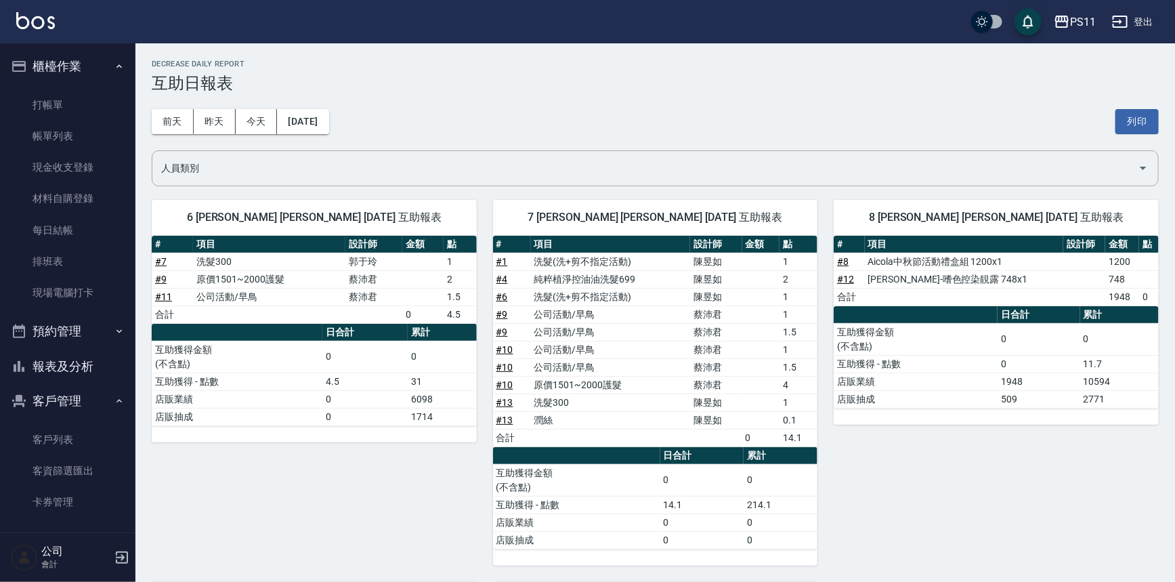
click at [1003, 423] on div "8 [PERSON_NAME] [PERSON_NAME] [DATE] 互助報表 # 項目 設計師 金額 點 # 8 Aicola中秋節活動禮盒組 1200…" at bounding box center [987, 375] width 341 height 382
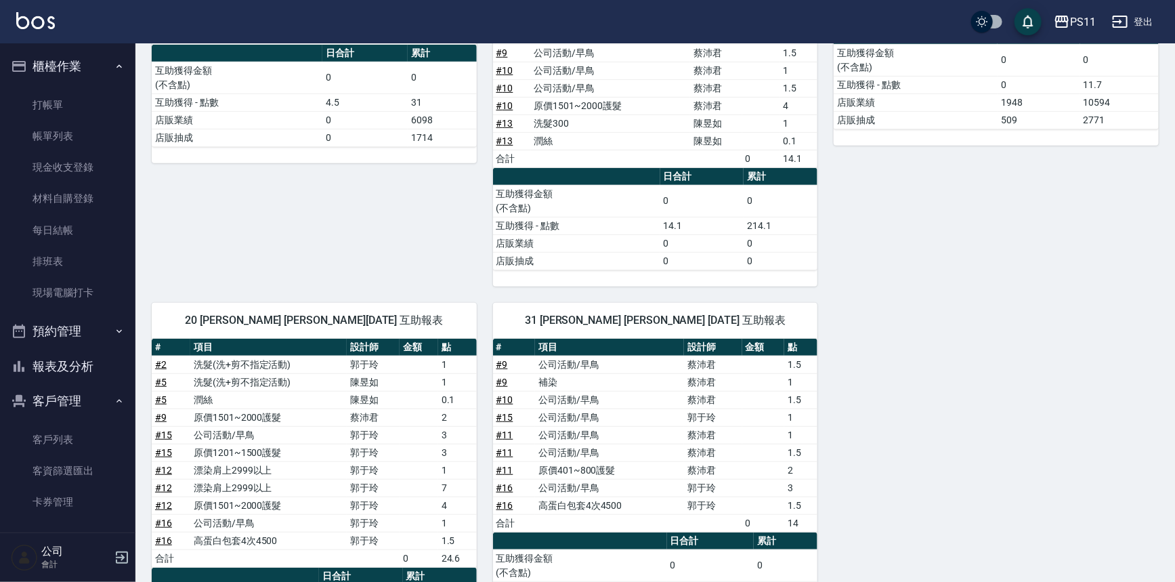
scroll to position [396, 0]
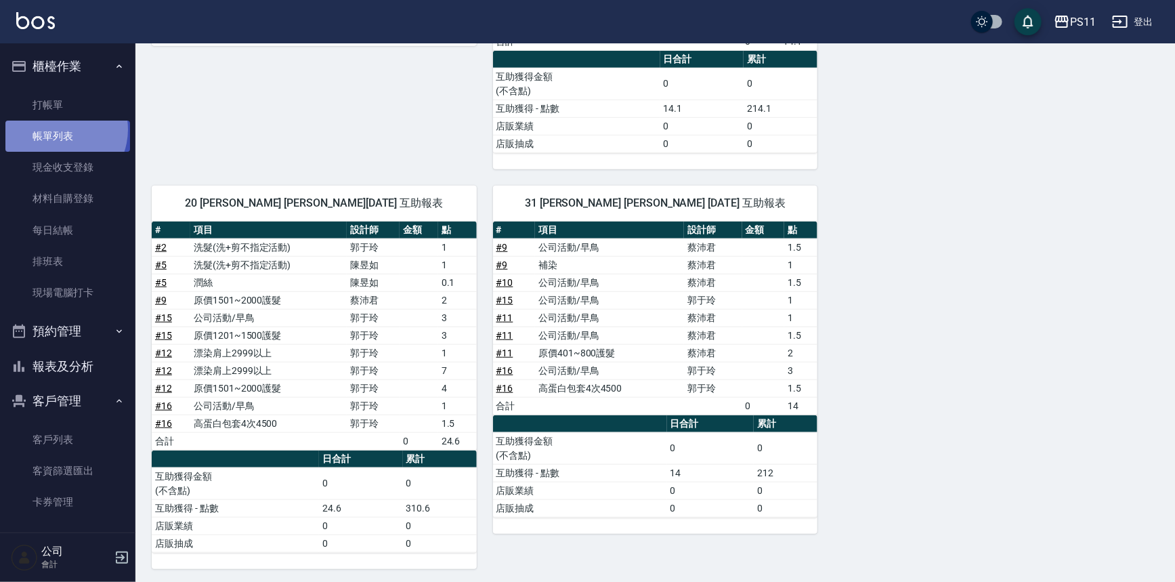
click at [58, 129] on link "帳單列表" at bounding box center [67, 136] width 125 height 31
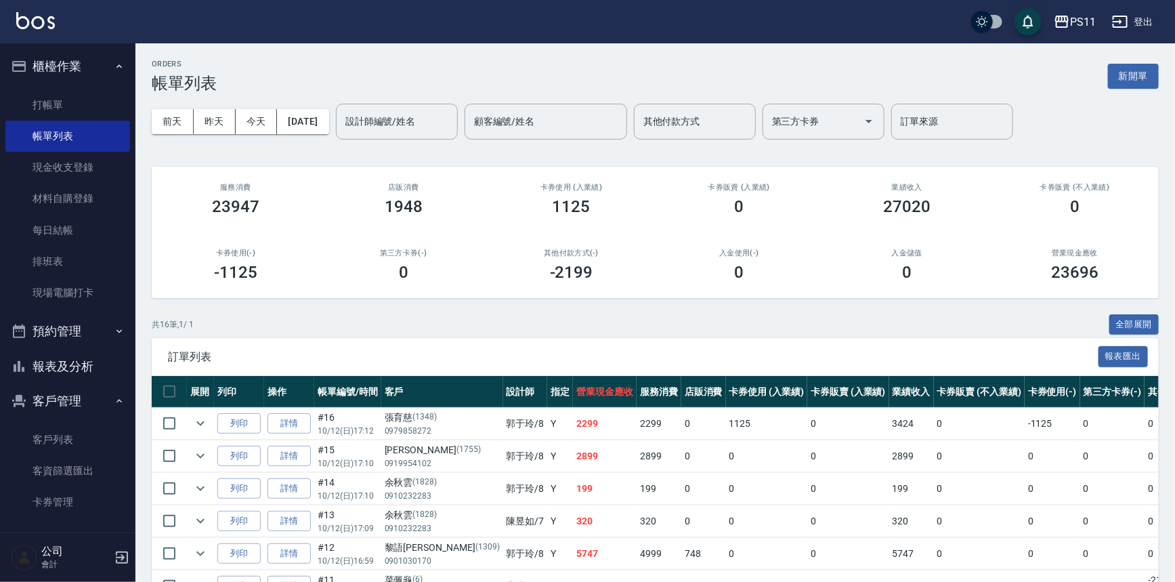
click at [102, 353] on button "報表及分析" at bounding box center [67, 366] width 125 height 35
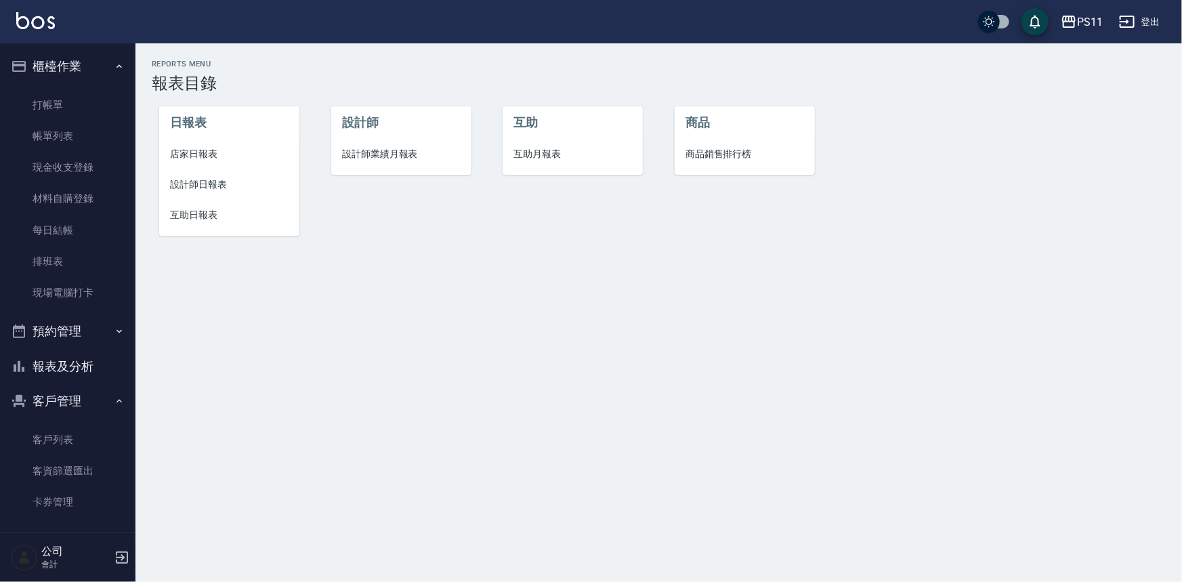
click at [216, 179] on span "設計師日報表" at bounding box center [229, 184] width 118 height 14
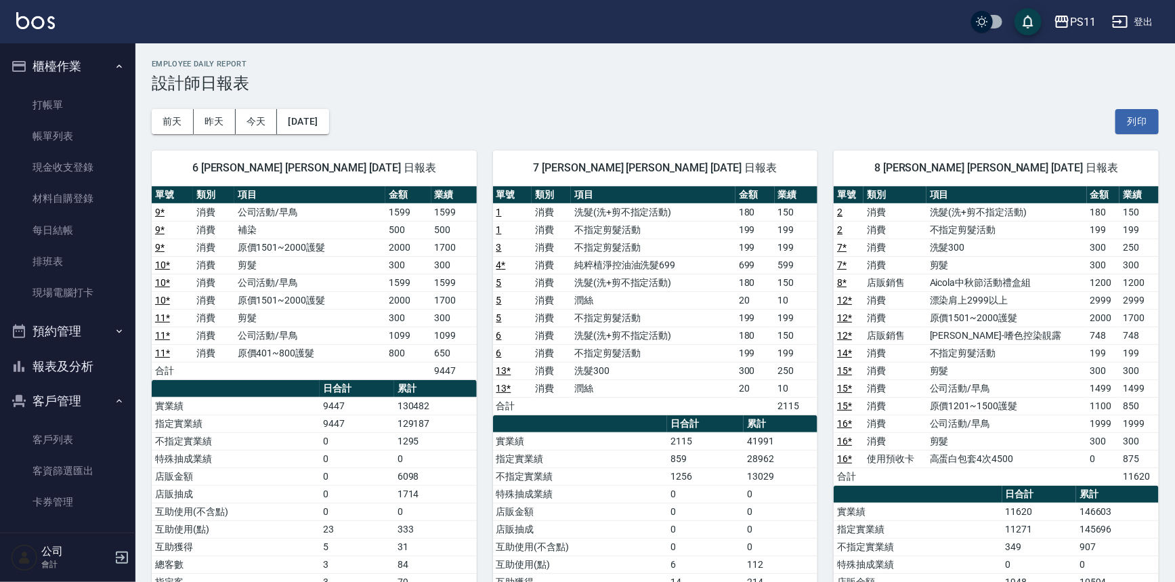
click at [940, 376] on td "剪髮" at bounding box center [1006, 371] width 160 height 18
click at [915, 383] on td "消費" at bounding box center [894, 388] width 63 height 18
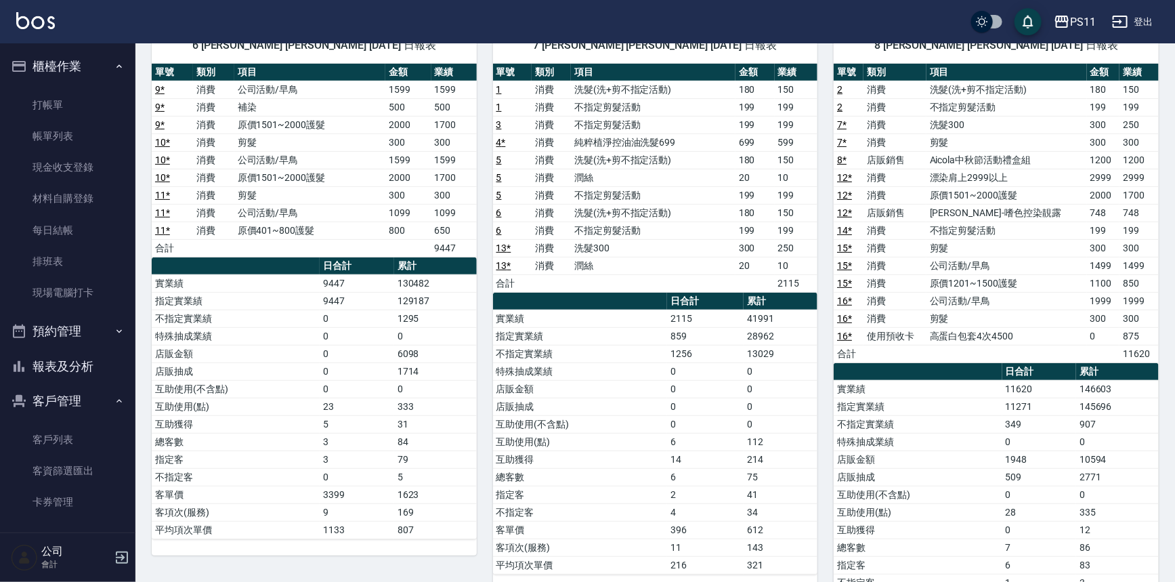
scroll to position [61, 0]
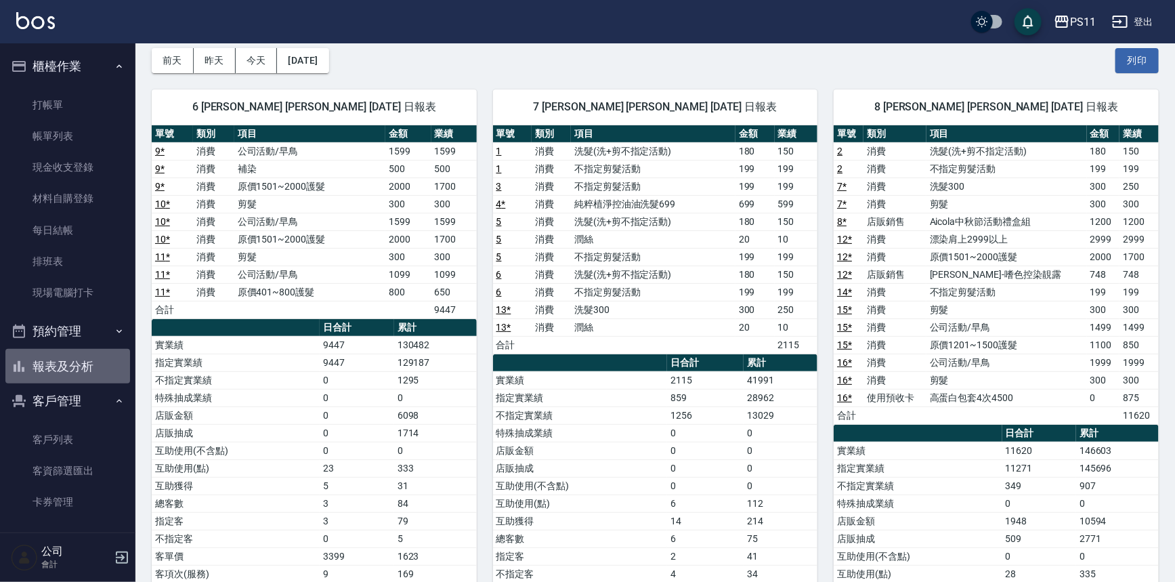
drag, startPoint x: 74, startPoint y: 360, endPoint x: 96, endPoint y: 355, distance: 22.8
click at [74, 362] on button "報表及分析" at bounding box center [67, 366] width 125 height 35
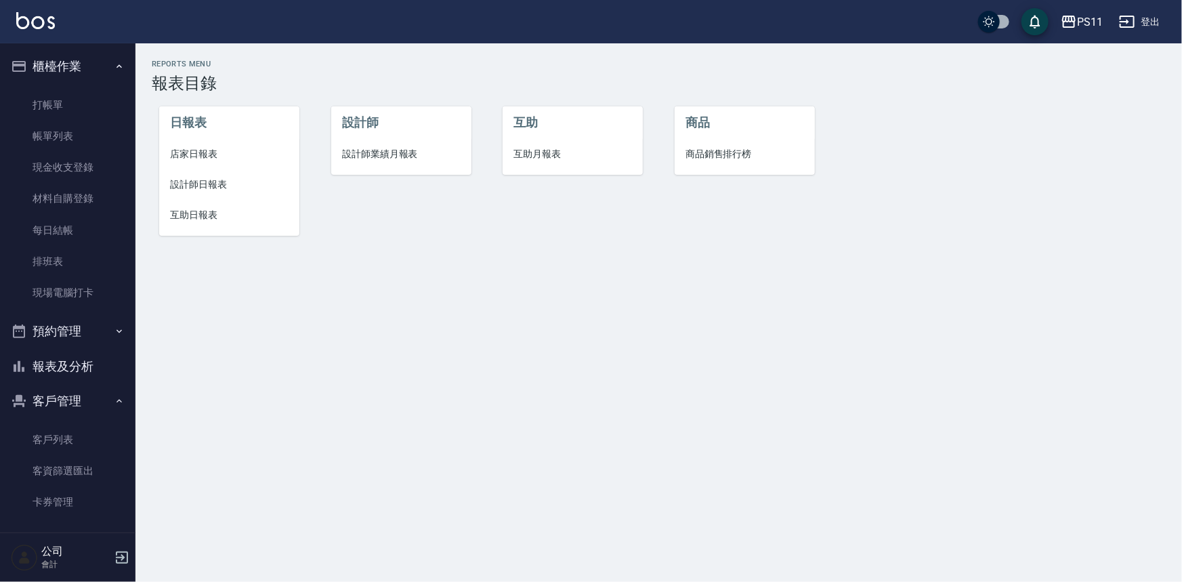
click at [228, 213] on span "互助日報表" at bounding box center [229, 215] width 118 height 14
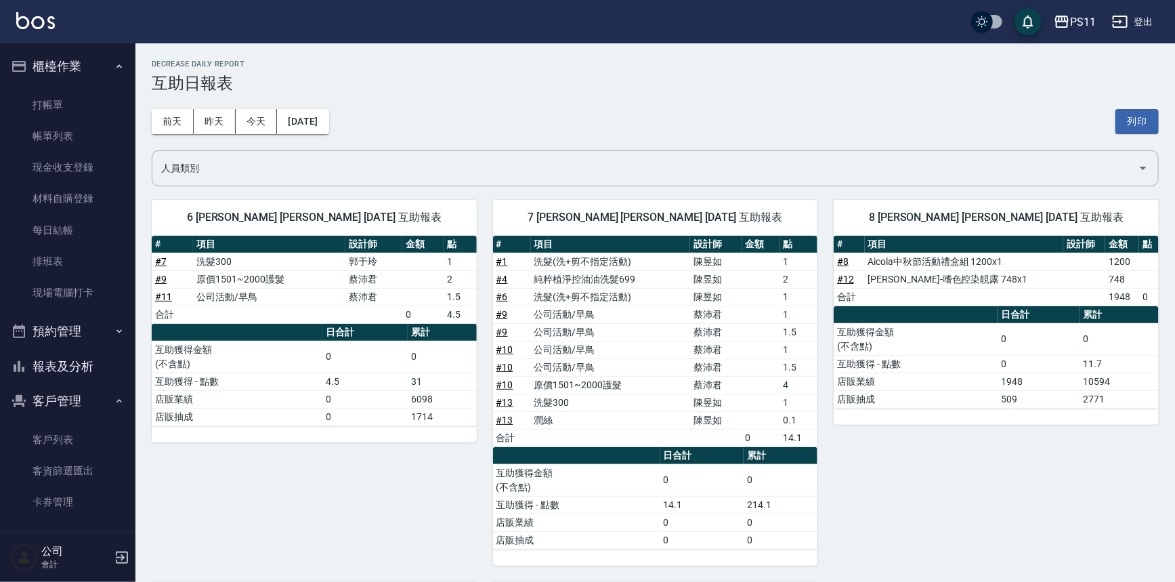
click at [835, 393] on td "店販抽成" at bounding box center [916, 399] width 164 height 18
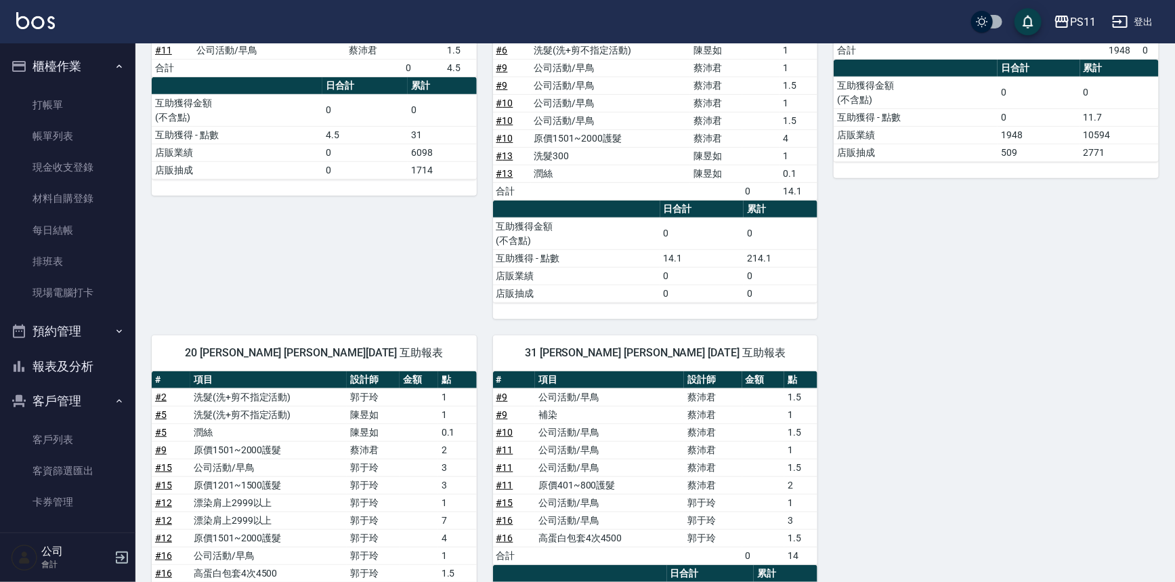
scroll to position [396, 0]
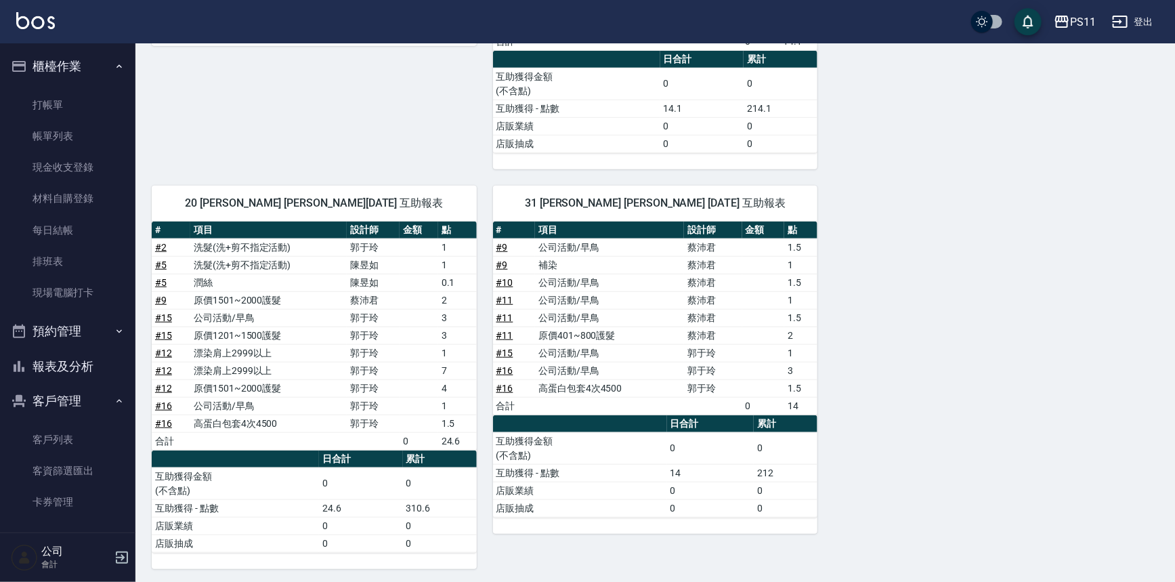
click at [987, 463] on div "6 [PERSON_NAME] [PERSON_NAME] [DATE] 互助報表 # 項目 設計師 金額 點 # 7 洗髮300 [PERSON_NAME]…" at bounding box center [646, 177] width 1023 height 781
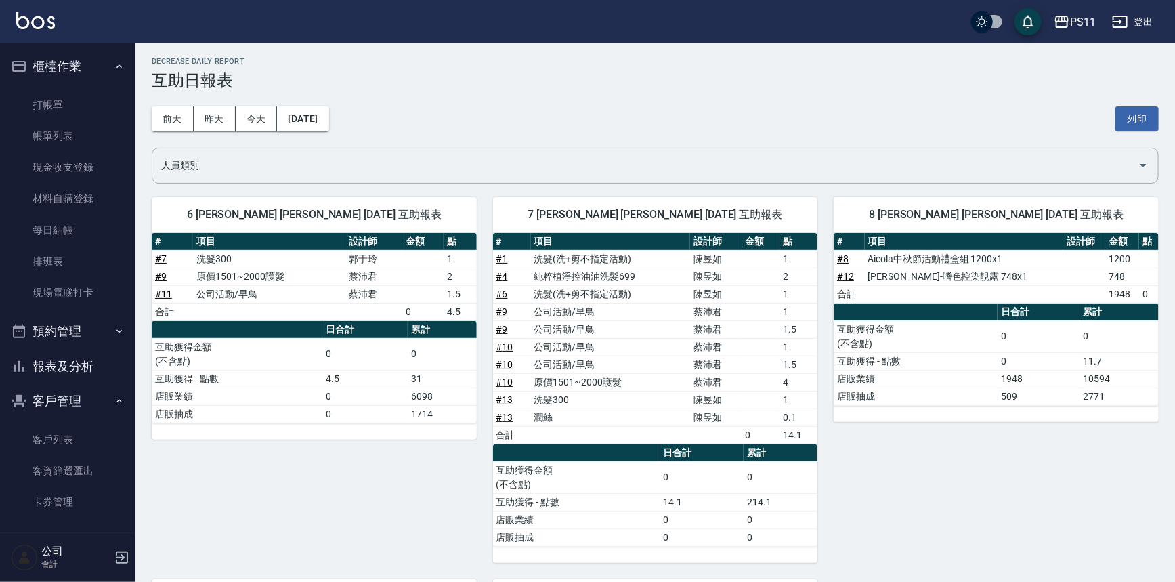
scroll to position [0, 0]
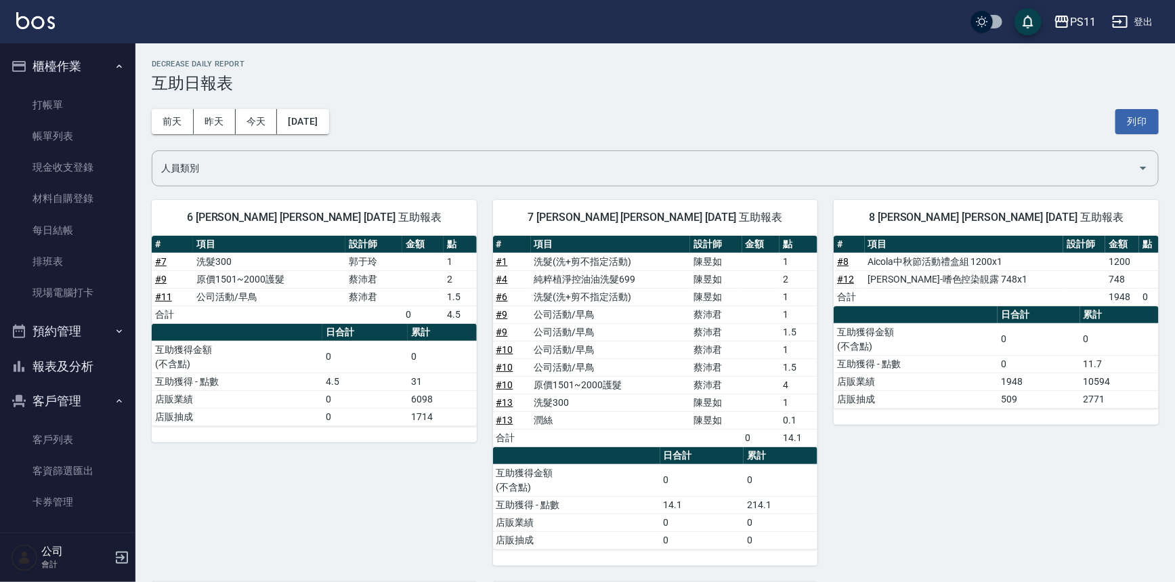
click at [95, 374] on button "報表及分析" at bounding box center [67, 366] width 125 height 35
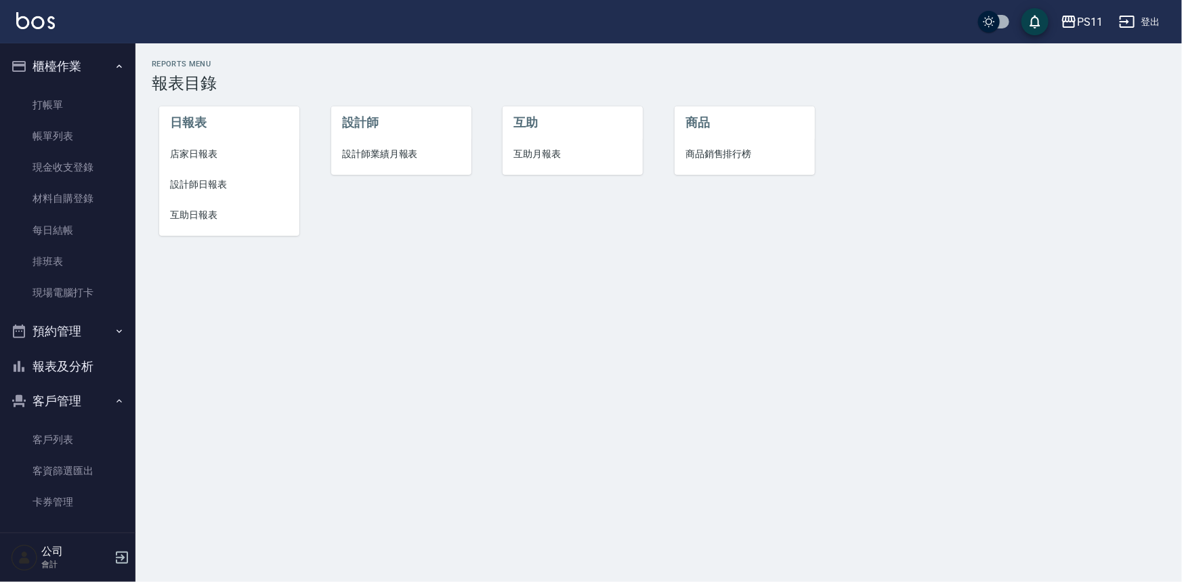
click at [197, 211] on span "互助日報表" at bounding box center [229, 215] width 118 height 14
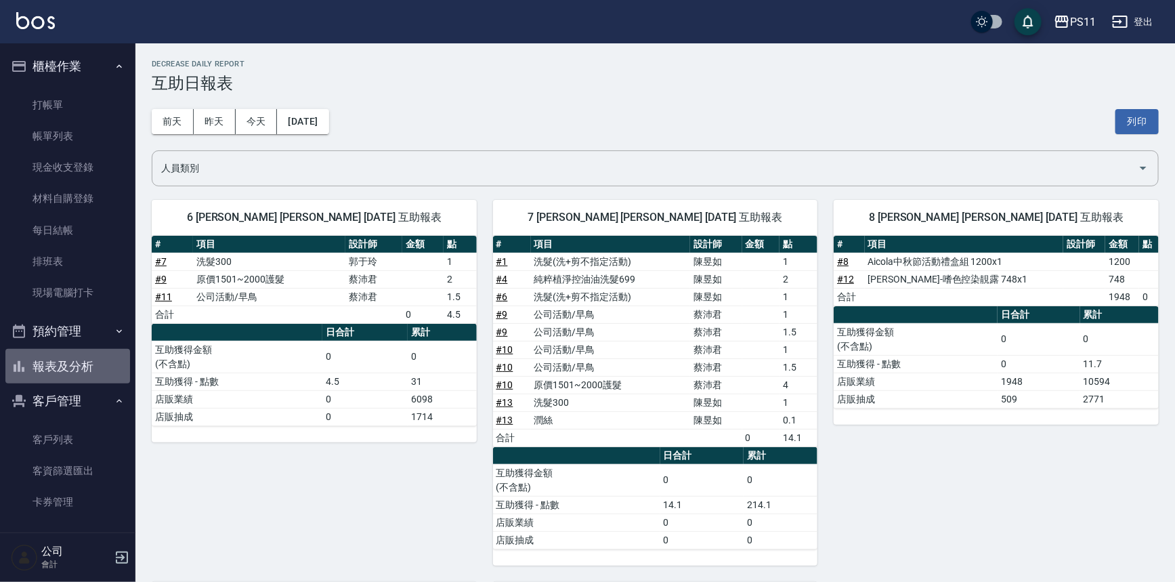
click at [68, 351] on button "報表及分析" at bounding box center [67, 366] width 125 height 35
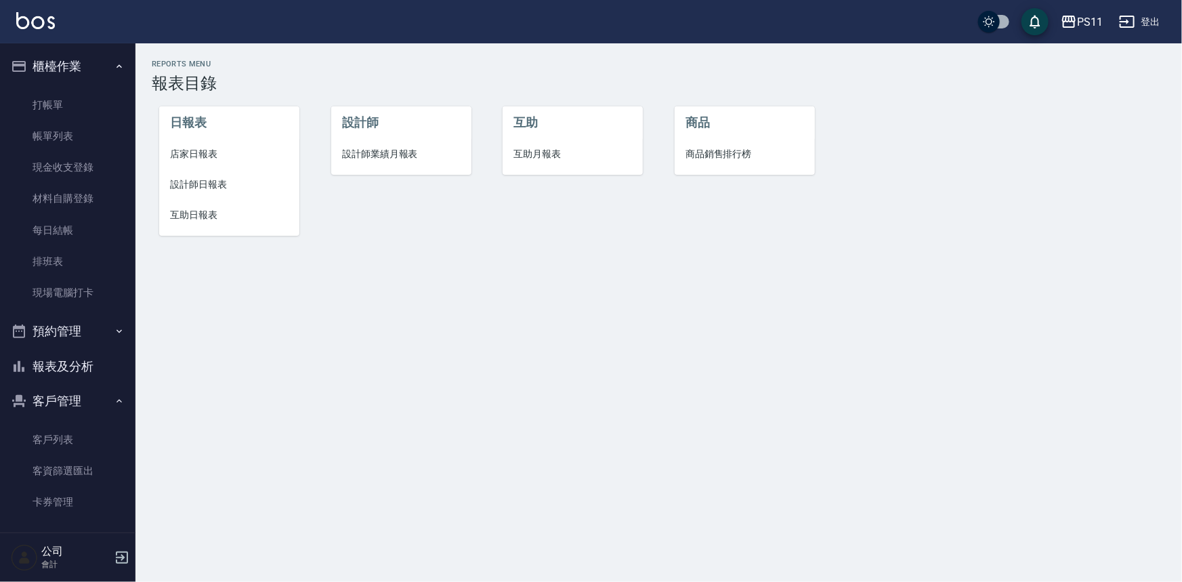
click at [203, 186] on span "設計師日報表" at bounding box center [229, 184] width 118 height 14
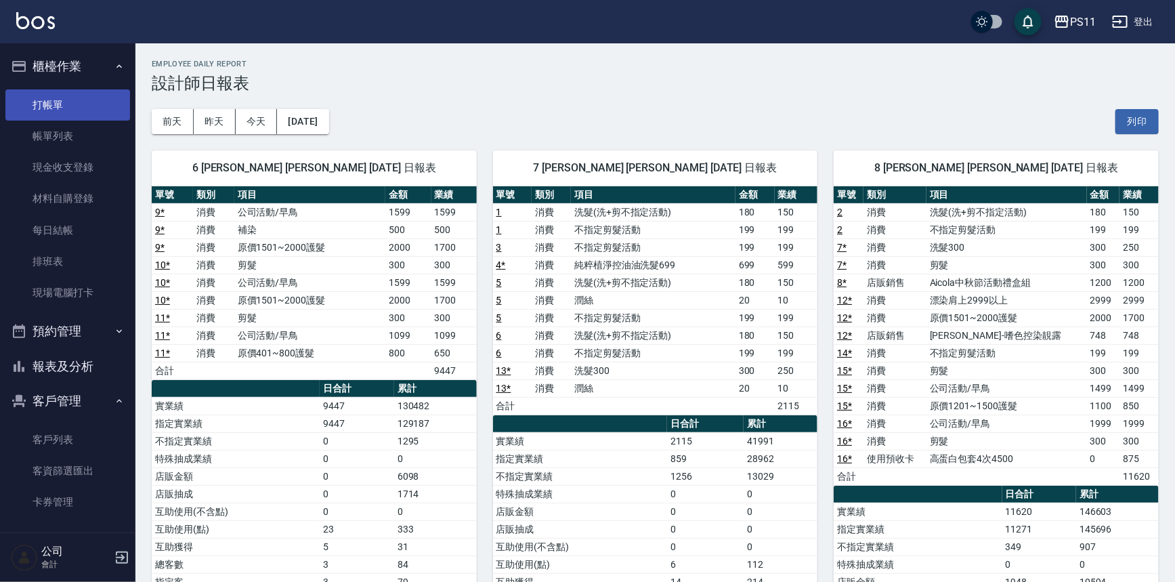
click at [58, 98] on link "打帳單" at bounding box center [67, 104] width 125 height 31
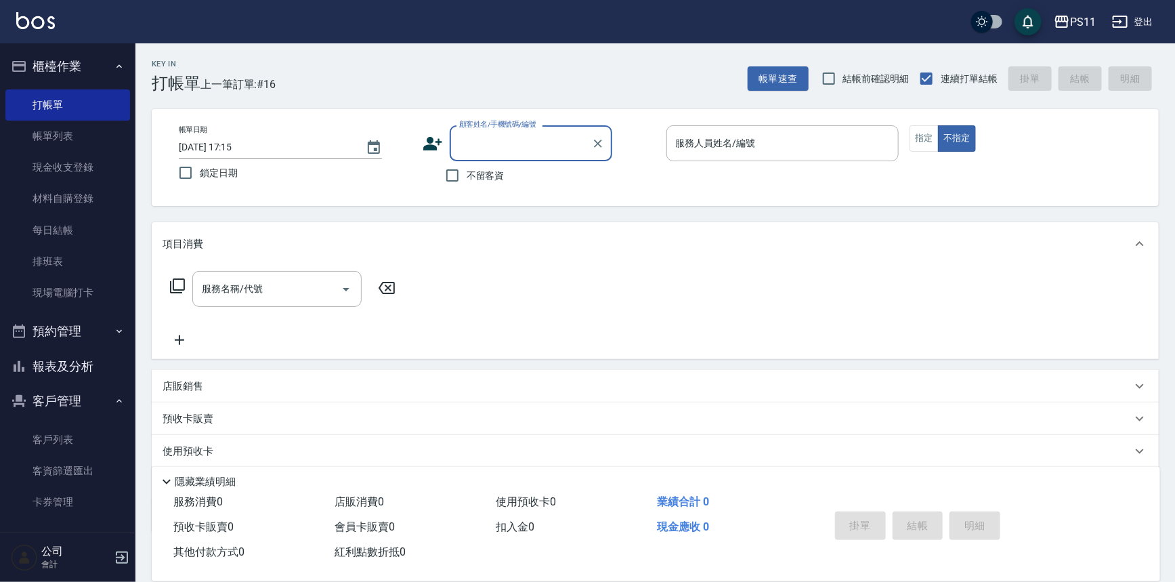
click at [517, 146] on input "顧客姓名/手機號碼/編號" at bounding box center [521, 143] width 130 height 24
type input "[PERSON_NAME]/0930630115/0073"
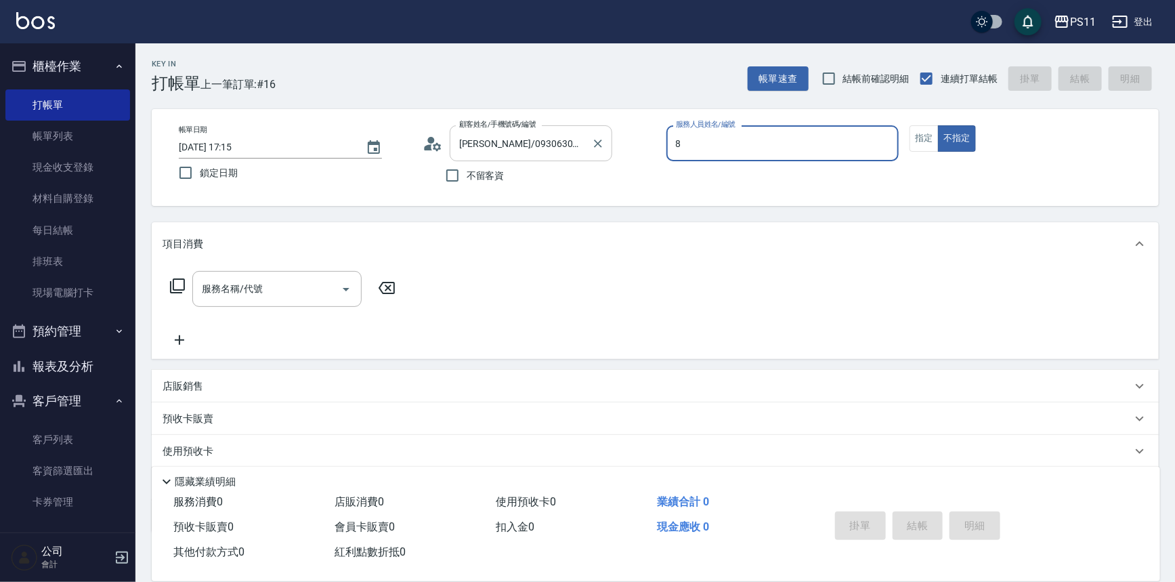
type input "郭于玲-8"
type button "false"
drag, startPoint x: 928, startPoint y: 136, endPoint x: 837, endPoint y: 146, distance: 91.2
click at [922, 135] on button "指定" at bounding box center [923, 138] width 29 height 26
click at [167, 282] on div "服務名稱/代號 服務名稱/代號" at bounding box center [283, 289] width 241 height 36
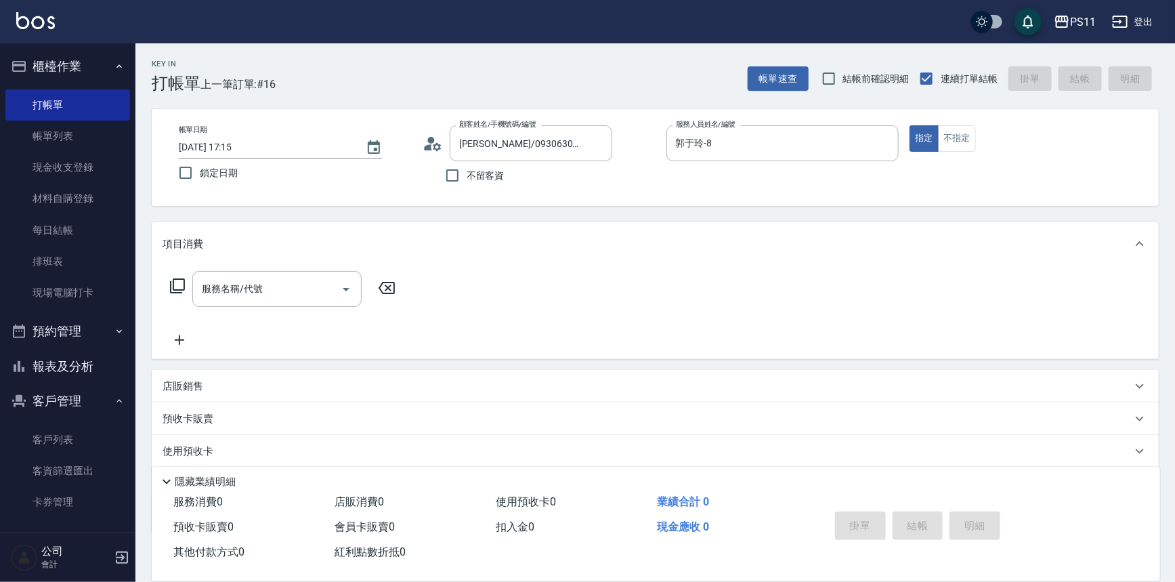
drag, startPoint x: 169, startPoint y: 279, endPoint x: 177, endPoint y: 279, distance: 8.1
click at [177, 279] on icon at bounding box center [177, 286] width 16 height 16
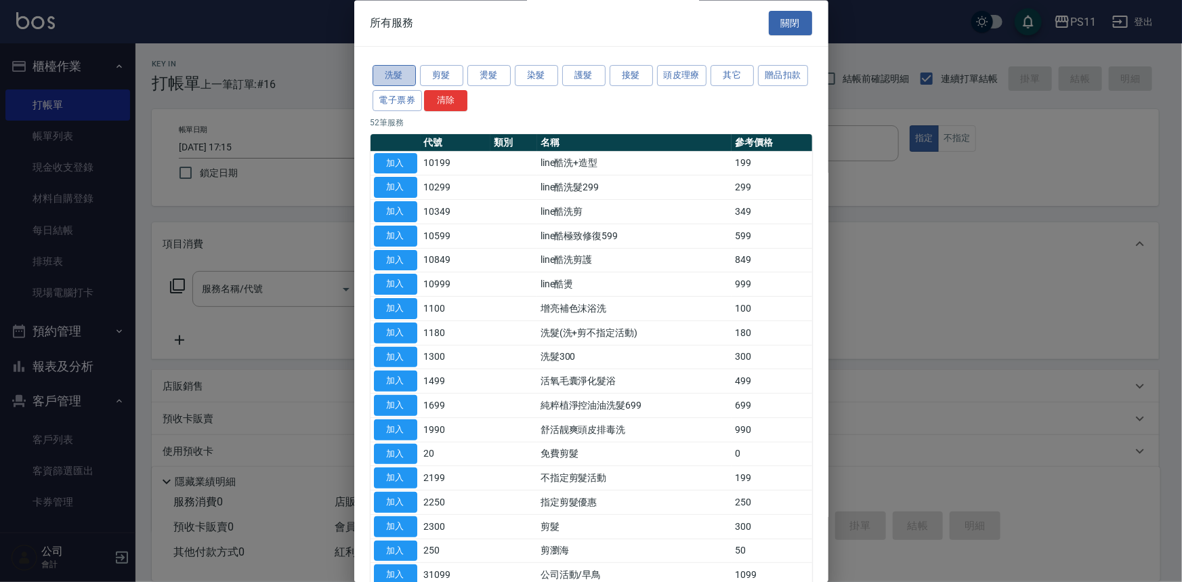
click at [403, 77] on button "洗髮" at bounding box center [393, 76] width 43 height 21
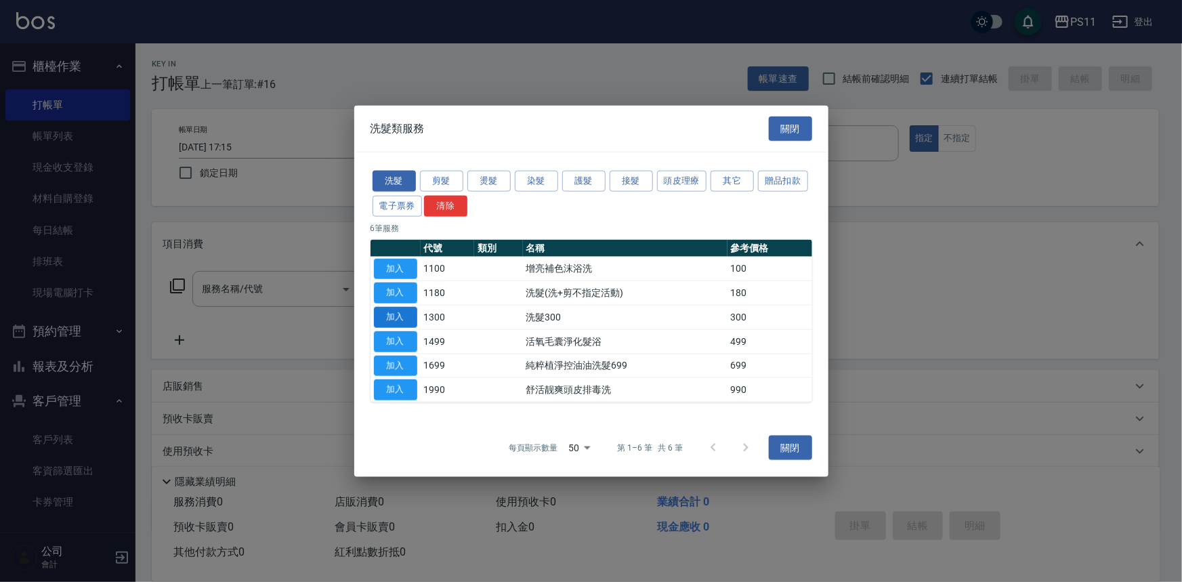
click at [400, 317] on button "加入" at bounding box center [395, 317] width 43 height 21
type input "洗髮300(1300)"
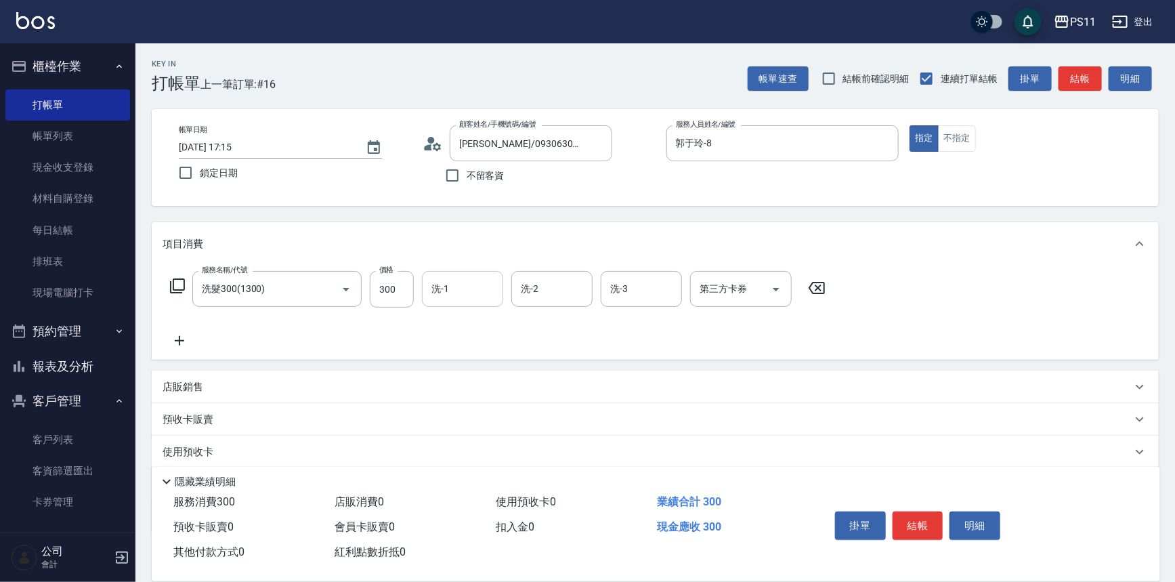
click at [460, 289] on input "洗-1" at bounding box center [462, 289] width 69 height 24
type input "[PERSON_NAME]-20"
drag, startPoint x: 173, startPoint y: 345, endPoint x: 188, endPoint y: 345, distance: 14.9
click at [188, 345] on icon at bounding box center [180, 340] width 34 height 16
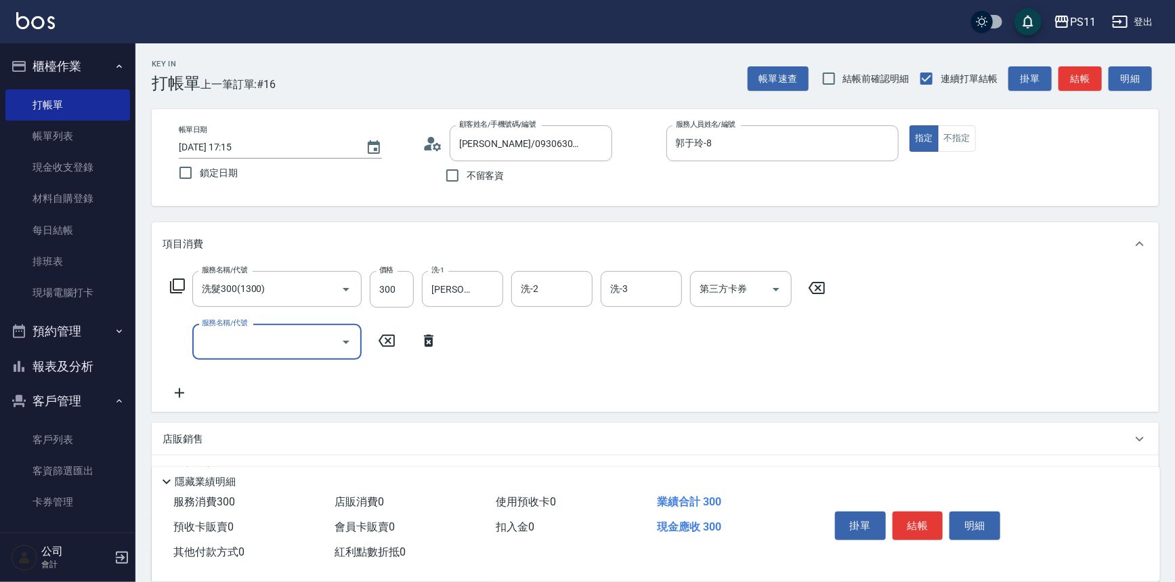
click at [330, 331] on input "服務名稱/代號" at bounding box center [266, 342] width 137 height 24
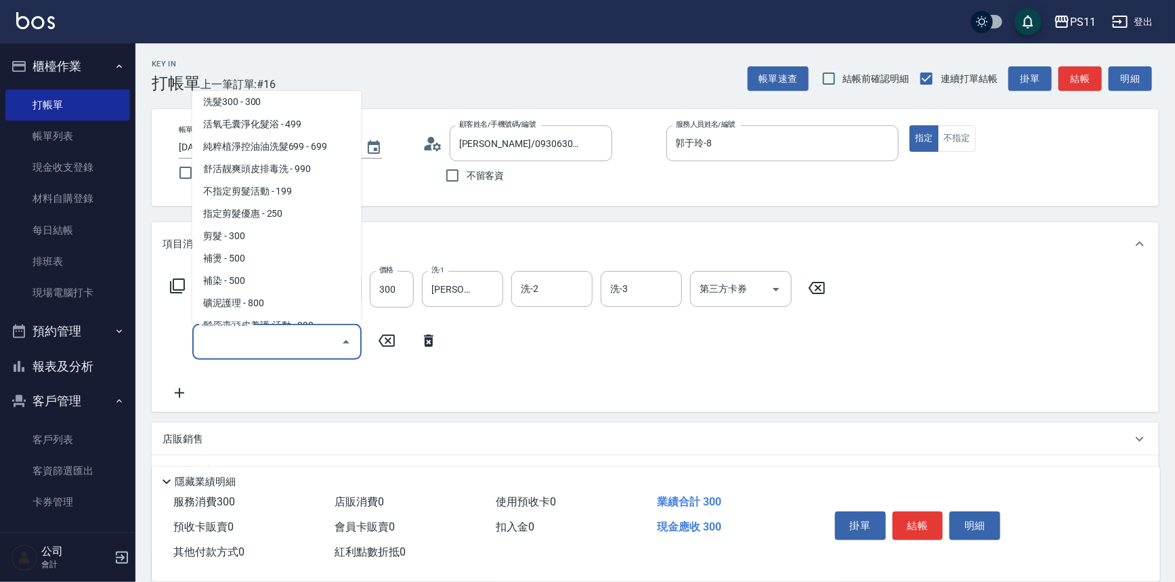
scroll to position [123, 0]
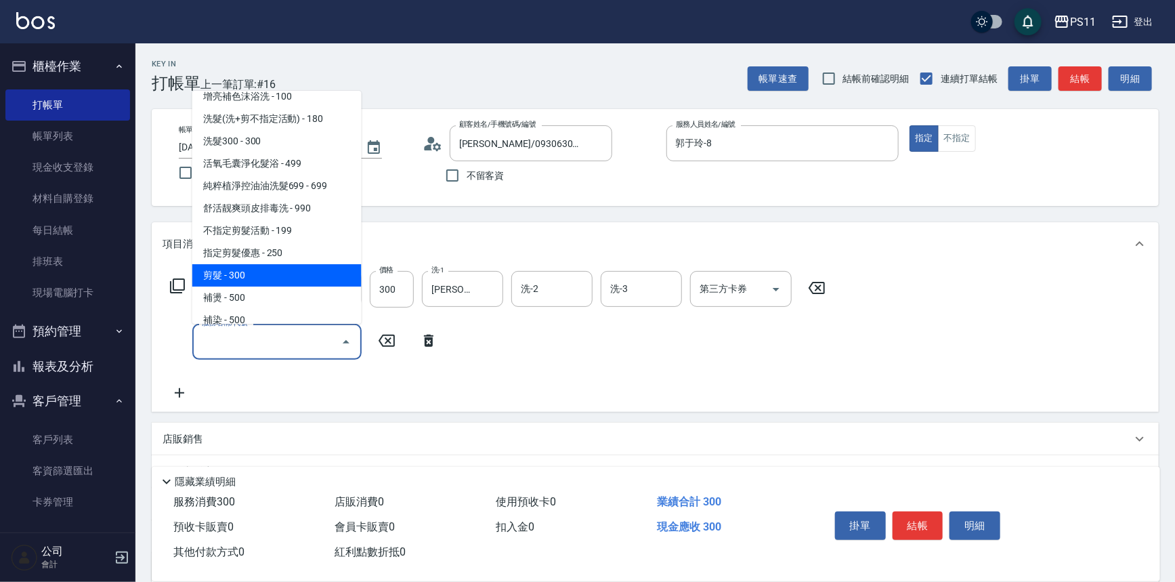
click at [277, 271] on span "剪髮 - 300" at bounding box center [276, 275] width 169 height 22
type input "剪髮(2300)"
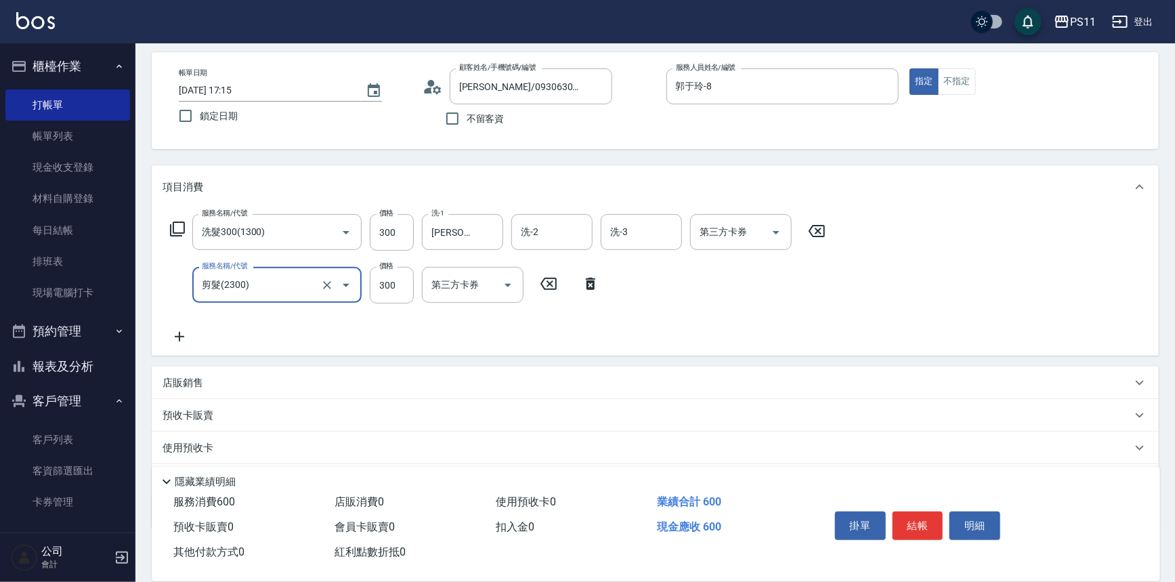
scroll to position [131, 0]
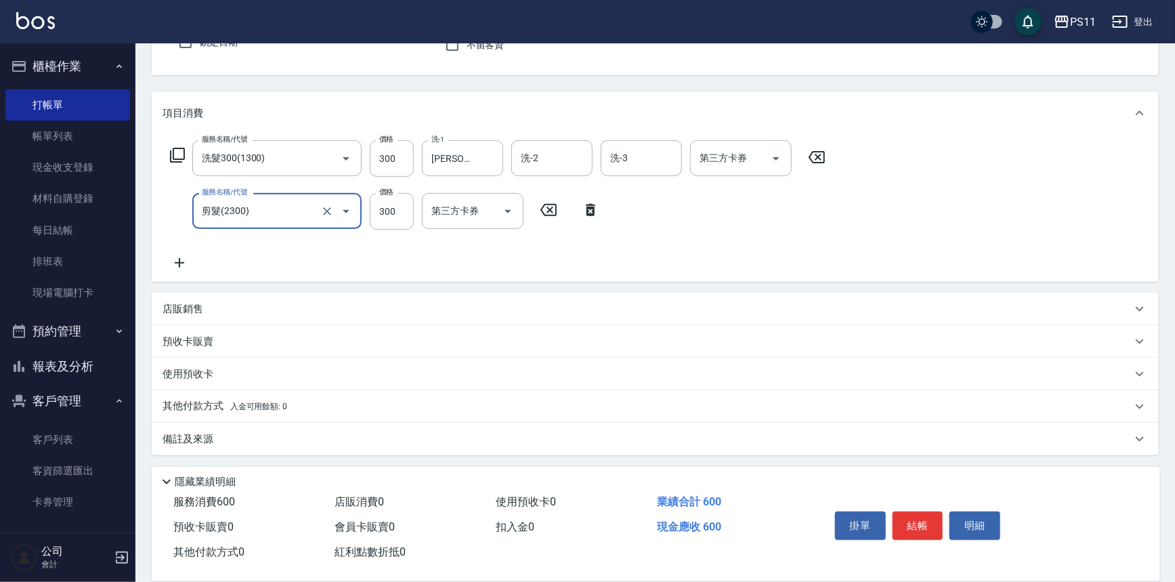
click at [192, 266] on icon at bounding box center [180, 263] width 34 height 16
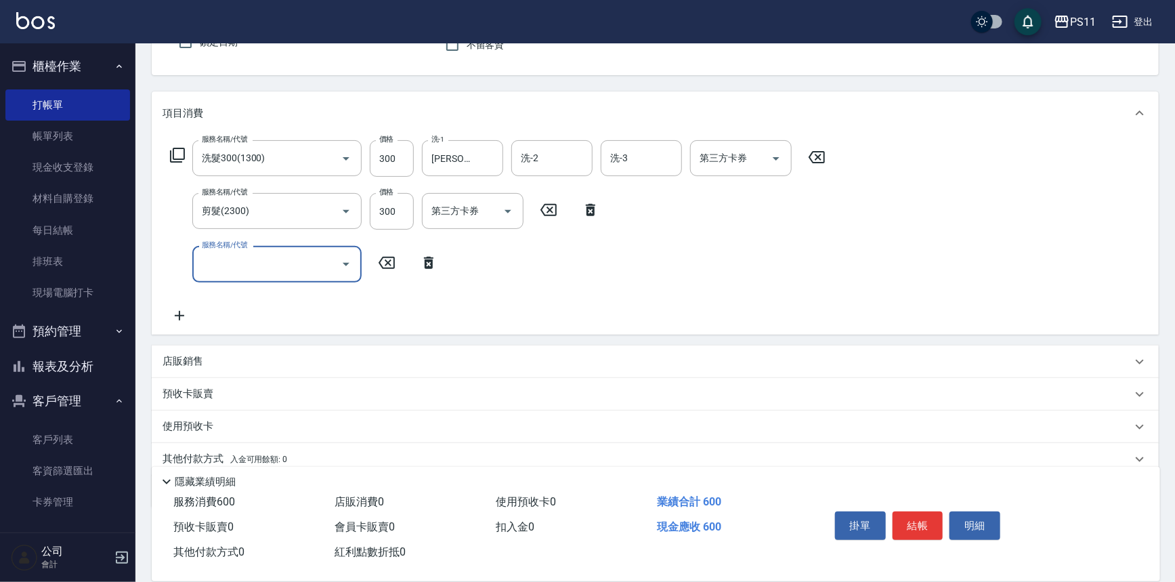
click at [296, 273] on input "服務名稱/代號" at bounding box center [266, 264] width 137 height 24
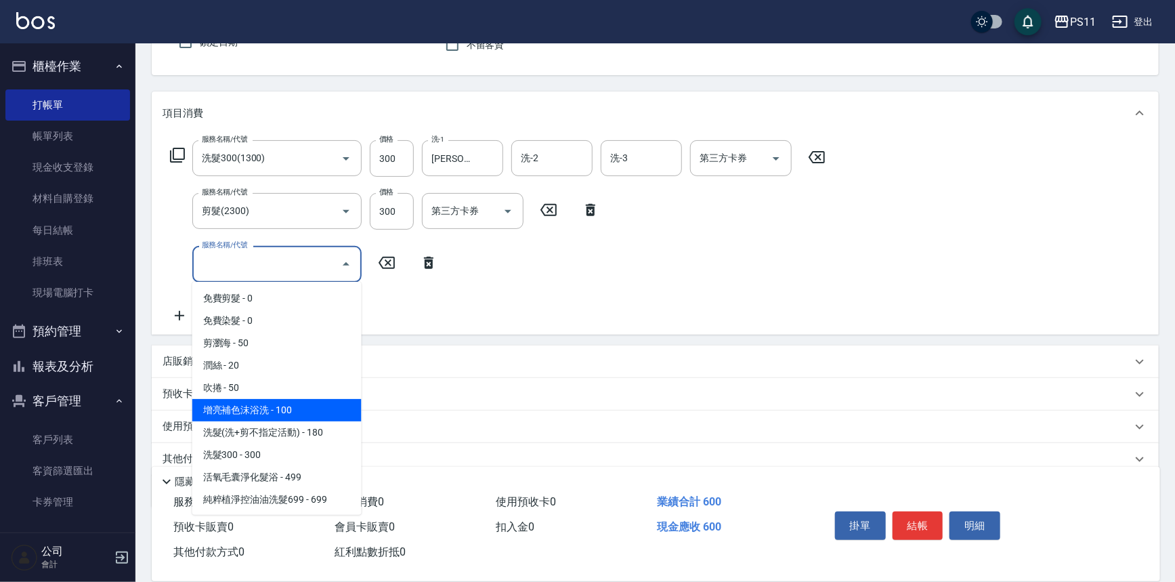
click at [324, 408] on span "增亮補色沫浴洗 - 100" at bounding box center [276, 410] width 169 height 22
type input "增亮補色沫浴洗(1100)"
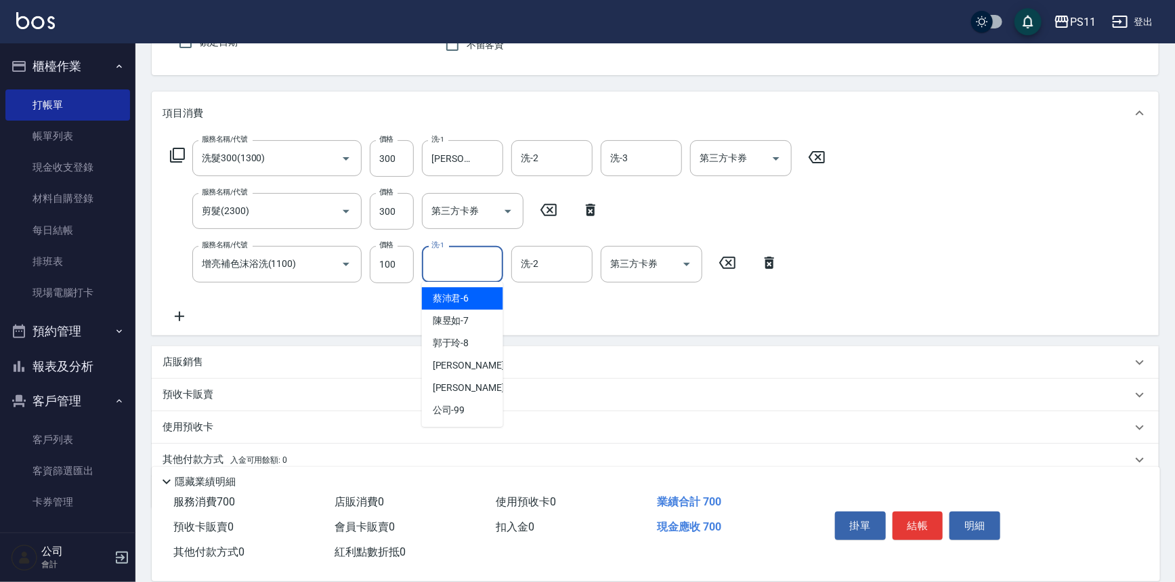
click at [451, 268] on input "洗-1" at bounding box center [462, 264] width 69 height 24
type input "[PERSON_NAME]-20"
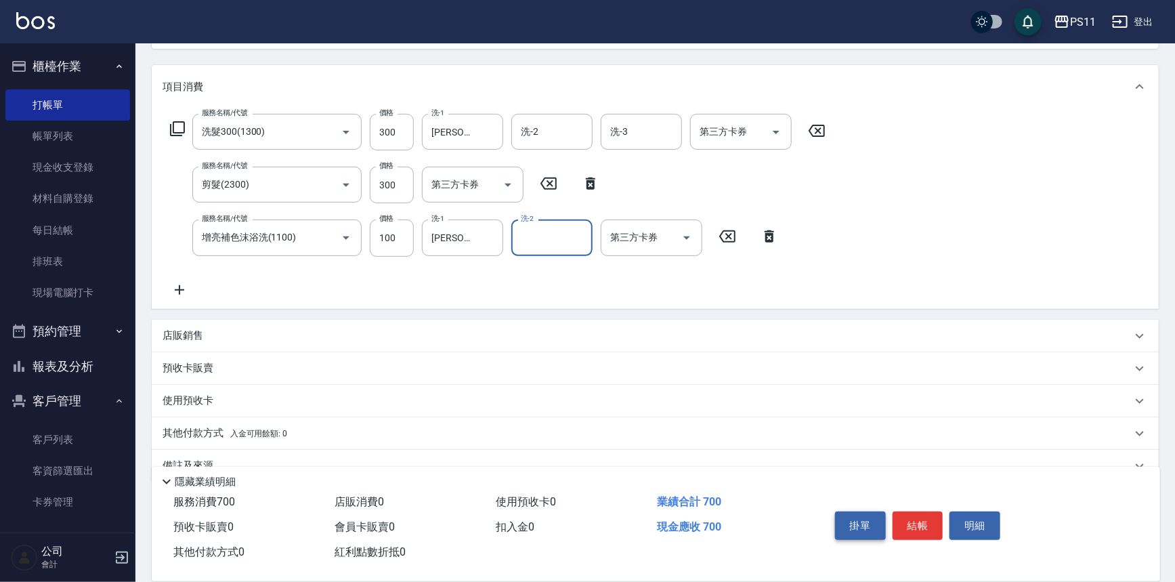
scroll to position [184, 0]
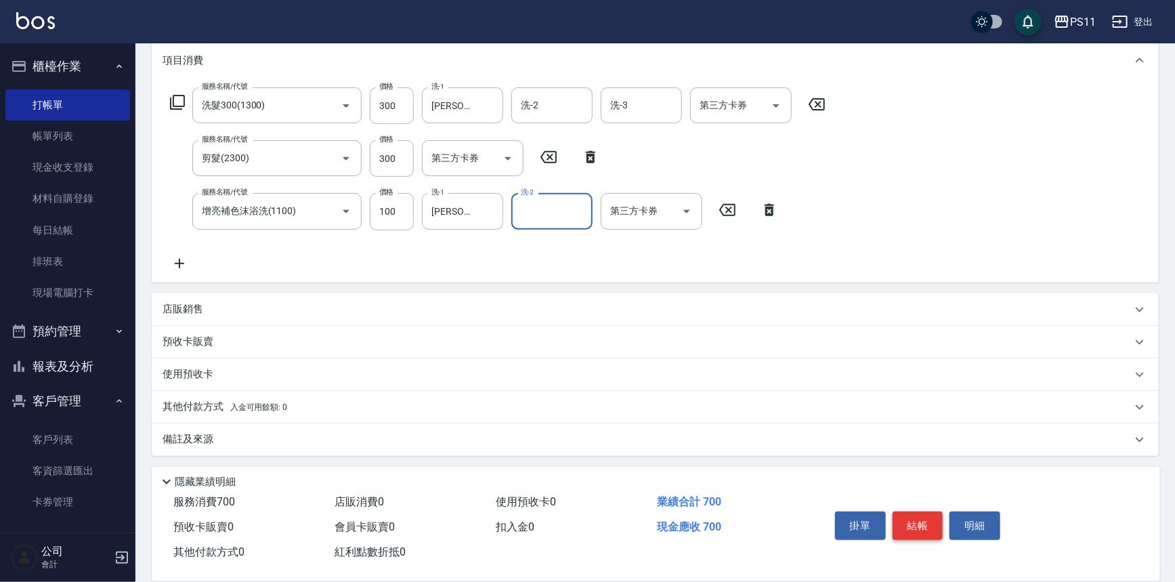
click at [909, 518] on button "結帳" at bounding box center [917, 525] width 51 height 28
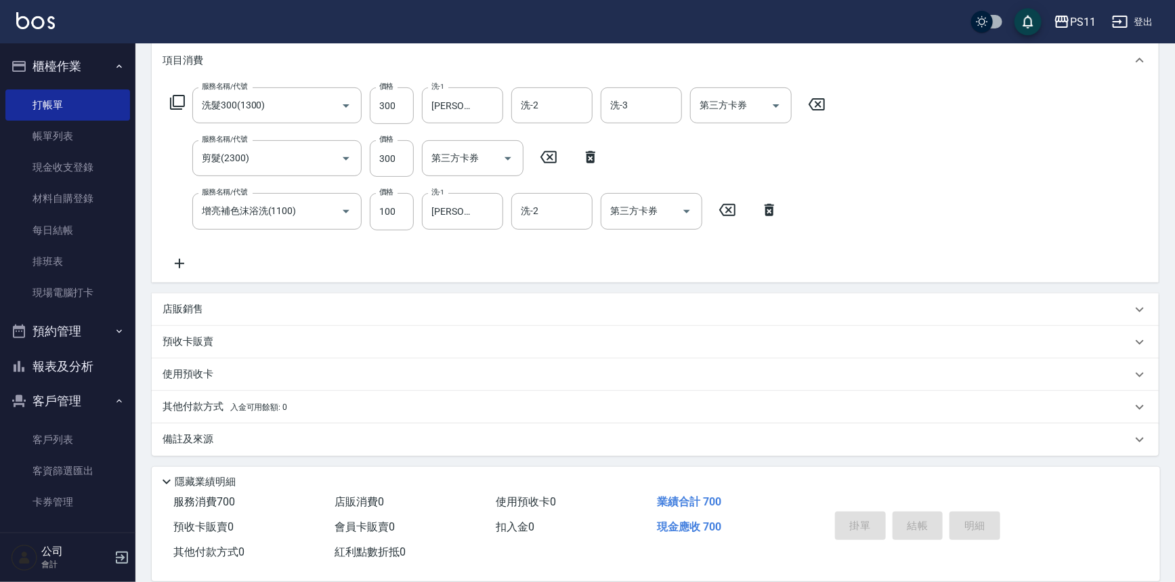
type input "[DATE] 17:16"
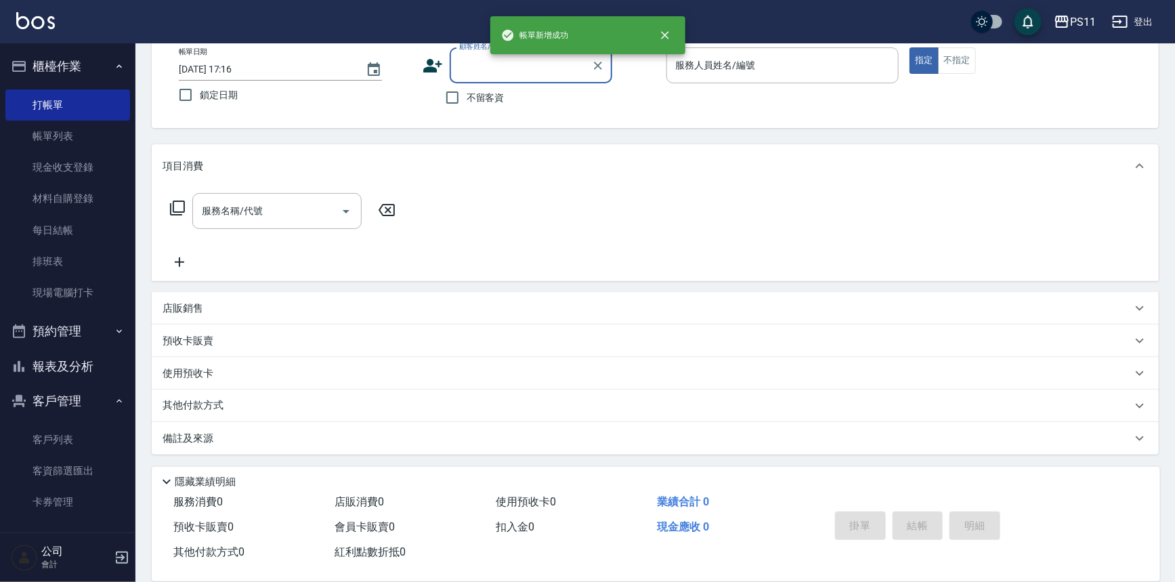
scroll to position [0, 0]
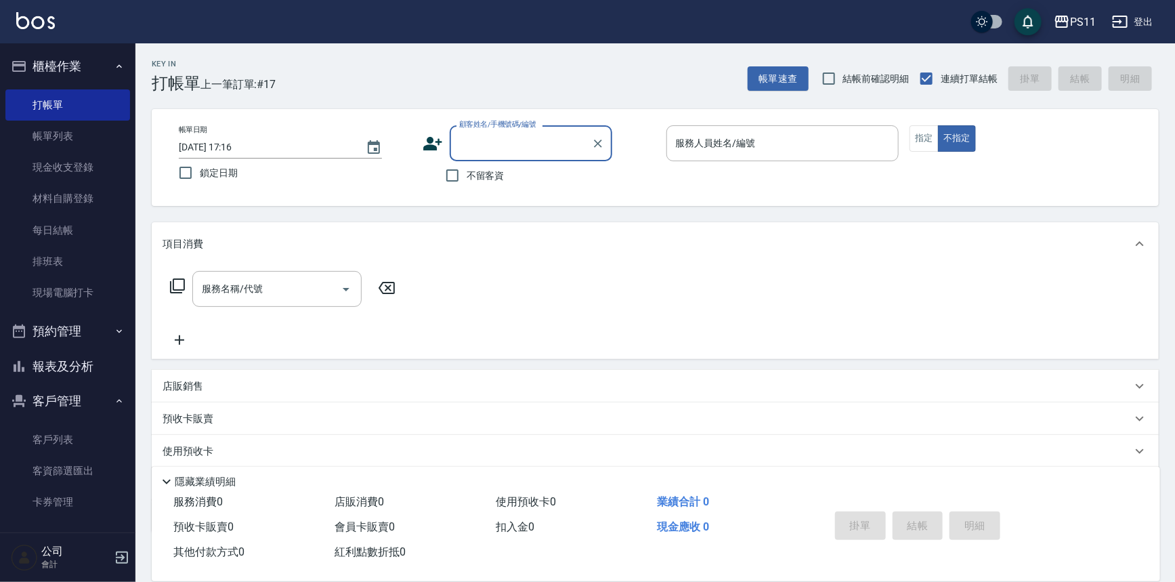
click at [67, 365] on button "報表及分析" at bounding box center [67, 366] width 125 height 35
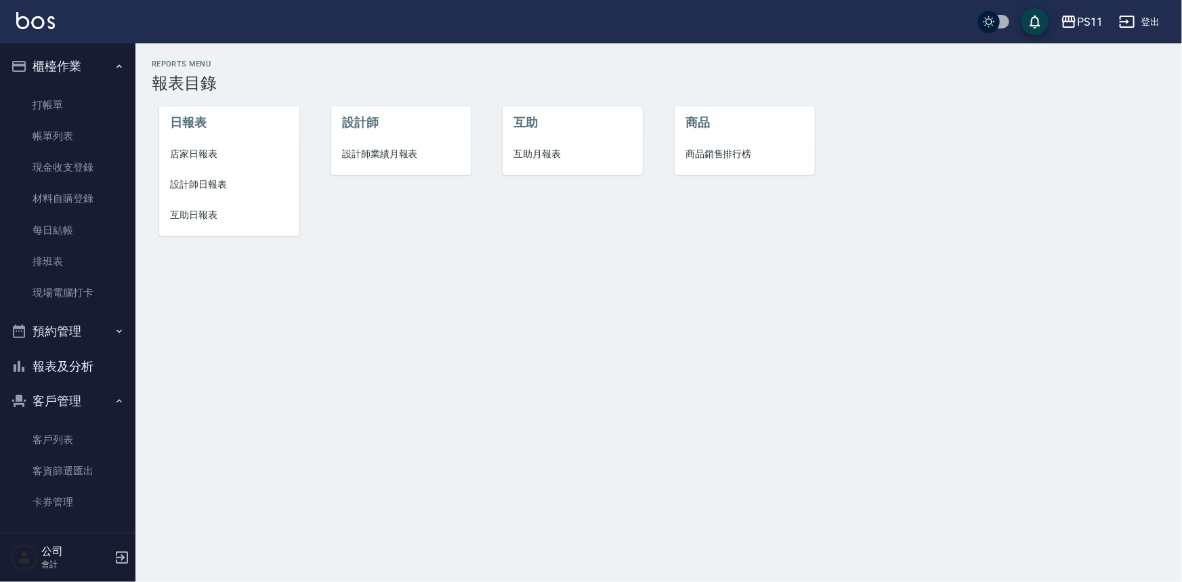
click at [232, 186] on span "設計師日報表" at bounding box center [229, 184] width 118 height 14
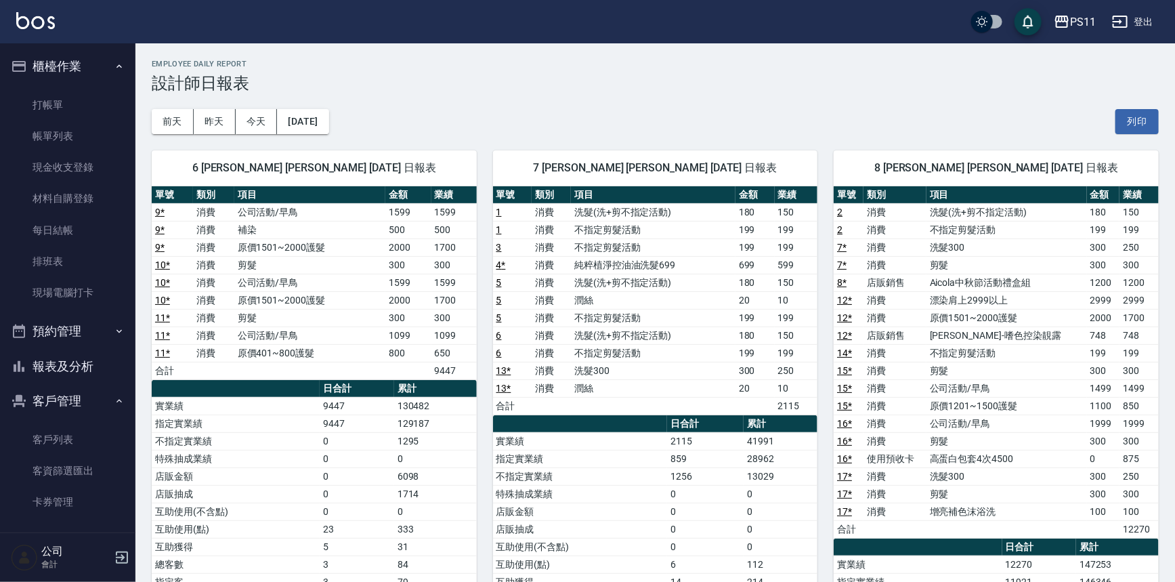
click at [827, 366] on div "8 [PERSON_NAME] [PERSON_NAME] [DATE] 日報表 單號 類別 項目 金額 業績 2 消費 洗髮(洗+剪不指定活動) 180 1…" at bounding box center [987, 485] width 341 height 702
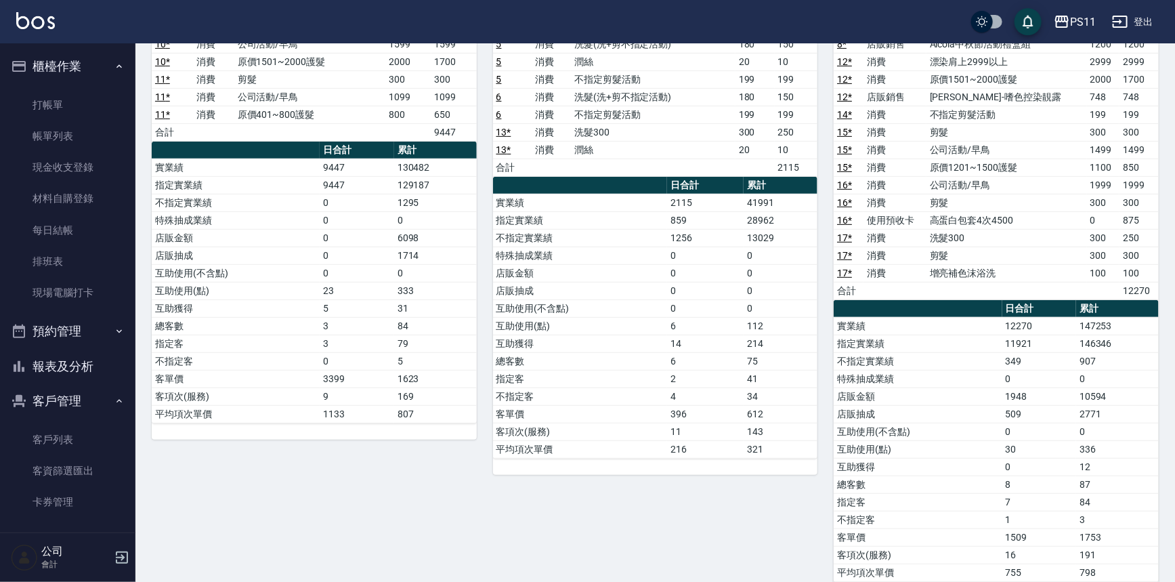
scroll to position [246, 0]
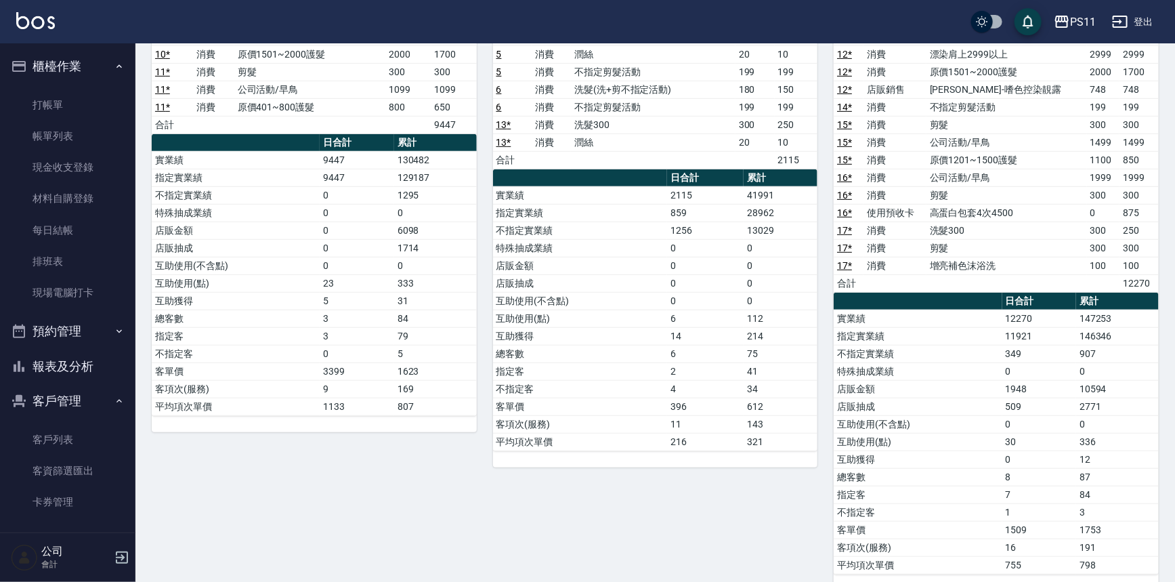
click at [892, 393] on td "店販金額" at bounding box center [918, 389] width 168 height 18
click at [88, 378] on button "報表及分析" at bounding box center [67, 366] width 125 height 35
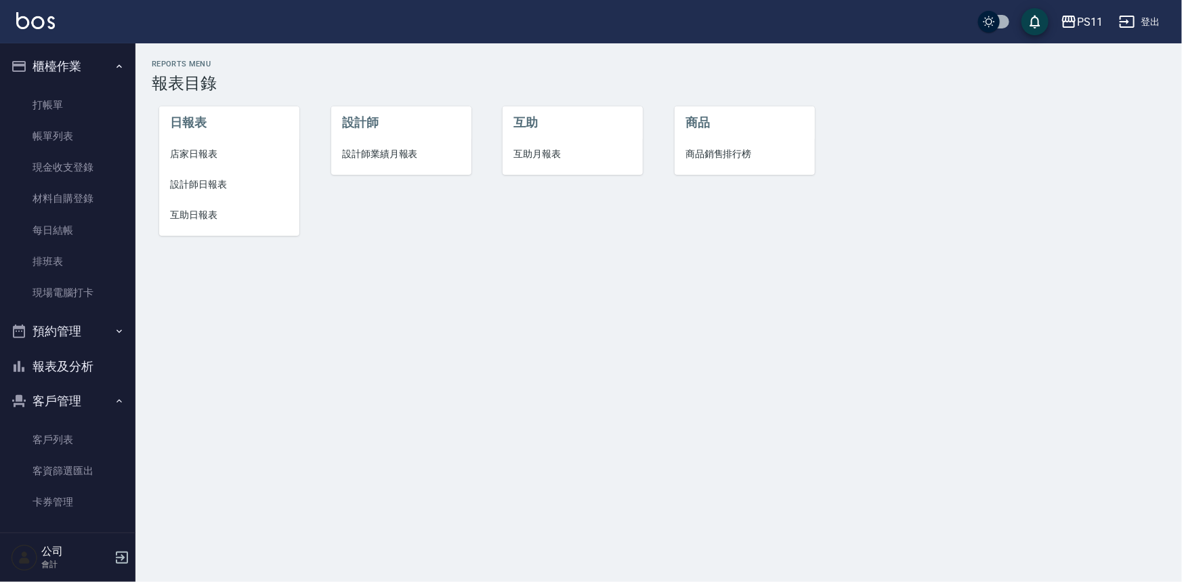
click at [200, 222] on li "互助日報表" at bounding box center [229, 215] width 140 height 30
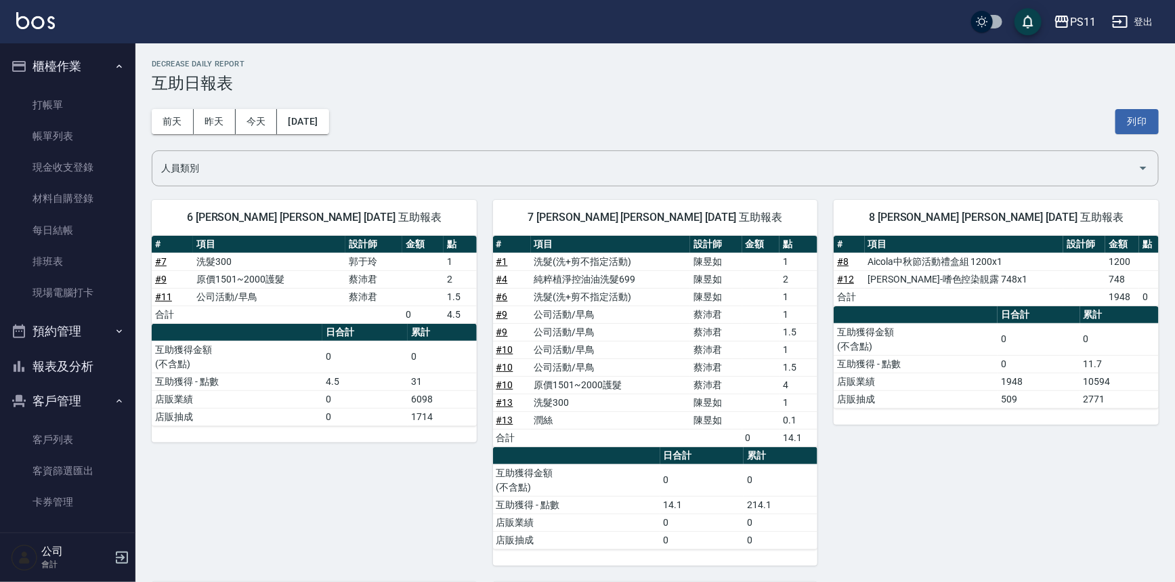
click at [1010, 387] on td "1948" at bounding box center [1038, 381] width 82 height 18
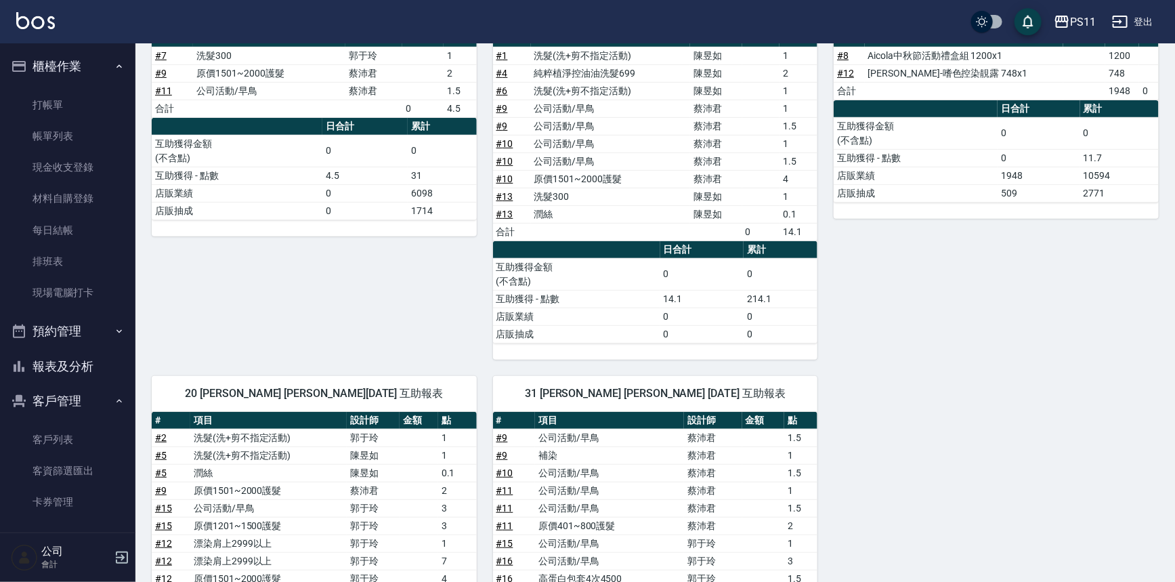
scroll to position [184, 0]
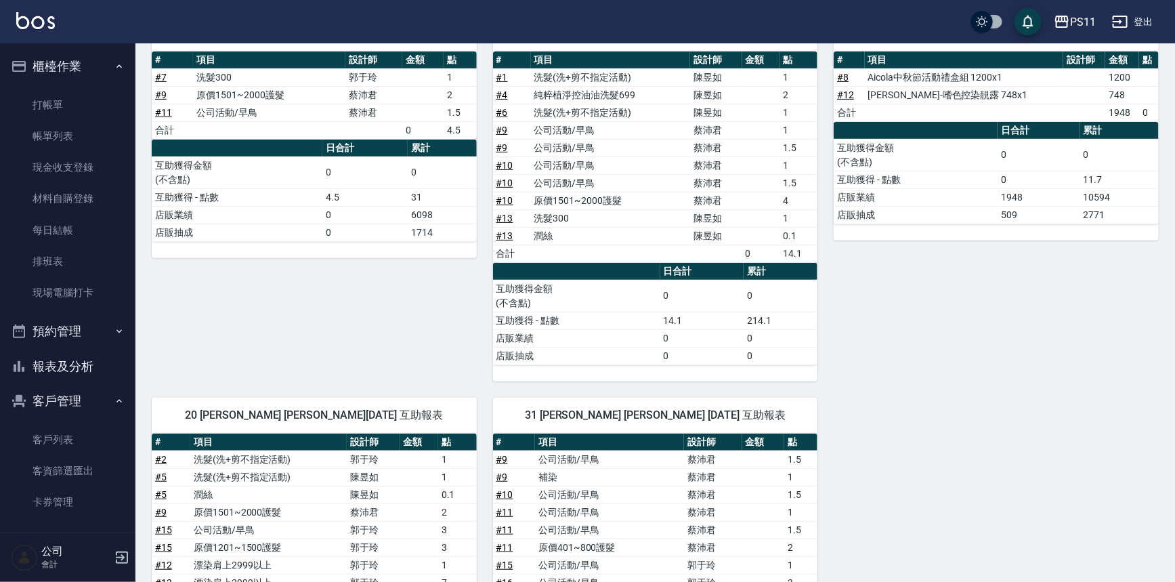
drag, startPoint x: 74, startPoint y: 375, endPoint x: 89, endPoint y: 372, distance: 14.5
click at [74, 376] on button "報表及分析" at bounding box center [67, 366] width 125 height 35
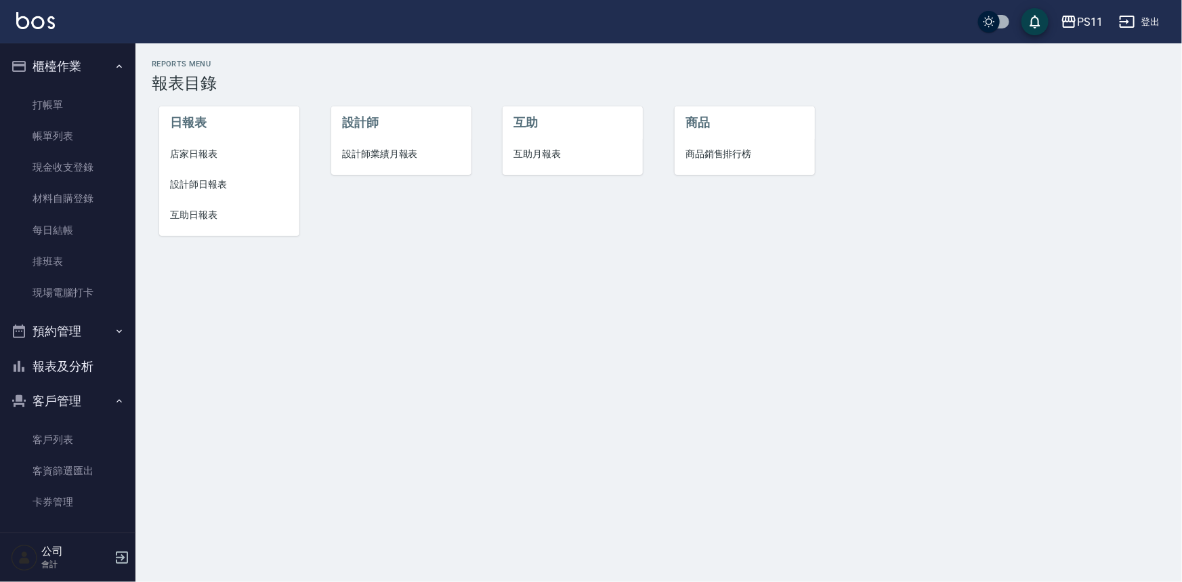
click at [182, 186] on span "設計師日報表" at bounding box center [229, 184] width 118 height 14
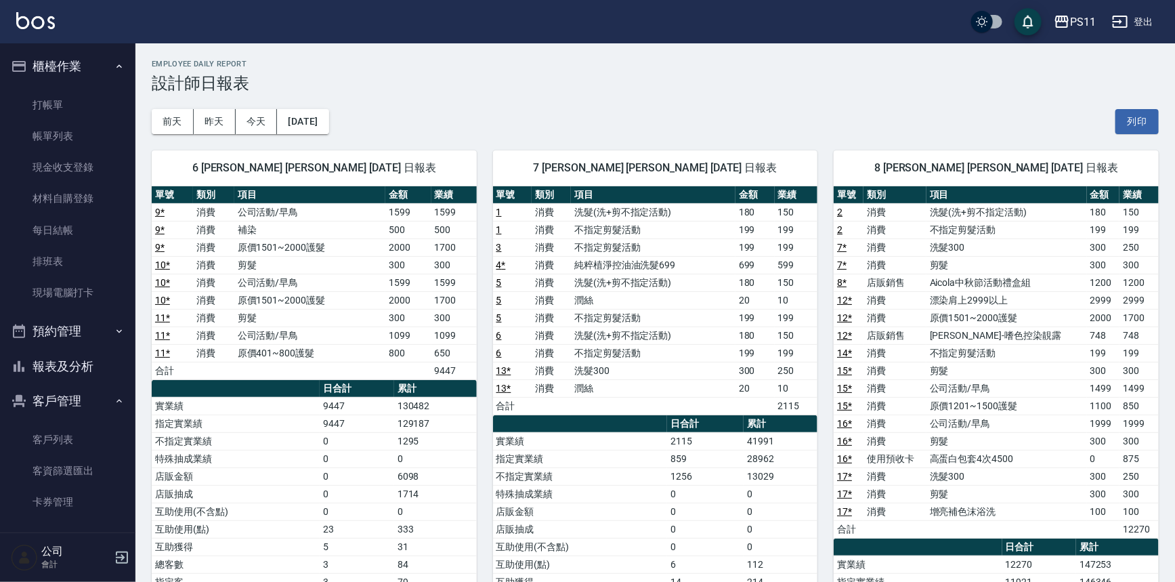
drag, startPoint x: 548, startPoint y: 366, endPoint x: 553, endPoint y: 359, distance: 7.9
click at [548, 365] on td "消費" at bounding box center [551, 371] width 39 height 18
click at [88, 175] on link "現金收支登錄" at bounding box center [67, 167] width 125 height 31
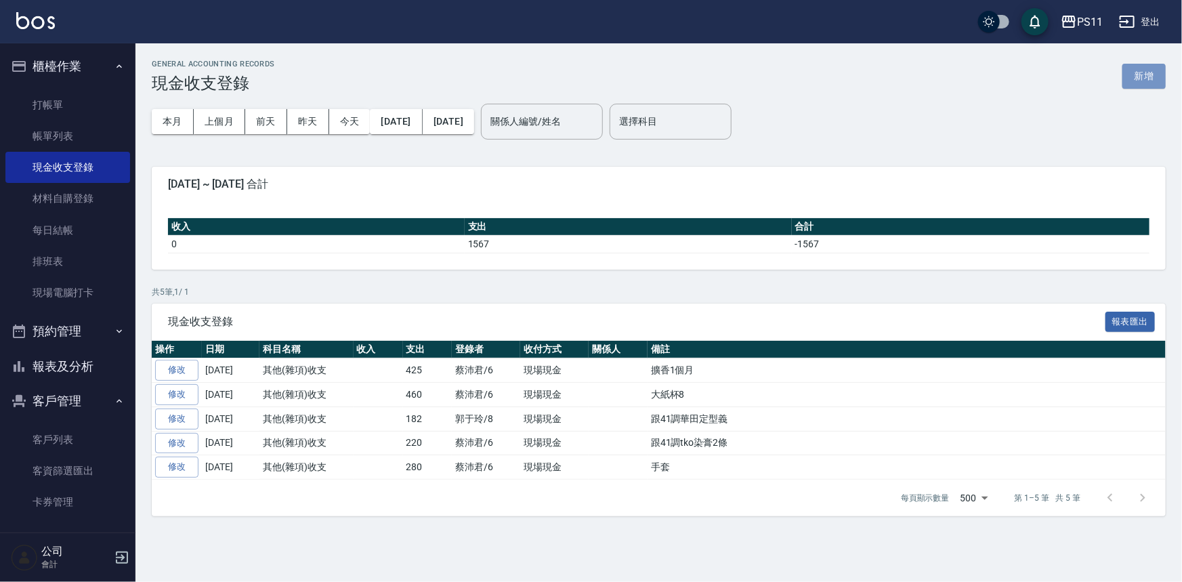
click at [1136, 81] on button "新增" at bounding box center [1143, 76] width 43 height 25
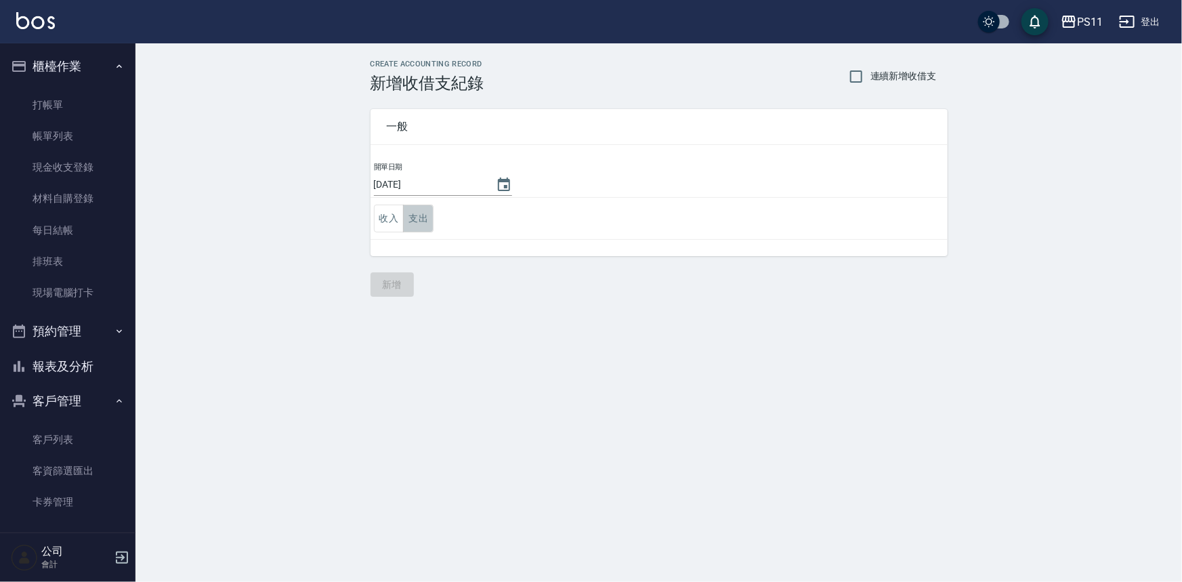
click at [426, 213] on button "支出" at bounding box center [418, 218] width 30 height 28
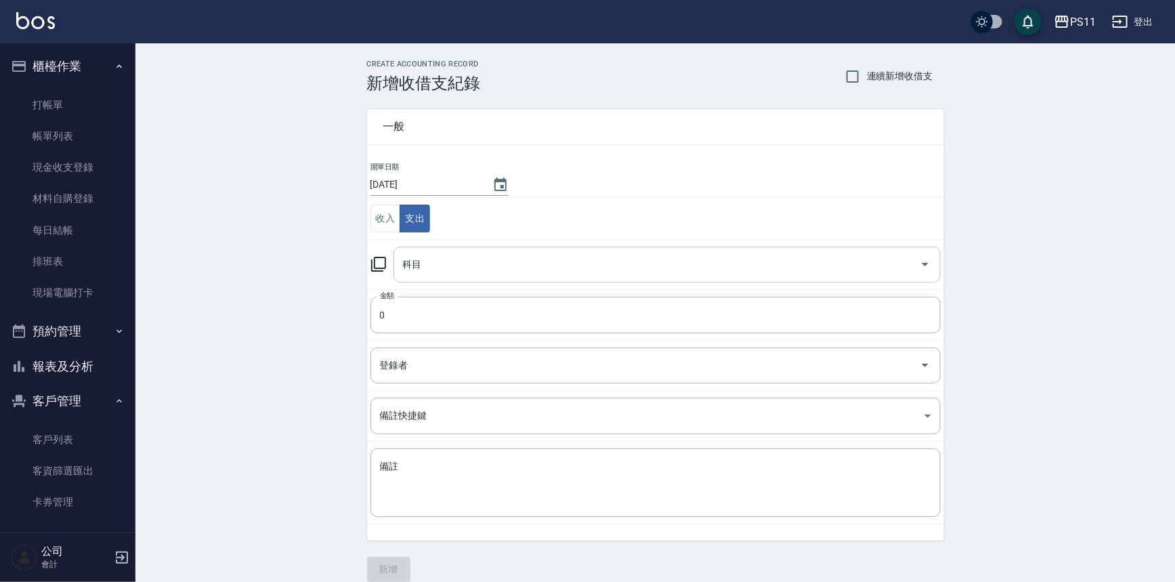
click at [496, 270] on input "科目" at bounding box center [657, 265] width 515 height 24
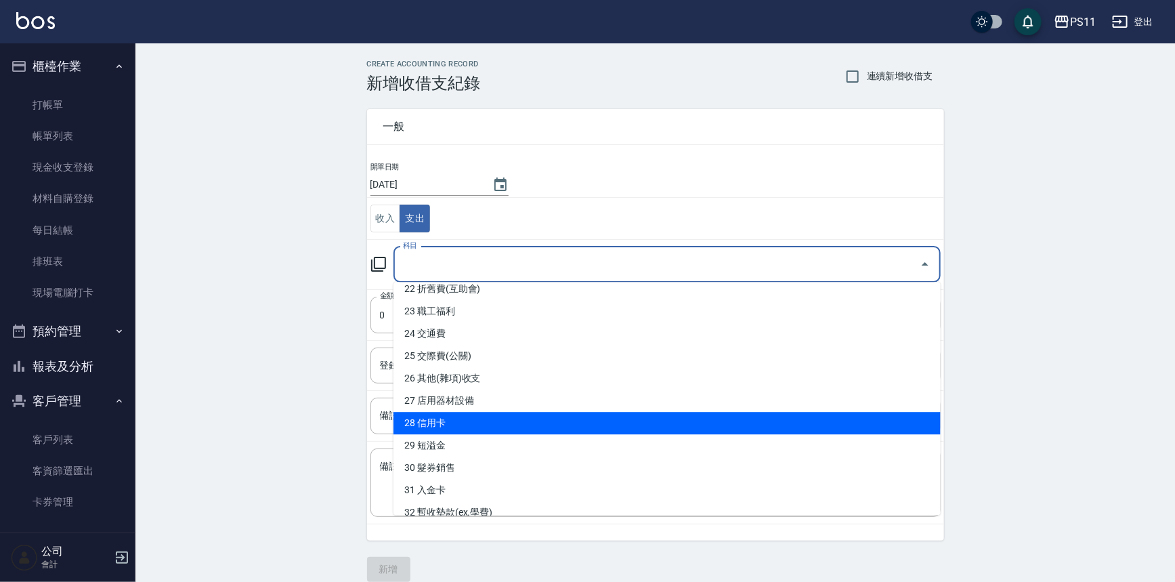
scroll to position [492, 0]
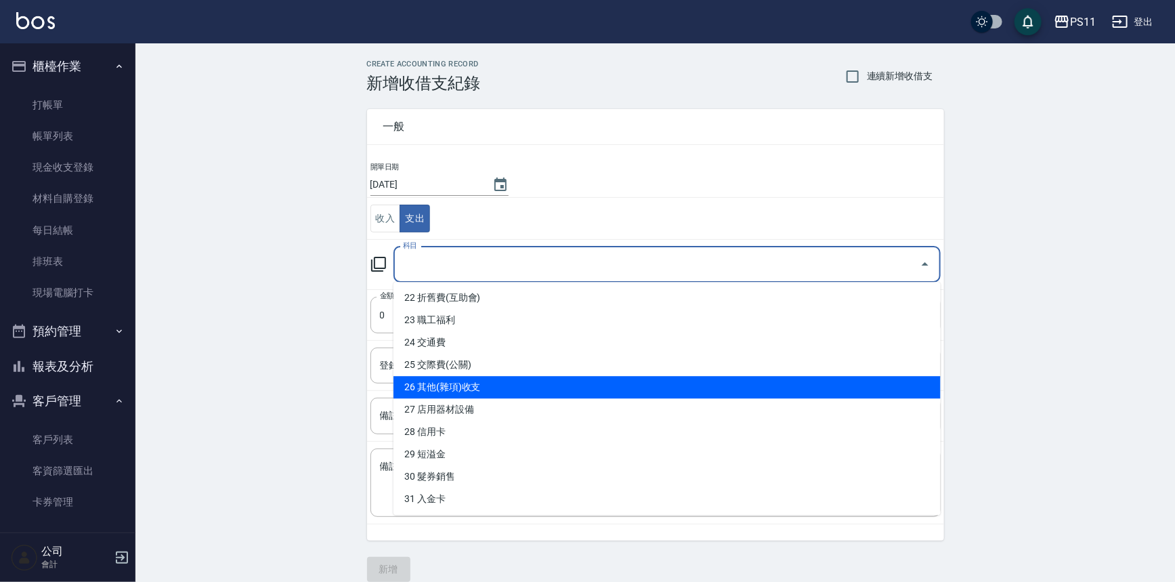
click at [560, 386] on li "26 其他(雜項)收支" at bounding box center [666, 387] width 547 height 22
type input "26 其他(雜項)收支"
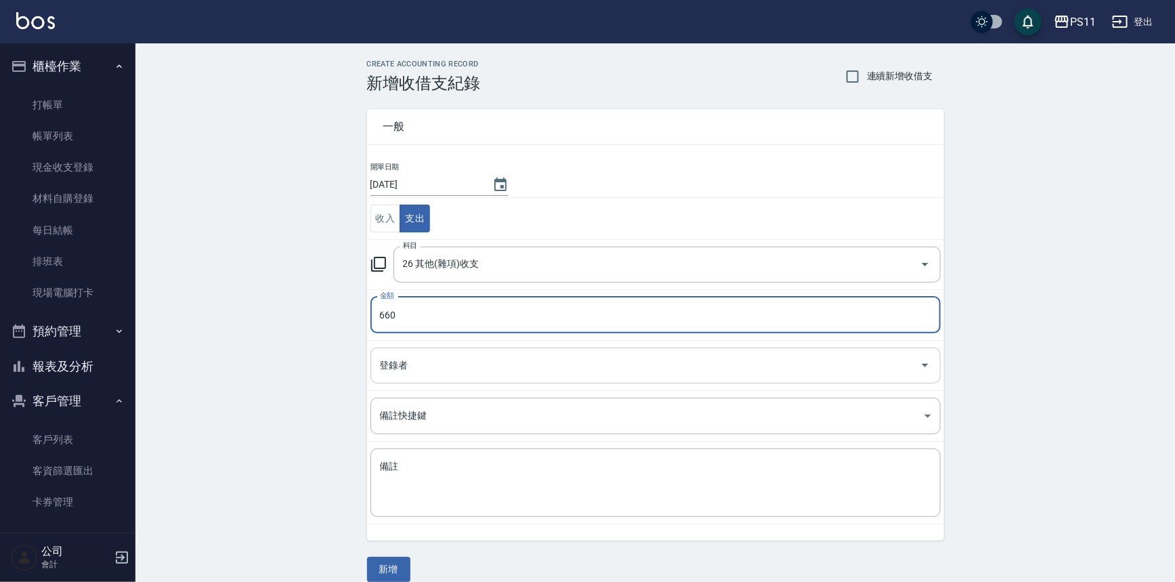
type input "660"
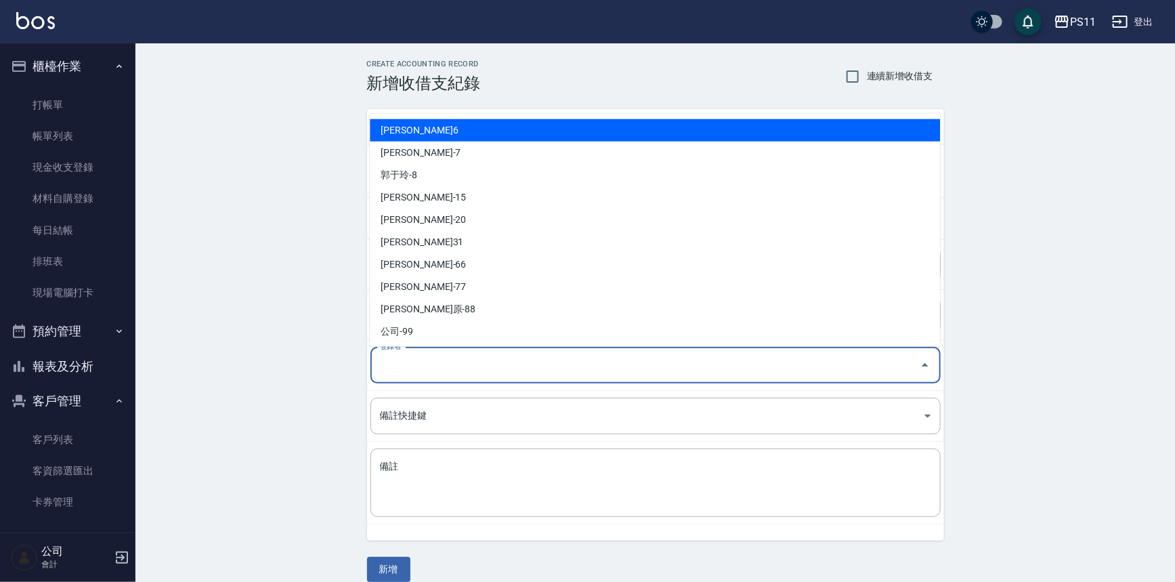
drag, startPoint x: 547, startPoint y: 361, endPoint x: 551, endPoint y: 331, distance: 30.1
click at [548, 361] on input "登錄者" at bounding box center [645, 365] width 538 height 24
click at [471, 117] on ul "[PERSON_NAME]-6 [PERSON_NAME]-7 [PERSON_NAME]-8 [PERSON_NAME]-15 [PERSON_NAME]-…" at bounding box center [655, 230] width 570 height 233
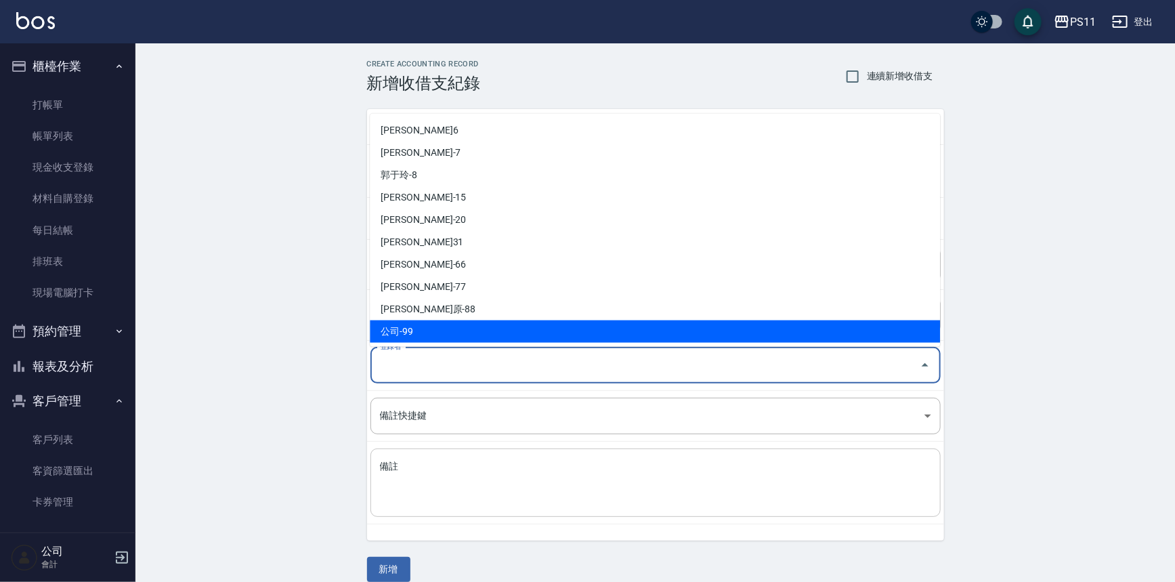
click at [572, 474] on textarea "備註" at bounding box center [655, 483] width 551 height 46
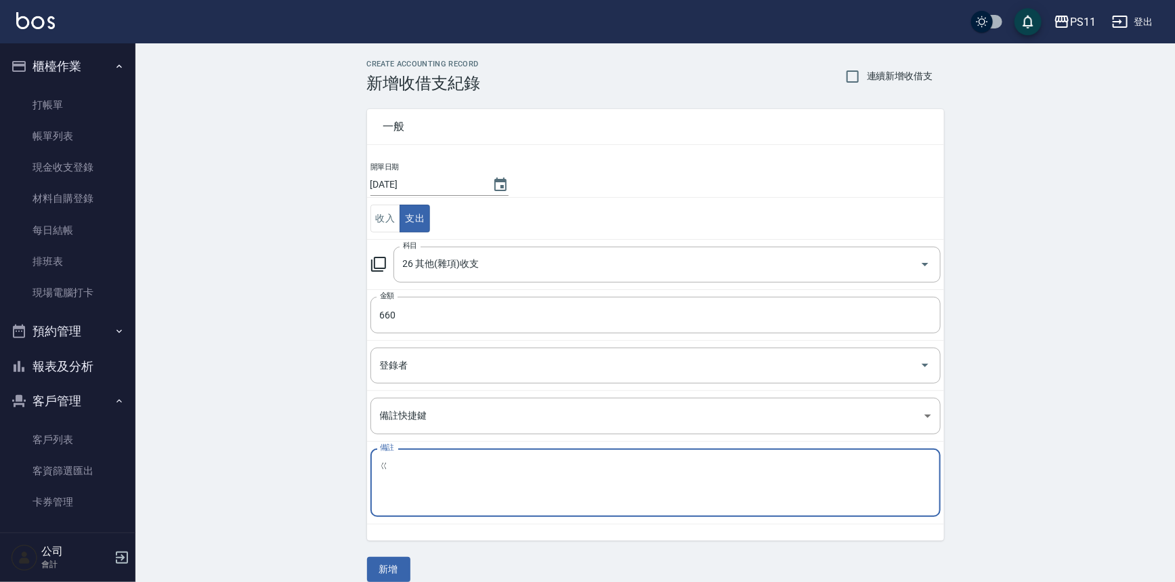
type textarea "["
type textarea "跟41調奶茶色2瓶"
click at [404, 564] on button "新增" at bounding box center [388, 569] width 43 height 25
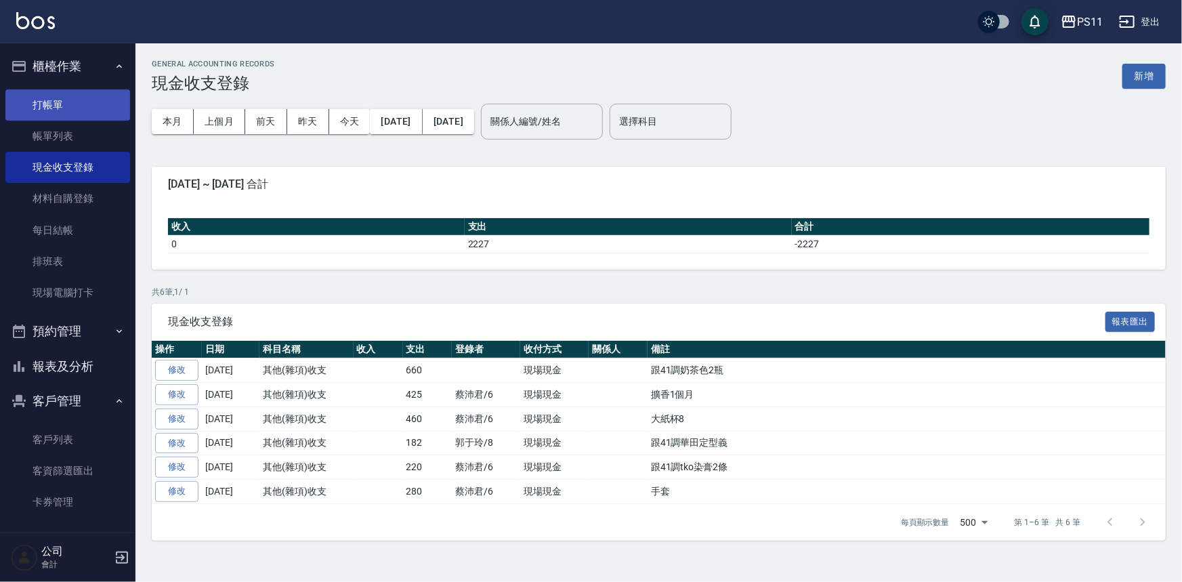
click at [69, 102] on link "打帳單" at bounding box center [67, 104] width 125 height 31
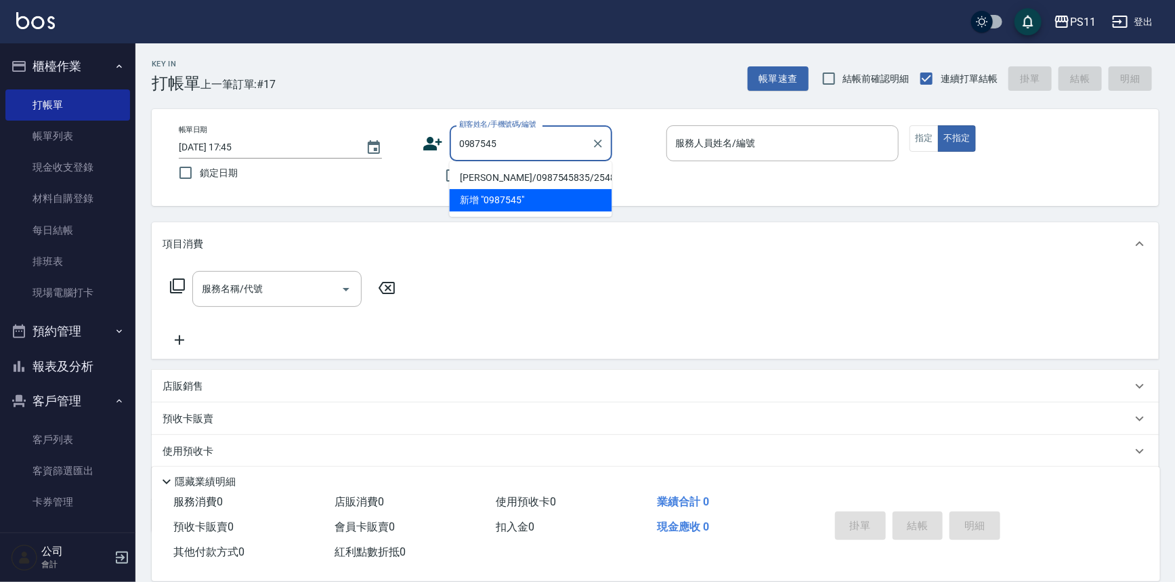
click at [523, 173] on li "[PERSON_NAME]/0987545835/2548" at bounding box center [531, 178] width 163 height 22
type input "[PERSON_NAME]/0987545835/2548"
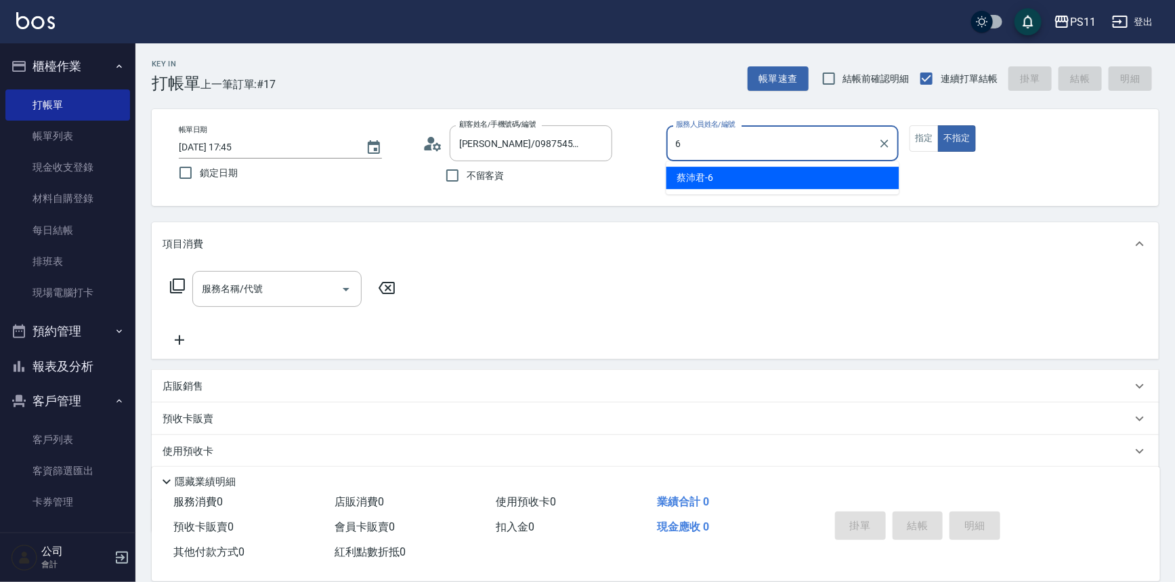
type input "[PERSON_NAME]6"
type button "false"
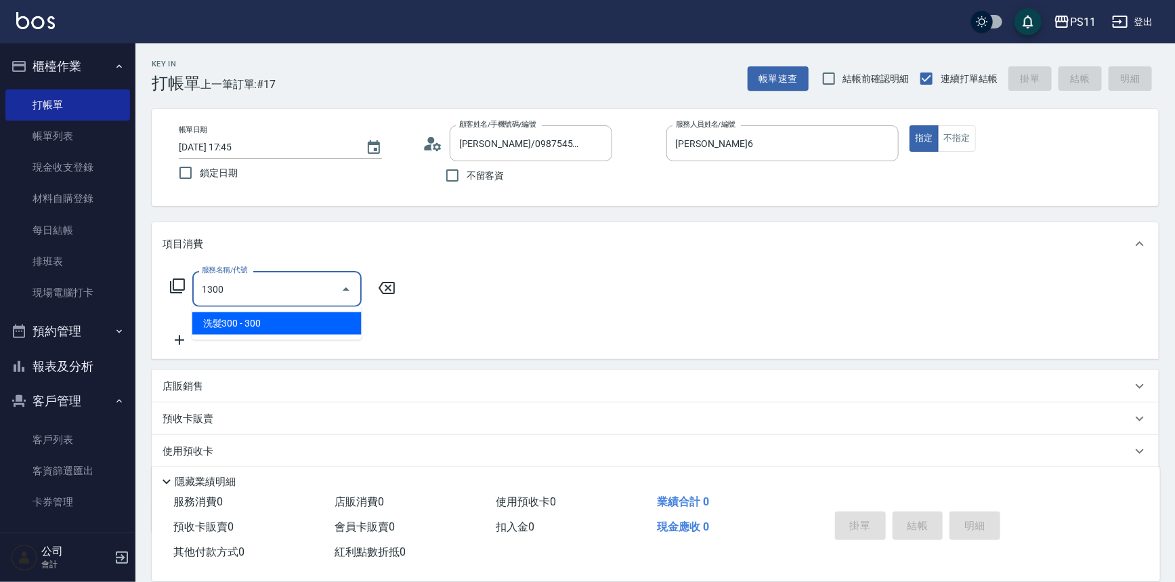
type input "洗髮300(1300)"
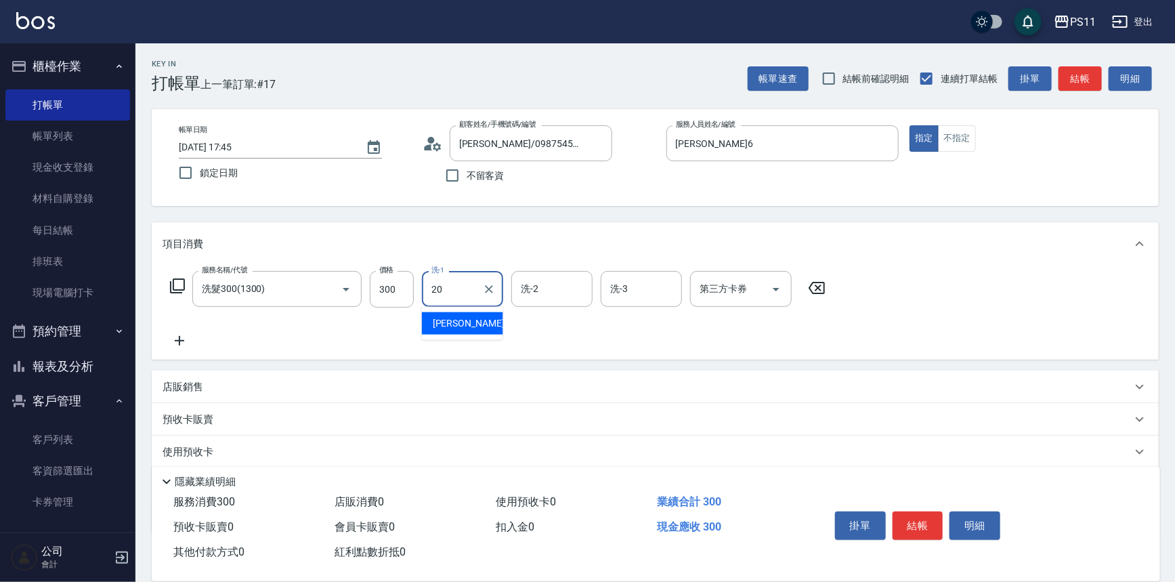
type input "[PERSON_NAME]-20"
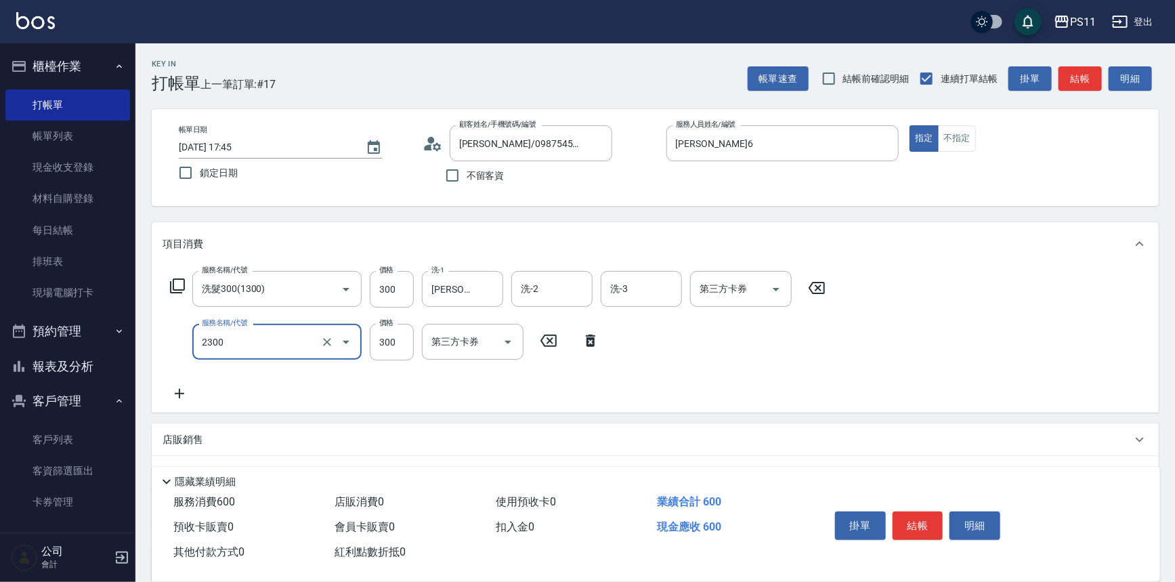
type input "剪髮(2300)"
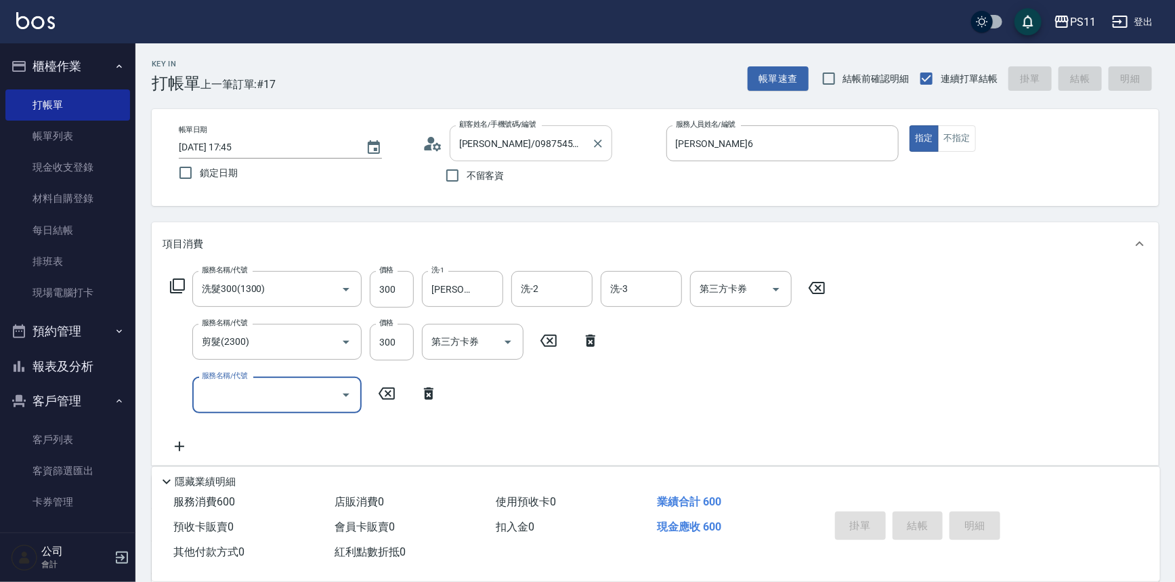
type input "[DATE] 17:46"
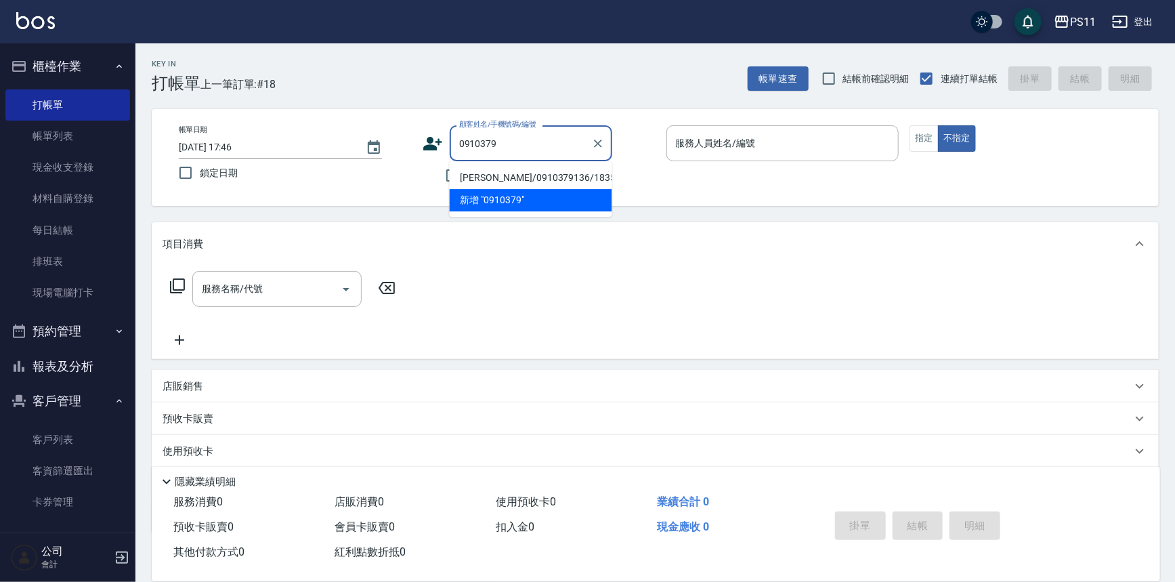
click at [596, 175] on li "[PERSON_NAME]/0910379136/1835" at bounding box center [531, 178] width 163 height 22
type input "[PERSON_NAME]/0910379136/1835"
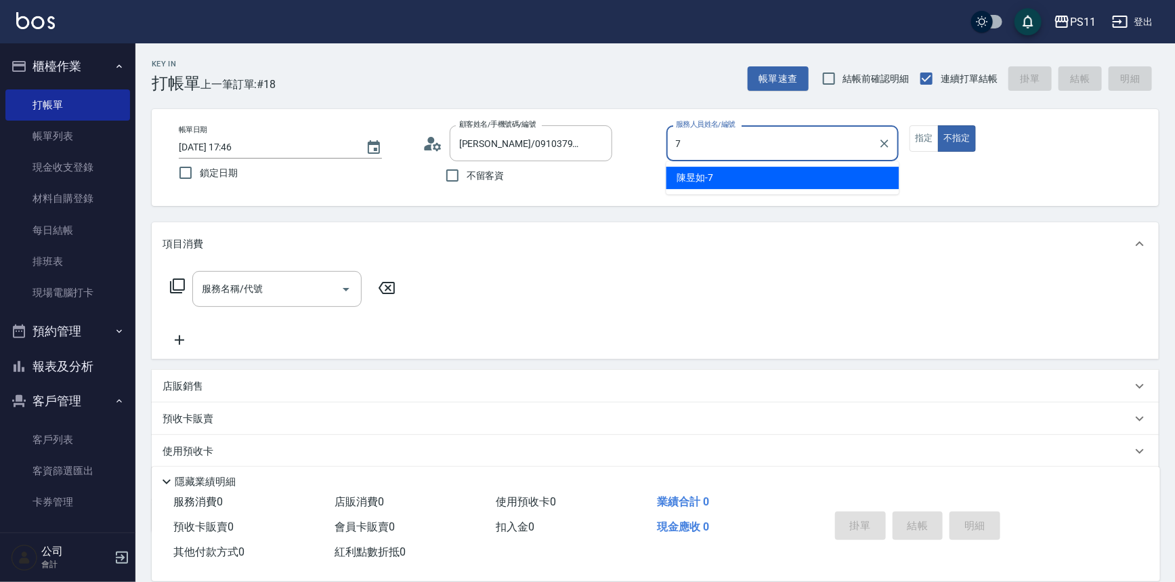
type input "[PERSON_NAME]-7"
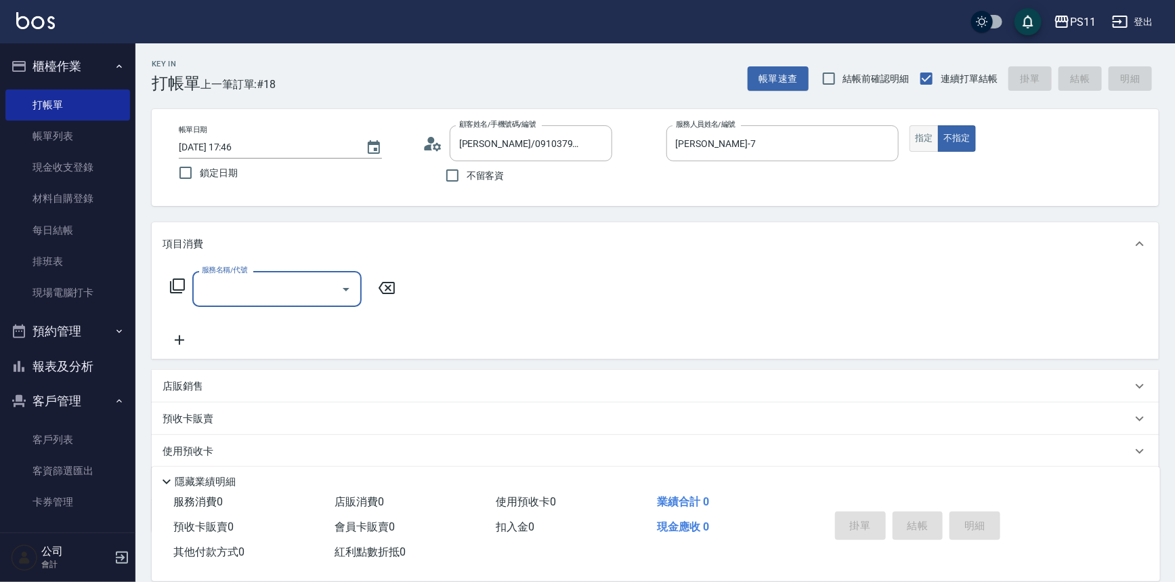
click at [924, 132] on button "指定" at bounding box center [923, 138] width 29 height 26
click at [263, 290] on input "服務名稱/代號" at bounding box center [266, 289] width 137 height 24
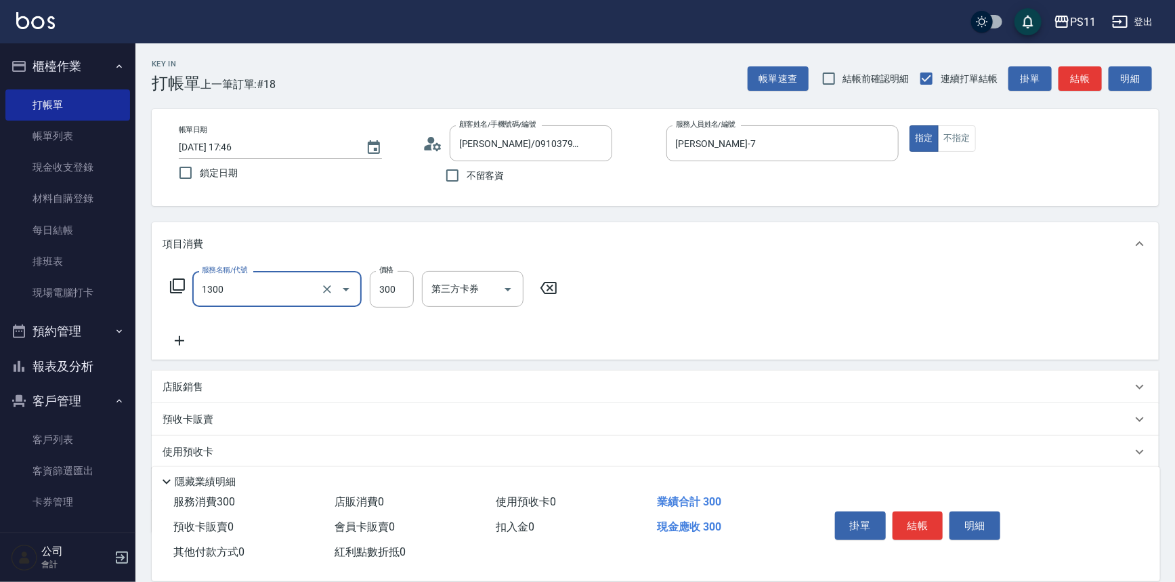
type input "洗髮300(1300)"
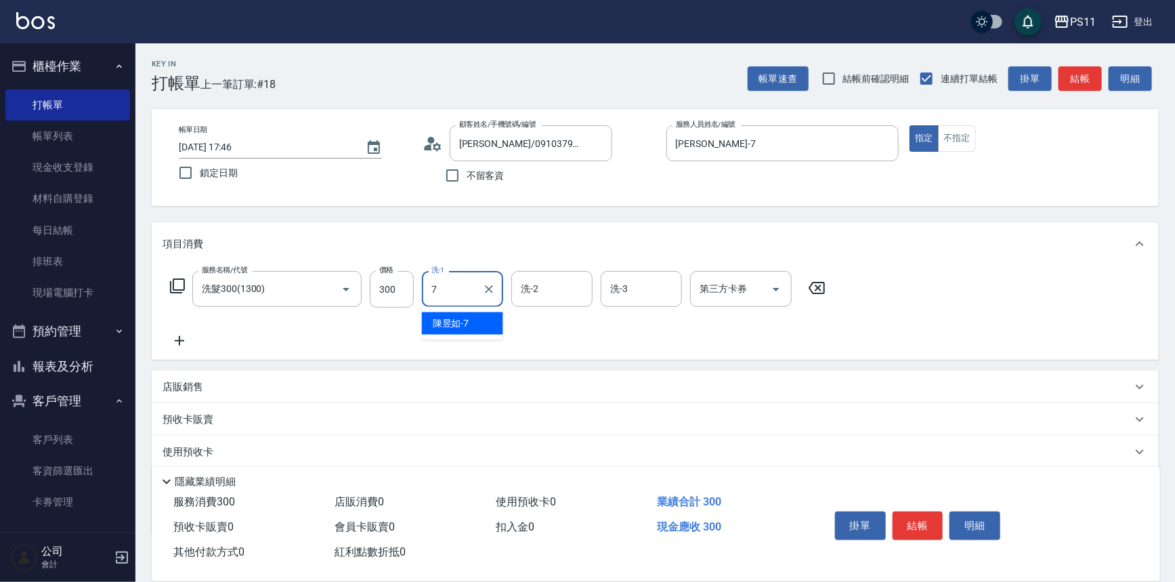
type input "[PERSON_NAME]-7"
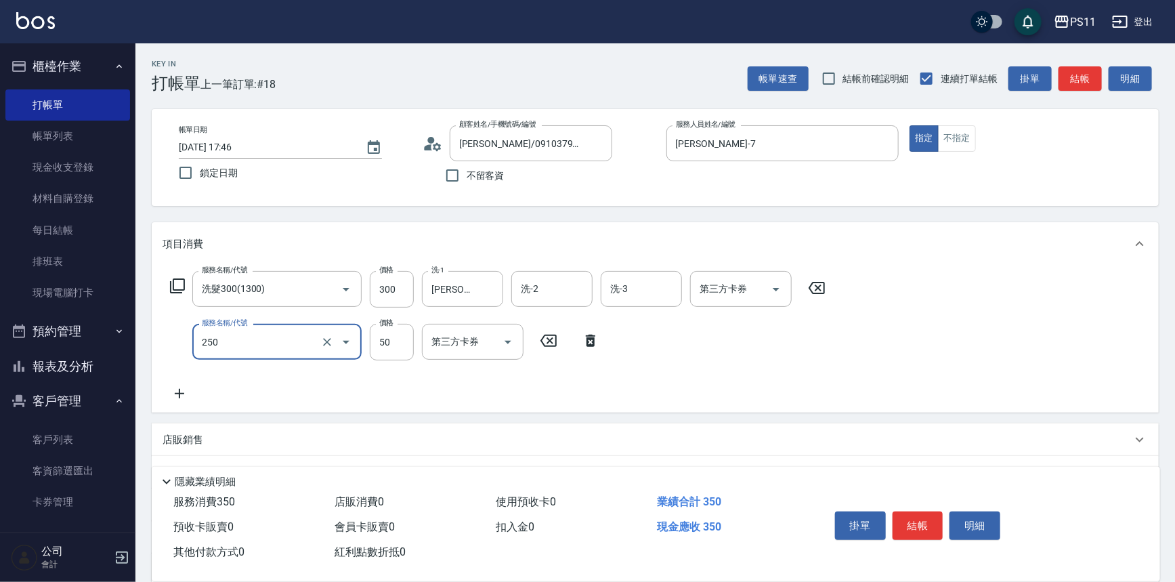
type input "剪瀏海(250)"
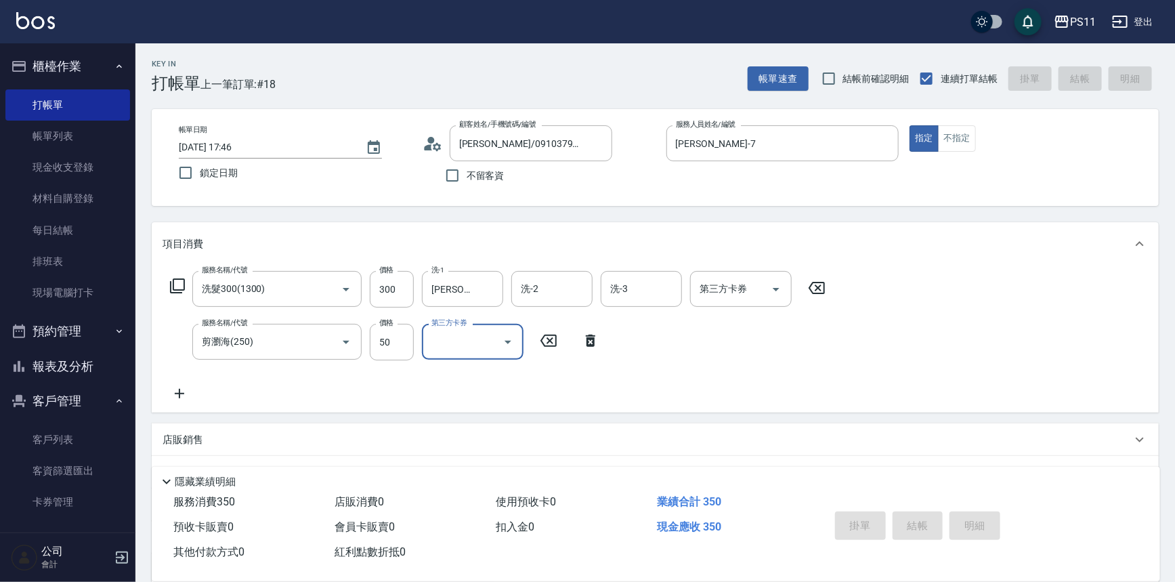
type input "[DATE] 17:55"
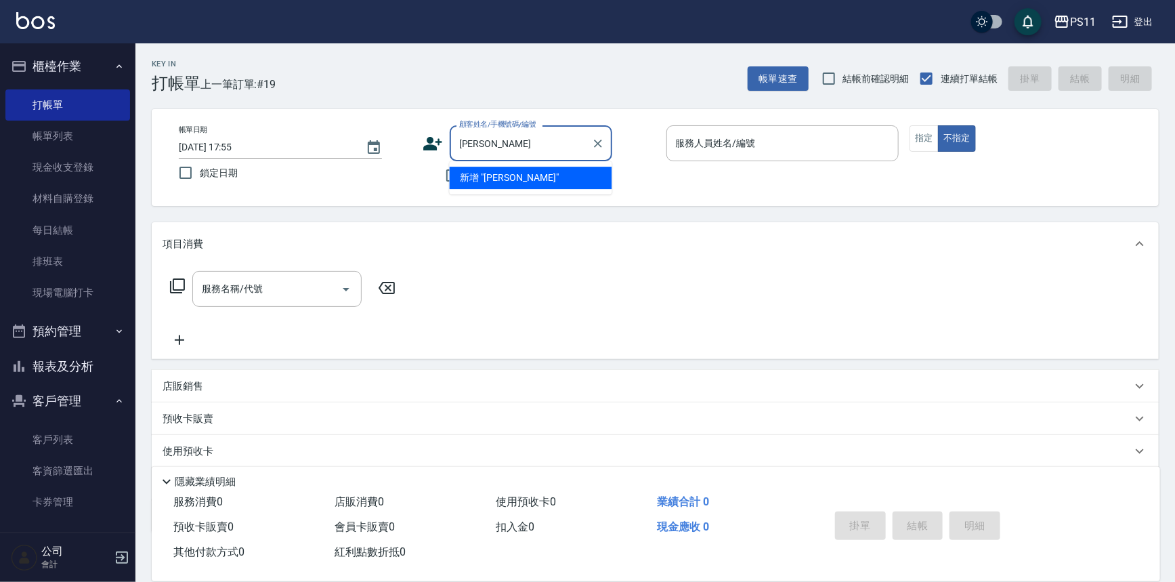
click at [534, 177] on li "新增 "[PERSON_NAME]"" at bounding box center [531, 178] width 163 height 22
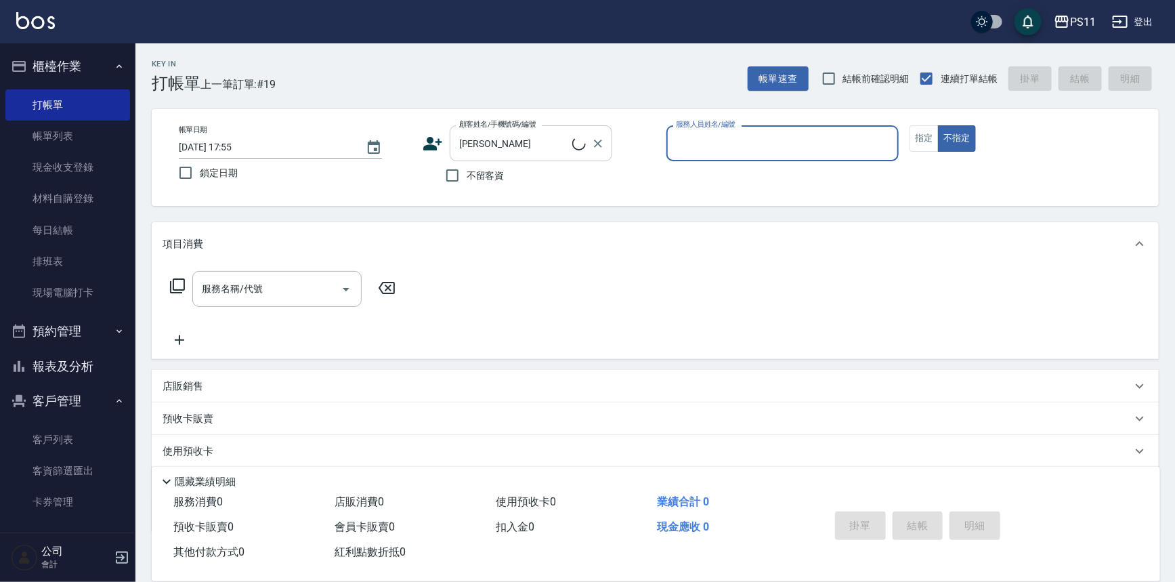
click at [502, 141] on input "[PERSON_NAME]" at bounding box center [514, 143] width 116 height 24
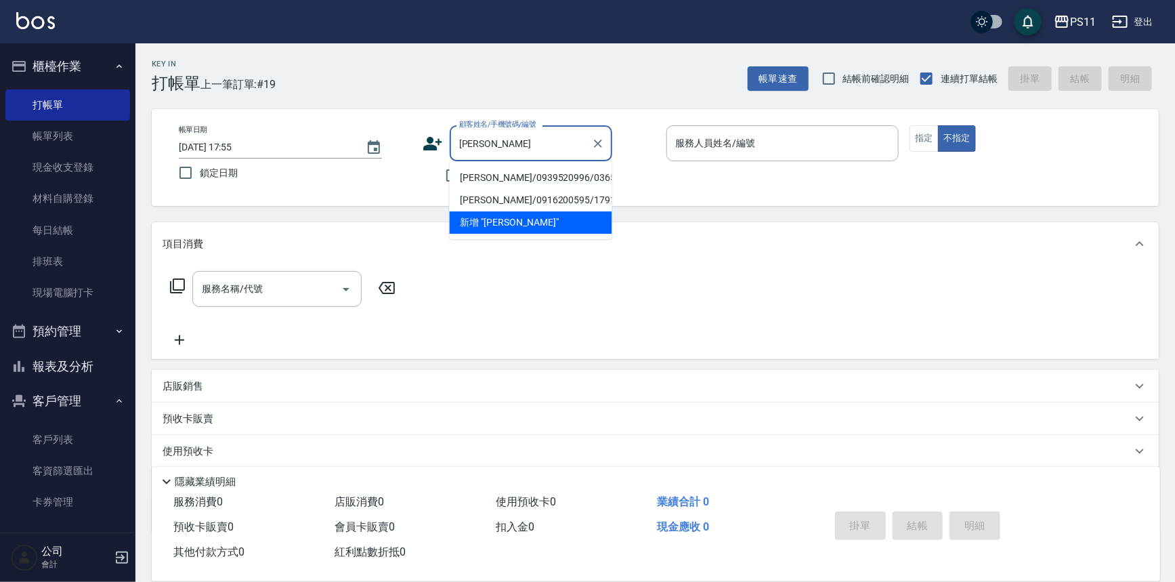
click at [475, 179] on li "[PERSON_NAME]/0939520996/0365" at bounding box center [531, 178] width 163 height 22
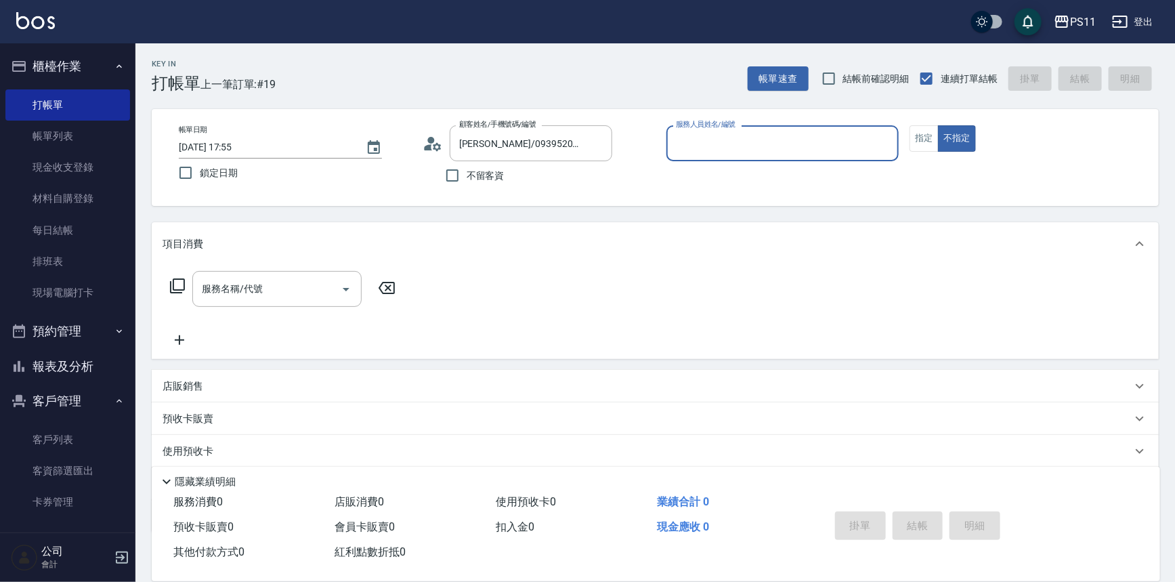
click at [791, 152] on input "服務人員姓名/編號" at bounding box center [782, 143] width 221 height 24
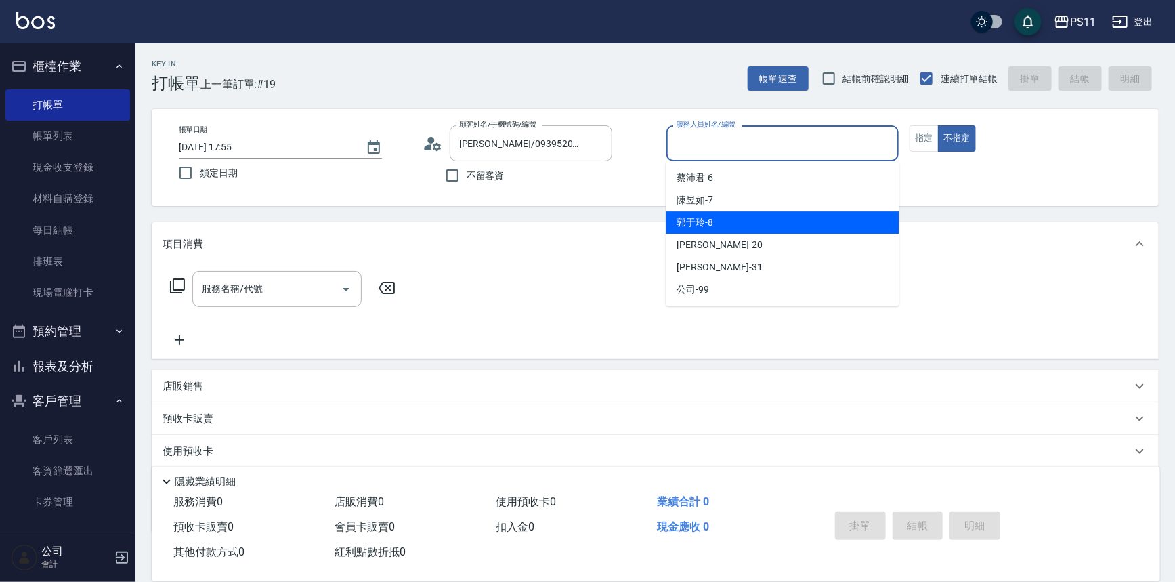
click at [794, 225] on div "[PERSON_NAME]-8" at bounding box center [782, 222] width 233 height 22
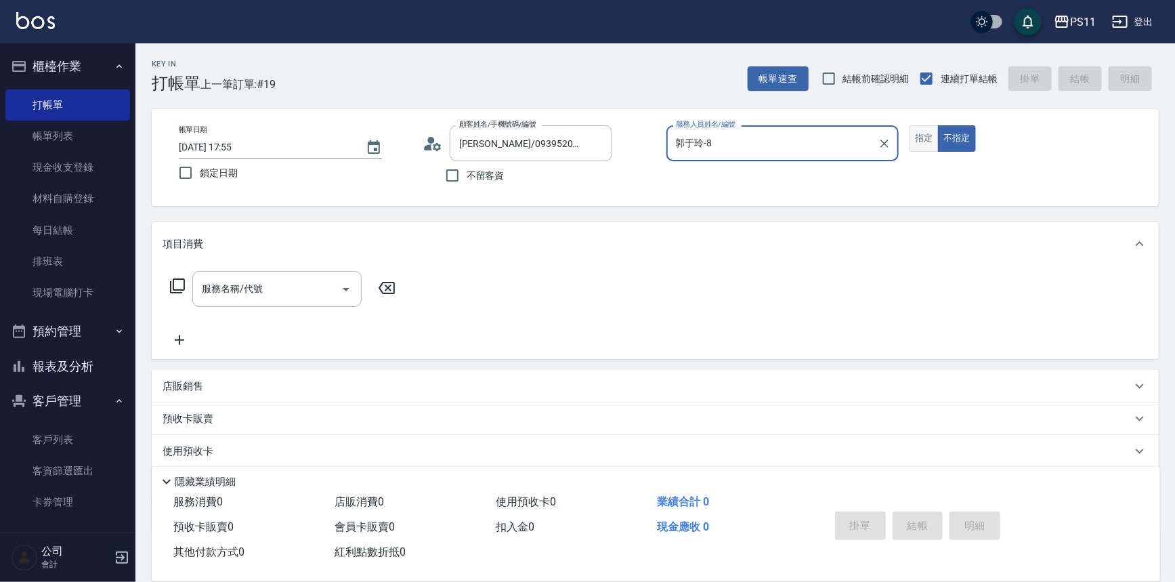
click at [914, 140] on button "指定" at bounding box center [923, 138] width 29 height 26
click at [181, 285] on icon at bounding box center [177, 286] width 16 height 16
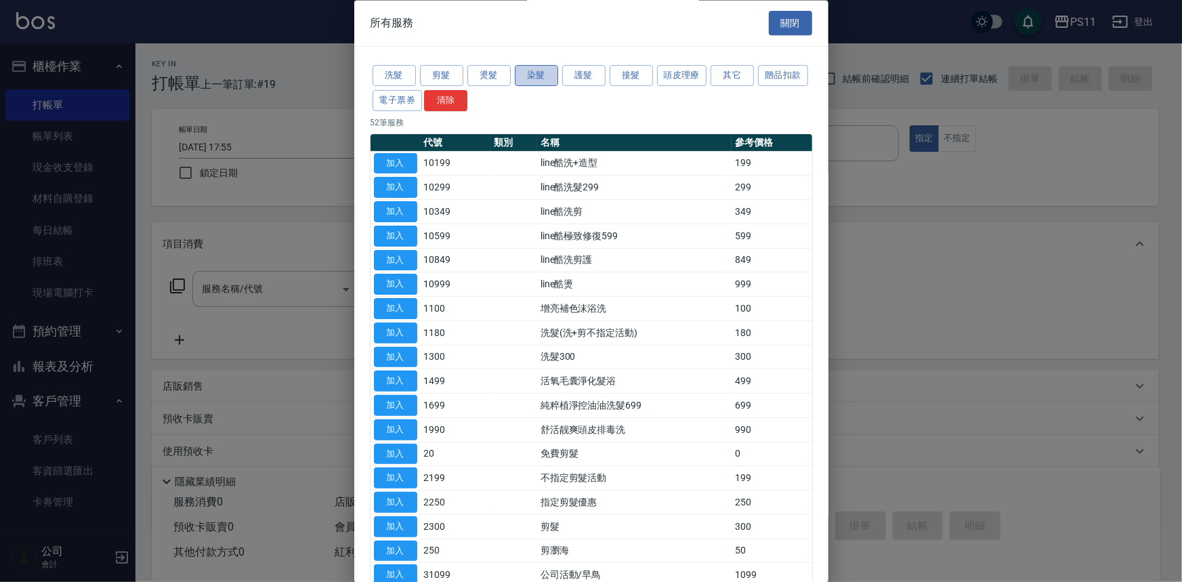
click at [536, 79] on button "染髮" at bounding box center [536, 76] width 43 height 21
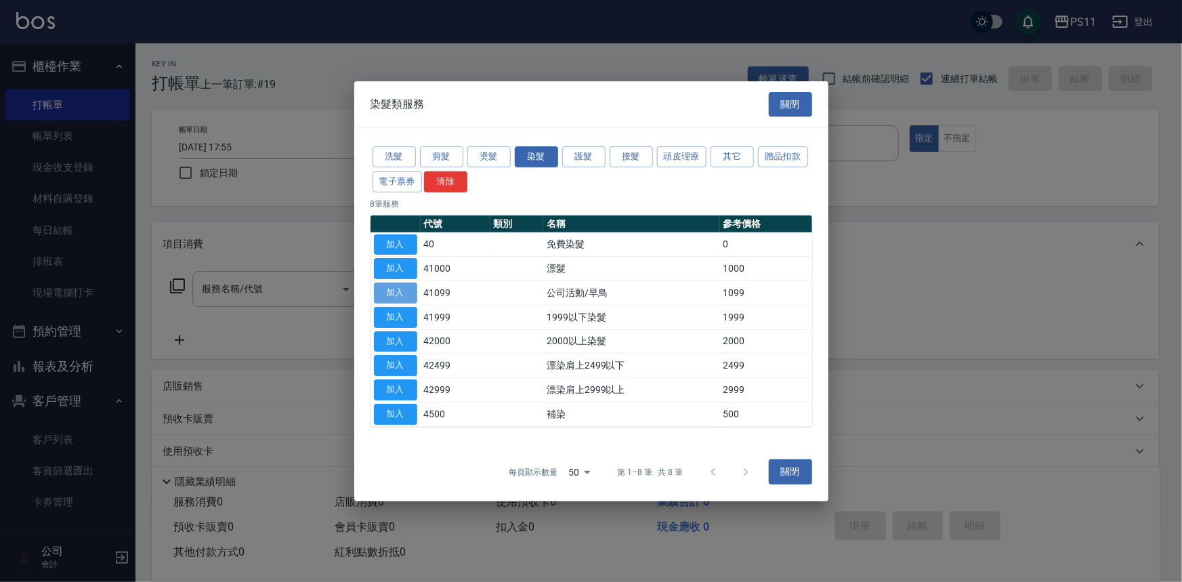
click at [388, 297] on button "加入" at bounding box center [395, 292] width 43 height 21
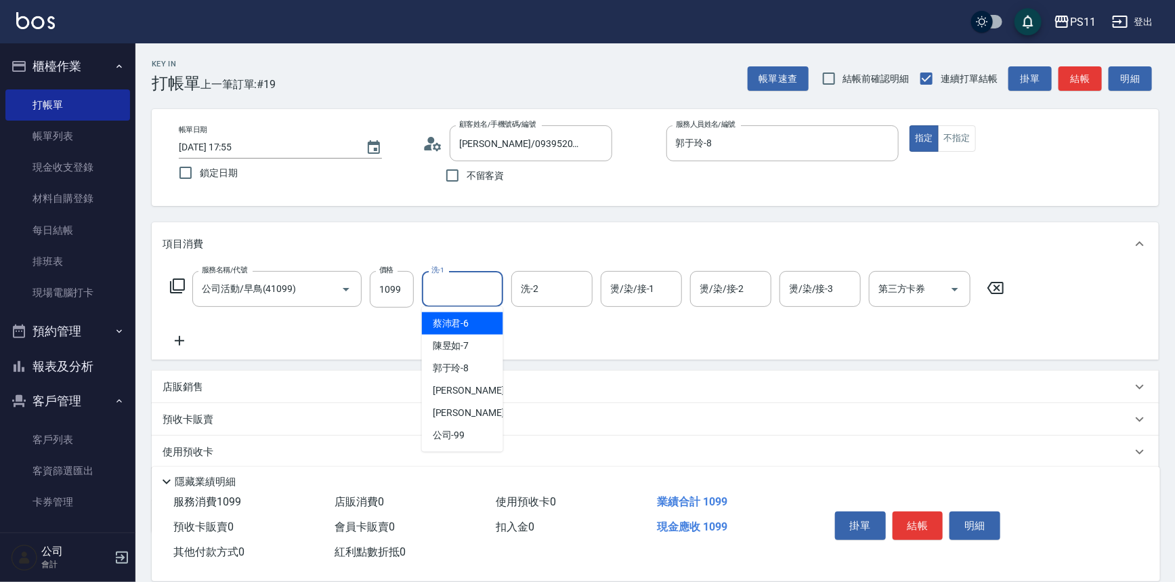
drag, startPoint x: 450, startPoint y: 286, endPoint x: 442, endPoint y: 291, distance: 8.8
click at [447, 288] on input "洗-1" at bounding box center [462, 289] width 69 height 24
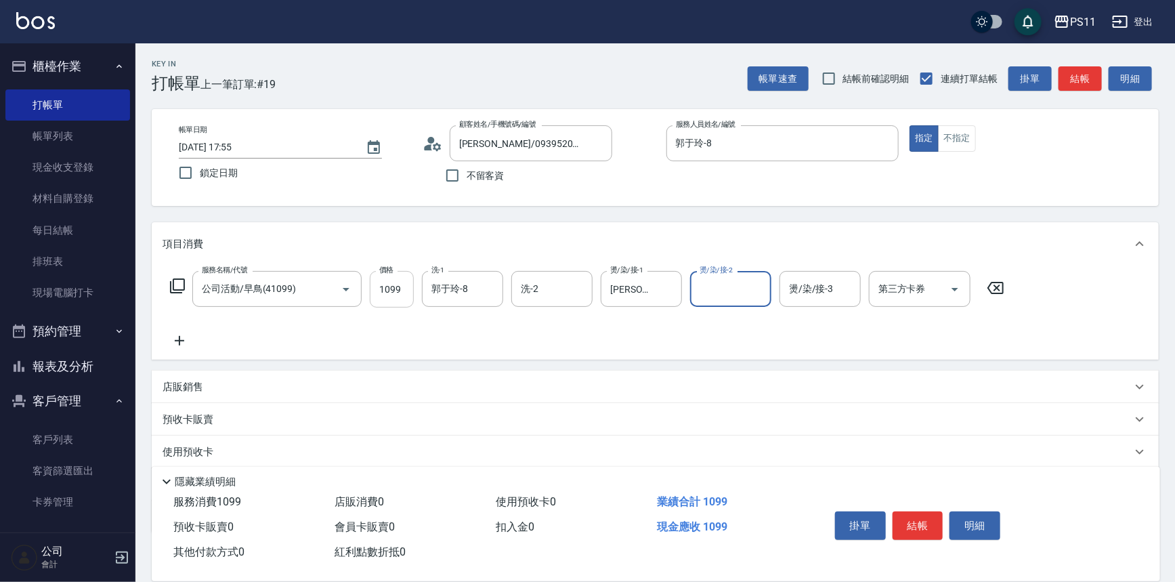
click at [386, 296] on input "1099" at bounding box center [392, 289] width 44 height 37
click at [173, 338] on icon at bounding box center [180, 340] width 34 height 16
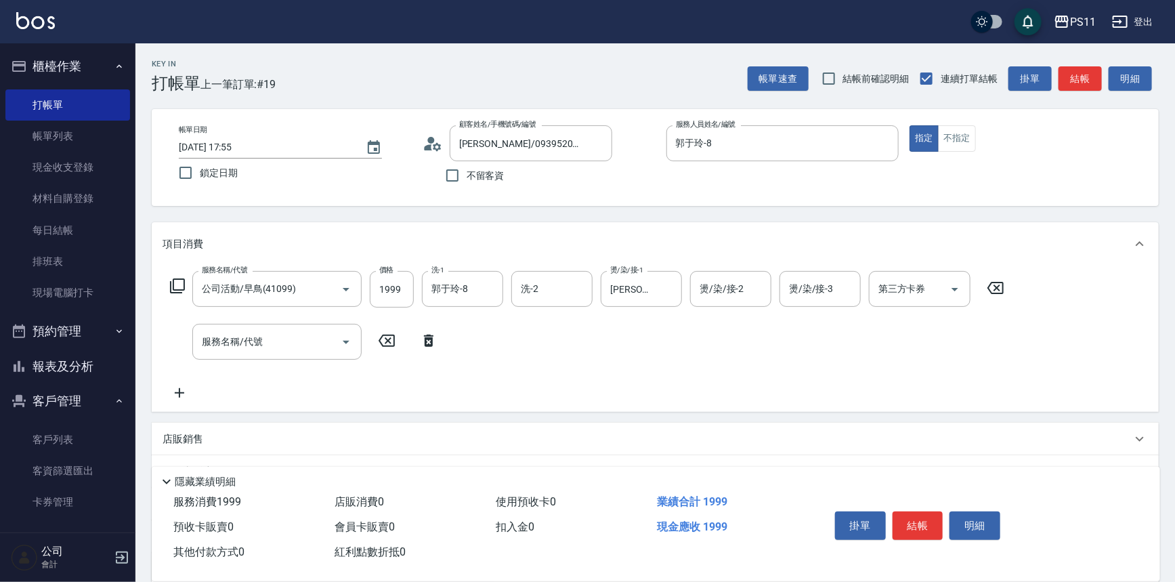
click at [185, 332] on div "服務名稱/代號 服務名稱/代號" at bounding box center [304, 342] width 283 height 36
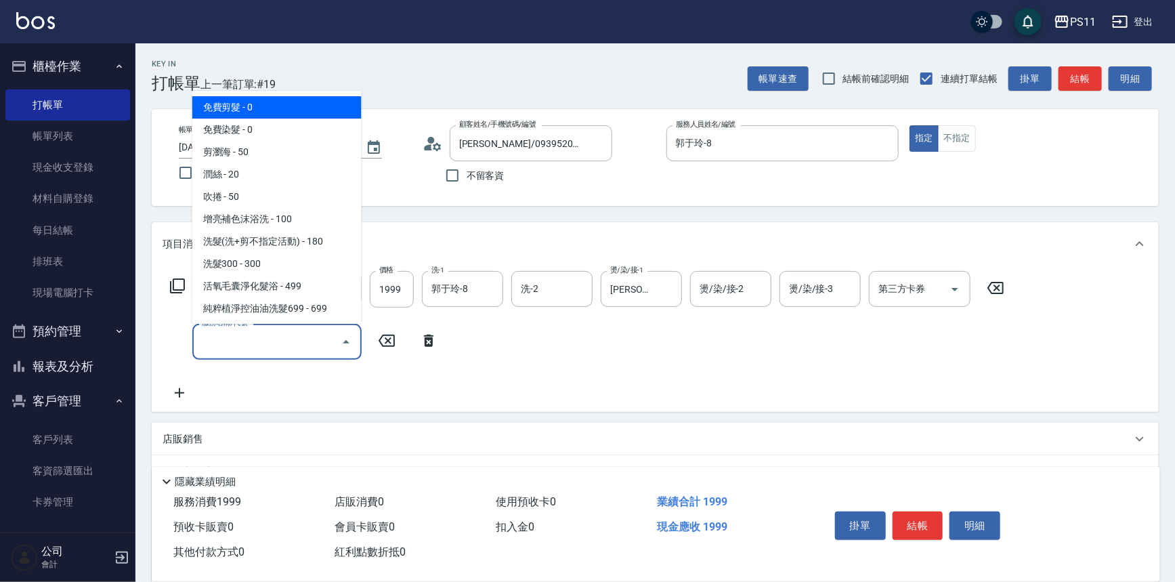
click at [198, 345] on input "服務名稱/代號" at bounding box center [266, 342] width 137 height 24
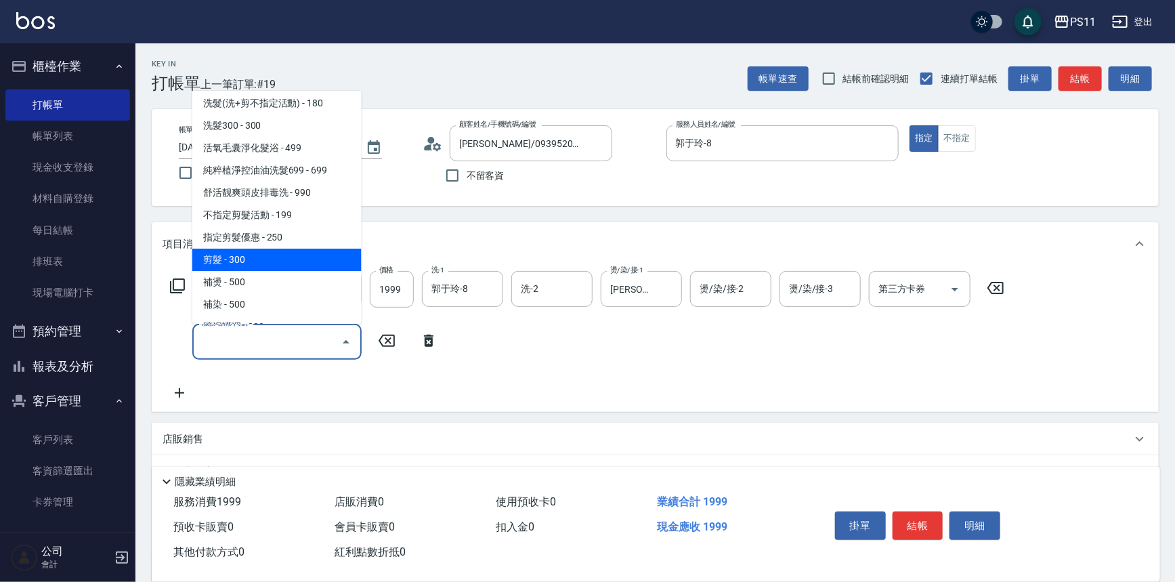
scroll to position [246, 0]
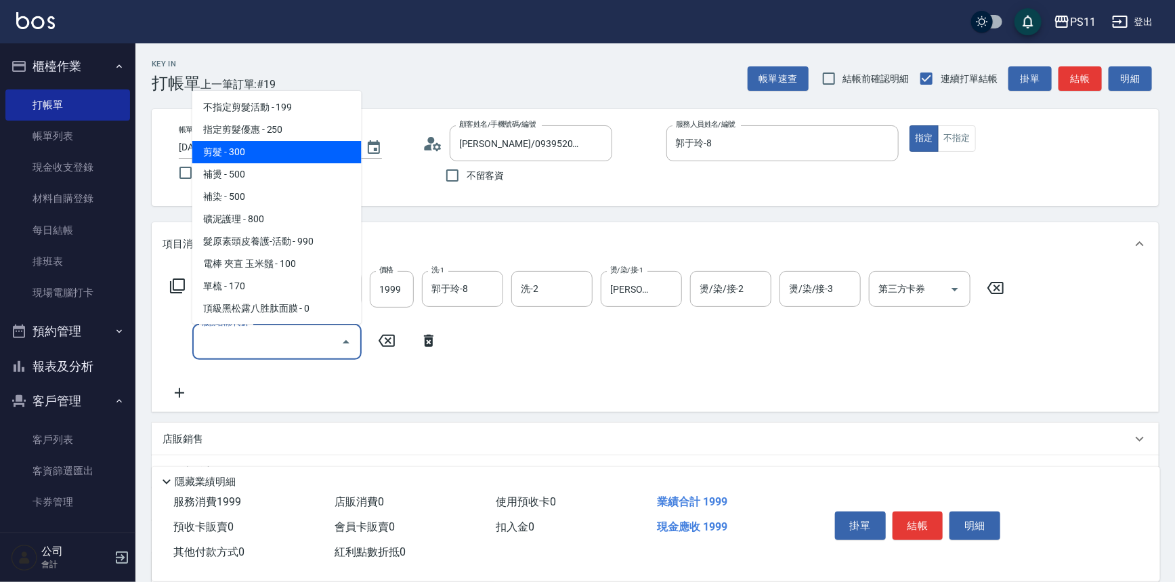
drag, startPoint x: 299, startPoint y: 144, endPoint x: 364, endPoint y: 168, distance: 69.2
click at [299, 144] on span "剪髮 - 300" at bounding box center [276, 152] width 169 height 22
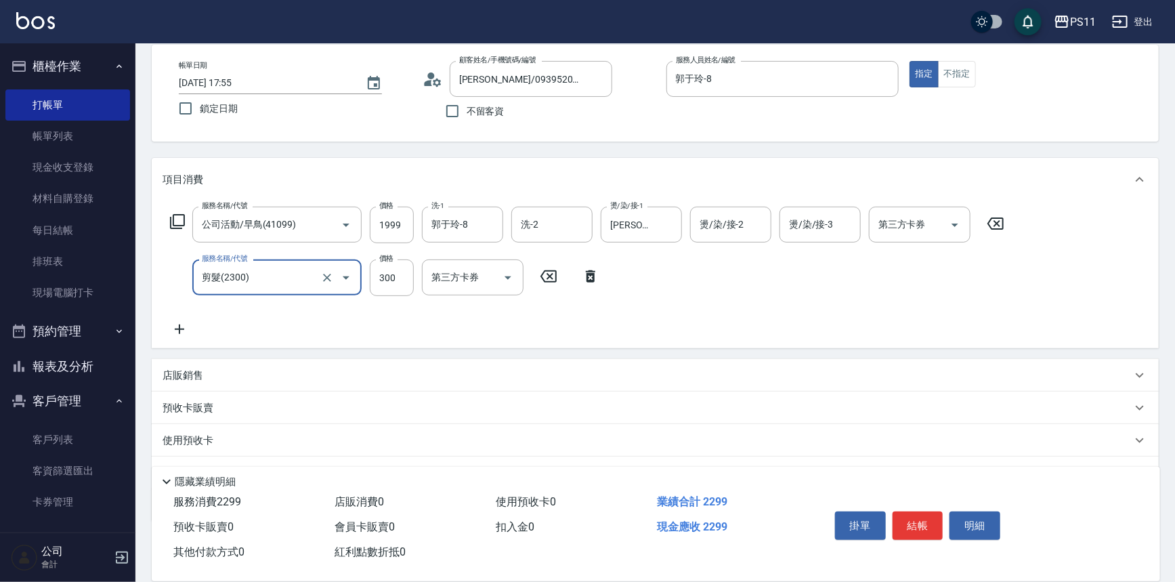
scroll to position [131, 0]
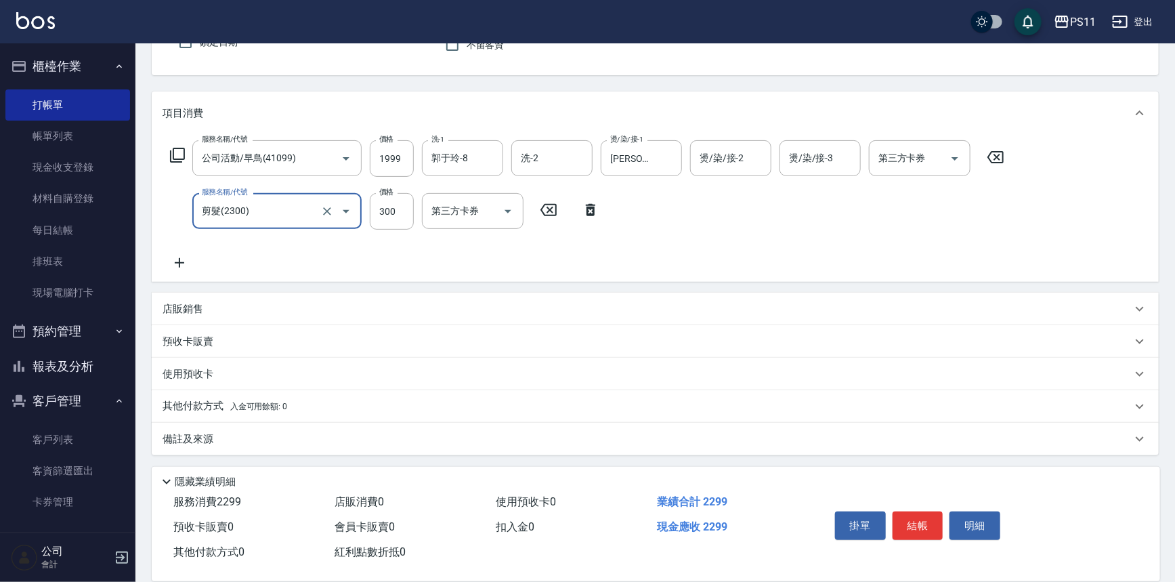
click at [212, 410] on p "其他付款方式 入金可用餘額: 0" at bounding box center [225, 406] width 125 height 15
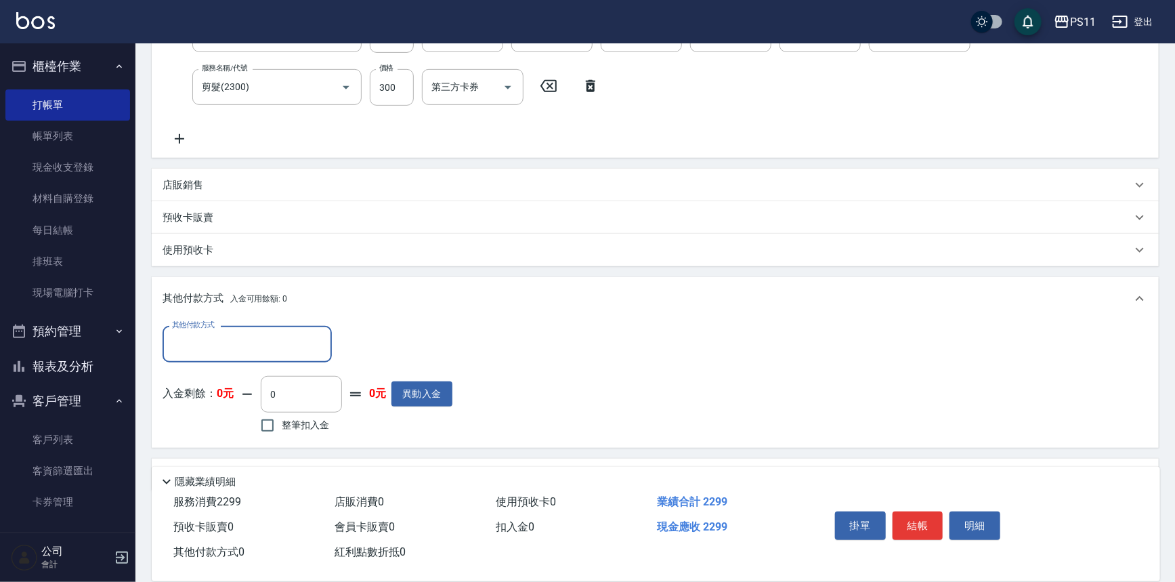
scroll to position [284, 0]
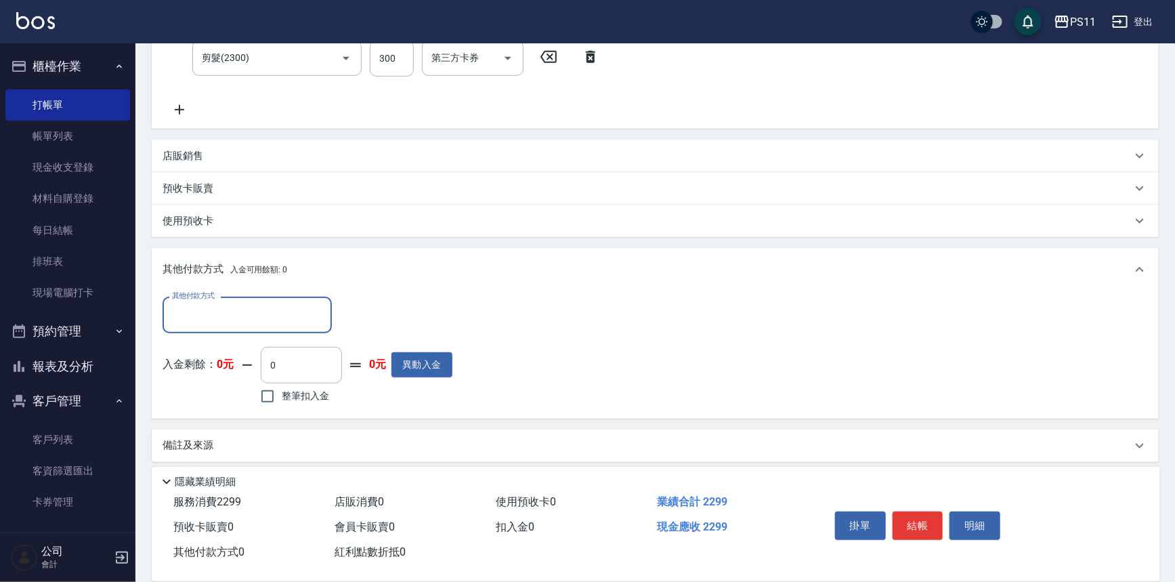
click at [239, 320] on input "其他付款方式" at bounding box center [247, 315] width 157 height 24
drag, startPoint x: 215, startPoint y: 390, endPoint x: 383, endPoint y: 354, distance: 171.7
click at [219, 388] on span "信用卡" at bounding box center [247, 394] width 169 height 22
drag, startPoint x: 215, startPoint y: 283, endPoint x: 203, endPoint y: 284, distance: 12.3
click at [203, 284] on div "其他付款方式 入金可用餘額: 0 其他付款方式 信用卡 其他付款方式 信用卡金額 0 信用卡金額 入金剩餘： 0元 0 ​ 整筆扣入金 0元 異動入金" at bounding box center [655, 333] width 1007 height 171
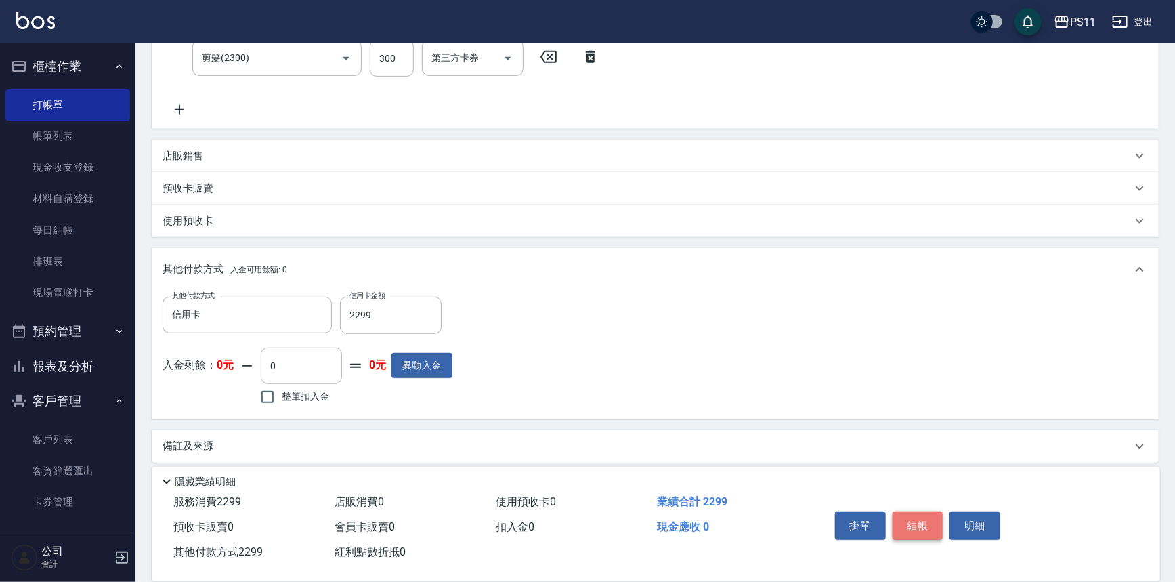
click at [918, 521] on button "結帳" at bounding box center [917, 525] width 51 height 28
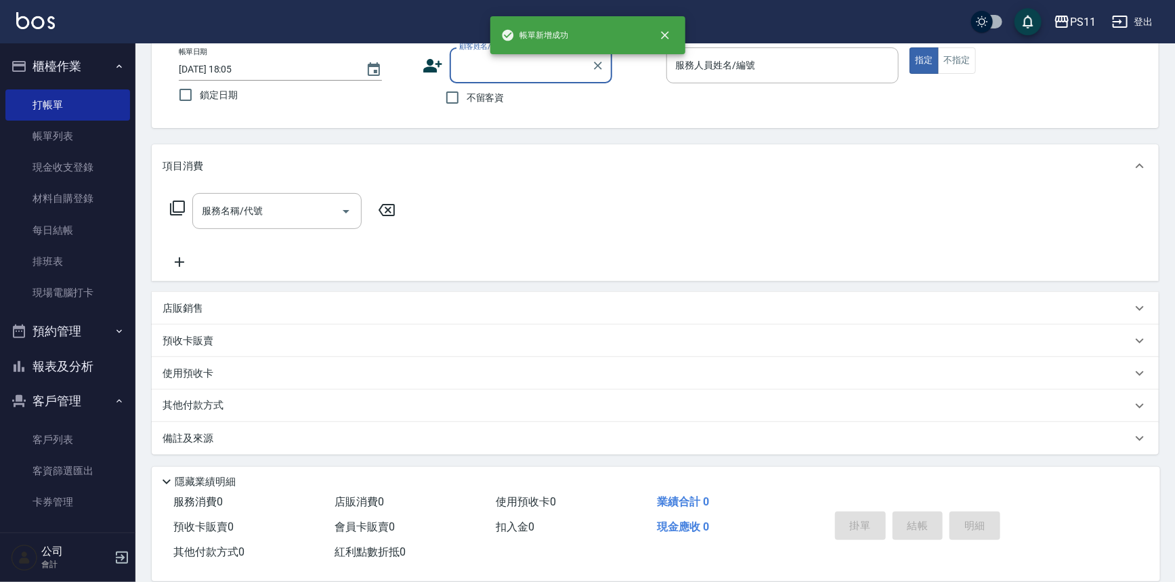
scroll to position [0, 0]
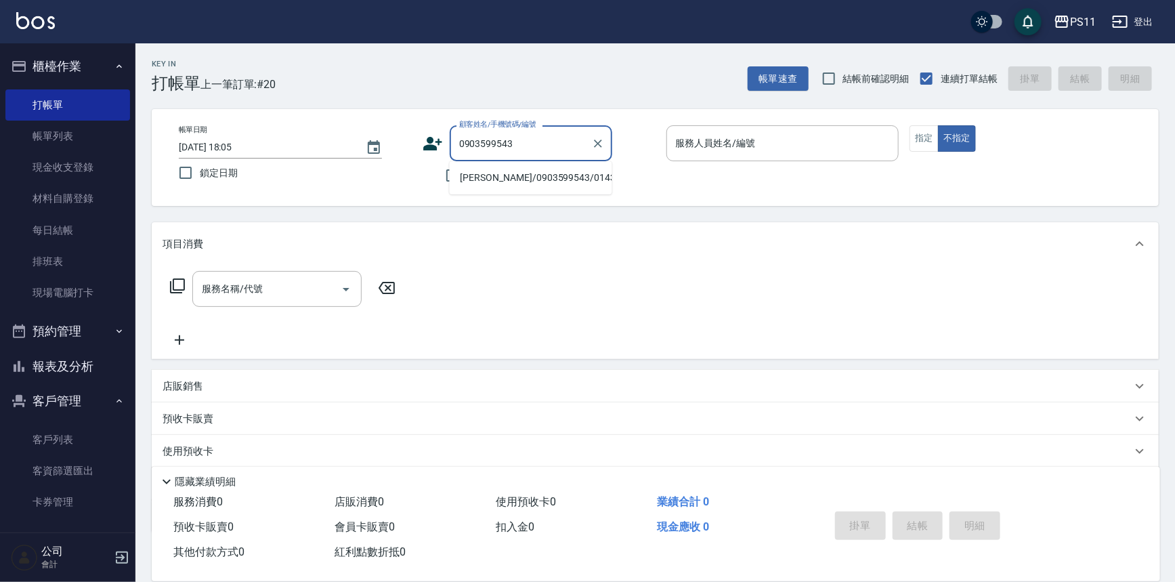
click at [530, 181] on li "[PERSON_NAME]/0903599543/0143" at bounding box center [531, 178] width 163 height 22
click at [553, 179] on li "[PERSON_NAME]/0928597782/1578" at bounding box center [531, 178] width 163 height 22
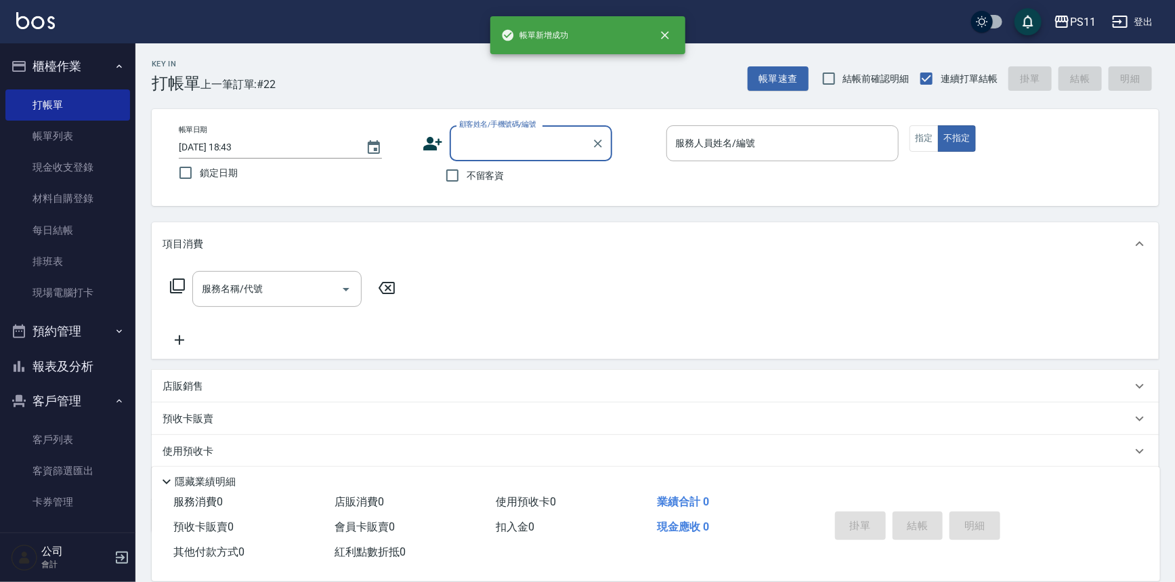
click at [94, 380] on button "報表及分析" at bounding box center [67, 366] width 125 height 35
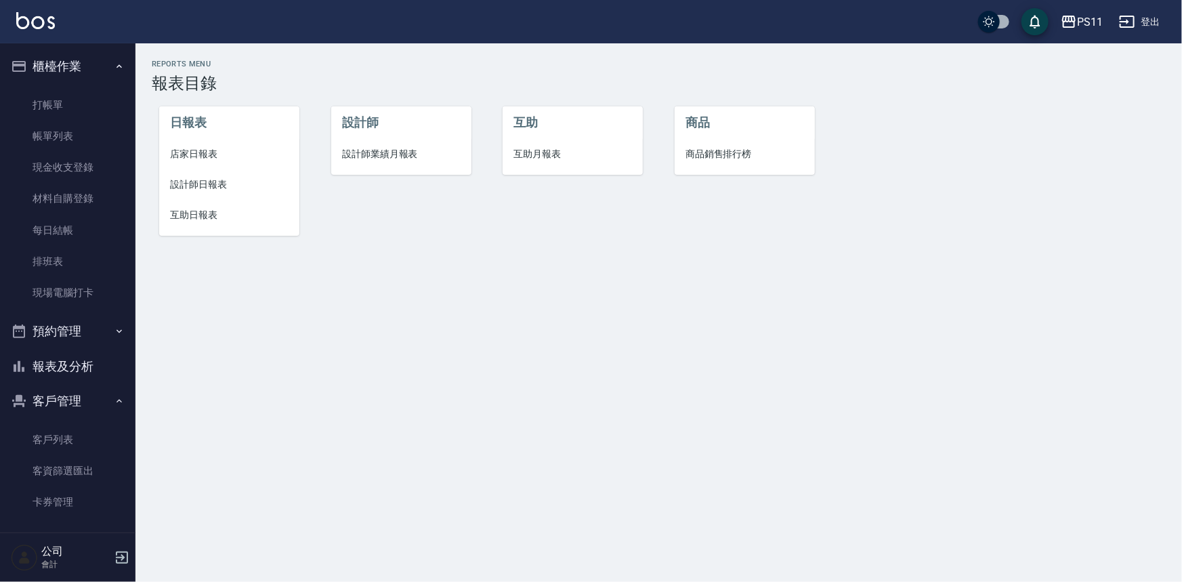
click at [215, 188] on span "設計師日報表" at bounding box center [229, 184] width 118 height 14
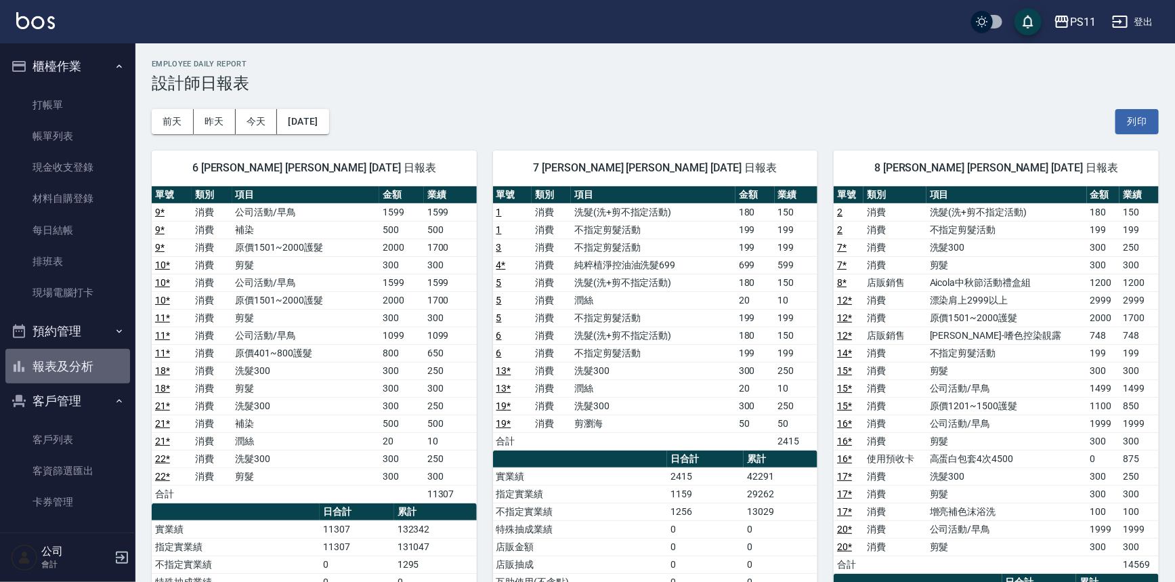
click at [89, 355] on button "報表及分析" at bounding box center [67, 366] width 125 height 35
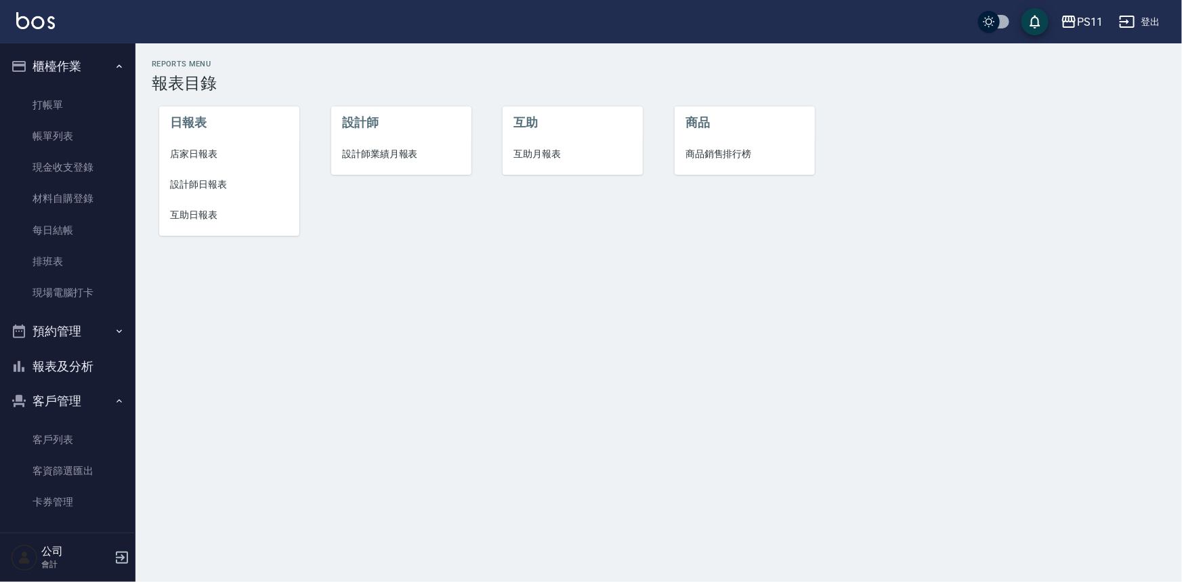
click at [215, 188] on span "設計師日報表" at bounding box center [229, 184] width 118 height 14
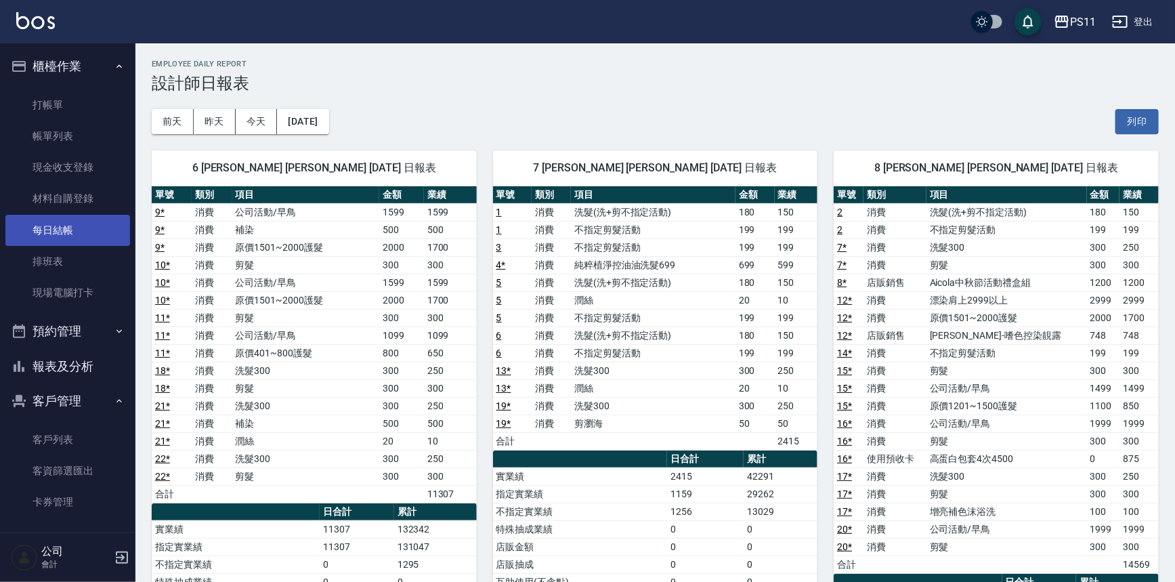
scroll to position [41, 0]
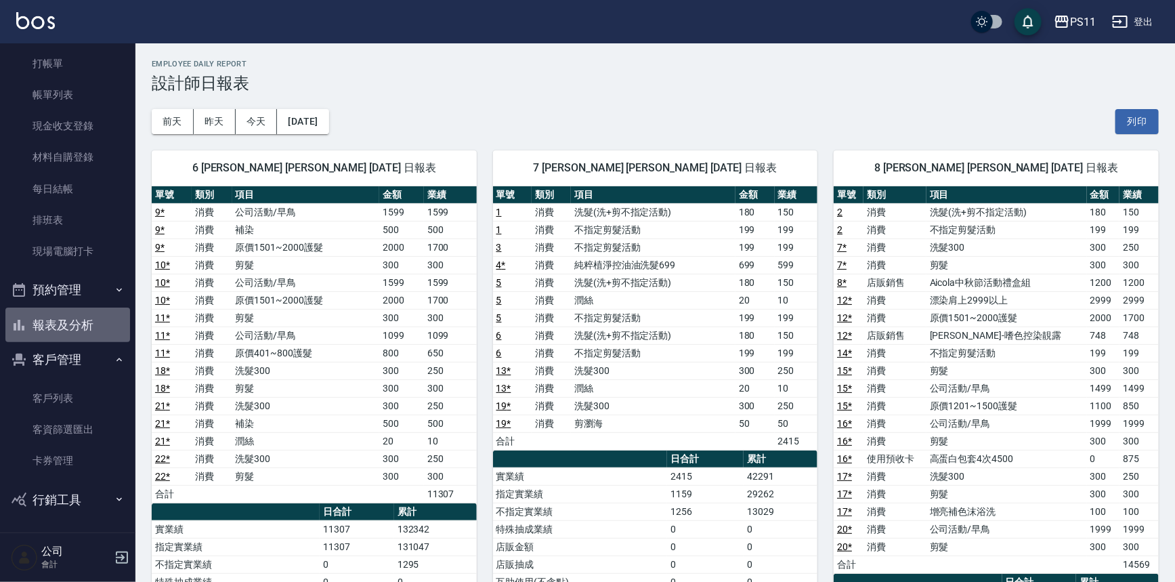
click at [112, 318] on button "報表及分析" at bounding box center [67, 324] width 125 height 35
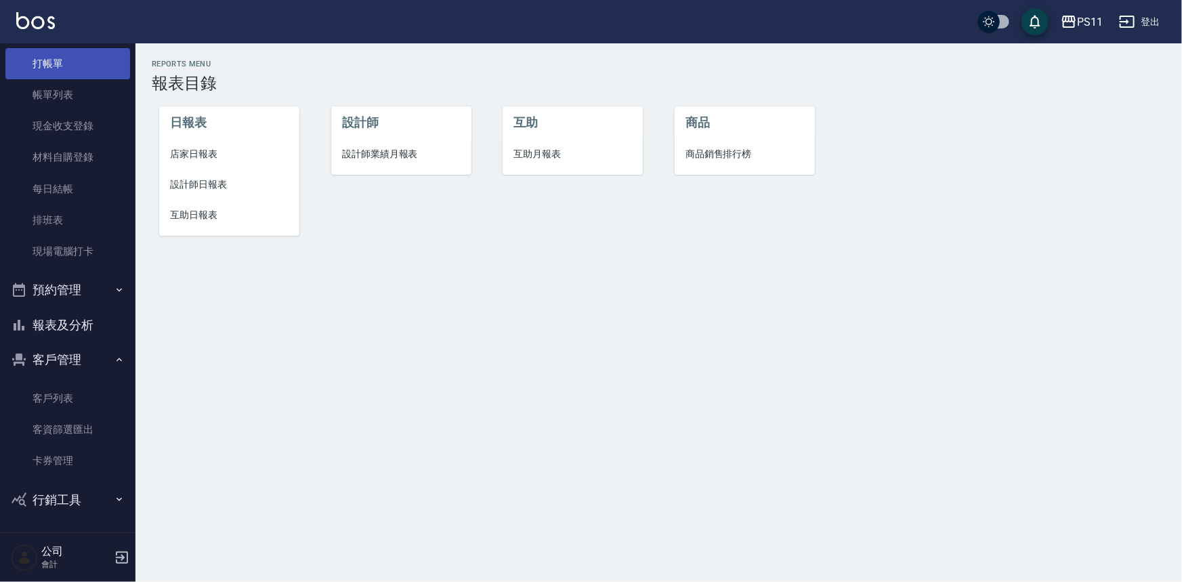
click at [83, 56] on link "打帳單" at bounding box center [67, 63] width 125 height 31
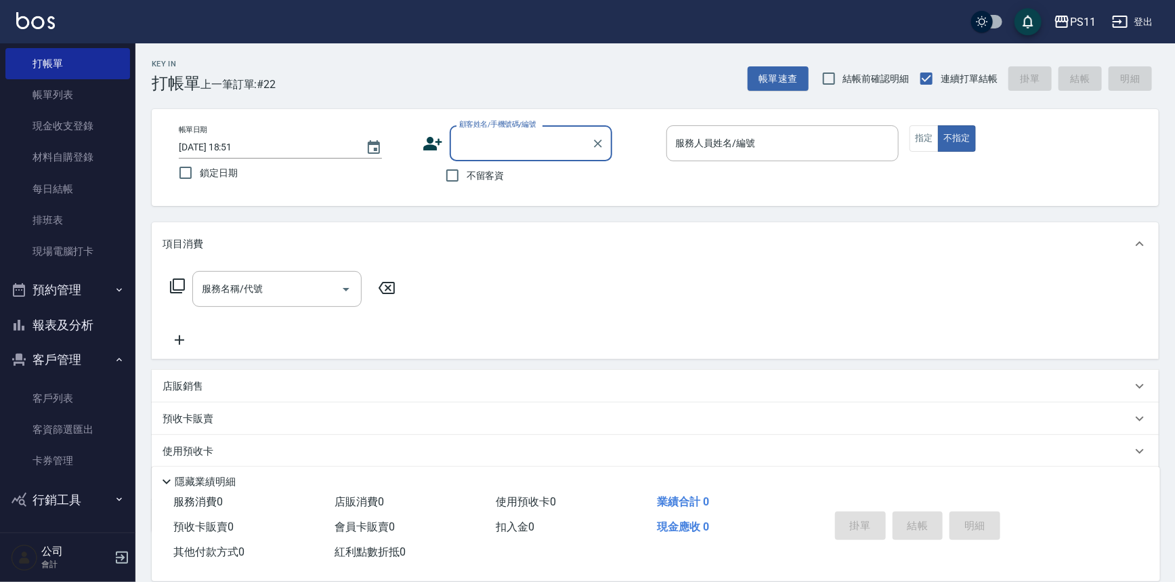
click at [506, 143] on input "顧客姓名/手機號碼/編號" at bounding box center [521, 143] width 130 height 24
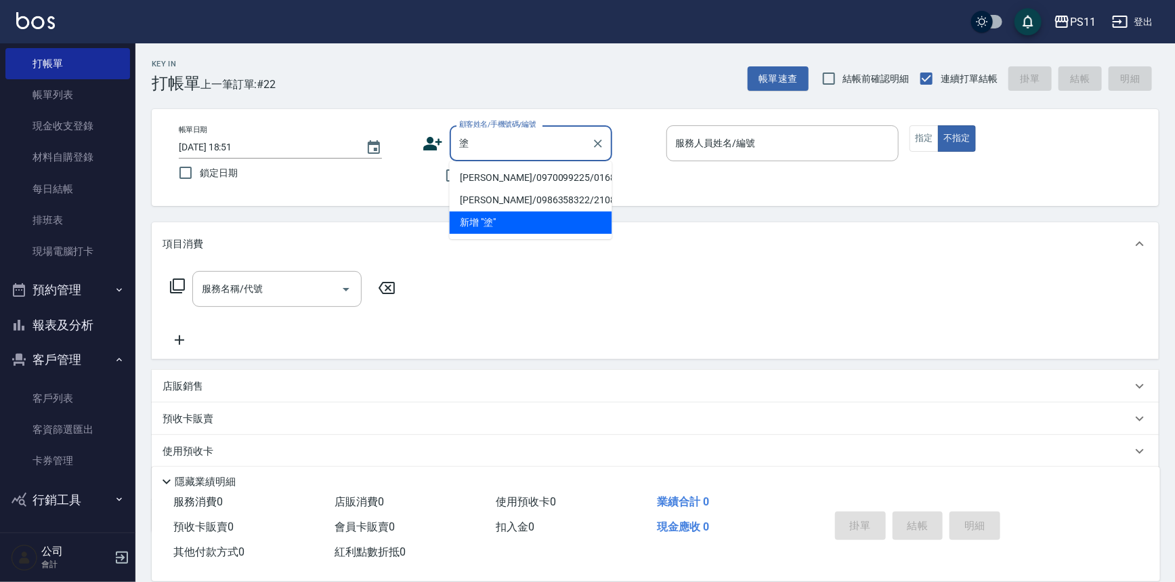
click at [532, 175] on li "[PERSON_NAME]/0970099225/0168" at bounding box center [531, 178] width 163 height 22
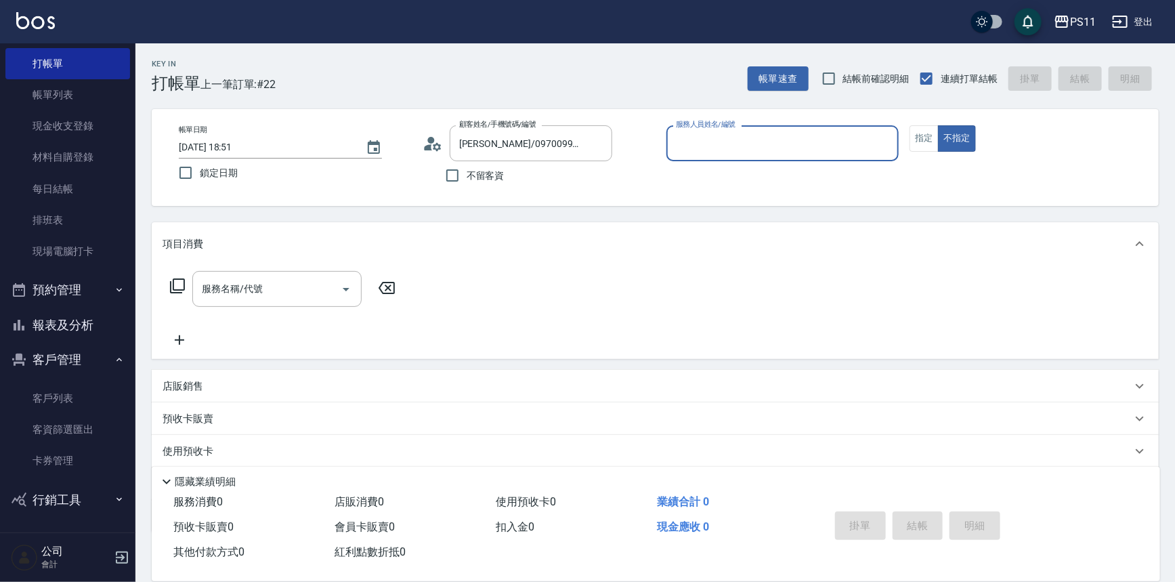
click at [825, 145] on input "服務人員姓名/編號" at bounding box center [782, 143] width 221 height 24
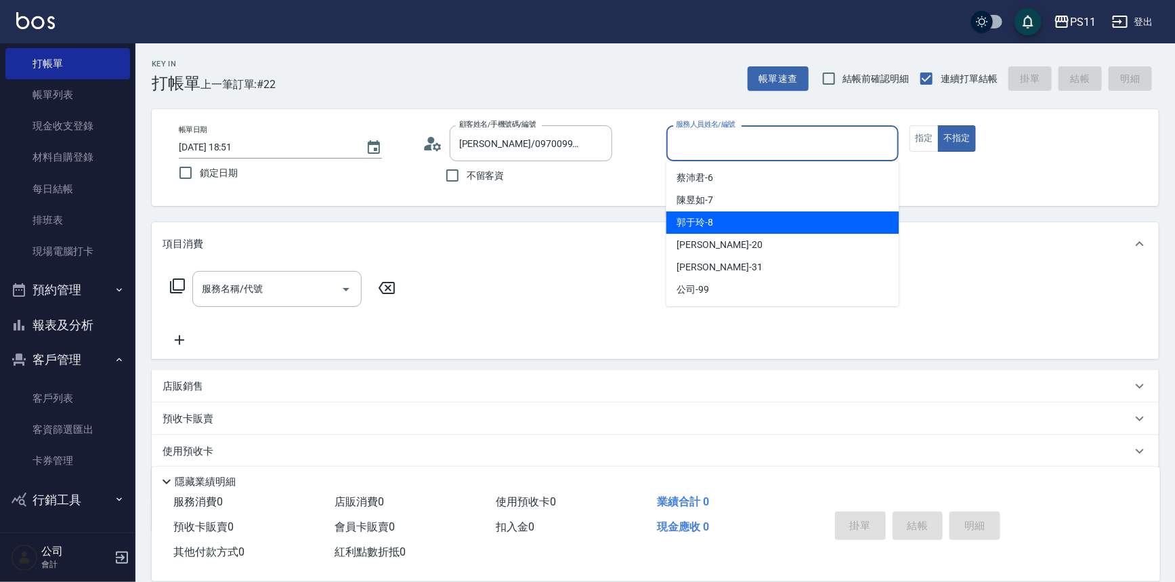
click at [765, 223] on div "[PERSON_NAME]-8" at bounding box center [782, 222] width 233 height 22
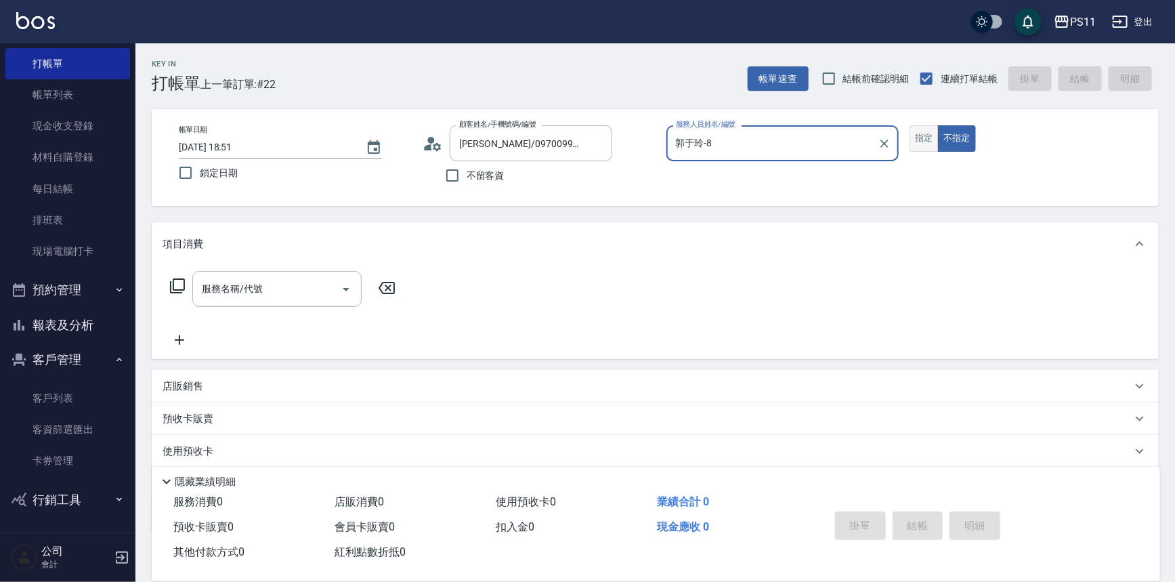
click at [921, 135] on button "指定" at bounding box center [923, 138] width 29 height 26
click at [175, 283] on icon at bounding box center [177, 286] width 16 height 16
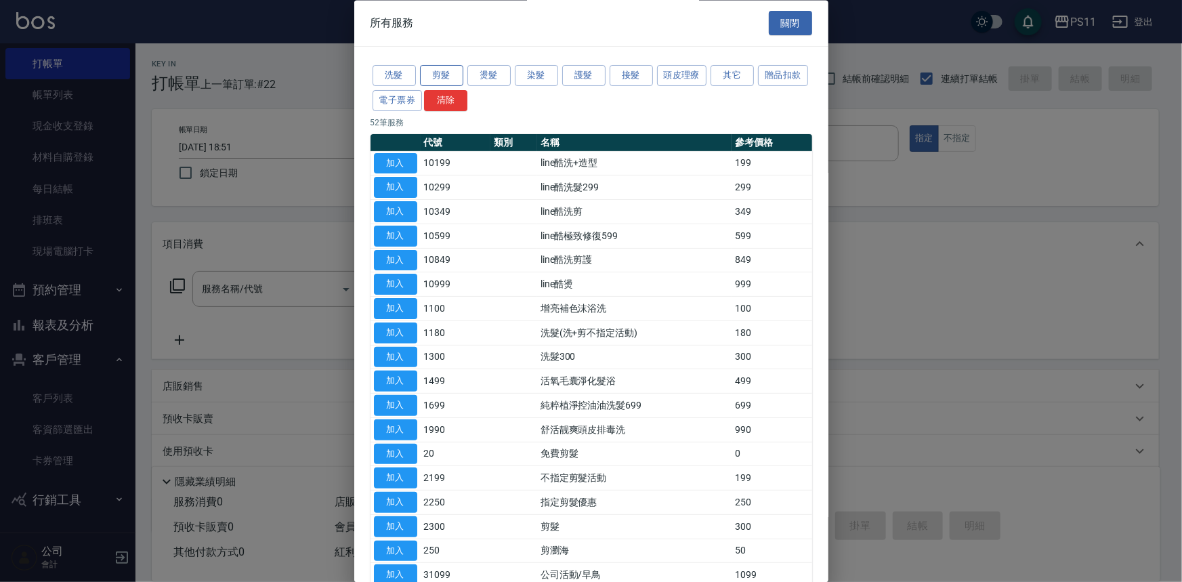
click at [423, 74] on button "剪髮" at bounding box center [441, 76] width 43 height 21
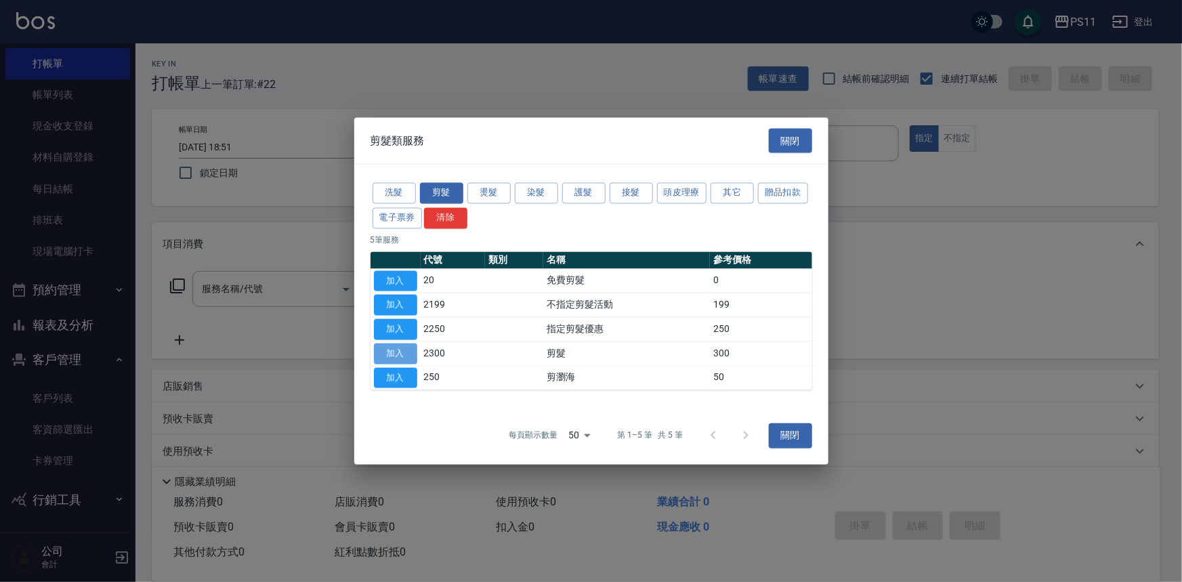
click at [388, 352] on button "加入" at bounding box center [395, 353] width 43 height 21
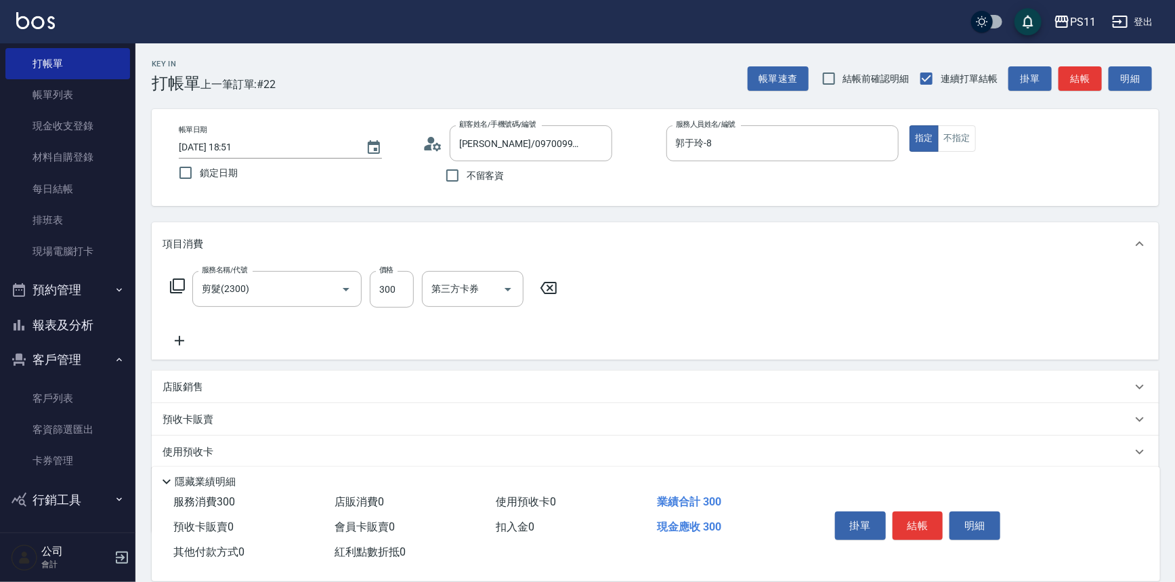
click at [179, 338] on icon at bounding box center [179, 340] width 9 height 9
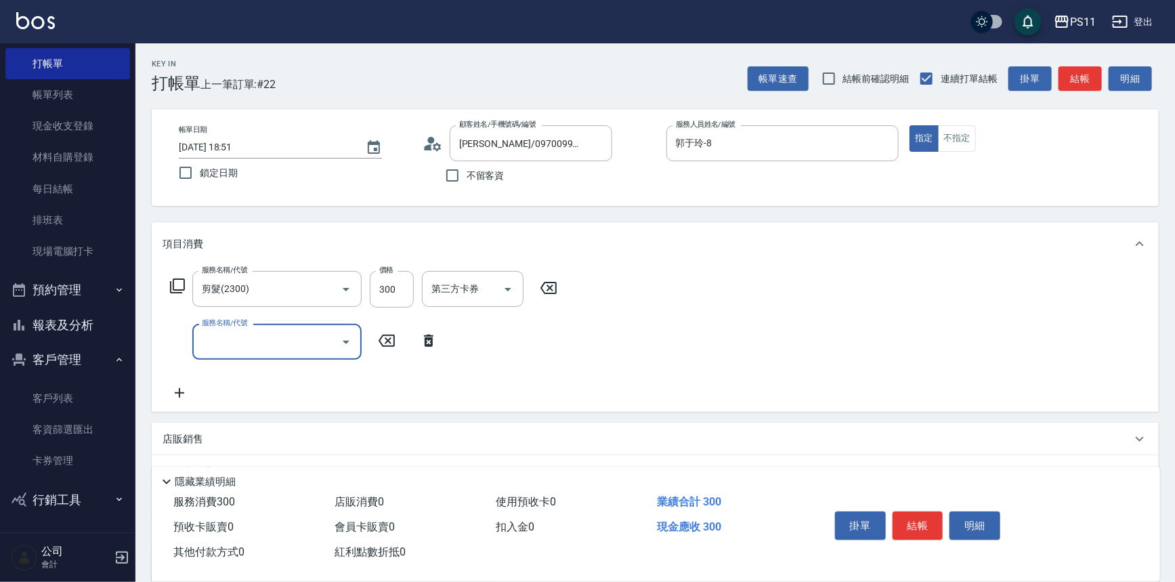
click at [272, 345] on input "服務名稱/代號" at bounding box center [266, 342] width 137 height 24
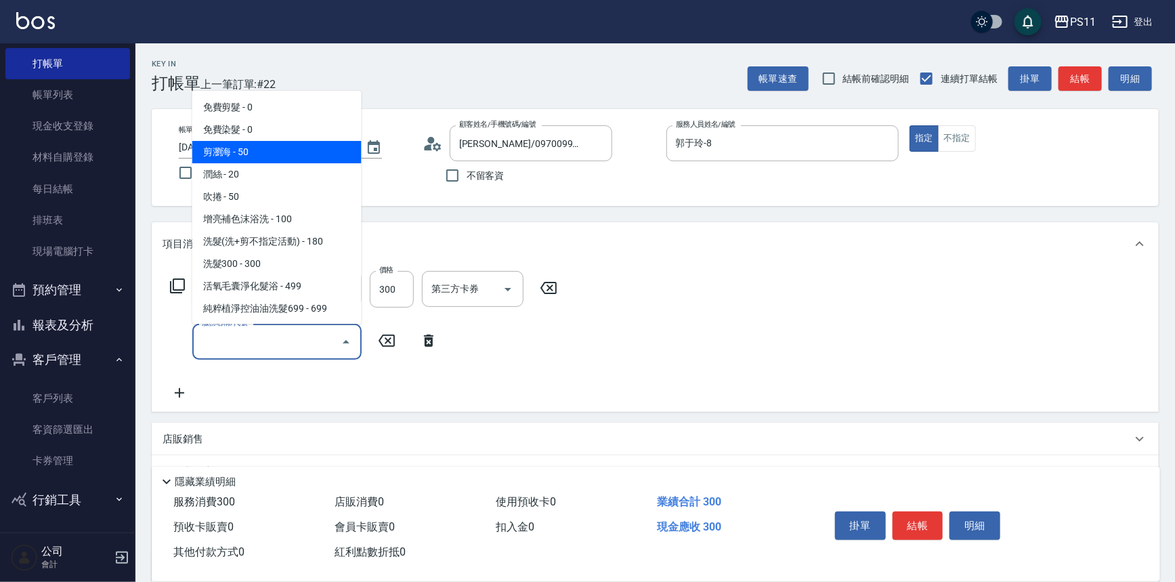
scroll to position [123, 0]
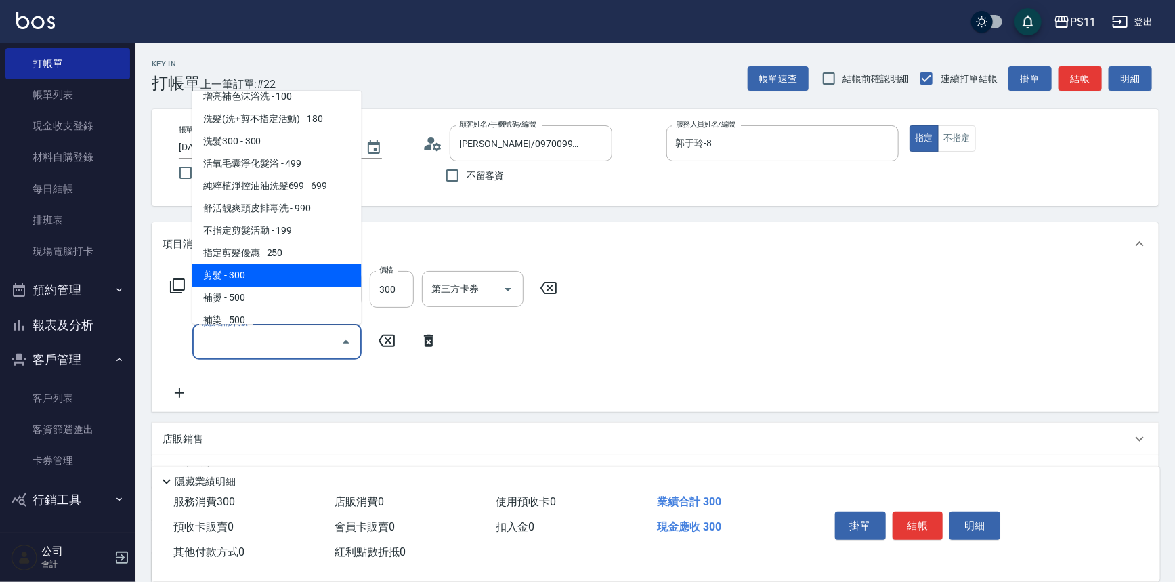
click at [281, 276] on span "剪髮 - 300" at bounding box center [276, 275] width 169 height 22
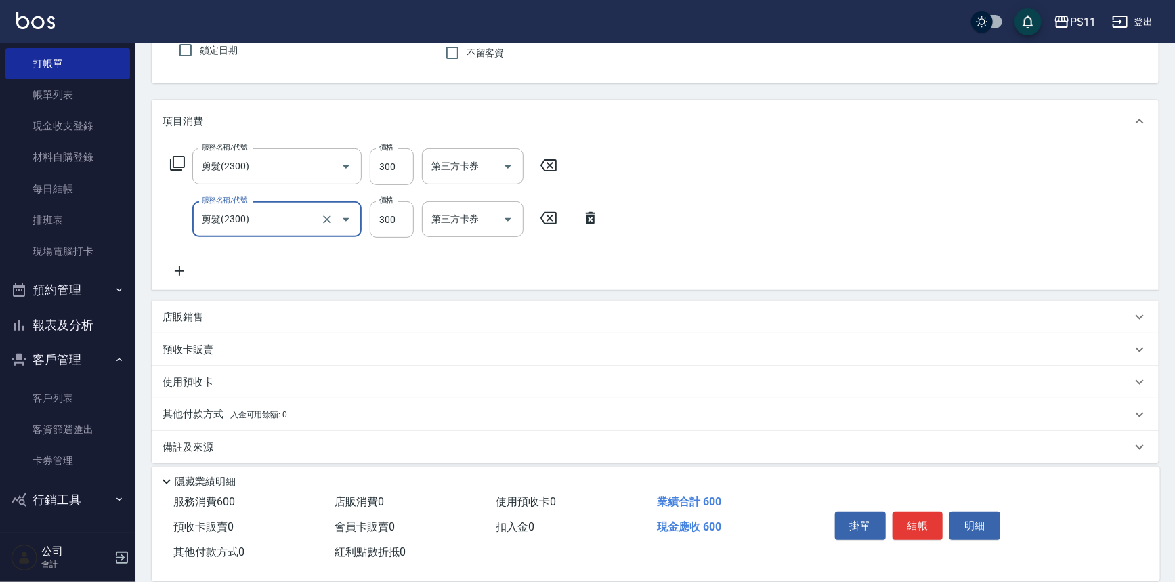
click at [353, 223] on icon "Open" at bounding box center [346, 219] width 16 height 16
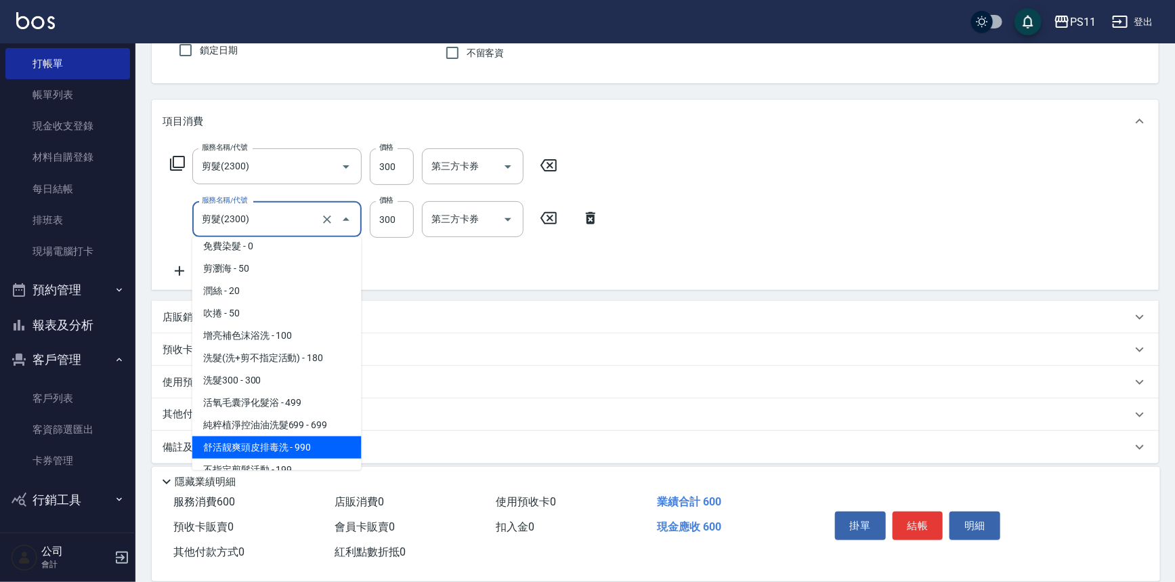
scroll to position [24, 0]
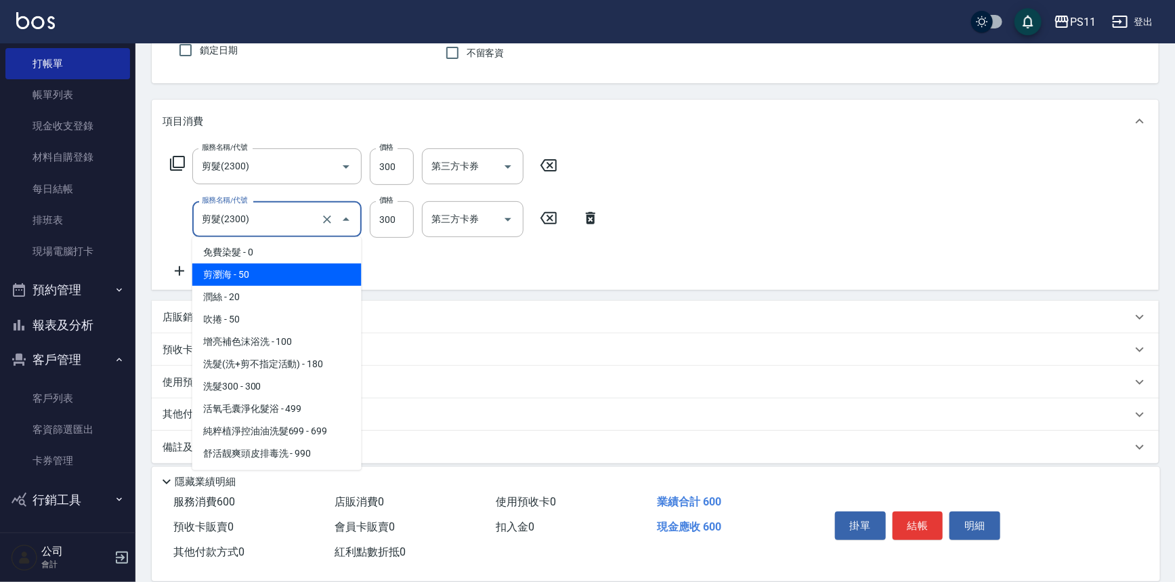
click at [317, 276] on span "剪瀏海 - 50" at bounding box center [276, 274] width 169 height 22
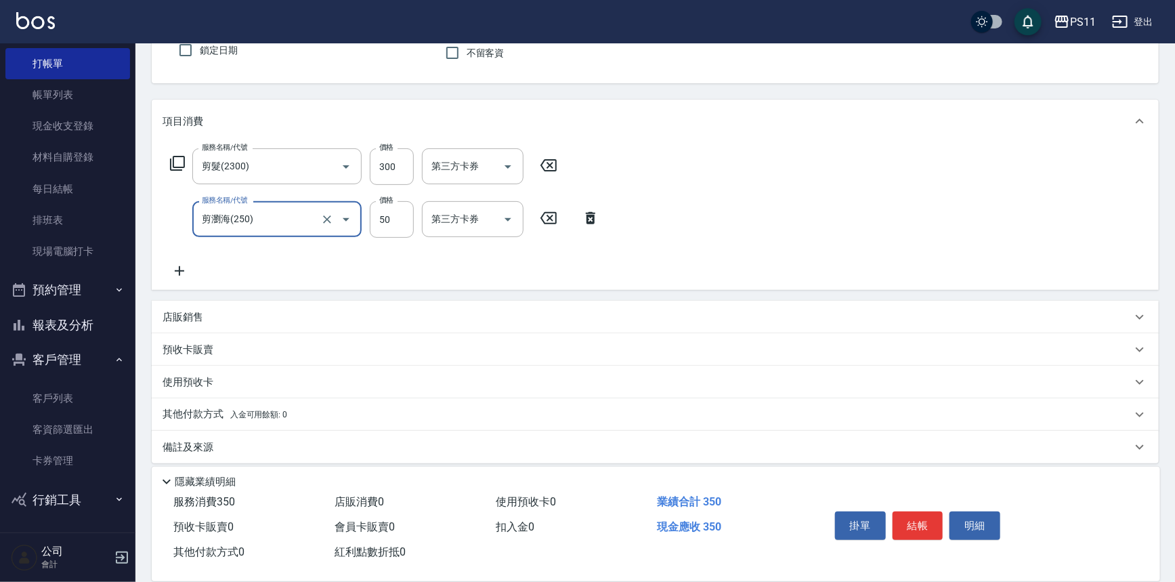
click at [187, 271] on icon at bounding box center [180, 271] width 34 height 16
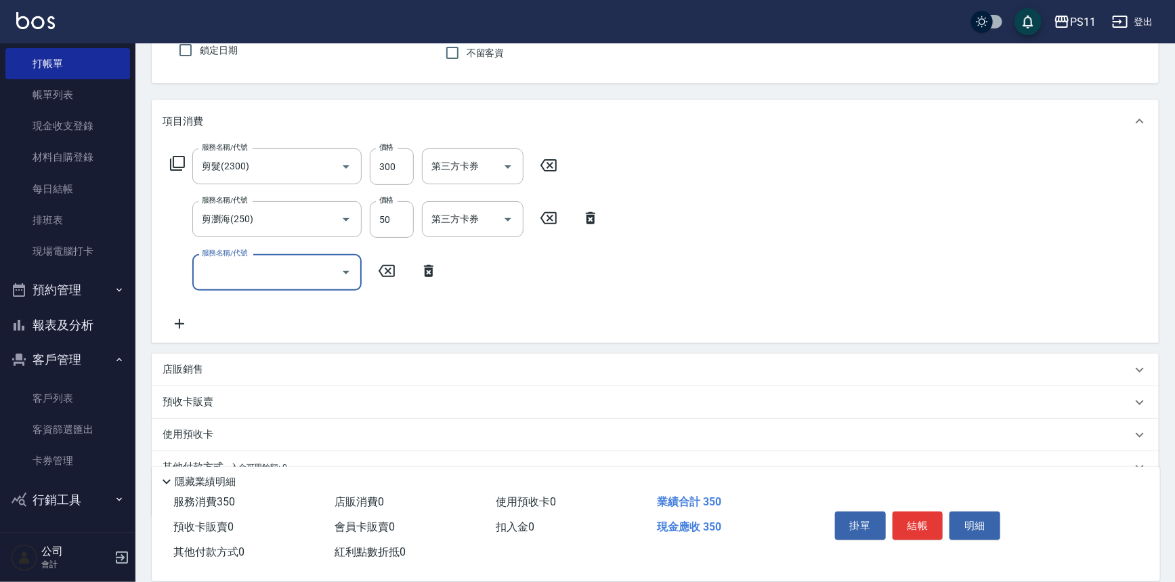
drag, startPoint x: 187, startPoint y: 271, endPoint x: 244, endPoint y: 272, distance: 57.6
click at [244, 272] on input "服務名稱/代號" at bounding box center [266, 272] width 137 height 24
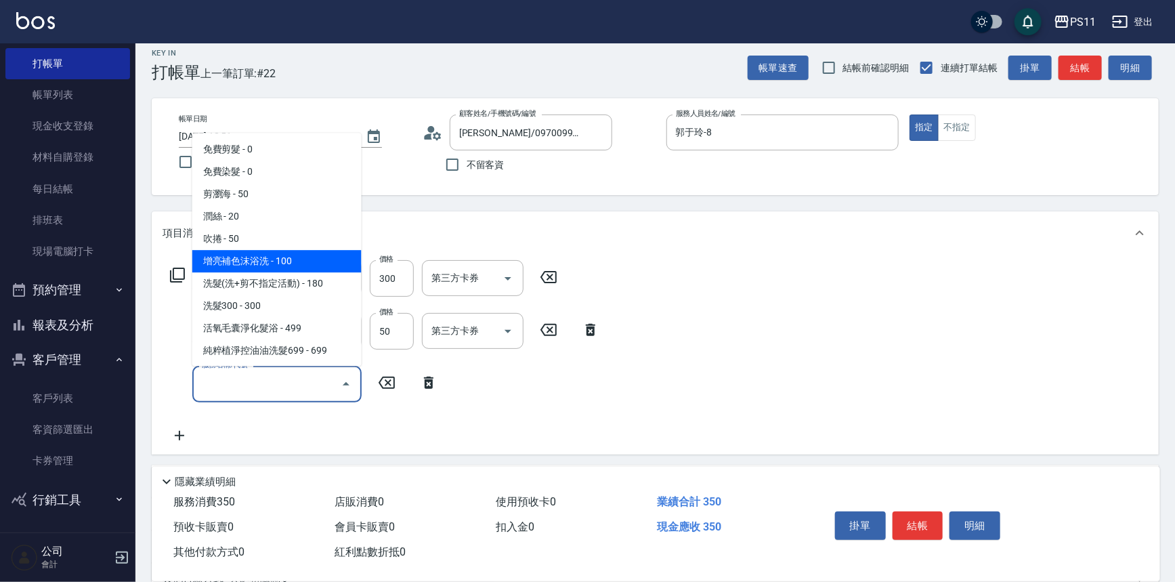
scroll to position [0, 0]
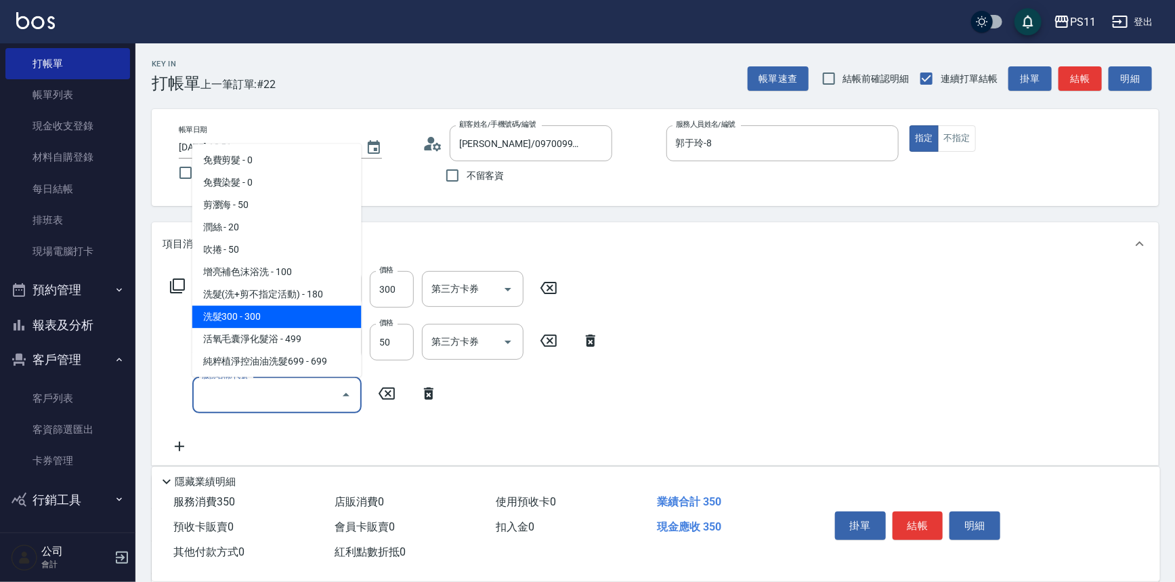
click at [293, 319] on span "洗髮300 - 300" at bounding box center [276, 317] width 169 height 22
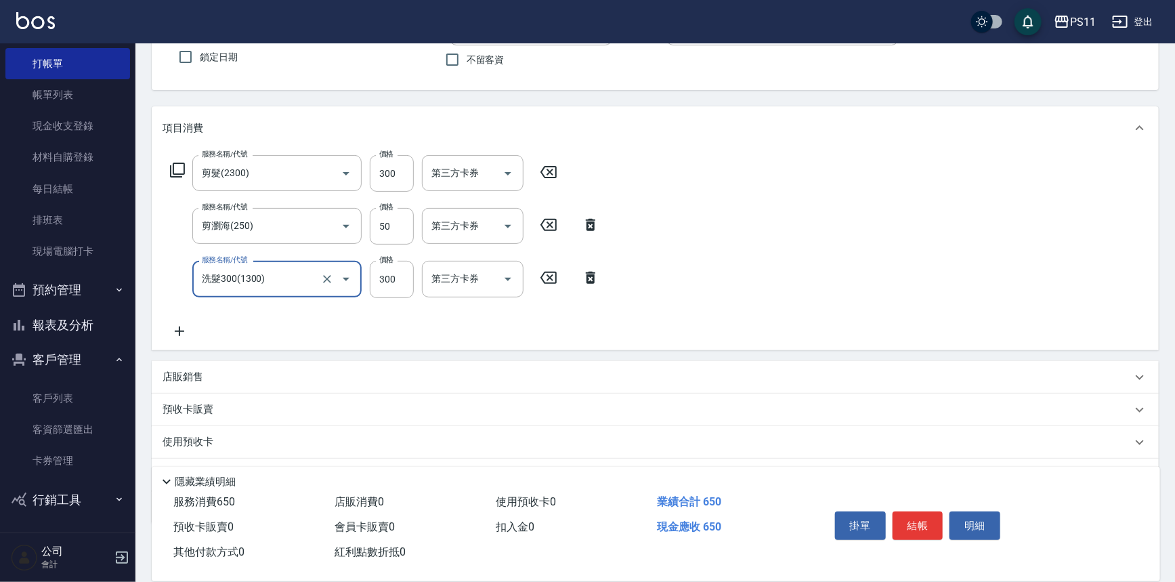
scroll to position [184, 0]
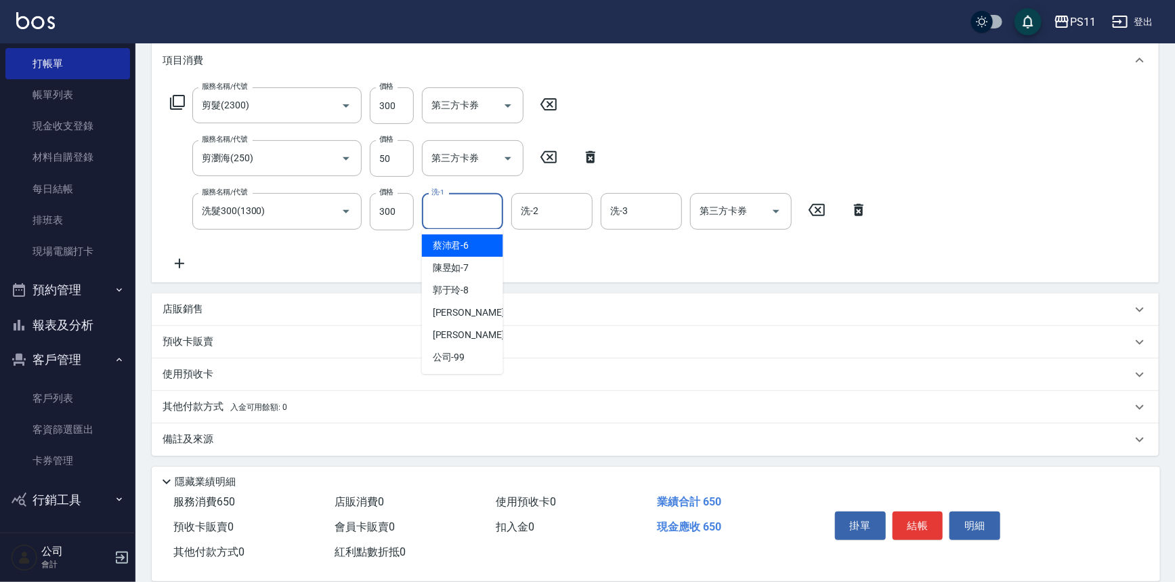
click at [449, 215] on input "洗-1" at bounding box center [462, 211] width 69 height 24
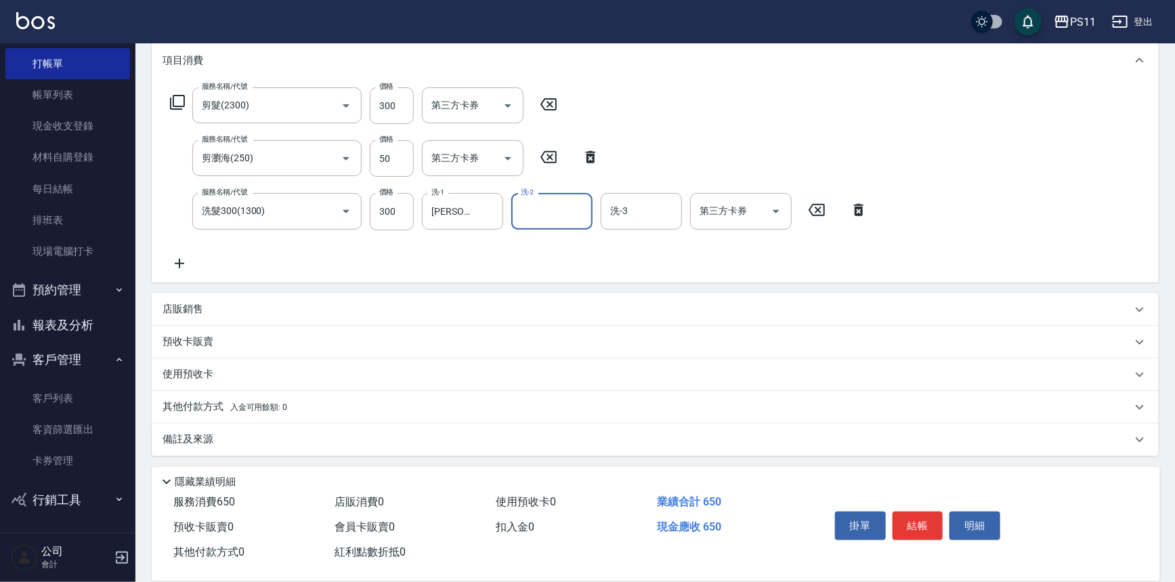
click at [175, 255] on icon at bounding box center [180, 263] width 34 height 16
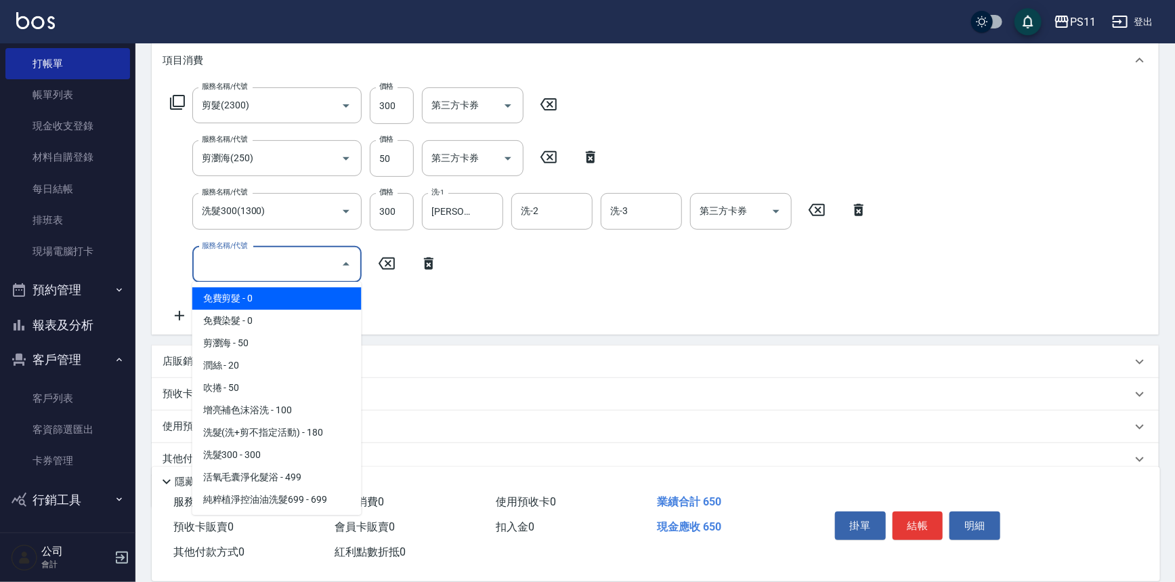
click at [223, 263] on input "服務名稱/代號" at bounding box center [266, 265] width 137 height 24
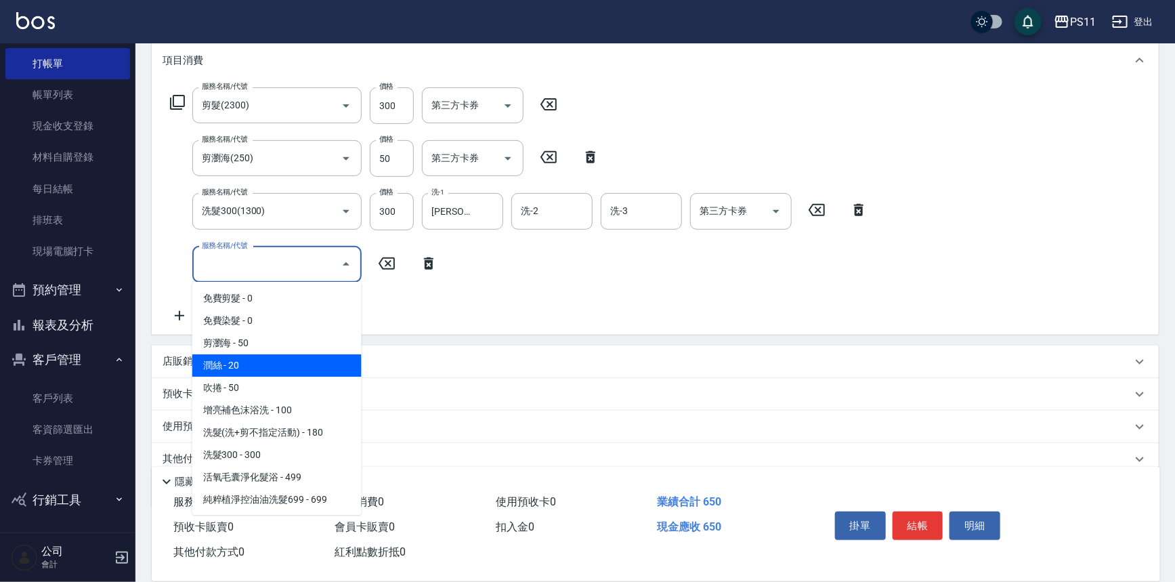
click at [265, 364] on span "潤絲 - 20" at bounding box center [276, 365] width 169 height 22
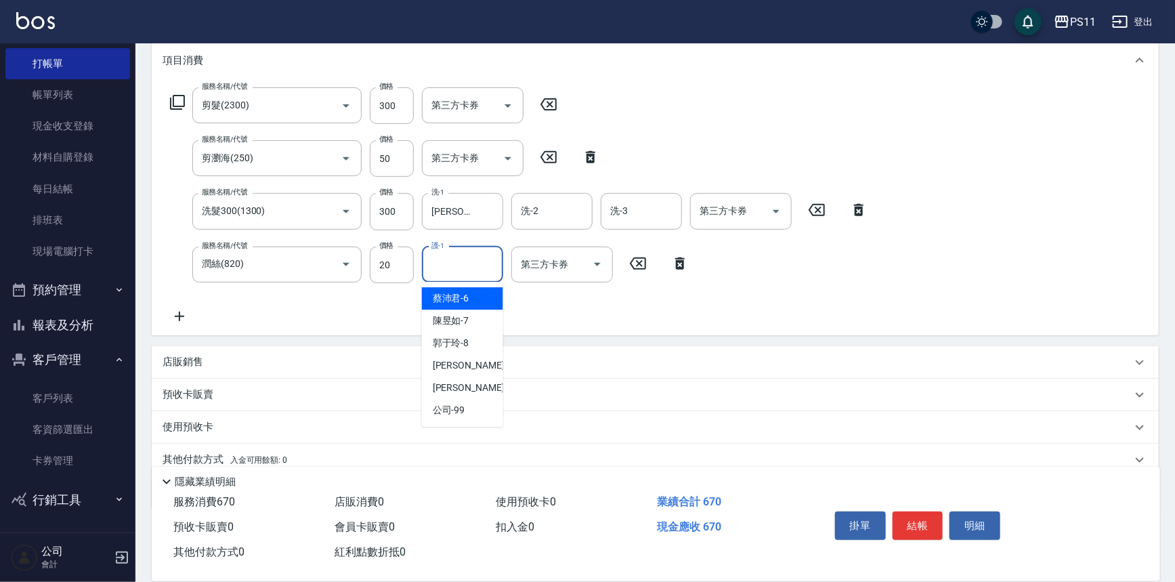
click at [428, 261] on input "護-1" at bounding box center [462, 265] width 69 height 24
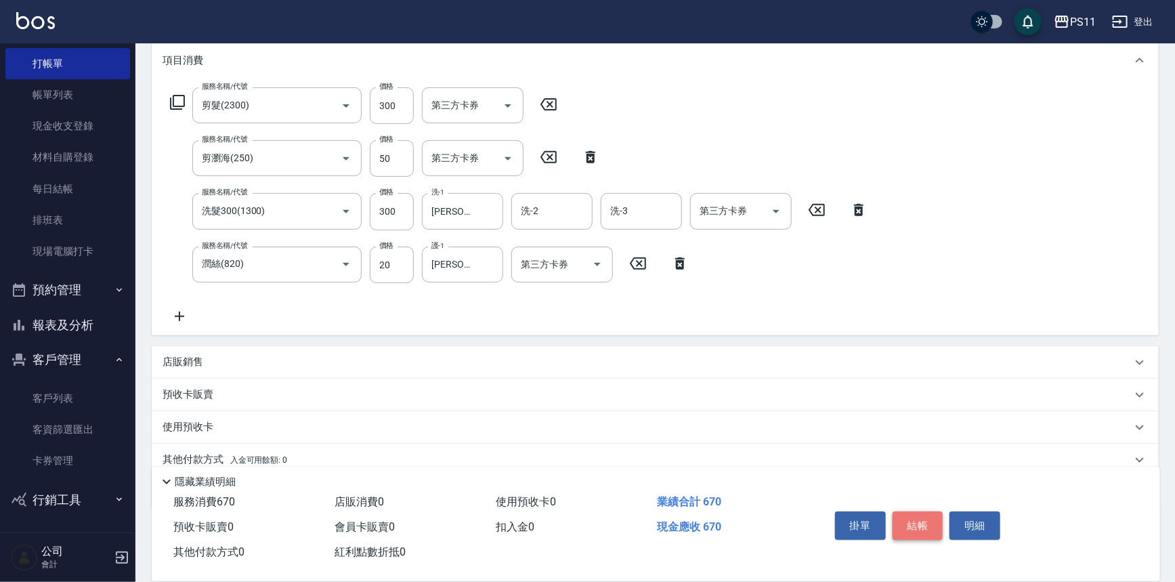
click at [903, 511] on button "結帳" at bounding box center [917, 525] width 51 height 28
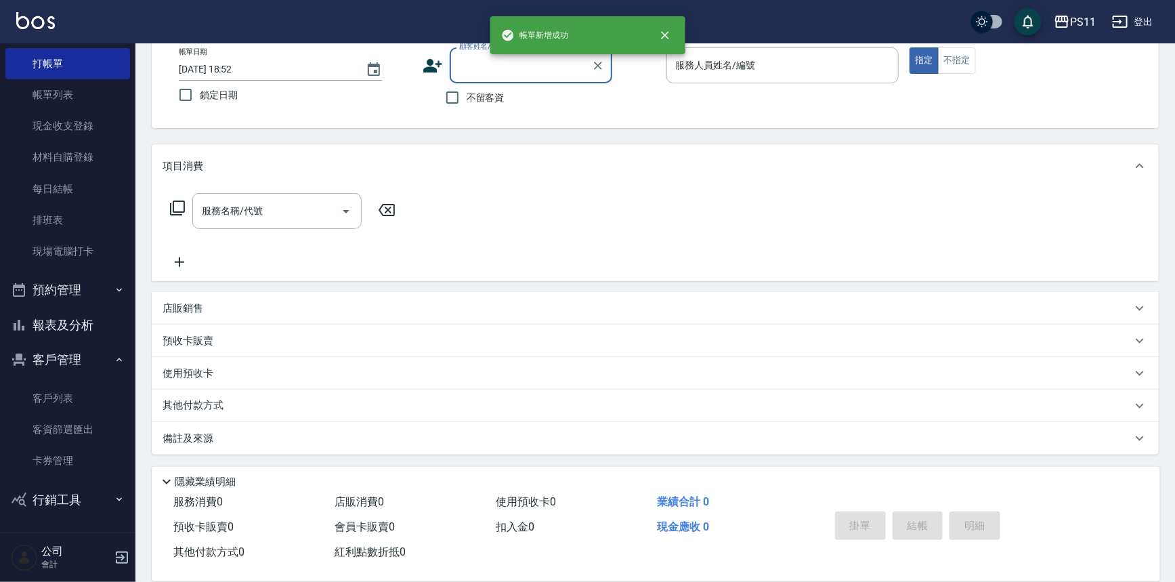
scroll to position [0, 0]
